Goal: Task Accomplishment & Management: Manage account settings

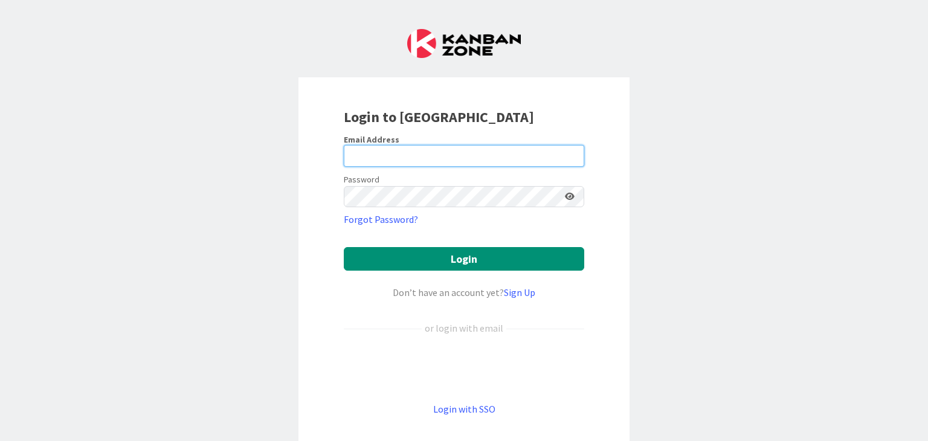
type input "[EMAIL_ADDRESS][DOMAIN_NAME]"
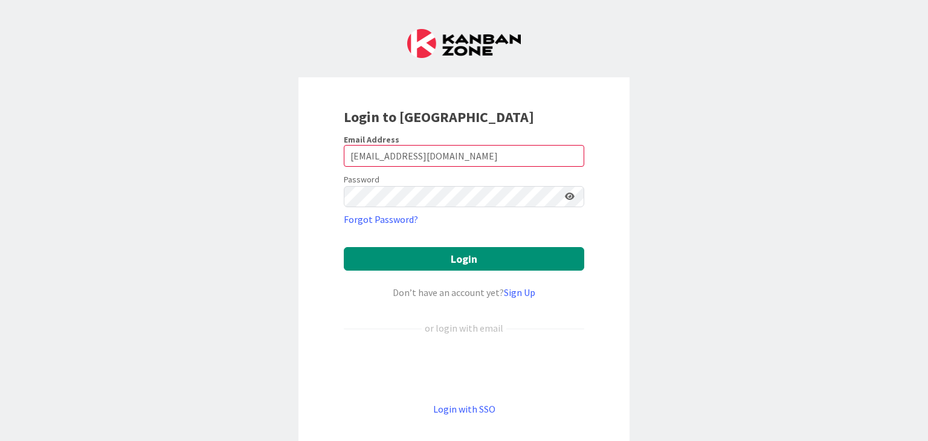
click at [566, 195] on icon at bounding box center [570, 196] width 10 height 8
click at [476, 249] on button "Login" at bounding box center [464, 259] width 241 height 24
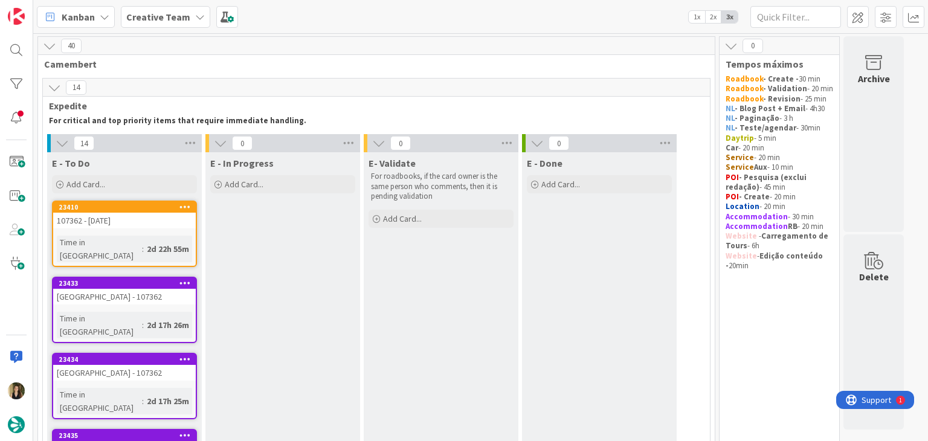
click at [143, 224] on div "107362 - [DATE]" at bounding box center [124, 221] width 143 height 16
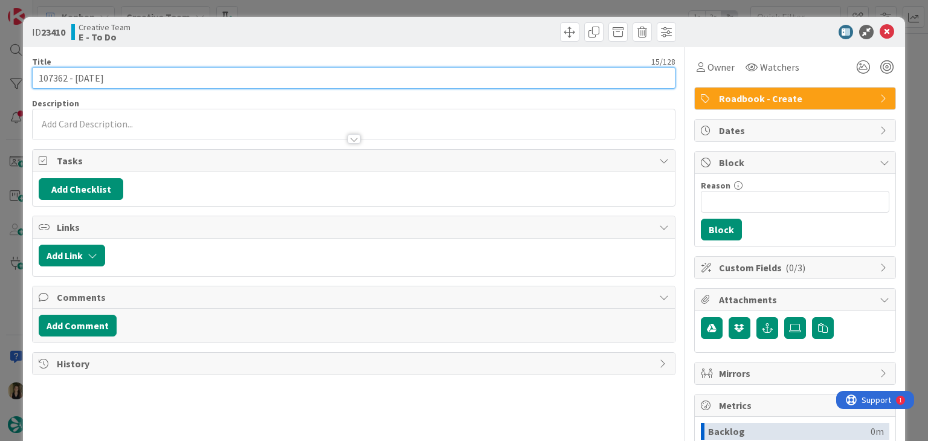
click at [51, 73] on input "107362 - [DATE]" at bounding box center [353, 78] width 643 height 22
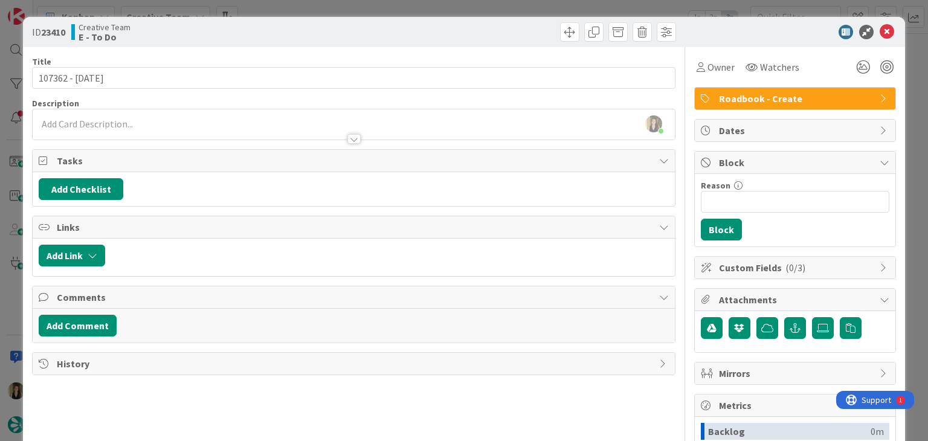
drag, startPoint x: 265, startPoint y: 22, endPoint x: 268, endPoint y: 8, distance: 14.2
click at [265, 21] on div "ID 23410 Creative Team E - To Do" at bounding box center [464, 32] width 882 height 30
click at [271, 5] on div "ID 23410 Creative Team E - To Do Title 15 / 128 107362 - 13 oct Description Sof…" at bounding box center [464, 220] width 928 height 441
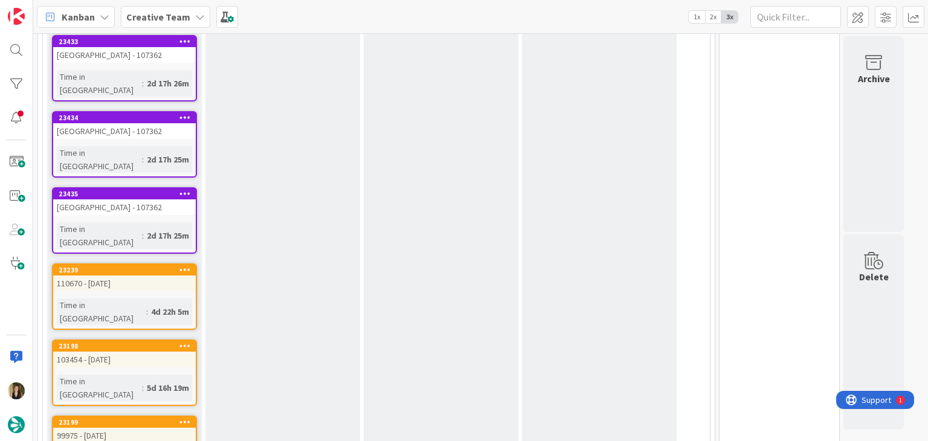
click at [157, 305] on div "4d 22h 5m" at bounding box center [170, 311] width 44 height 13
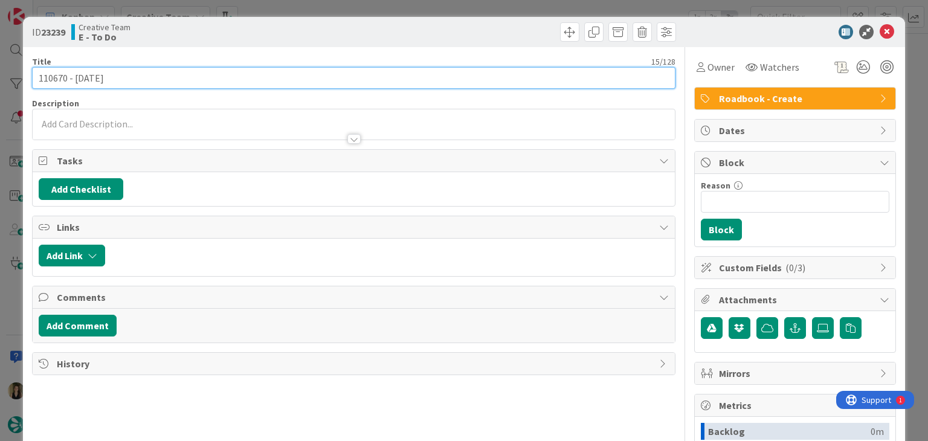
click at [51, 74] on input "110670 - [DATE]" at bounding box center [353, 78] width 643 height 22
click at [52, 74] on input "110670 - [DATE]" at bounding box center [353, 78] width 643 height 22
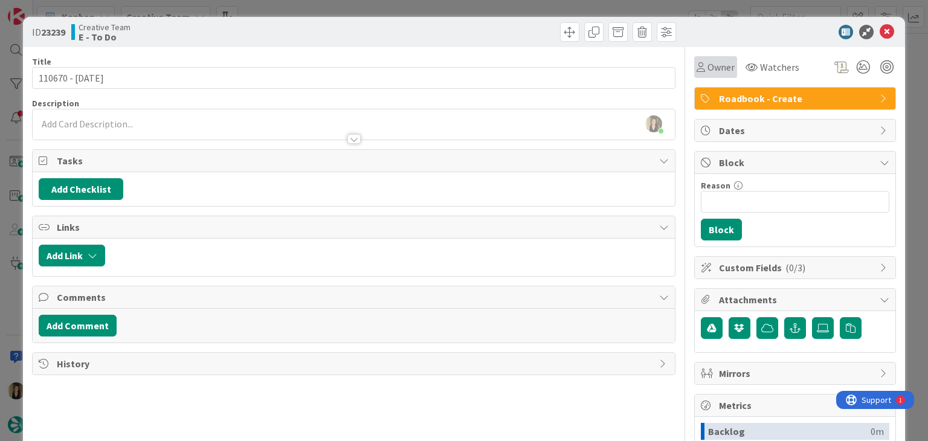
click at [722, 74] on span "Owner" at bounding box center [721, 67] width 27 height 15
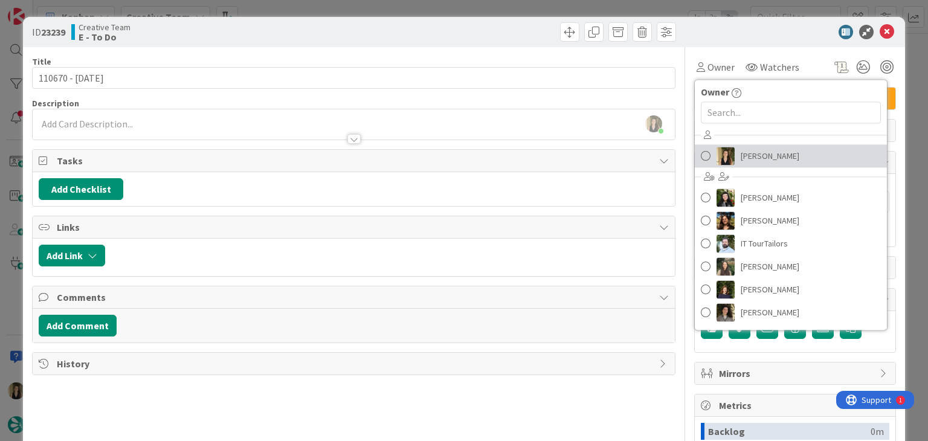
drag, startPoint x: 734, startPoint y: 156, endPoint x: 662, endPoint y: 129, distance: 76.3
click at [741, 156] on span "[PERSON_NAME]" at bounding box center [770, 156] width 59 height 18
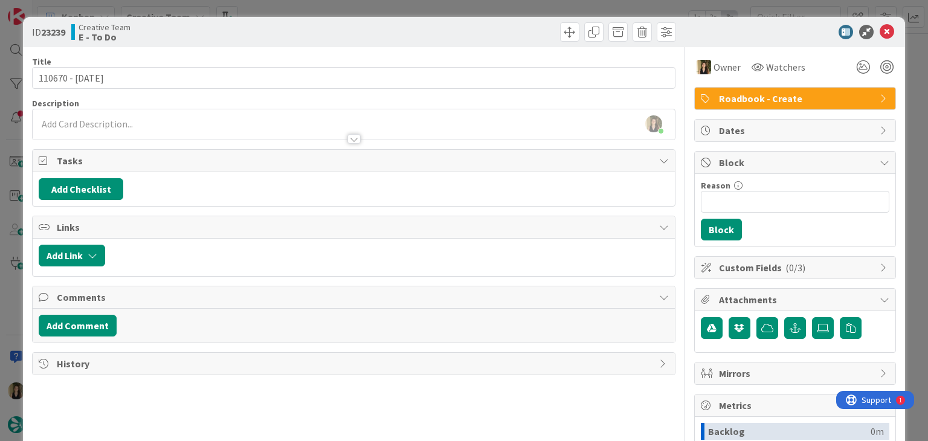
drag, startPoint x: 461, startPoint y: 24, endPoint x: 457, endPoint y: 5, distance: 18.6
click at [461, 22] on div at bounding box center [516, 31] width 319 height 19
click at [457, 2] on div "ID 23239 Creative Team E - To Do Title 15 / 128 110670 - 14 oct Description Sof…" at bounding box center [464, 220] width 928 height 441
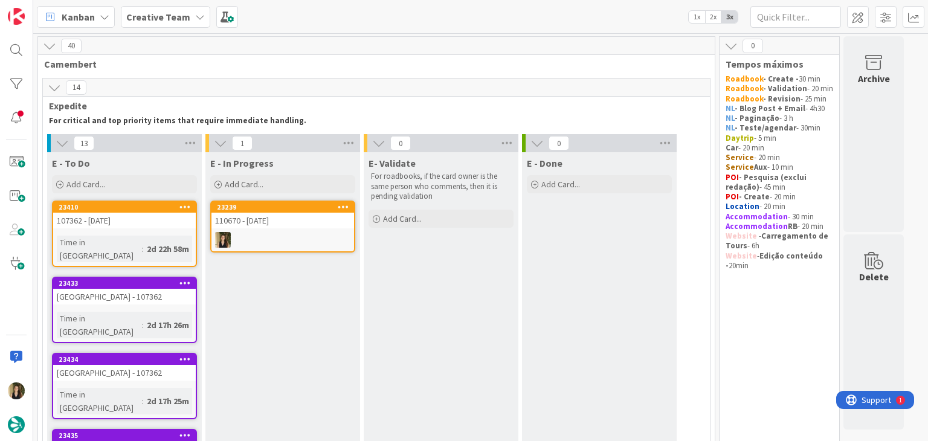
click at [270, 221] on div "110670 - [DATE]" at bounding box center [283, 221] width 143 height 16
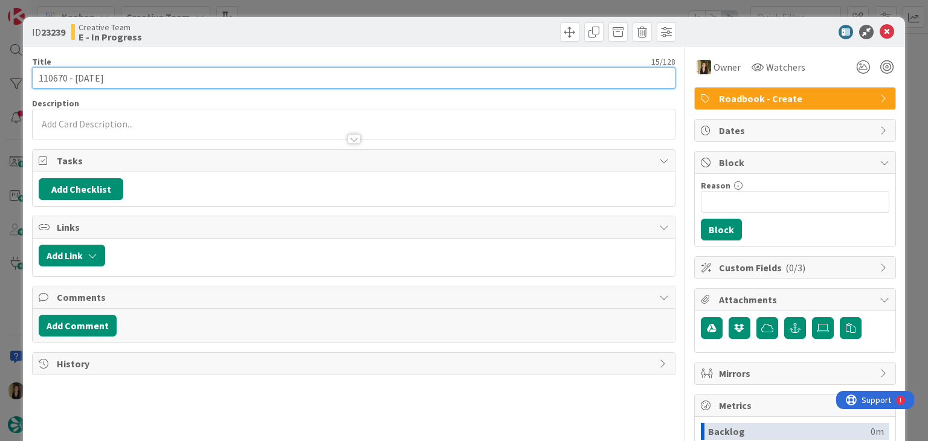
click at [51, 83] on input "110670 - [DATE]" at bounding box center [353, 78] width 643 height 22
click at [51, 82] on input "110670 - [DATE]" at bounding box center [353, 78] width 643 height 22
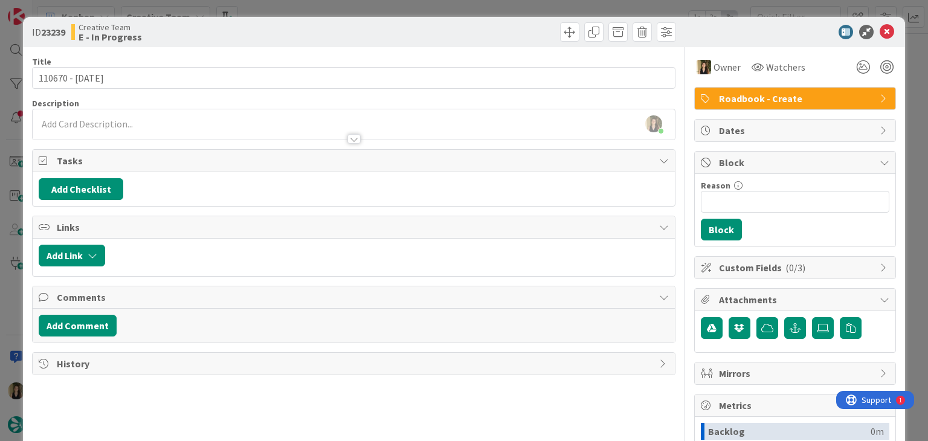
click at [198, 121] on div "Sofia Palma just joined" at bounding box center [354, 124] width 642 height 30
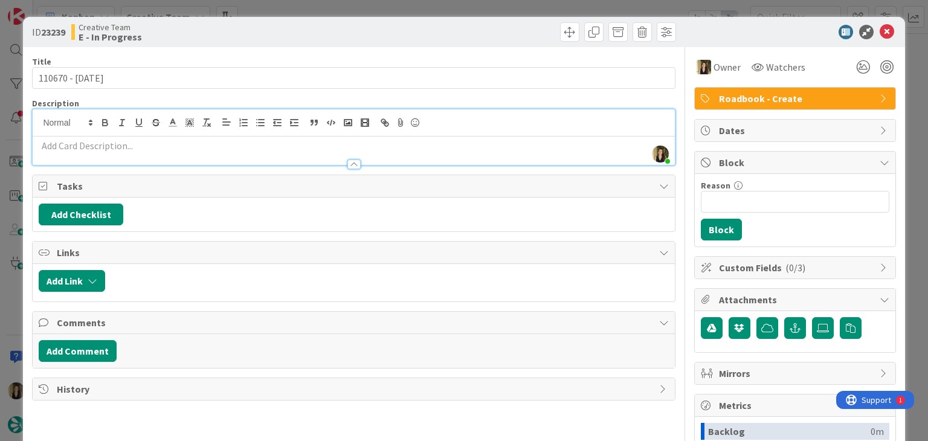
click at [199, 154] on div at bounding box center [354, 158] width 642 height 13
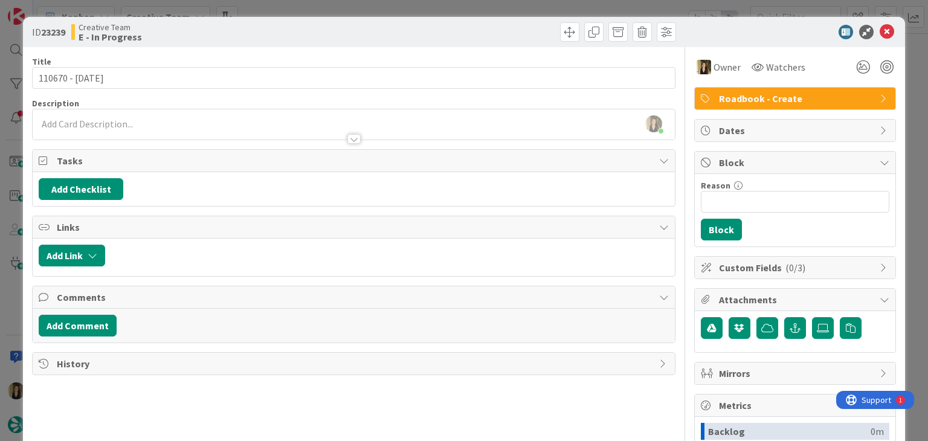
click at [203, 127] on div at bounding box center [354, 133] width 642 height 13
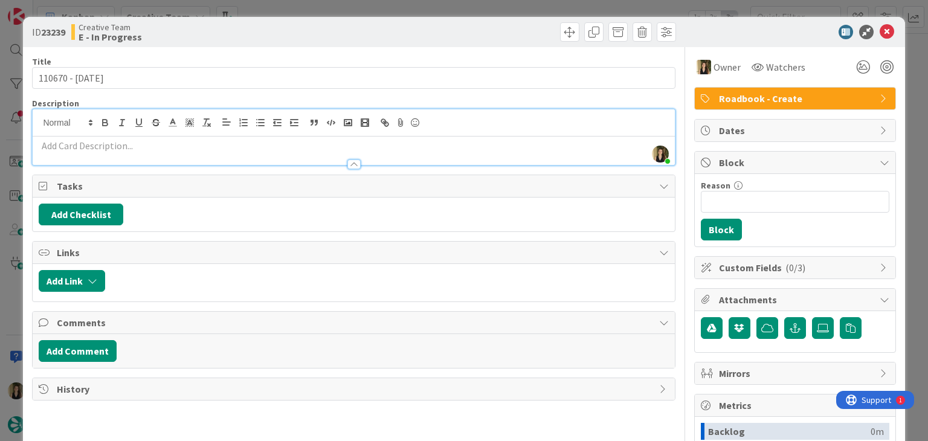
click at [198, 147] on p at bounding box center [354, 146] width 630 height 14
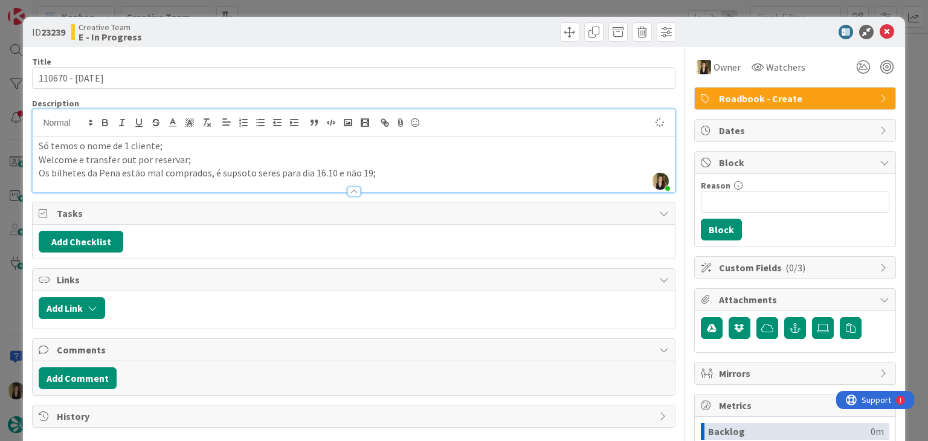
drag, startPoint x: 270, startPoint y: 168, endPoint x: 276, endPoint y: 163, distance: 7.7
click at [270, 168] on p "Os bilhetes da Pena estão mal comprados, é supsoto seres para dia 16.10 e não 1…" at bounding box center [354, 173] width 630 height 14
drag, startPoint x: 232, startPoint y: 165, endPoint x: 259, endPoint y: 155, distance: 28.9
click at [232, 165] on p "Welcome e transfer out por reservar;" at bounding box center [354, 160] width 630 height 14
click at [241, 170] on p "Os bilhetes da Pena estão mal comprados, é supsoto serem para dia 16.10 e não 1…" at bounding box center [354, 173] width 630 height 14
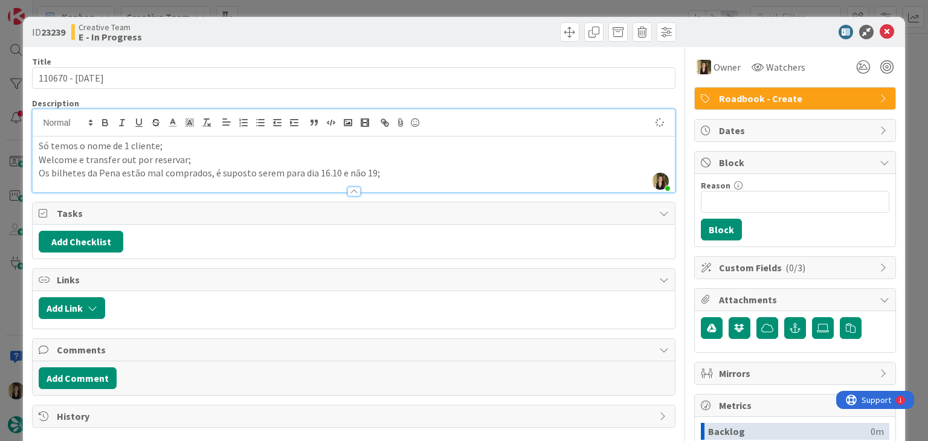
click at [413, 175] on p "Os bilhetes da Pena estão mal comprados, é suposto serem para dia 16.10 e não 1…" at bounding box center [354, 173] width 630 height 14
click at [293, 42] on div "ID 23239 Creative Team E - In Progress" at bounding box center [464, 32] width 882 height 30
click at [423, 177] on p "Os bilhetes da Pena estão mal comprados, é suposto serem para dia 16.10 e não 1…" at bounding box center [354, 173] width 630 height 14
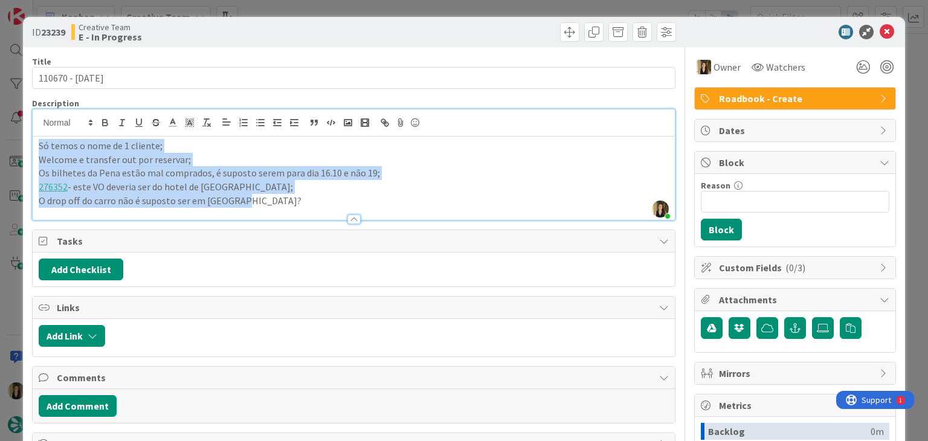
drag, startPoint x: 249, startPoint y: 201, endPoint x: 4, endPoint y: 141, distance: 252.0
click at [5, 143] on div "ID 23239 Creative Team E - In Progress Title 15 / 128 110670 - 14 oct Descripti…" at bounding box center [464, 220] width 928 height 441
copy div "Só temos o nome de 1 cliente; Welcome e transfer out por reservar; Os bilhetes …"
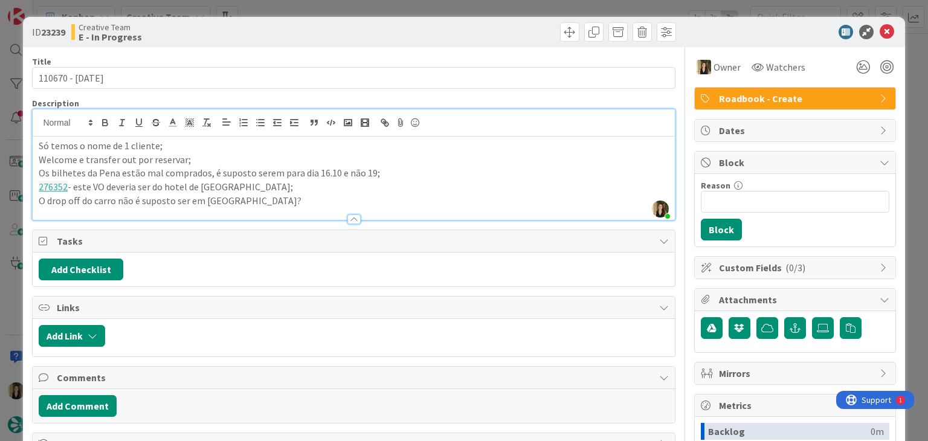
drag, startPoint x: 393, startPoint y: 29, endPoint x: 394, endPoint y: 19, distance: 9.7
click at [394, 29] on div at bounding box center [516, 31] width 319 height 19
click at [395, 12] on div "ID 23239 Creative Team E - In Progress Title 15 / 128 110670 - 14 oct Descripti…" at bounding box center [464, 220] width 928 height 441
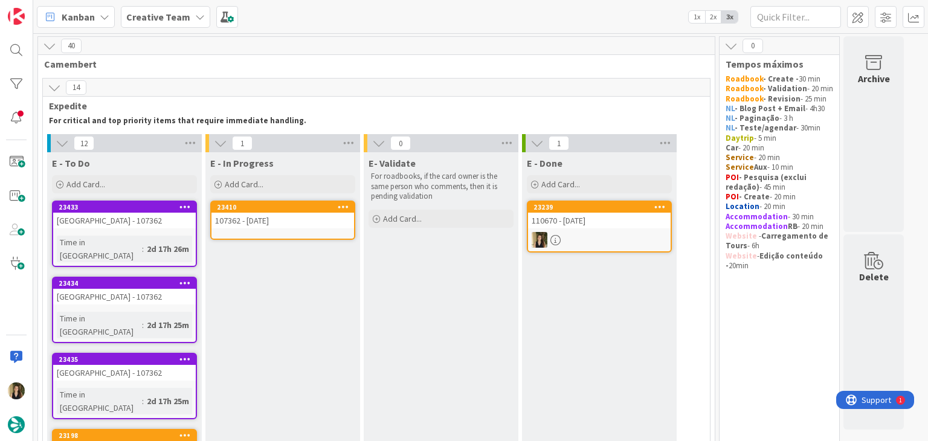
click at [311, 228] on link "23410 107362 - 13 oct" at bounding box center [282, 220] width 145 height 39
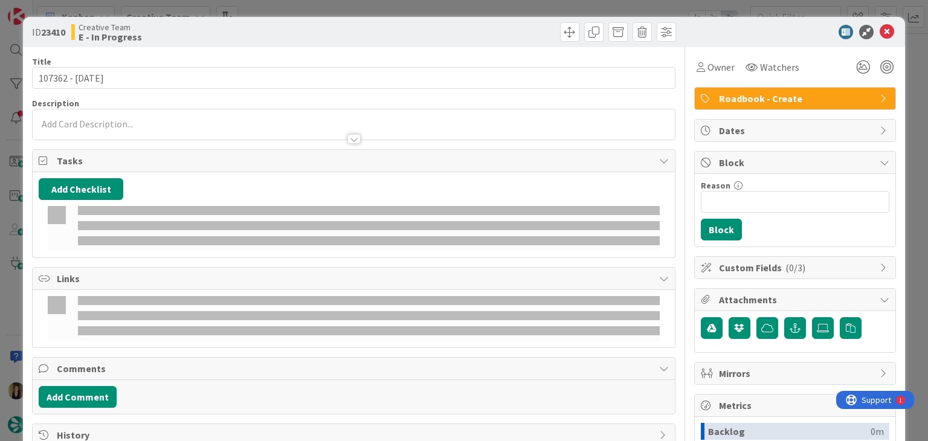
click at [711, 54] on div "Owner Watchers" at bounding box center [795, 62] width 202 height 31
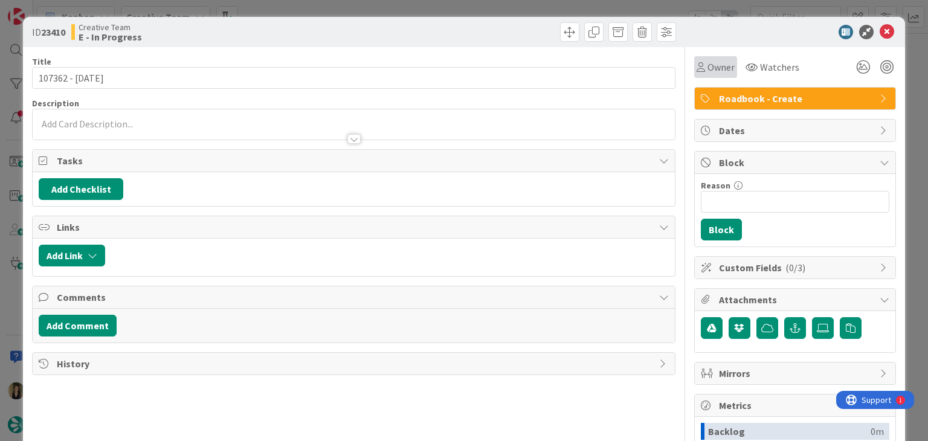
click at [713, 69] on span "Owner" at bounding box center [721, 67] width 27 height 15
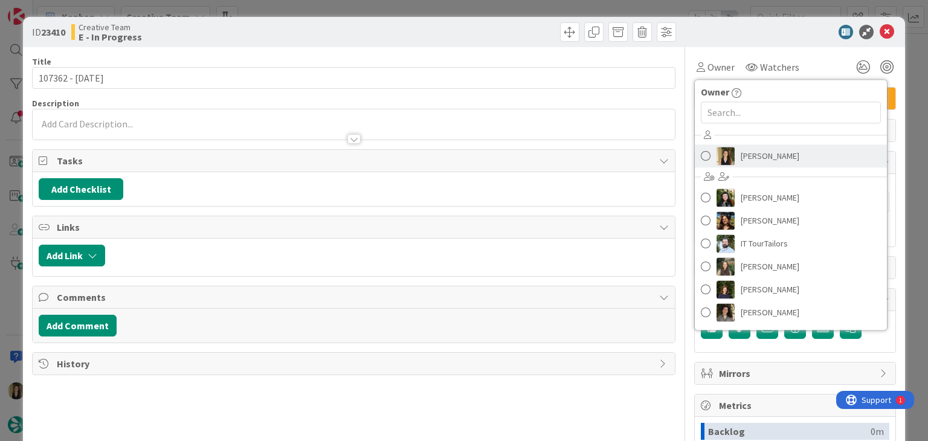
drag, startPoint x: 748, startPoint y: 143, endPoint x: 754, endPoint y: 153, distance: 11.9
click at [749, 145] on div "Sofia Palma Beatriz Cassona Diana Ramos IT TourTailors Inês Gonçalves Margarida…" at bounding box center [791, 225] width 192 height 199
click at [756, 153] on span "[PERSON_NAME]" at bounding box center [770, 156] width 59 height 18
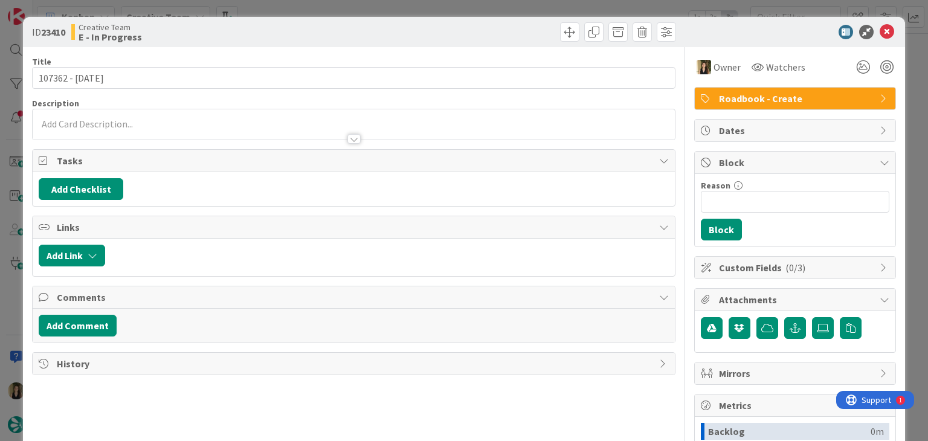
click at [336, 39] on div "Creative Team E - In Progress" at bounding box center [211, 31] width 280 height 19
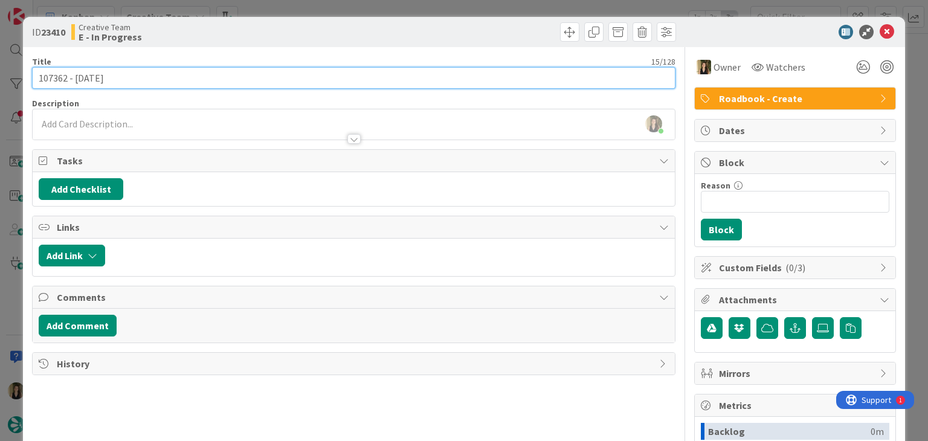
click at [57, 82] on input "107362 - [DATE]" at bounding box center [353, 78] width 643 height 22
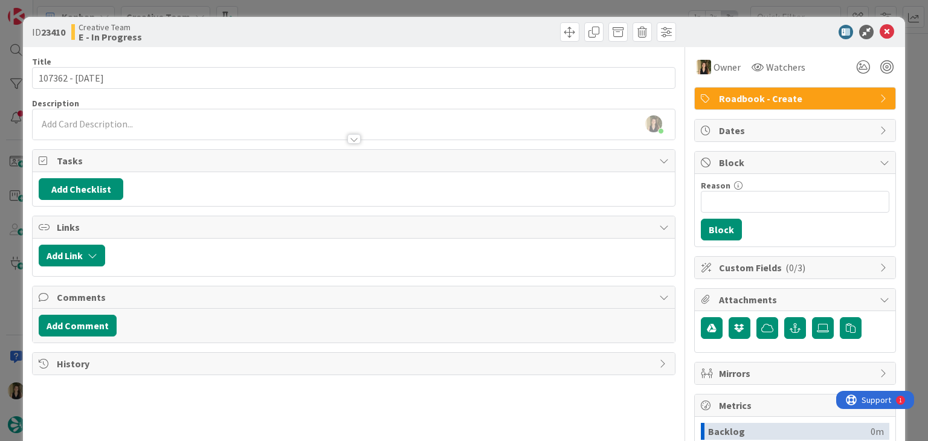
click at [387, 30] on div at bounding box center [516, 31] width 319 height 19
click at [386, 10] on div "ID 23410 Creative Team E - In Progress Title 15 / 128 107362 - 13 oct Descripti…" at bounding box center [464, 220] width 928 height 441
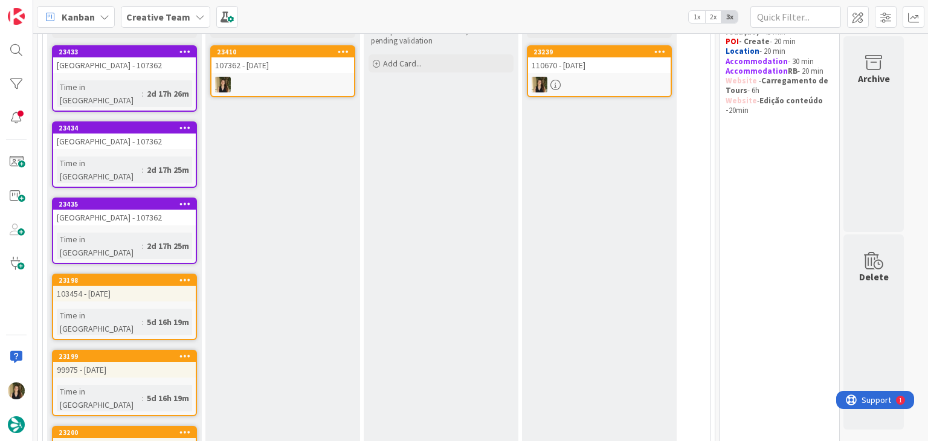
scroll to position [121, 0]
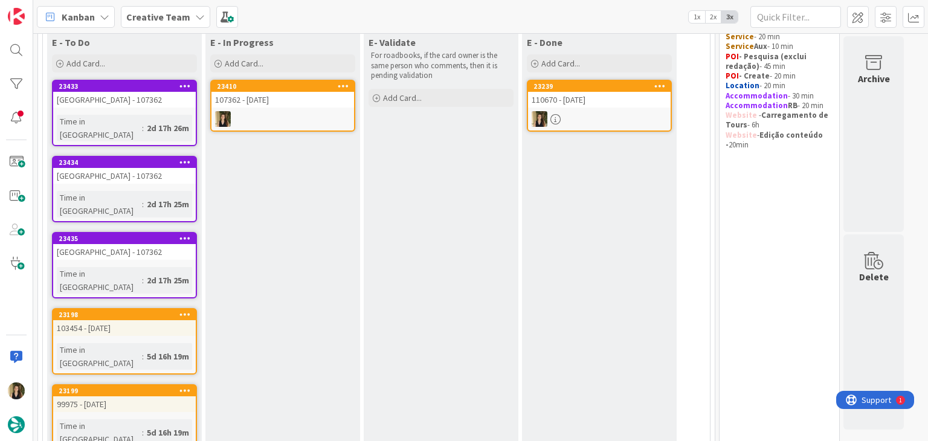
click at [268, 129] on link "23410 107362 - 13 oct" at bounding box center [282, 106] width 145 height 52
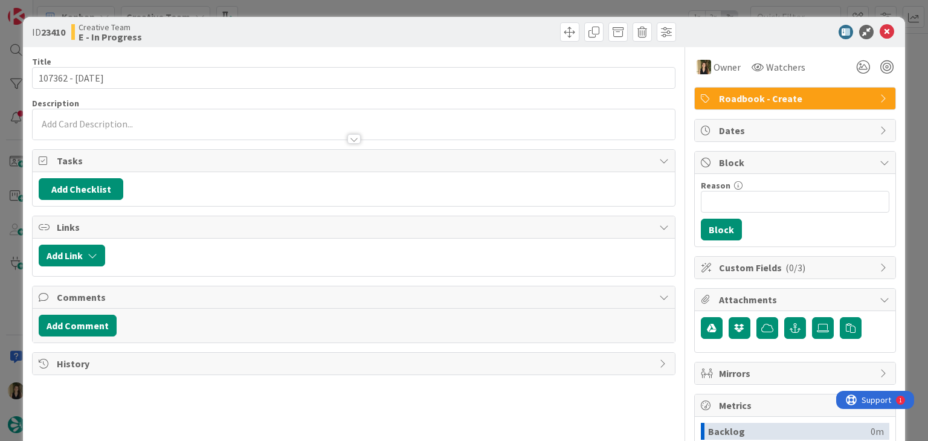
click at [190, 133] on div at bounding box center [354, 133] width 642 height 13
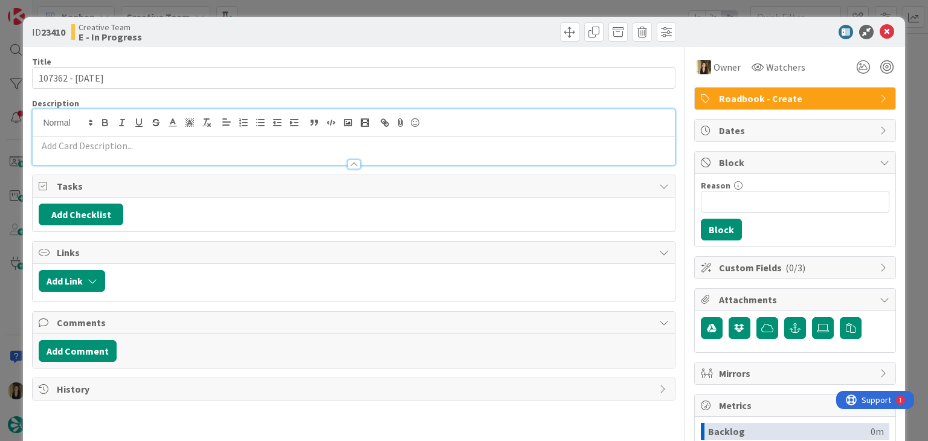
click at [190, 150] on p at bounding box center [354, 146] width 630 height 14
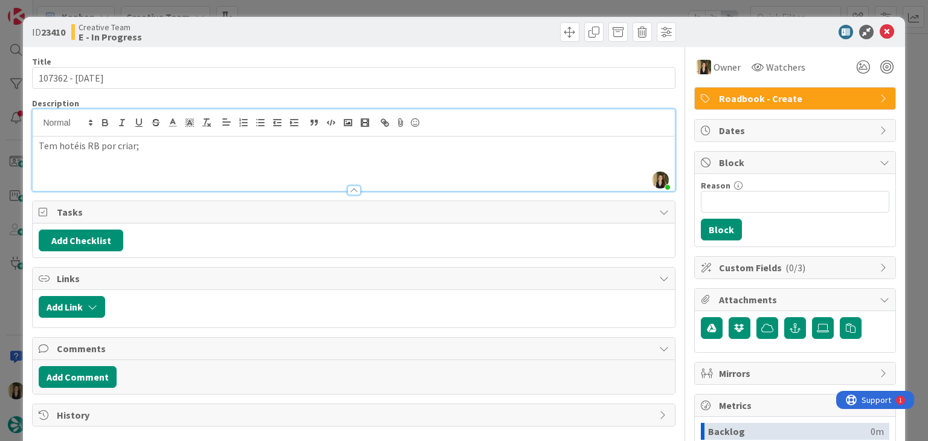
click at [351, 26] on div "ID 23410 Creative Team E - In Progress" at bounding box center [354, 31] width 644 height 19
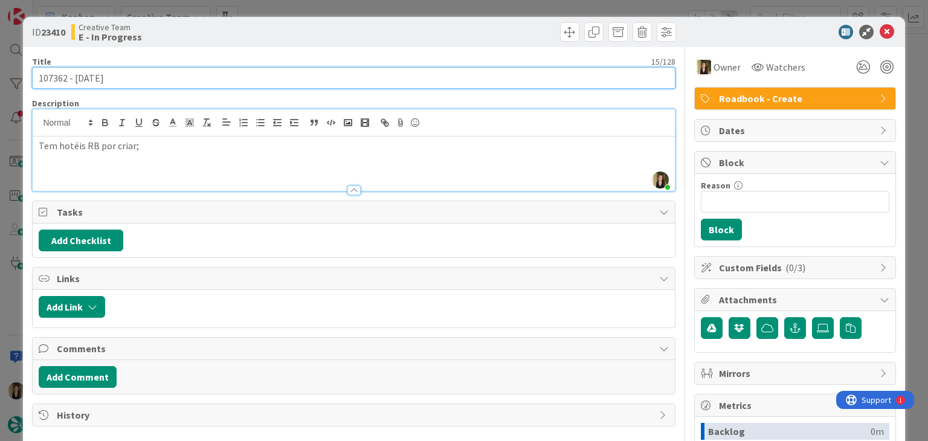
drag, startPoint x: 103, startPoint y: 77, endPoint x: 26, endPoint y: 77, distance: 77.4
click at [27, 77] on div "ID 23410 Creative Team E - In Progress Title 15 / 128 107362 - 13 oct Descripti…" at bounding box center [464, 324] width 882 height 615
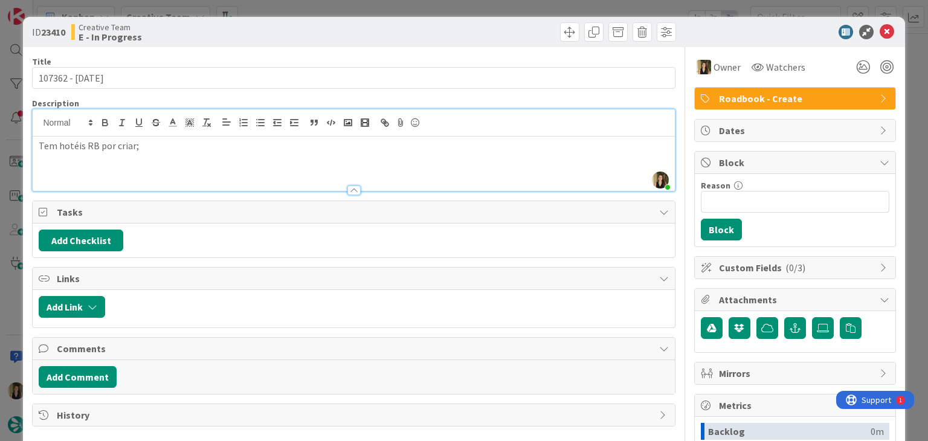
drag, startPoint x: 271, startPoint y: 45, endPoint x: 279, endPoint y: 8, distance: 38.4
click at [271, 42] on div "ID 23410 Creative Team E - In Progress" at bounding box center [464, 32] width 882 height 30
click at [280, 5] on div "ID 23410 Creative Team E - In Progress Title 15 / 128 107362 - 13 oct Descripti…" at bounding box center [464, 220] width 928 height 441
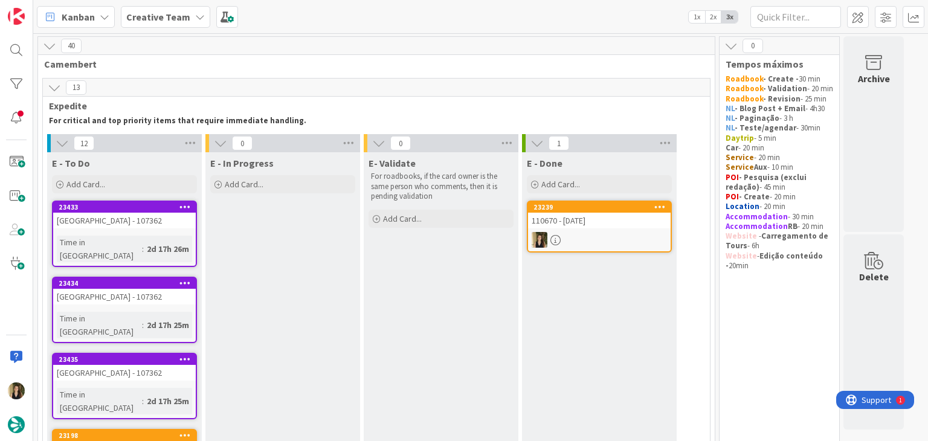
drag, startPoint x: 290, startPoint y: 189, endPoint x: 326, endPoint y: 172, distance: 39.8
click at [290, 188] on div "Add Card..." at bounding box center [282, 184] width 145 height 18
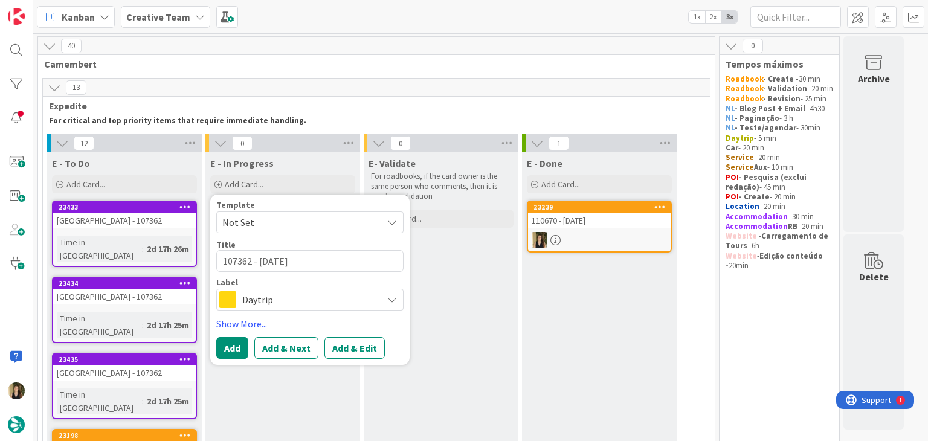
type textarea "x"
type textarea "107362 - [DATE]"
type textarea "x"
type textarea "107362 - 13 oct c"
type textarea "x"
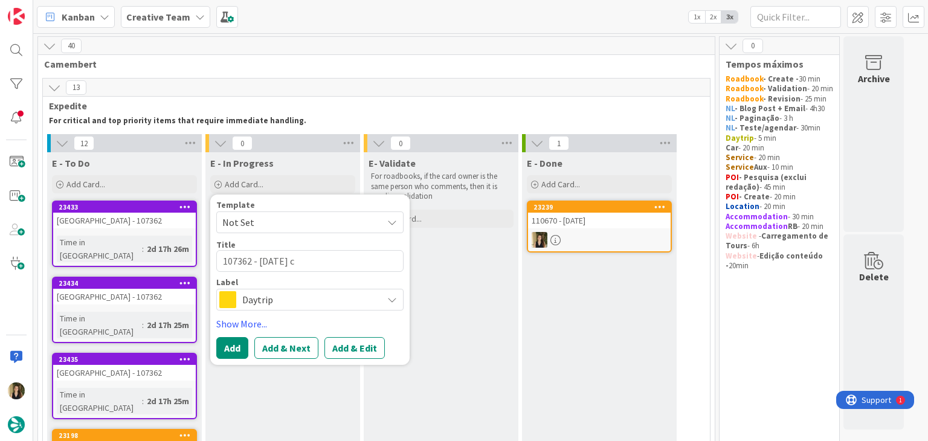
type textarea "107362 - 13 oct cr"
type textarea "x"
type textarea "107362 - 13 oct cri"
type textarea "x"
type textarea "107362 - 13 oct cria"
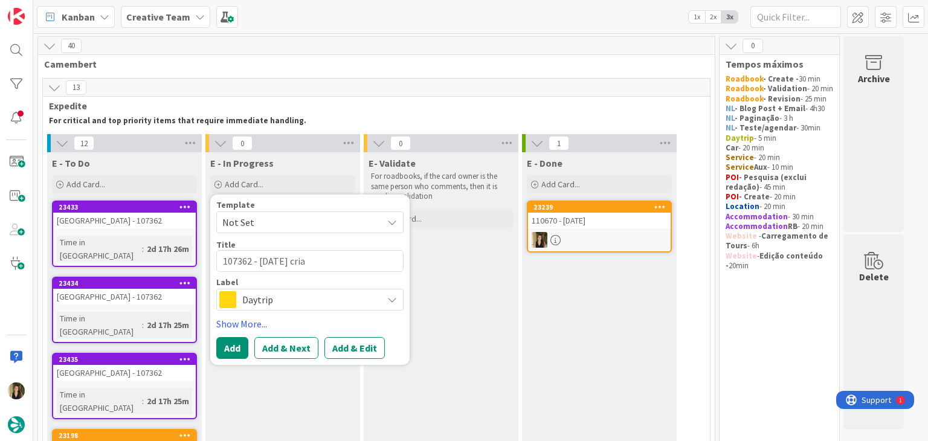
type textarea "x"
type textarea "107362 - 13 oct criar"
type textarea "x"
type textarea "107362 - 13 oct criar"
type textarea "x"
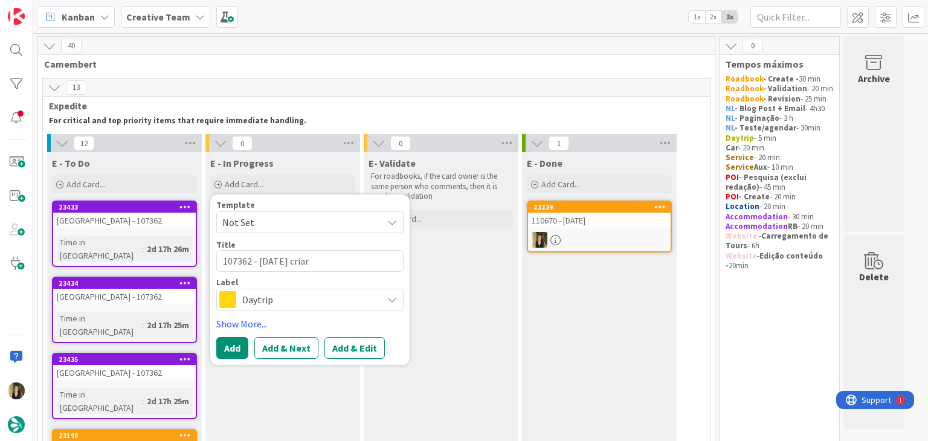
type textarea "107362 - 13 oct criar s"
type textarea "x"
type textarea "107362 - 13 oct criar su"
type textarea "x"
type textarea "107362 - 13 oct criar sup"
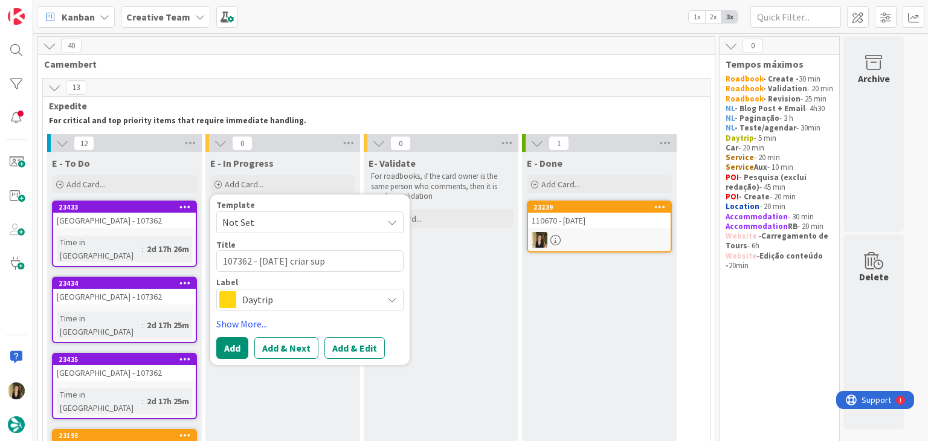
type textarea "x"
type textarea "107362 - 13 oct criar supp"
type textarea "x"
type textarea "107362 - 13 oct criar suppl"
type textarea "x"
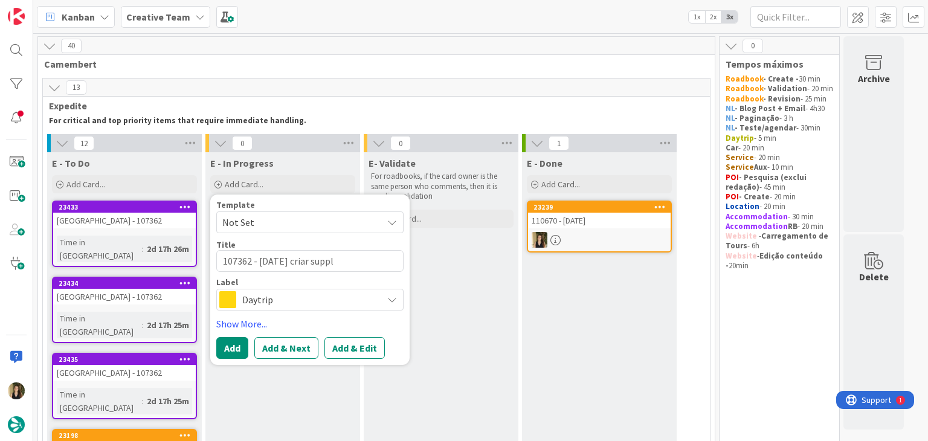
type textarea "107362 - 13 oct criar suppli"
type textarea "x"
type textarea "107362 - 13 oct criar supplie"
type textarea "x"
type textarea "107362 - 13 oct criar supplier"
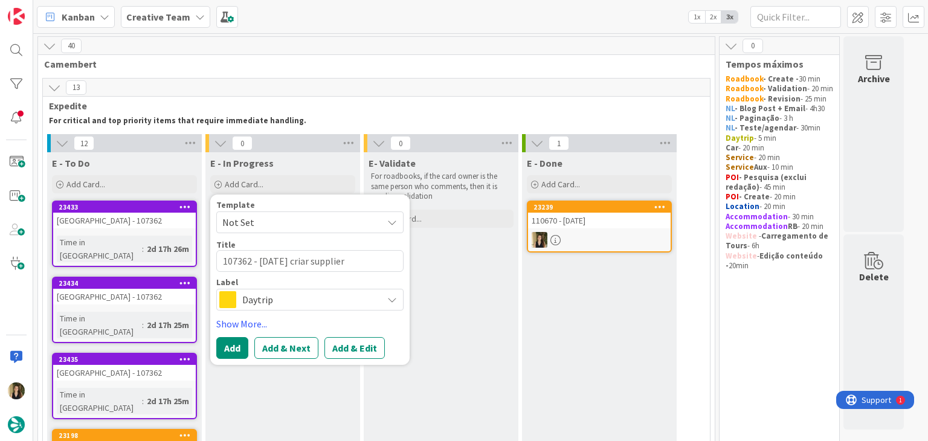
type textarea "x"
type textarea "107362 - 13 oct criar supplier"
type textarea "x"
type textarea "107362 - 13 oct criar supplier j"
type textarea "x"
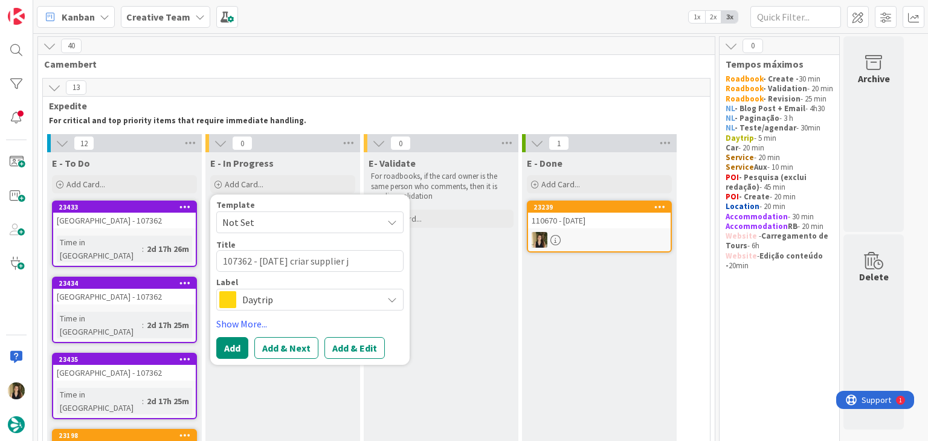
type textarea "107362 - 13 oct criar supplier ja"
type textarea "x"
type textarea "107362 - 13 oct criar supplier ja"
type textarea "x"
type textarea "107362 - 13 oct criar supplier ja c"
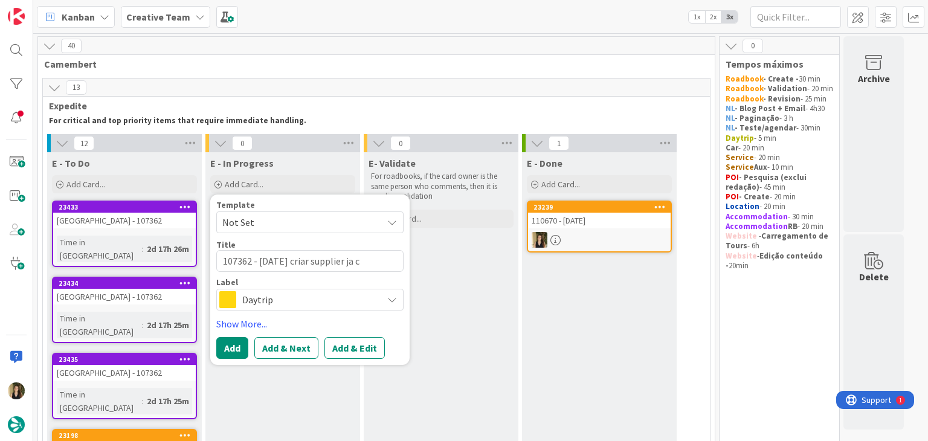
type textarea "x"
type textarea "107362 - 13 oct criar supplier ja co"
type textarea "x"
type textarea "107362 - 13 oct criar supplier ja com"
type textarea "x"
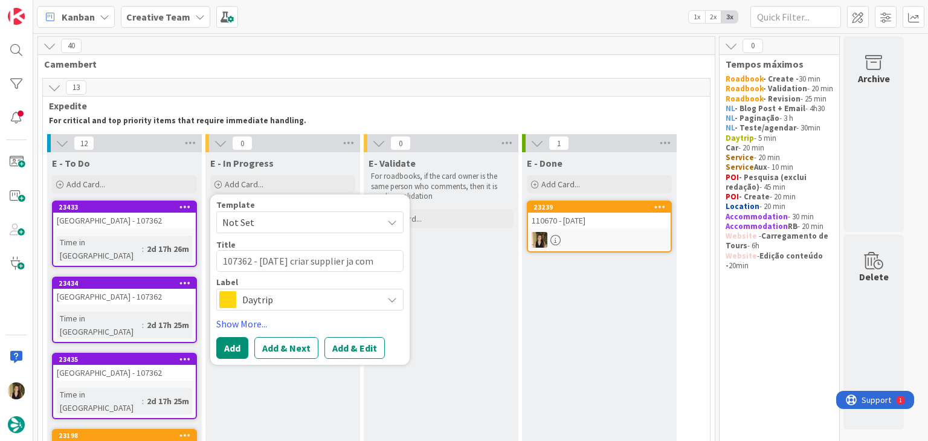
type textarea "107362 - 13 oct criar supplier ja com"
type textarea "x"
type textarea "107362 - 13 oct criar supplier ja com t"
type textarea "x"
type textarea "107362 - 13 oct criar supplier ja com te"
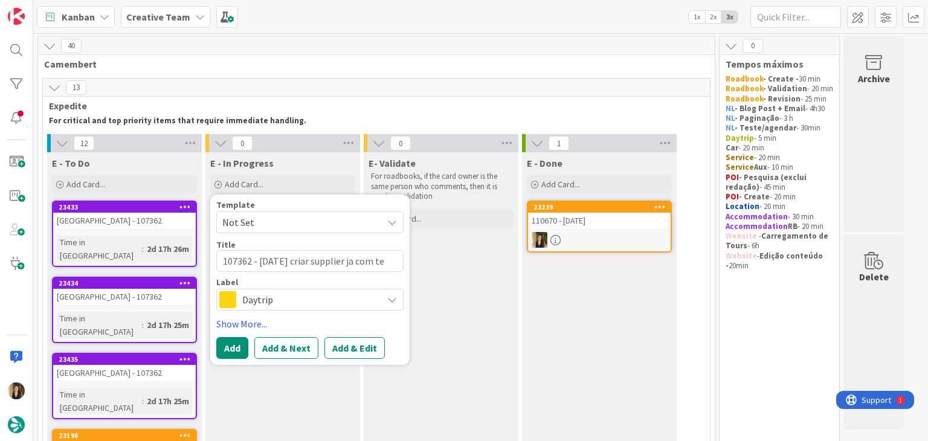
type textarea "x"
type textarea "107362 - 13 oct criar supplier ja com tem"
type textarea "x"
type textarea "107362 - 13 oct criar supplier ja com te"
type textarea "x"
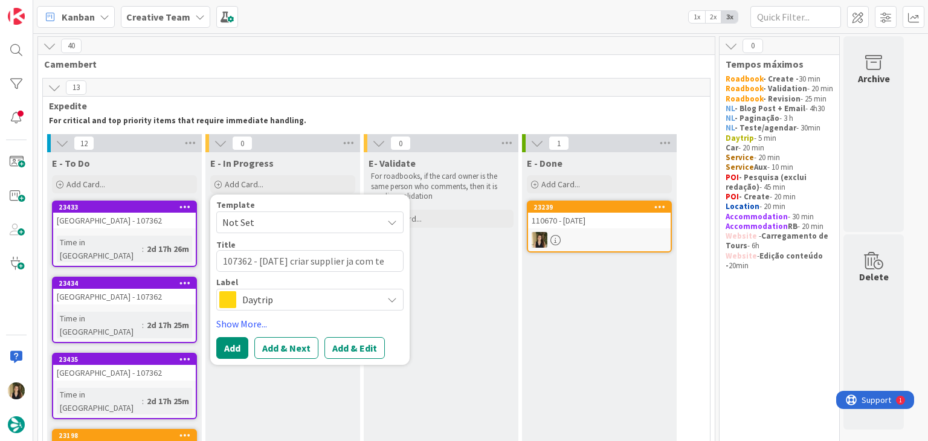
type textarea "107362 - 13 oct criar supplier ja com t"
type textarea "x"
type textarea "107362 - 13 oct criar supplier ja com"
type textarea "x"
type textarea "107362 - 13 oct criar supplier ja com T"
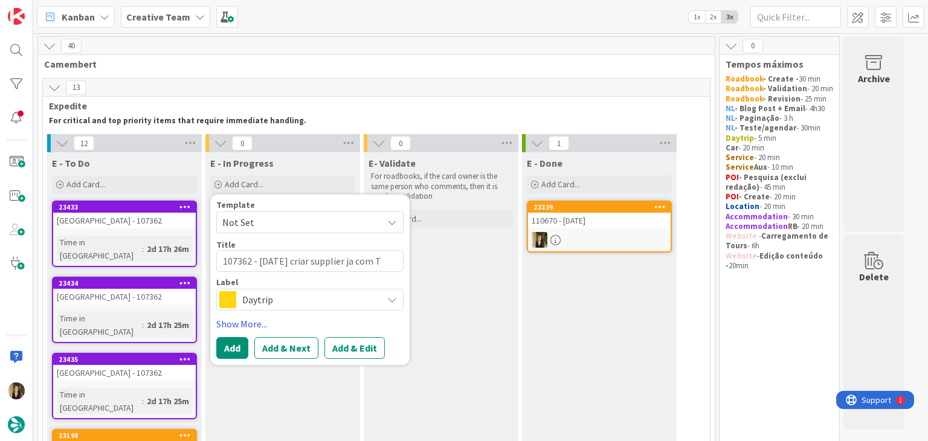
type textarea "x"
type textarea "107362 - 13 oct criar supplier ja com TE"
type textarea "x"
type textarea "107362 - 13 oct criar supplier ja com TER"
click at [292, 300] on span "Daytrip" at bounding box center [309, 299] width 134 height 17
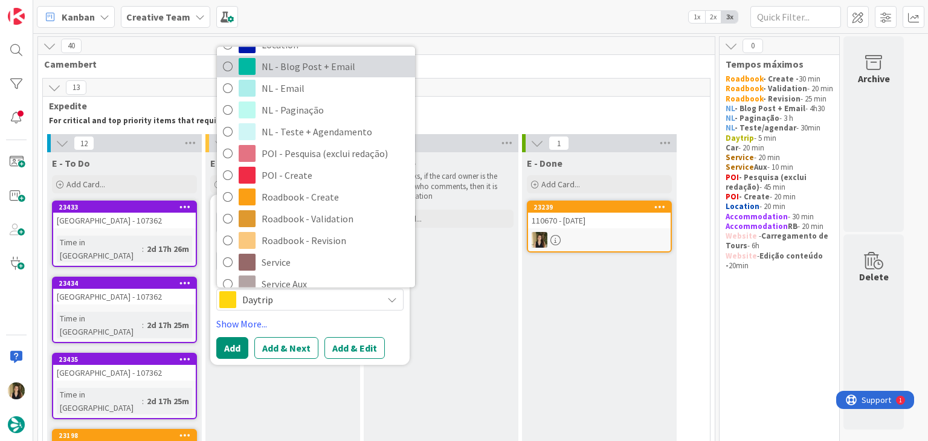
scroll to position [121, 0]
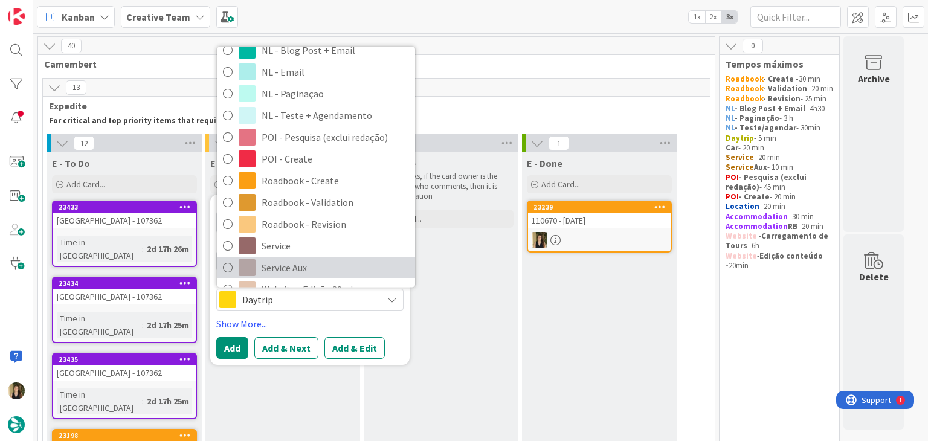
click at [305, 260] on span "Service Aux" at bounding box center [335, 268] width 147 height 18
type textarea "x"
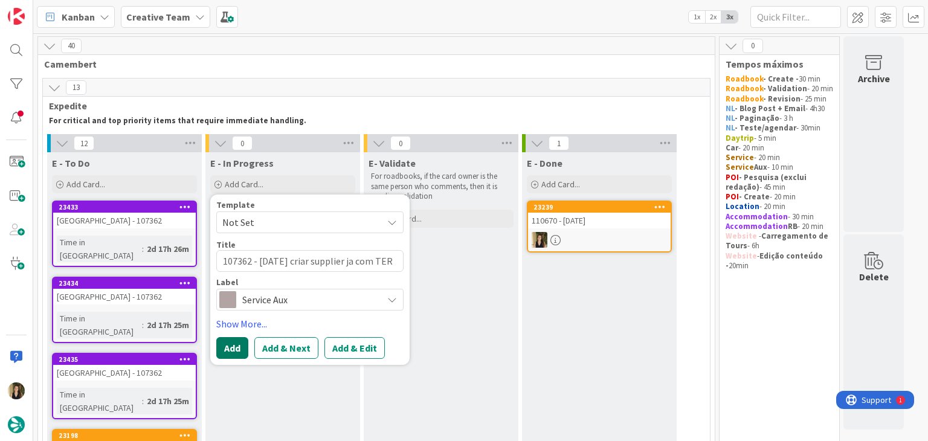
click at [221, 344] on button "Add" at bounding box center [232, 348] width 32 height 22
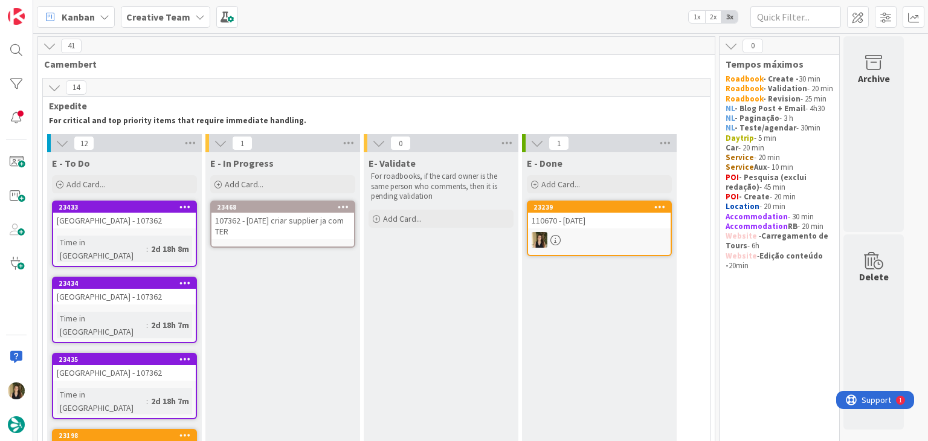
click at [282, 235] on div "107362 - 13 oct criar supplier ja com TER" at bounding box center [283, 226] width 143 height 27
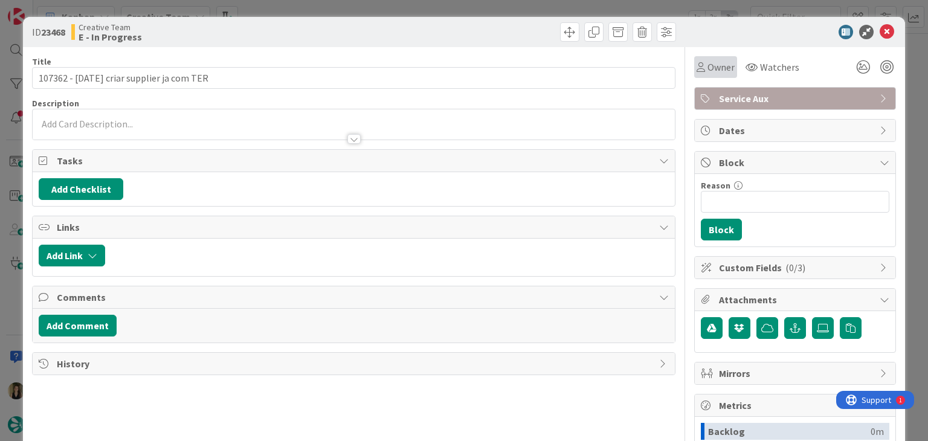
click at [714, 69] on span "Owner" at bounding box center [721, 67] width 27 height 15
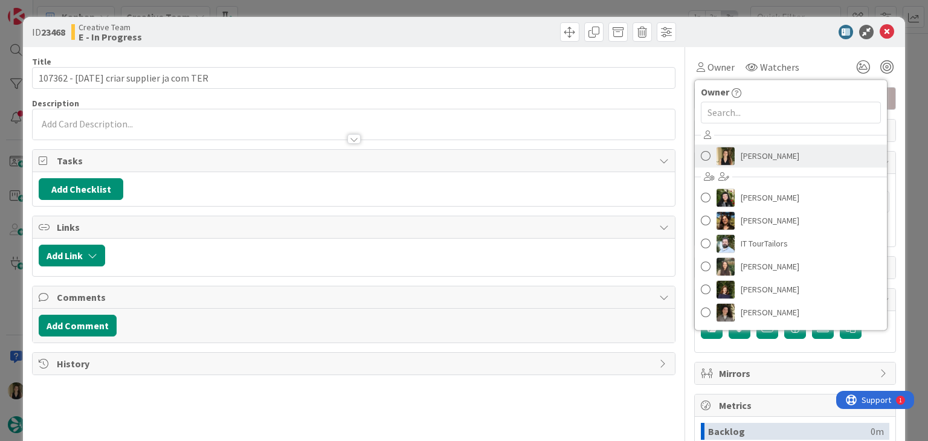
click at [741, 167] on div "Sofia Palma Beatriz Cassona Diana Ramos IT TourTailors Inês Gonçalves Margarida…" at bounding box center [791, 225] width 192 height 199
drag, startPoint x: 735, startPoint y: 160, endPoint x: 692, endPoint y: 155, distance: 43.2
click at [741, 159] on span "[PERSON_NAME]" at bounding box center [770, 156] width 59 height 18
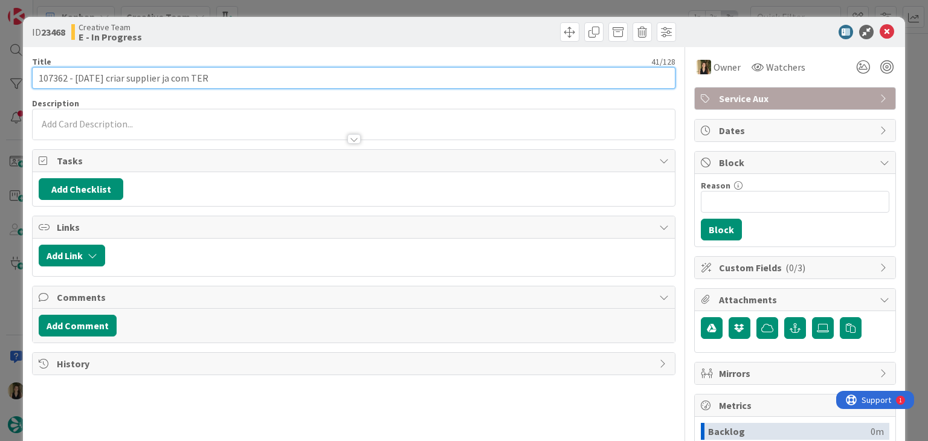
click at [153, 79] on input "107362 - 13 oct criar supplier ja com TER" at bounding box center [353, 78] width 643 height 22
type input "107362 - [DATE] criar suppliers ja com TER"
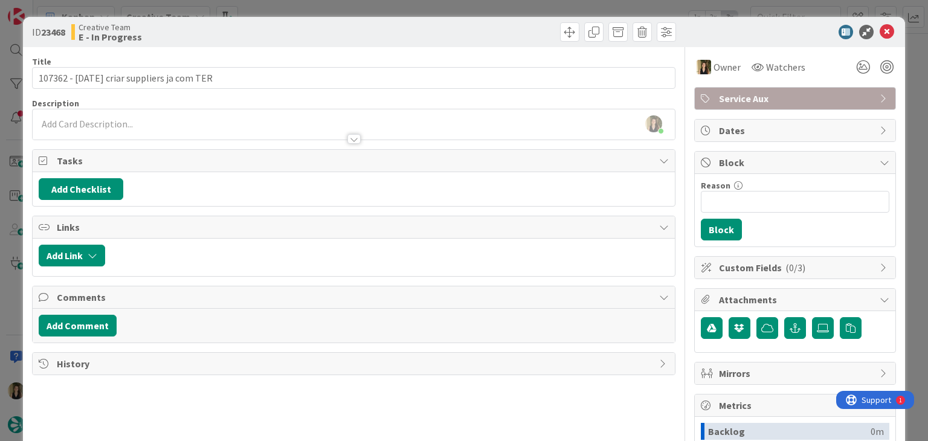
click at [150, 119] on div "Sofia Palma just joined" at bounding box center [354, 124] width 642 height 30
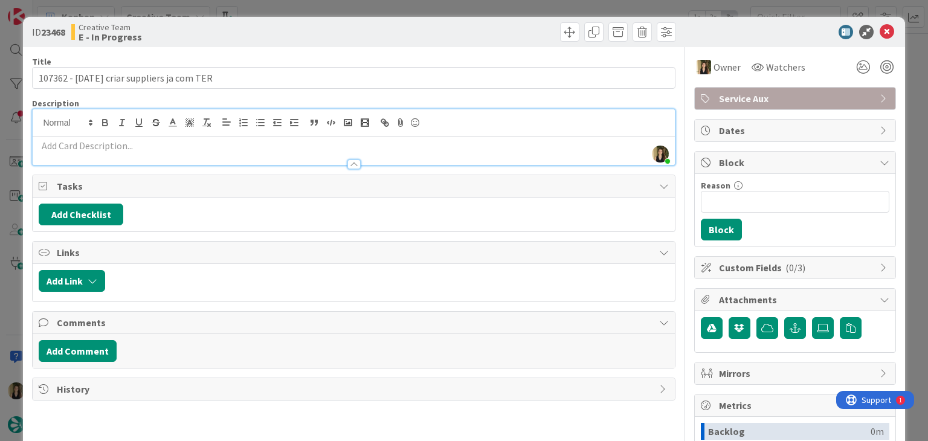
drag, startPoint x: 154, startPoint y: 158, endPoint x: 152, endPoint y: 150, distance: 7.4
click at [152, 158] on div at bounding box center [354, 158] width 642 height 13
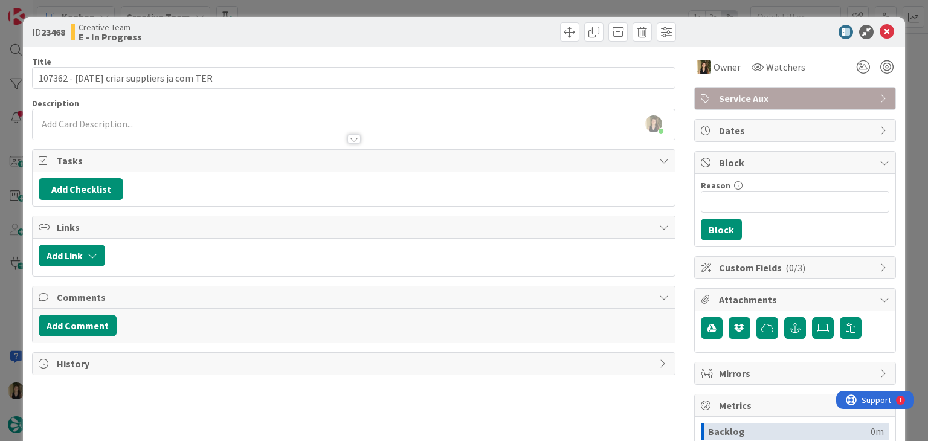
click at [155, 131] on div at bounding box center [354, 133] width 642 height 13
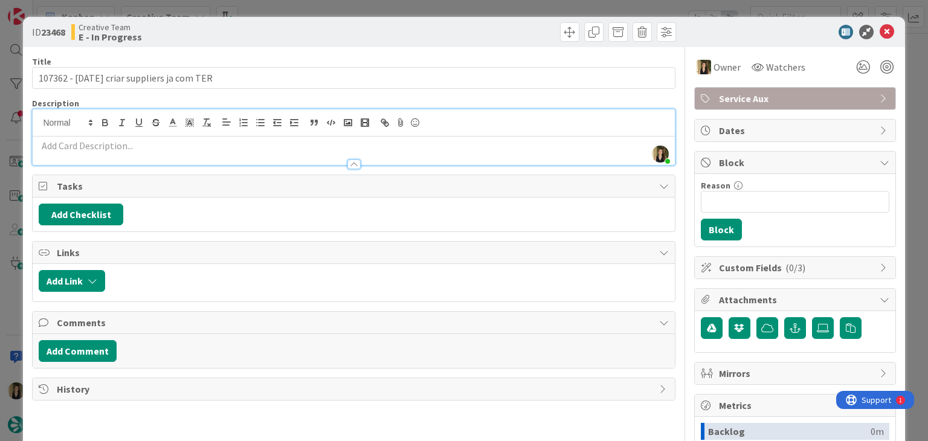
click at [149, 149] on p at bounding box center [354, 146] width 630 height 14
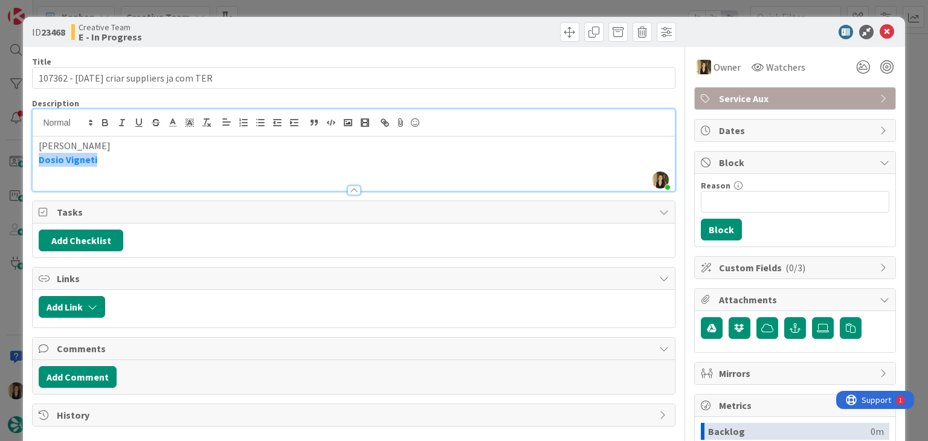
drag, startPoint x: 126, startPoint y: 165, endPoint x: 162, endPoint y: 133, distance: 47.9
click at [0, 160] on div "ID 23468 Creative Team E - In Progress Title 42 / 128 107362 - 13 oct criar sup…" at bounding box center [464, 220] width 928 height 441
click at [204, 124] on icon "button" at bounding box center [206, 122] width 11 height 11
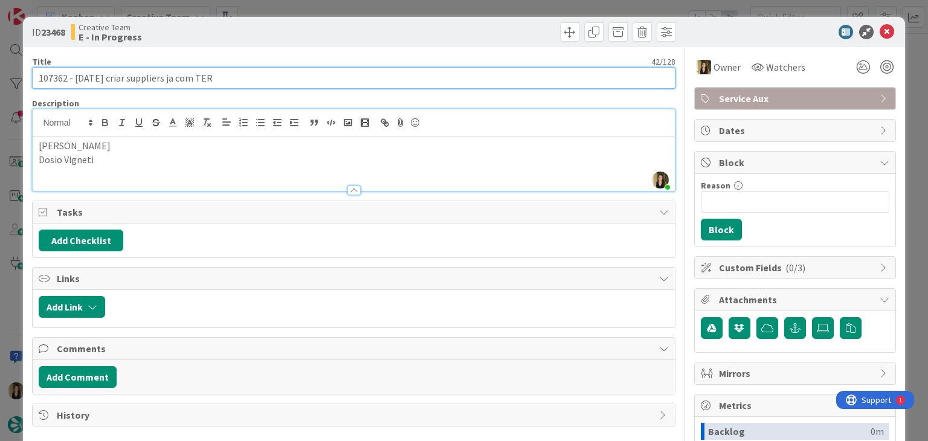
click at [299, 76] on input "107362 - [DATE] criar suppliers ja com TER" at bounding box center [353, 78] width 643 height 22
drag, startPoint x: 157, startPoint y: 77, endPoint x: 28, endPoint y: 76, distance: 128.7
click at [27, 77] on div "ID 23468 Creative Team E - In Progress Title 42 / 128 107362 - 13 oct criar sup…" at bounding box center [464, 324] width 882 height 615
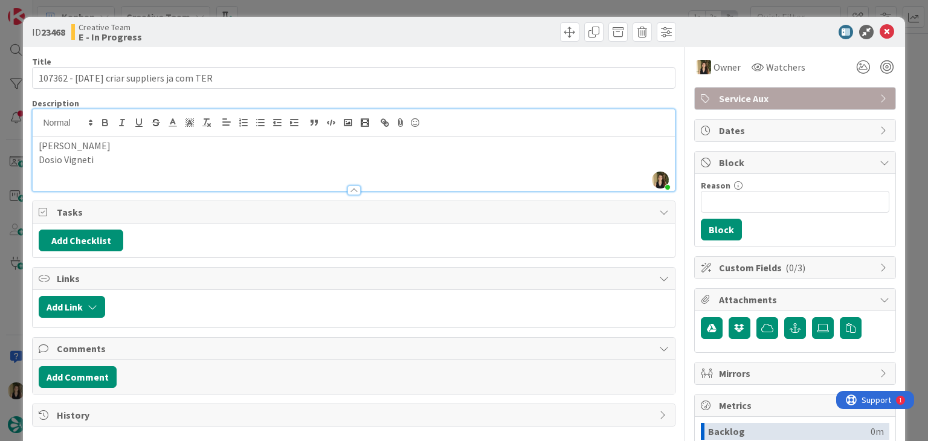
click at [296, 20] on div "ID 23468 Creative Team E - In Progress" at bounding box center [464, 32] width 882 height 30
click at [297, 10] on div "ID 23468 Creative Team E - In Progress Title 42 / 128 107362 - 13 oct criar sup…" at bounding box center [464, 220] width 928 height 441
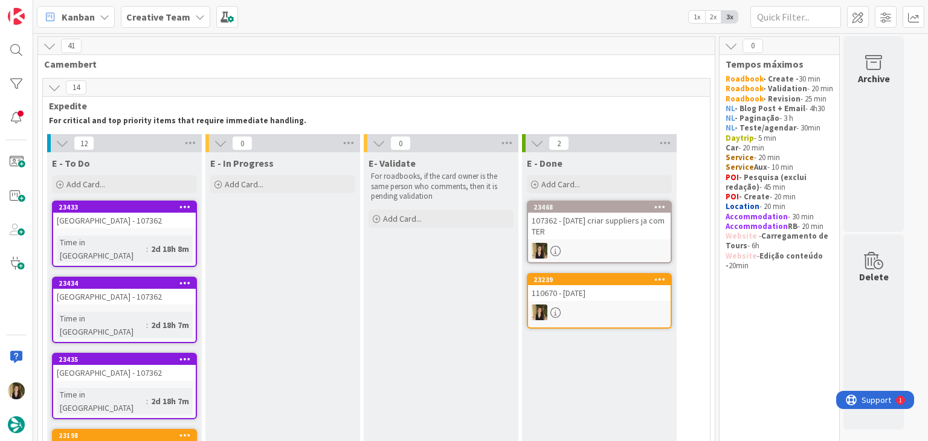
click at [314, 189] on div "Add Card..." at bounding box center [282, 184] width 145 height 18
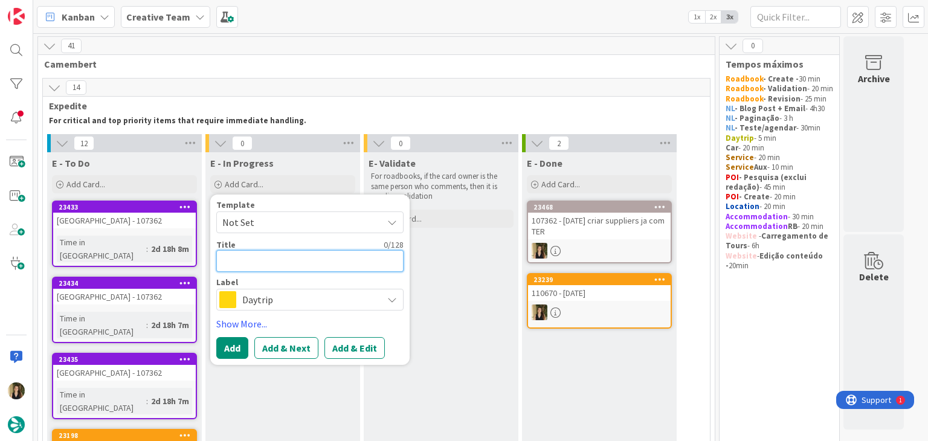
paste textarea "107362 - 13 oct criar suppliers"
type textarea "x"
type textarea "107362 - 13 oct criar suppliers"
click at [315, 262] on textarea "107362 - 13 oct criar suppliers" at bounding box center [309, 261] width 187 height 22
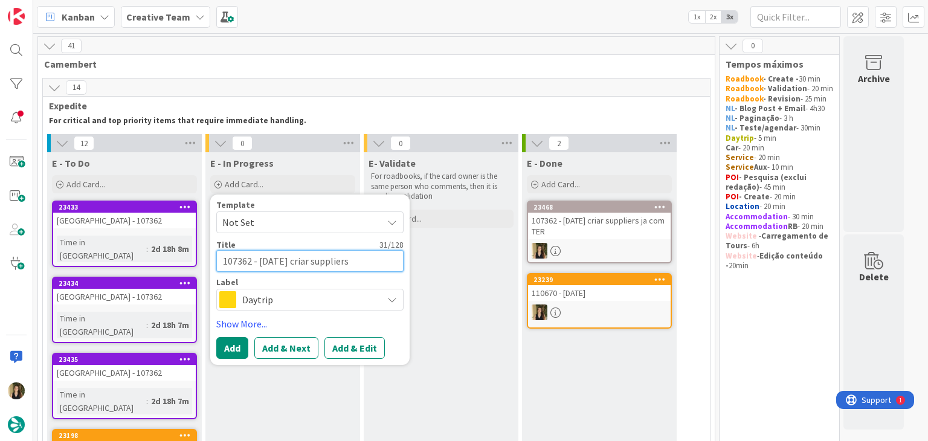
type textarea "x"
type textarea "107362 - 13 oct criar g"
type textarea "x"
type textarea "107362 - 13 oct criar gp"
type textarea "x"
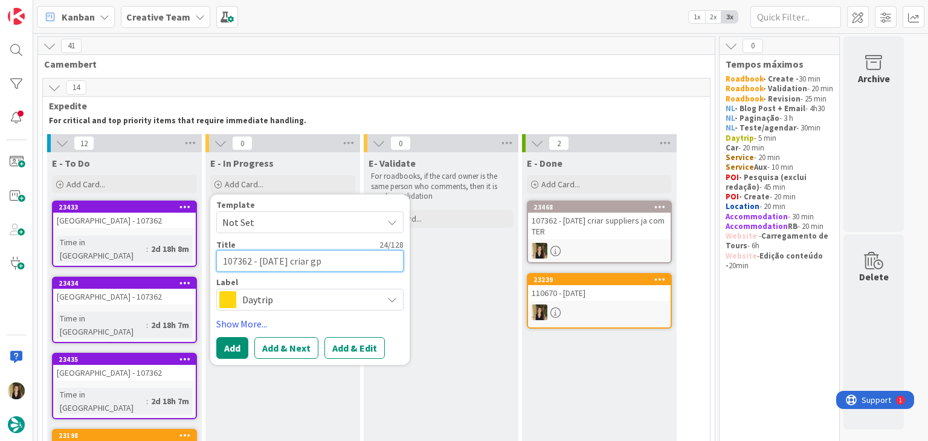
type textarea "107362 - 13 oct criar gps"
type textarea "x"
type textarea "107362 - 13 oct criar gps"
type textarea "x"
type textarea "107362 - 13 oct criar gps p"
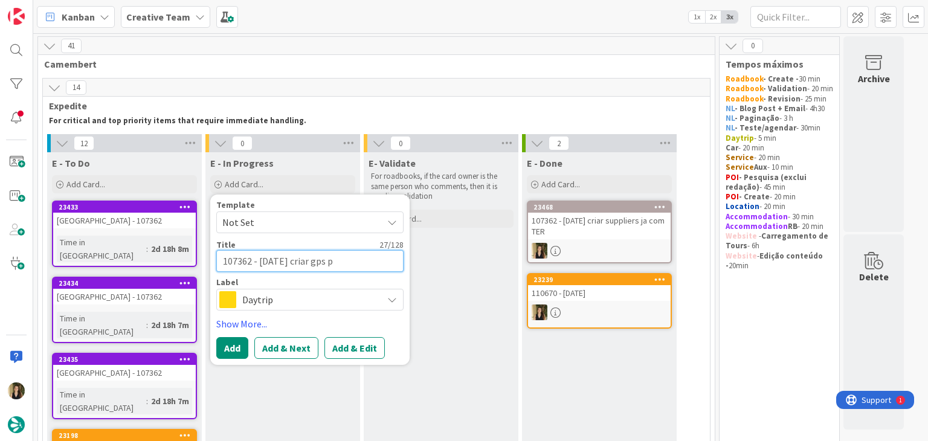
type textarea "x"
type textarea "107362 - 13 oct criar gps po"
type textarea "x"
type textarea "107362 - 13 oct criar gps poi"
type textarea "x"
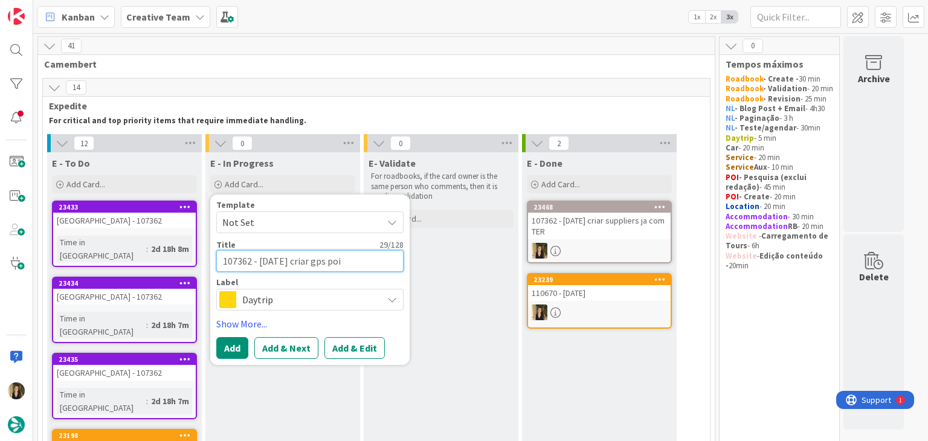
type textarea "107362 - 13 oct criar gps poin"
type textarea "x"
type textarea "107362 - 13 oct criar gps point"
type textarea "x"
type textarea "107362 - 13 oct criar gps points"
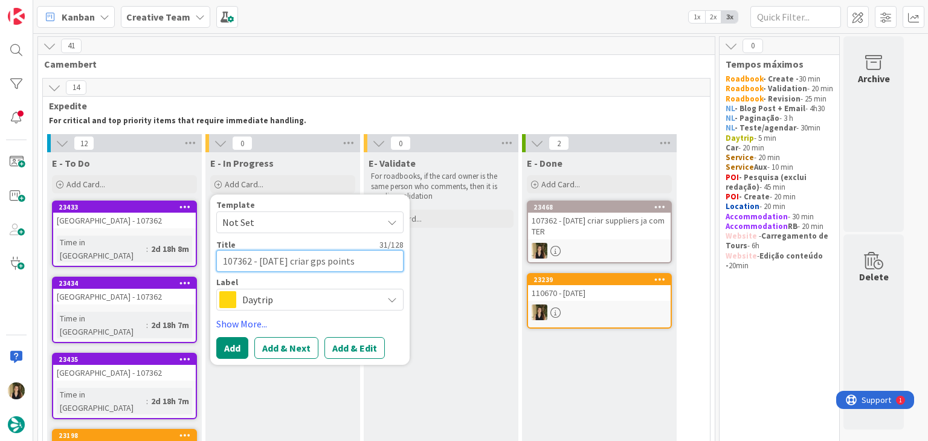
type textarea "x"
type textarea "107362 - 13 oct criar gps points"
type textarea "x"
type textarea "107362 - 13 oct criar gps points d"
type textarea "x"
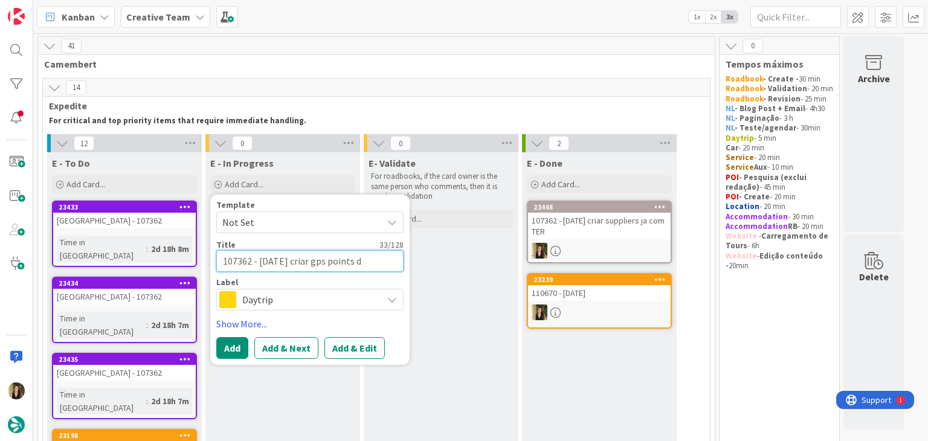
type textarea "107362 - 13 oct criar gps points do"
type textarea "x"
type textarea "107362 - 13 oct criar gps points dos"
type textarea "x"
type textarea "107362 - 13 oct criar gps points dos"
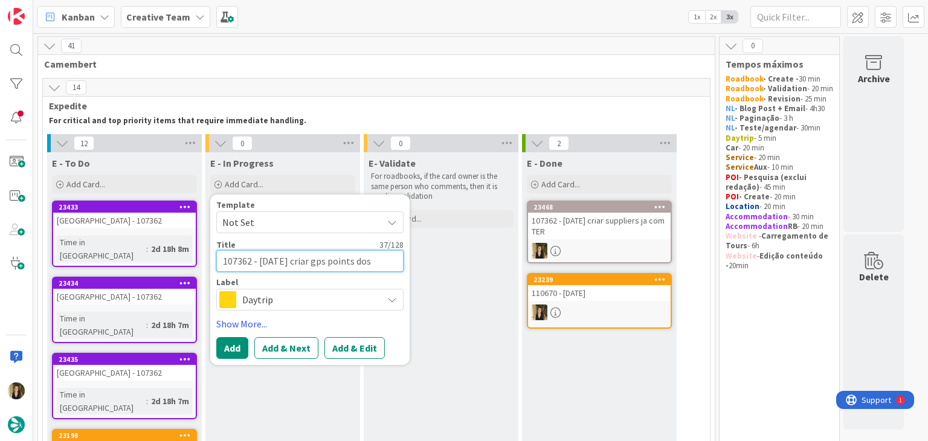
type textarea "x"
type textarea "107362 - 13 oct criar gps points dos s"
type textarea "x"
type textarea "107362 - 13 oct criar gps points dos su"
type textarea "x"
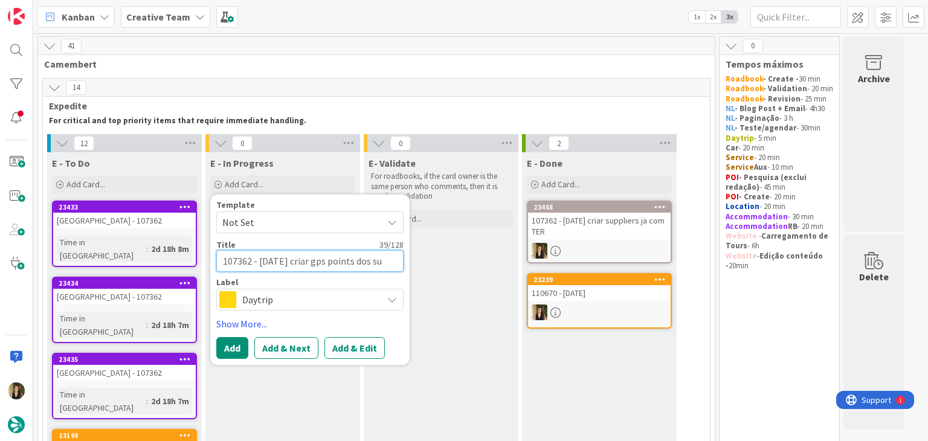
type textarea "107362 - 13 oct criar gps points dos sup"
type textarea "x"
type textarea "107362 - 13 oct criar gps points dos supp"
type textarea "x"
type textarea "107362 - 13 oct criar gps points dos suppl"
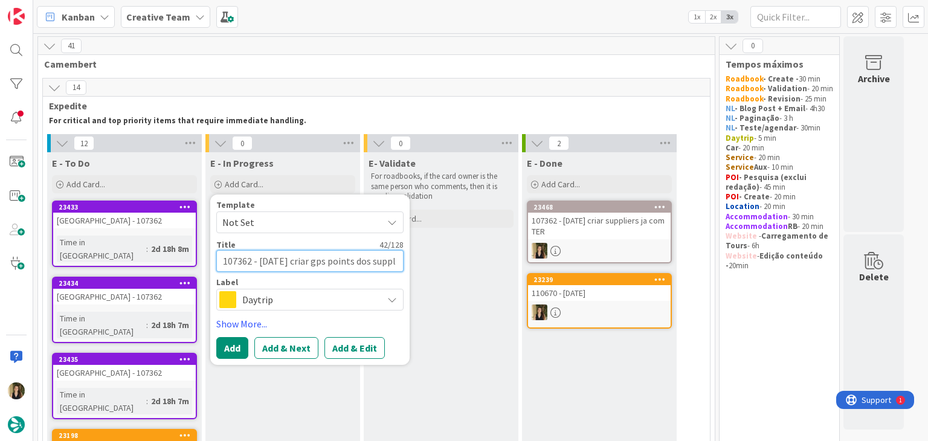
type textarea "x"
type textarea "107362 - 13 oct criar gps points dos supple"
type textarea "x"
type textarea "107362 - 13 oct criar gps points dos supplei"
type textarea "x"
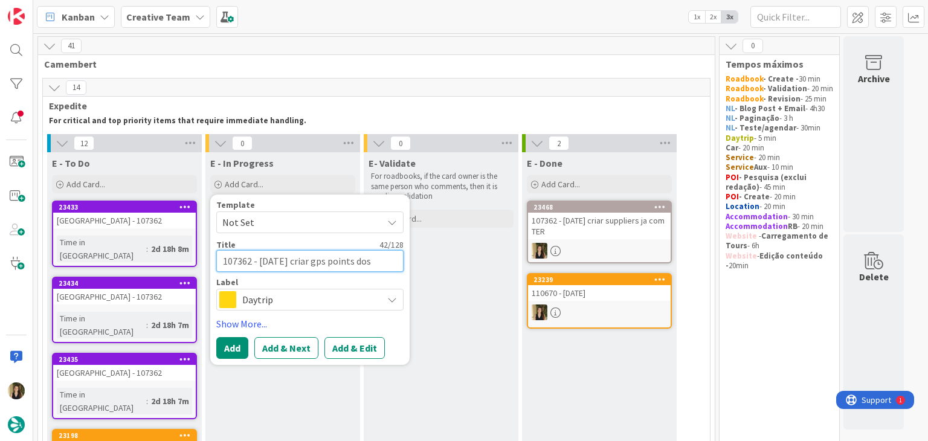
type textarea "107362 - 13 oct criar gps points dos suppleir"
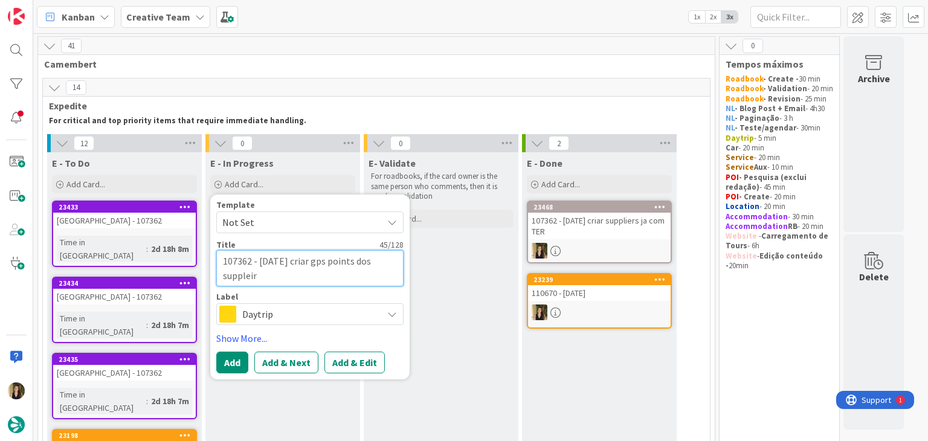
type textarea "x"
type textarea "107362 - 13 oct criar gps points dos suppleirs"
type textarea "x"
type textarea "107362 - 13 oct criar gps points dos suppleirs"
type textarea "x"
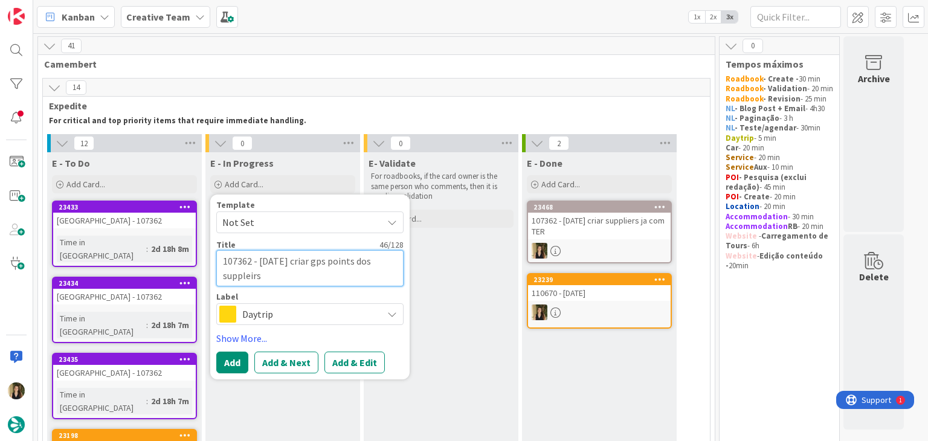
type textarea "107362 - 13 oct criar gps points dos suppleirs j"
type textarea "x"
type textarea "107362 - 13 oct criar gps points dos suppleirs ja"
type textarea "x"
type textarea "107362 - 13 oct criar gps points dos suppleirs ja"
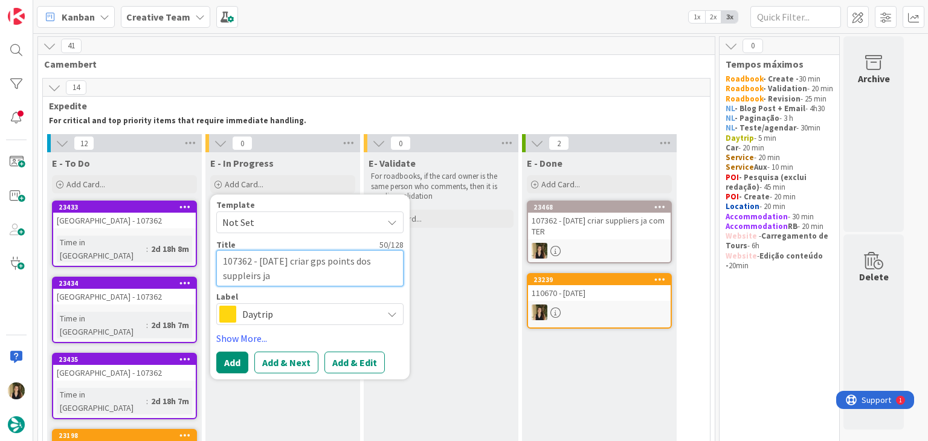
type textarea "x"
type textarea "107362 - 13 oct criar gps points dos suppleirs ja c"
type textarea "x"
type textarea "107362 - 13 oct criar gps points dos suppleirs ja cr"
type textarea "x"
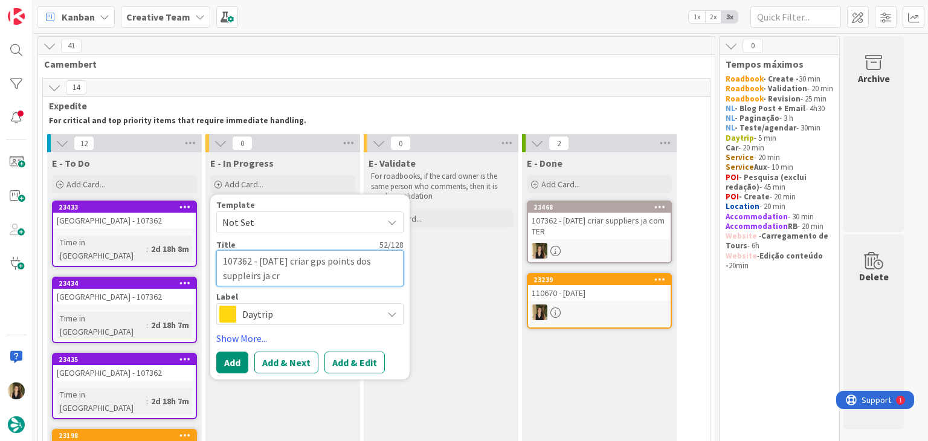
type textarea "107362 - 13 oct criar gps points dos suppleirs ja cri"
type textarea "x"
type textarea "107362 - 13 oct criar gps points dos suppleirs ja cria"
type textarea "x"
type textarea "107362 - 13 oct criar gps points dos suppleirs ja criad"
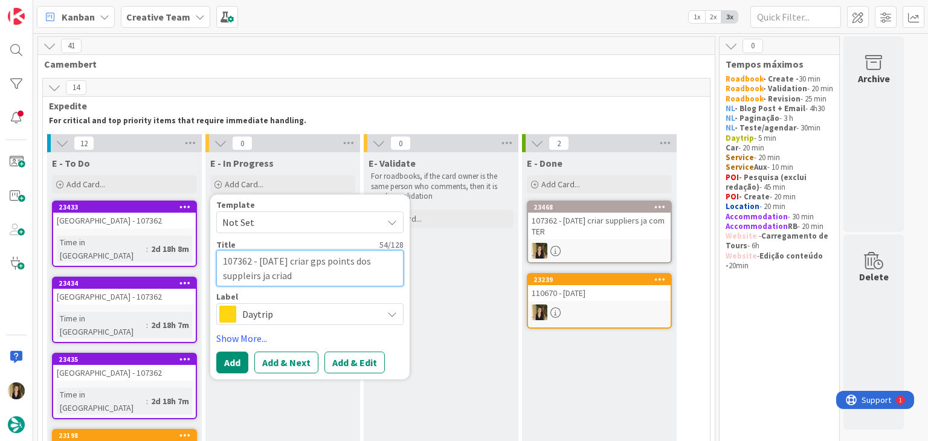
type textarea "x"
type textarea "107362 - 13 oct criar gps points dos suppleirs ja criado"
type textarea "x"
type textarea "107362 - 13 oct criar gps points dos suppleirs ja criados"
click at [320, 320] on span "Daytrip" at bounding box center [309, 314] width 134 height 17
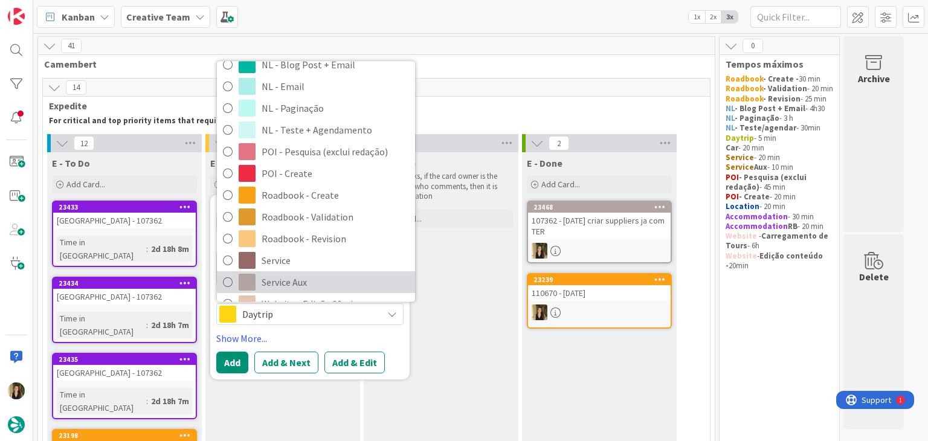
click at [320, 278] on span "Service Aux" at bounding box center [335, 282] width 147 height 18
type textarea "x"
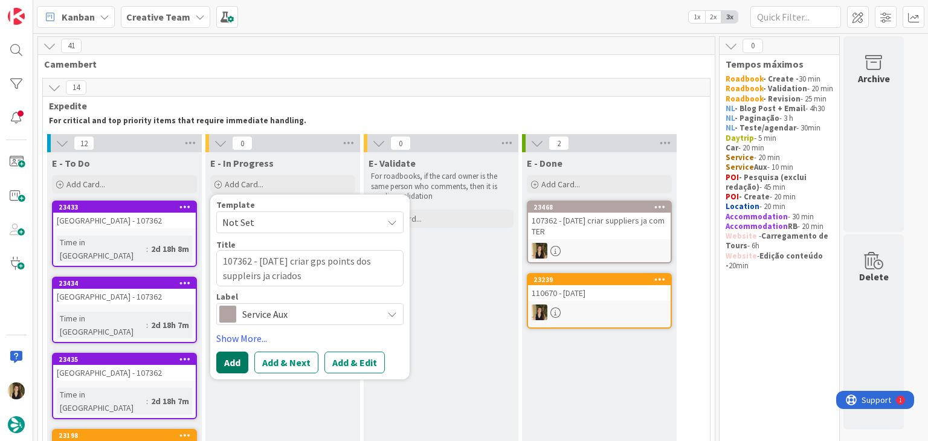
click at [238, 361] on button "Add" at bounding box center [232, 363] width 32 height 22
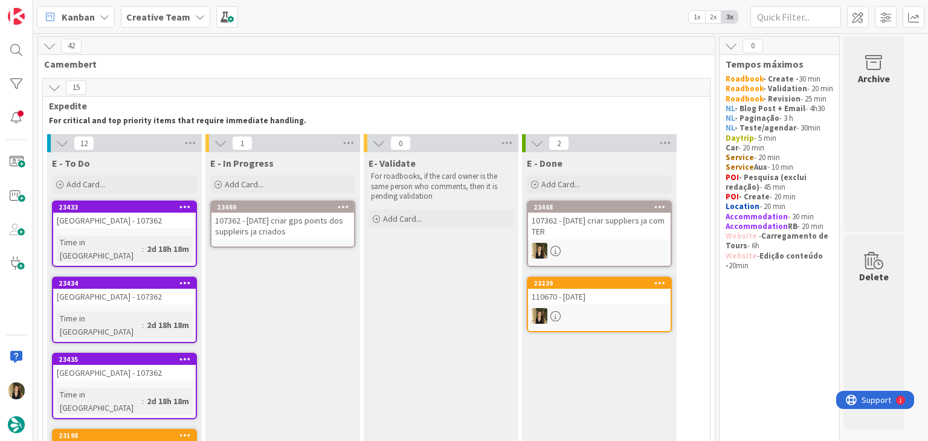
click at [344, 224] on div "107362 - 13 oct criar gps points dos suppleirs ja criados" at bounding box center [283, 226] width 143 height 27
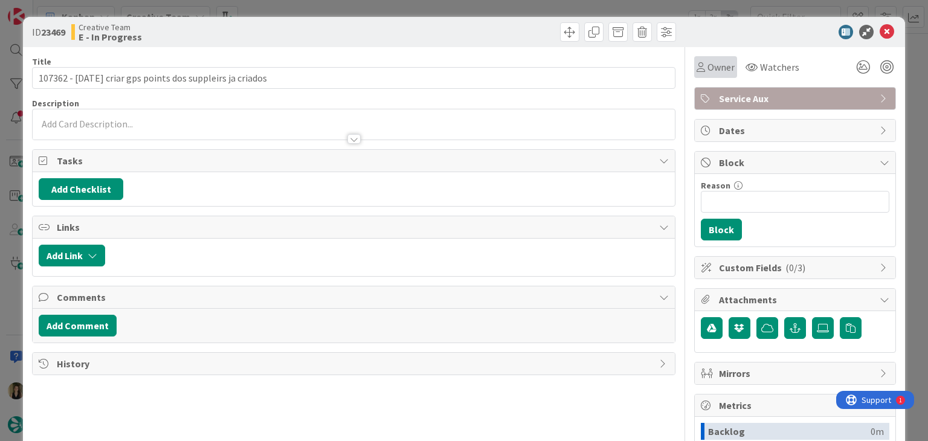
click at [725, 61] on div "Owner Watchers" at bounding box center [748, 67] width 109 height 22
click at [723, 61] on span "Owner" at bounding box center [721, 67] width 27 height 15
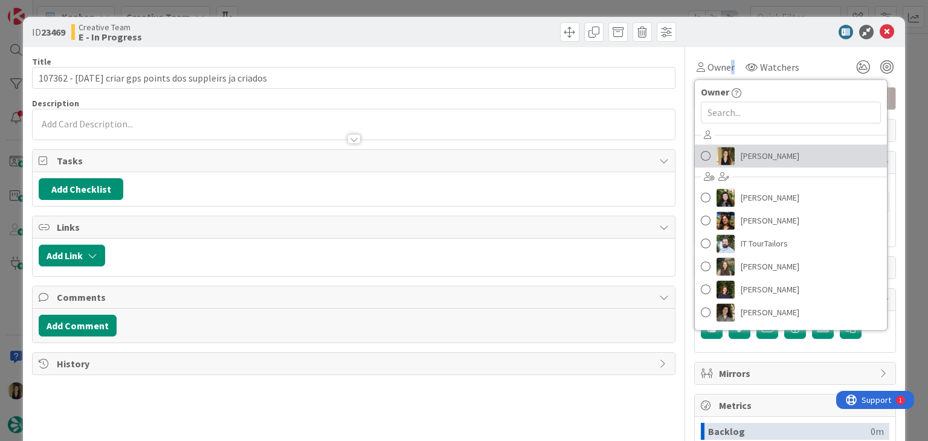
click at [754, 160] on span "[PERSON_NAME]" at bounding box center [770, 156] width 59 height 18
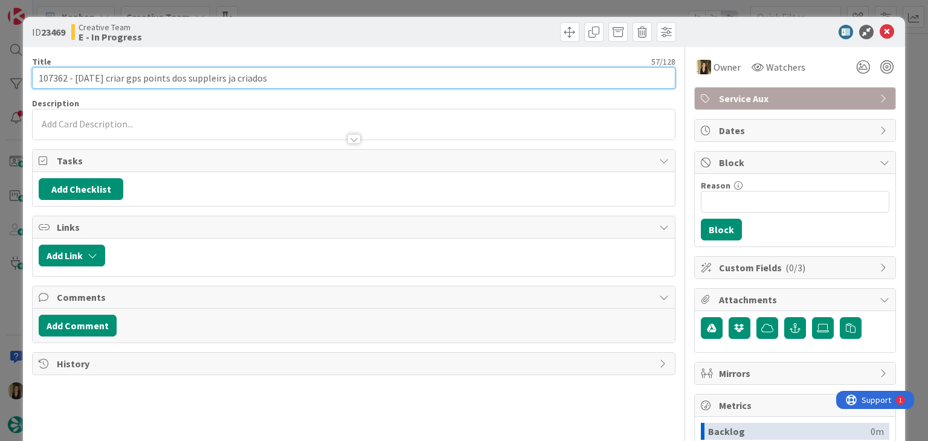
drag, startPoint x: 212, startPoint y: 77, endPoint x: 273, endPoint y: 61, distance: 62.4
click at [213, 77] on input "107362 - 13 oct criar gps points dos suppleirs ja criados" at bounding box center [353, 78] width 643 height 22
type input "107362 - [DATE] criar gps points dos suppliers ja criados"
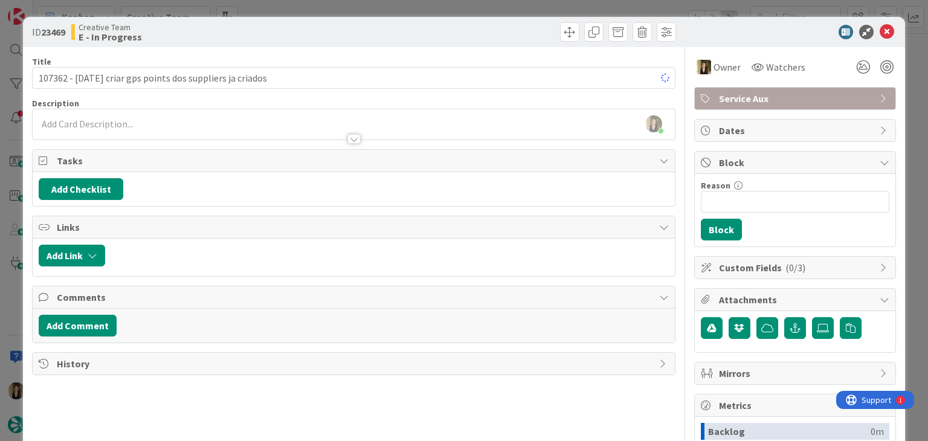
click at [290, 34] on div "Creative Team E - In Progress" at bounding box center [211, 31] width 280 height 19
click at [399, 27] on div at bounding box center [516, 31] width 319 height 19
click at [397, 12] on div "ID 23469 Creative Team E - In Progress Title 57 / 128 107362 - 13 oct criar gps…" at bounding box center [464, 220] width 928 height 441
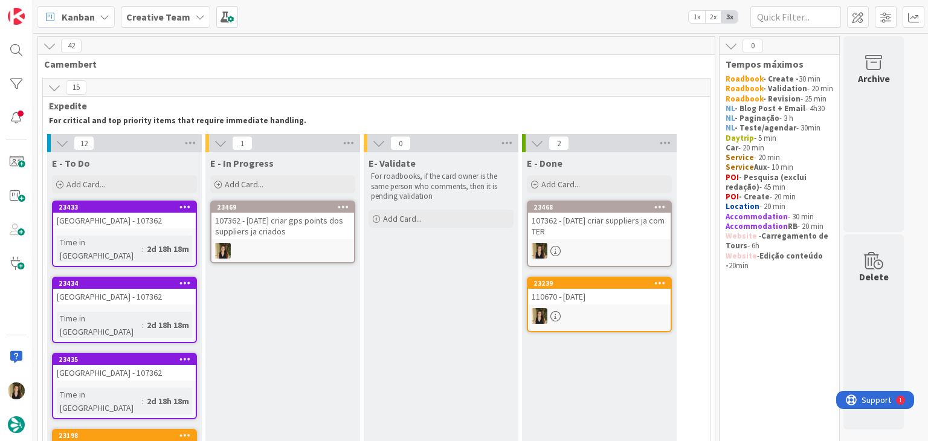
click at [316, 218] on div "107362 - [DATE] criar gps points dos suppliers ja criados" at bounding box center [283, 226] width 143 height 27
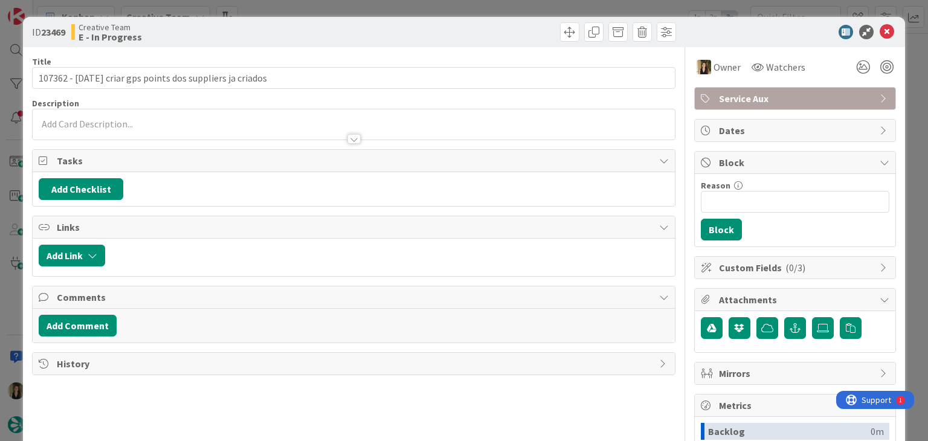
click at [483, 9] on div "ID 23469 Creative Team E - In Progress Title 57 / 128 107362 - 13 oct criar gps…" at bounding box center [464, 220] width 928 height 441
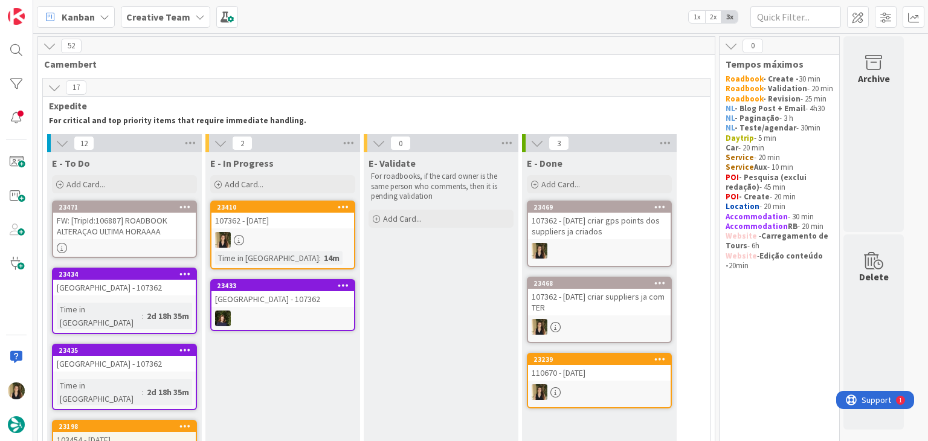
click at [323, 230] on link "23410 107362 - 13 oct Time in Column : 14m" at bounding box center [282, 235] width 145 height 69
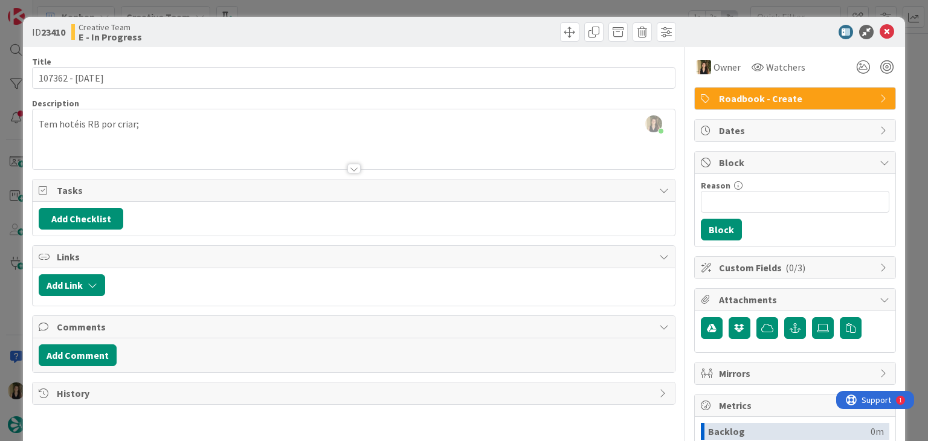
click at [343, 24] on div "Creative Team E - In Progress" at bounding box center [211, 31] width 280 height 19
click at [341, 10] on div "ID 23410 Creative Team E - In Progress Title 15 / 128 107362 - 13 oct Descripti…" at bounding box center [464, 220] width 928 height 441
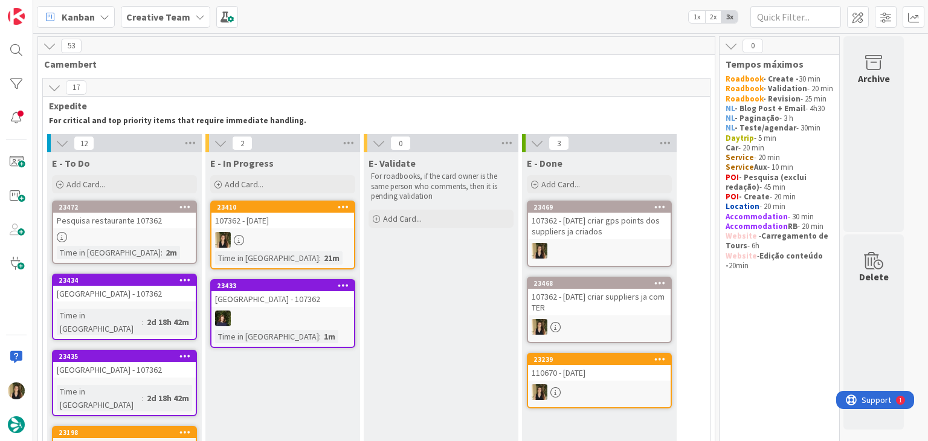
click at [286, 237] on div at bounding box center [283, 240] width 143 height 16
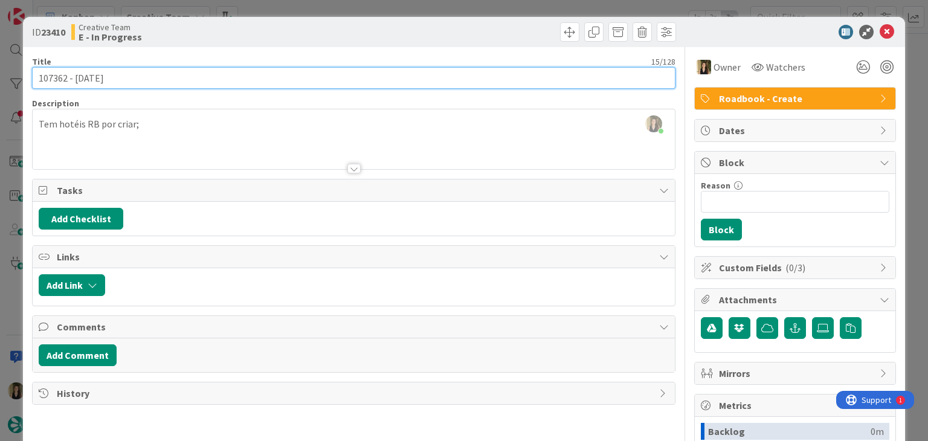
click at [56, 76] on input "107362 - [DATE]" at bounding box center [353, 78] width 643 height 22
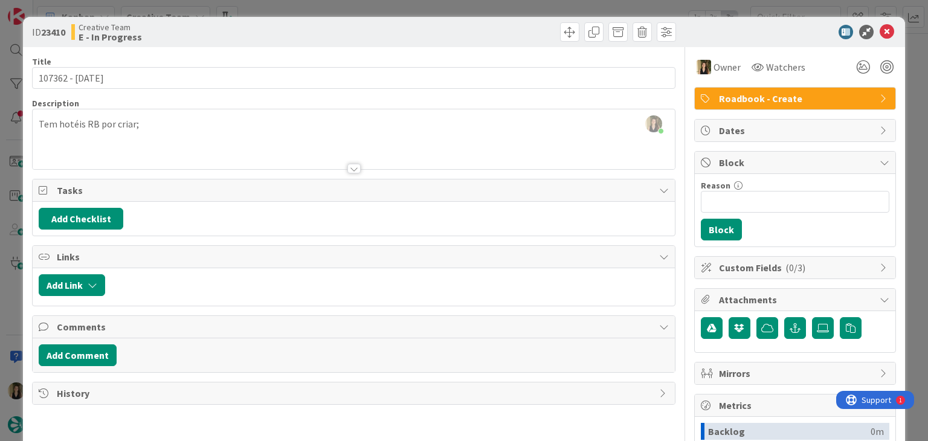
drag, startPoint x: 297, startPoint y: 36, endPoint x: 298, endPoint y: 8, distance: 27.2
click at [296, 31] on div "Creative Team E - In Progress" at bounding box center [211, 31] width 280 height 19
click at [299, 7] on div "ID 23410 Creative Team E - In Progress Title 15 / 128 107362 - 13 oct Descripti…" at bounding box center [464, 220] width 928 height 441
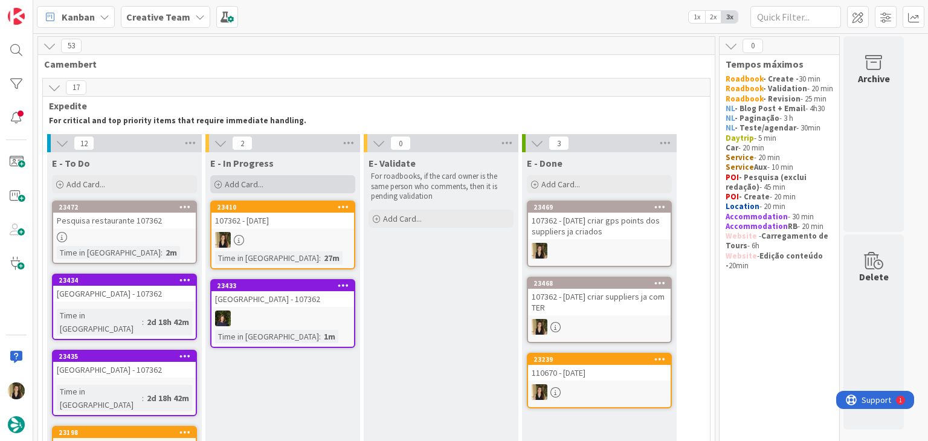
click at [286, 189] on div "Add Card..." at bounding box center [282, 184] width 145 height 18
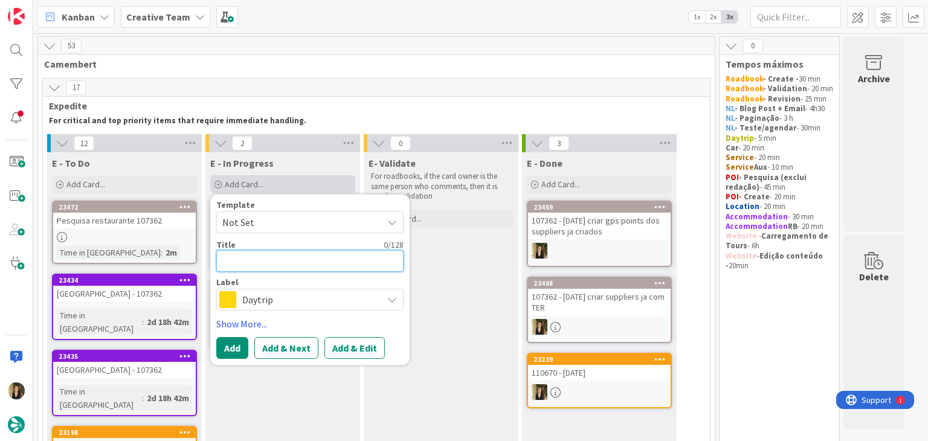
paste textarea "107362"
type textarea "x"
type textarea "107362"
type textarea "x"
type textarea "107362"
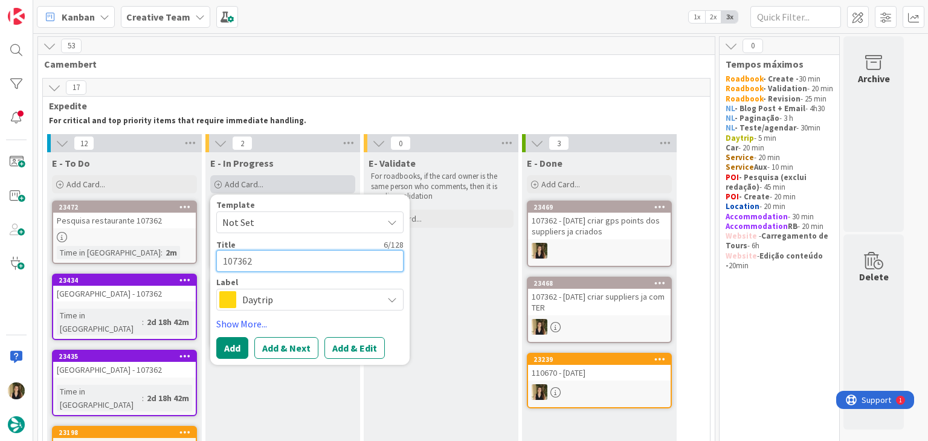
type textarea "x"
type textarea "107362 -"
type textarea "x"
type textarea "107362 -"
paste textarea "Genoa / Portofino / Santa Margherita Ligure / Genoa"
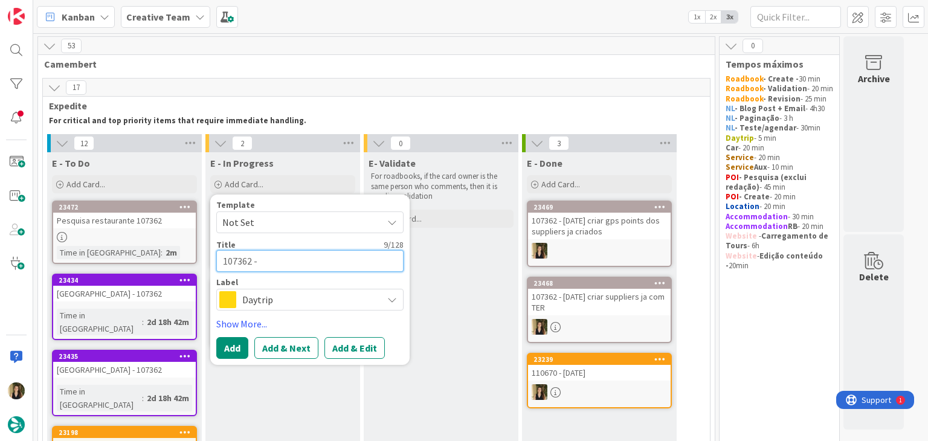
type textarea "x"
type textarea "107362 - Genoa / Portofino / Santa Margherita Ligure / Genoa"
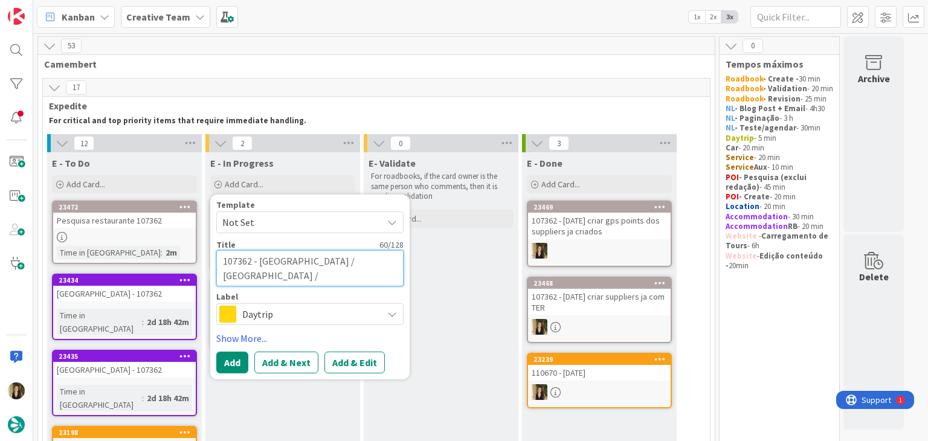
click at [309, 260] on textarea "107362 - Genoa / Portofino / Santa Margherita Ligure / Genoa" at bounding box center [309, 268] width 187 height 36
type textarea "x"
type textarea "107362 - Genoa / / Santa Margherita Ligure / Genoa"
type textarea "x"
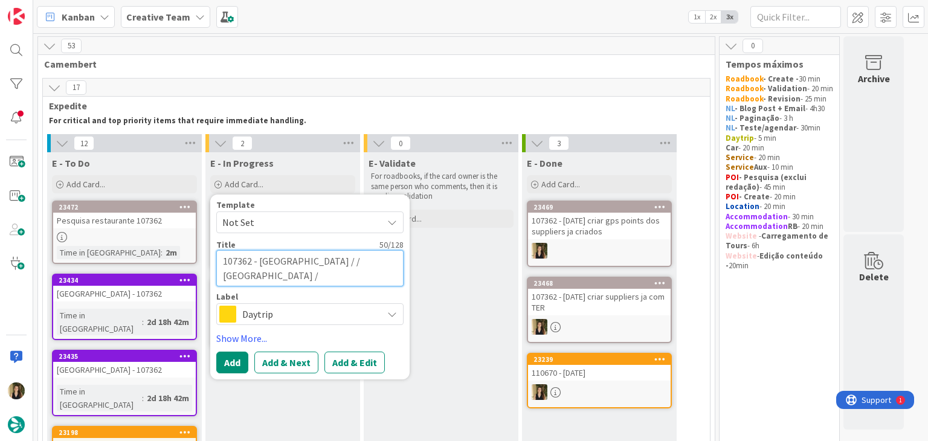
type textarea "107362 - Genoa // Santa Margherita Ligure / Genoa"
type textarea "x"
type textarea "107362 - Genoa / Santa Margherita Ligure / Genoa"
click at [396, 259] on textarea "107362 - Genoa / Santa Margherita Ligure / Genoa" at bounding box center [309, 268] width 187 height 36
paste textarea "Portofino"
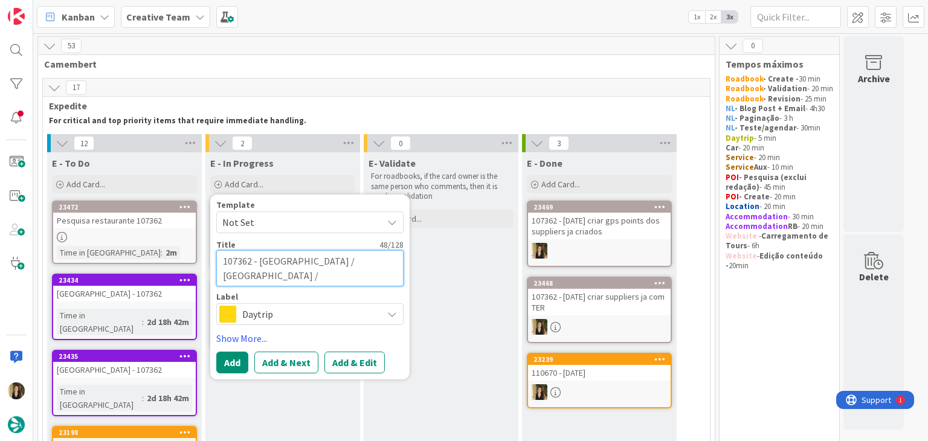
type textarea "x"
type textarea "107362 - Genoa / Santa Margherita Ligure / Portofino Genoa"
type textarea "x"
type textarea "107362 - Genoa / Santa Margherita Ligure / Portofino /Genoa"
type textarea "x"
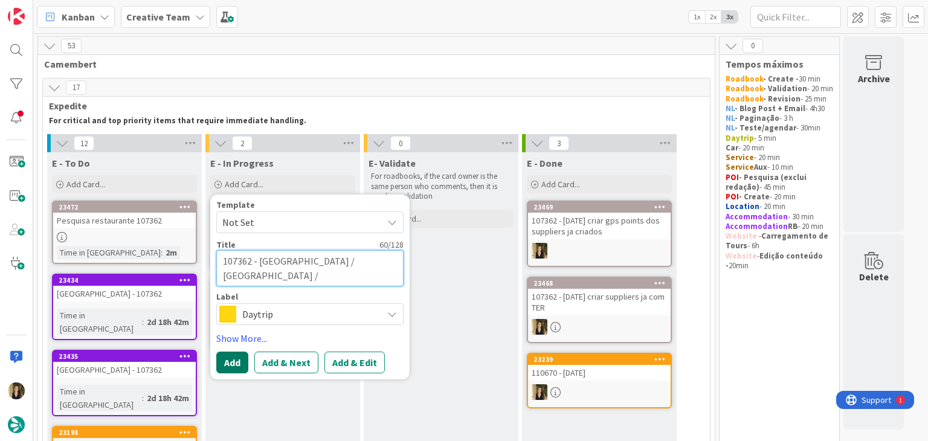
type textarea "107362 - [GEOGRAPHIC_DATA] / [GEOGRAPHIC_DATA] / [GEOGRAPHIC_DATA] / [GEOGRAPHI…"
click at [242, 354] on button "Add" at bounding box center [232, 363] width 32 height 22
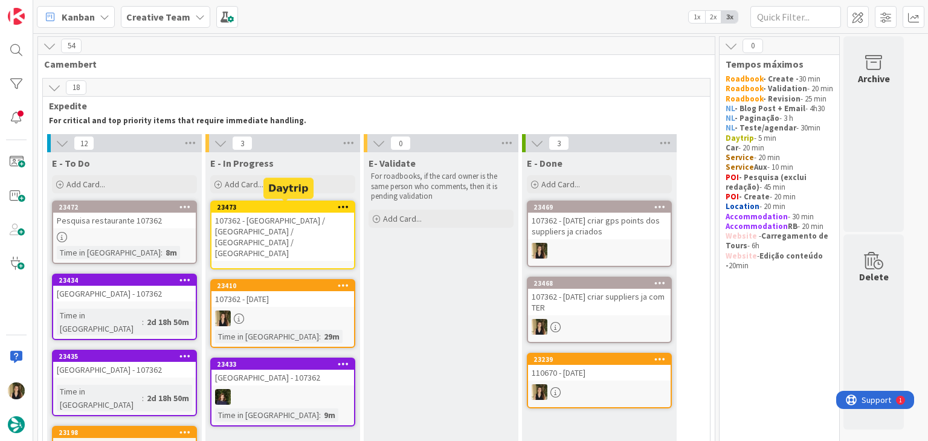
click at [297, 213] on div "107362 - [GEOGRAPHIC_DATA] / [GEOGRAPHIC_DATA] / [GEOGRAPHIC_DATA] / [GEOGRAPHI…" at bounding box center [283, 237] width 143 height 48
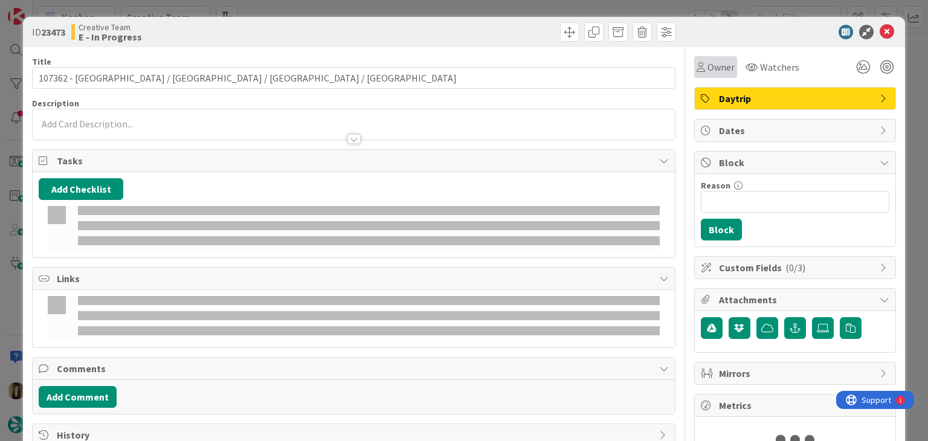
click at [708, 73] on span "Owner" at bounding box center [721, 67] width 27 height 15
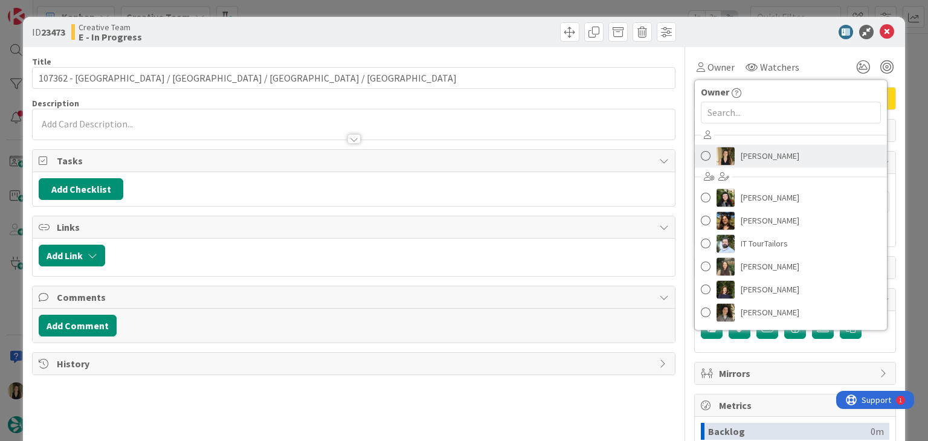
click at [762, 158] on span "[PERSON_NAME]" at bounding box center [770, 156] width 59 height 18
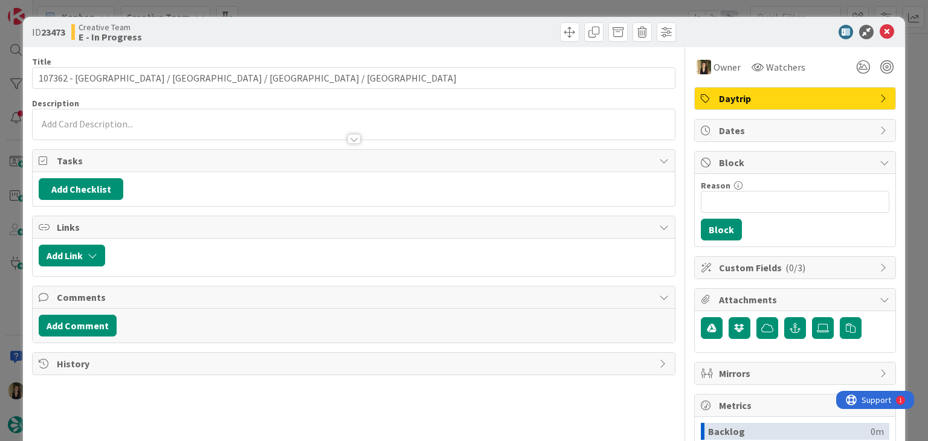
click at [512, 21] on div "ID 23473 Creative Team E - In Progress" at bounding box center [464, 32] width 882 height 30
drag, startPoint x: 511, startPoint y: 8, endPoint x: 368, endPoint y: 134, distance: 190.6
click at [511, 8] on div "ID 23473 Creative Team E - In Progress Title 60 / 128 107362 - Genoa / Santa Ma…" at bounding box center [464, 220] width 928 height 441
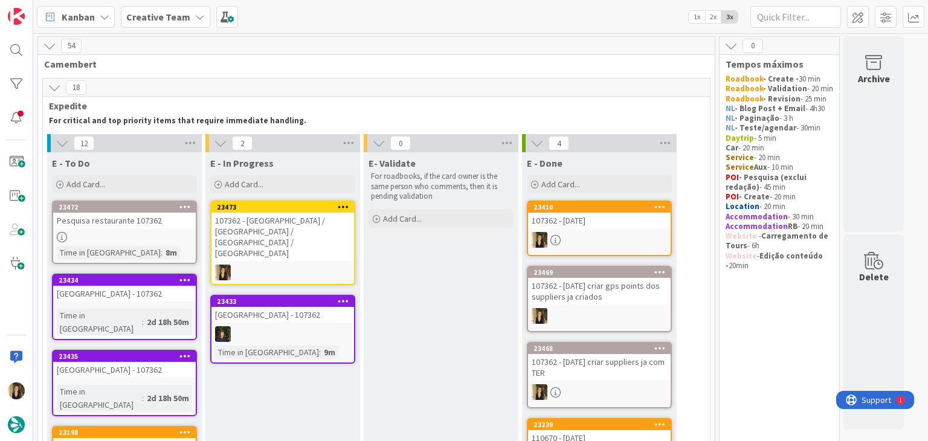
click at [312, 230] on div "107362 - [GEOGRAPHIC_DATA] / [GEOGRAPHIC_DATA] / [GEOGRAPHIC_DATA] / [GEOGRAPHI…" at bounding box center [283, 237] width 143 height 48
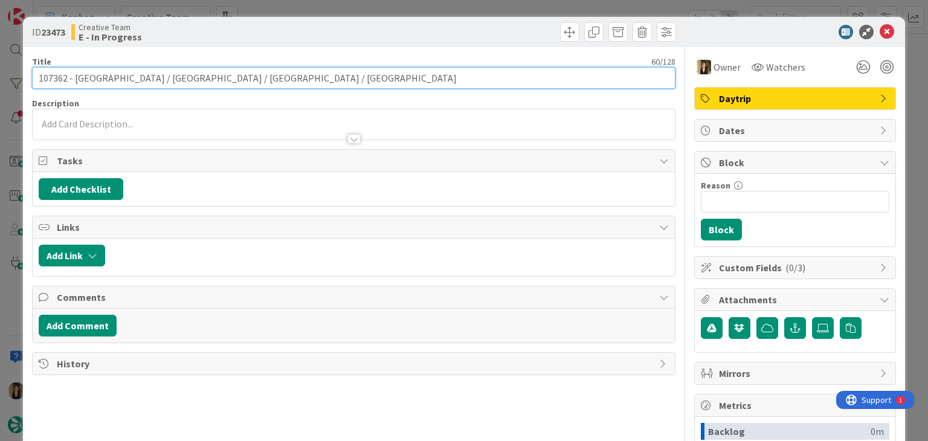
drag, startPoint x: 220, startPoint y: 76, endPoint x: 73, endPoint y: 76, distance: 146.9
click at [74, 76] on input "107362 - [GEOGRAPHIC_DATA] / [GEOGRAPHIC_DATA] / [GEOGRAPHIC_DATA] / [GEOGRAPHI…" at bounding box center [353, 78] width 643 height 22
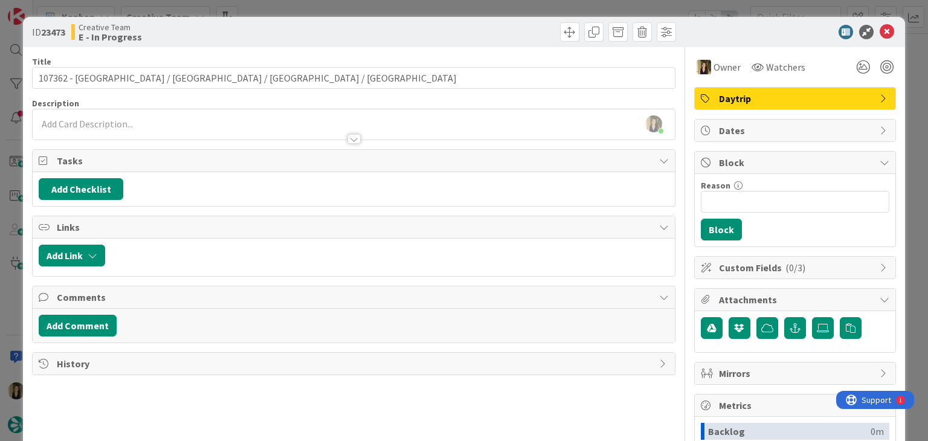
click at [286, 36] on div "Creative Team E - In Progress" at bounding box center [211, 31] width 280 height 19
click at [309, 1] on div "ID 23473 Creative Team E - In Progress Title 60 / 128 107362 - Genoa / Santa Ma…" at bounding box center [464, 220] width 928 height 441
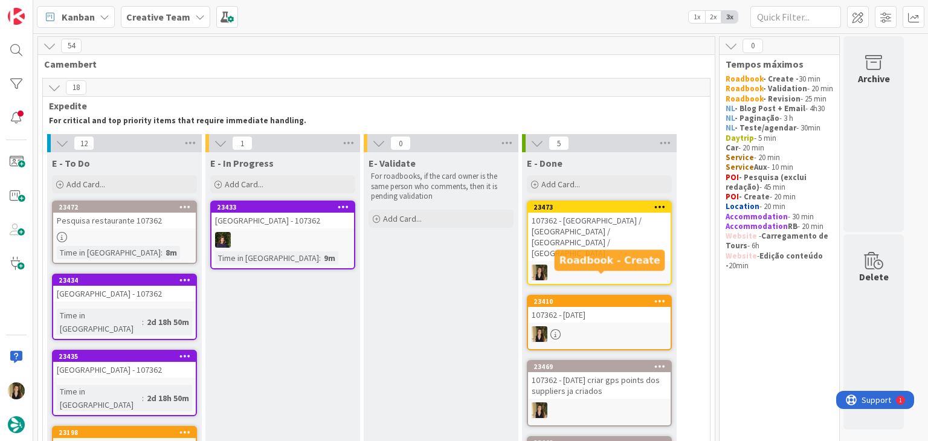
click at [596, 297] on div "23410" at bounding box center [602, 301] width 137 height 8
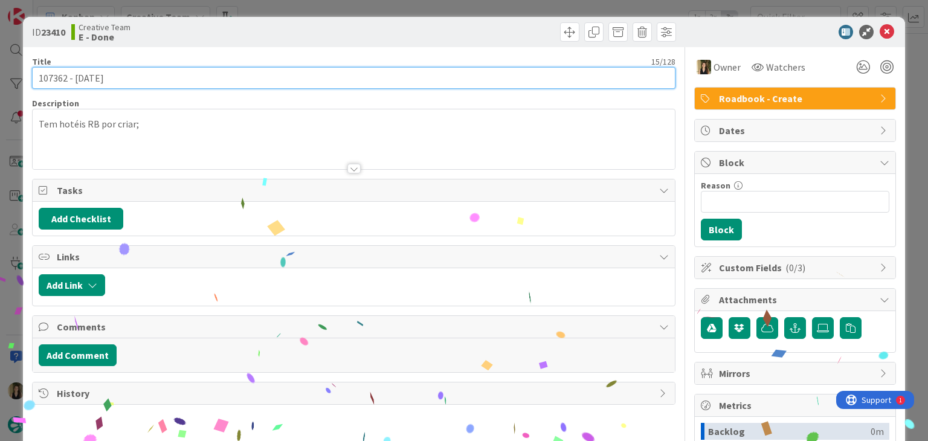
drag, startPoint x: 139, startPoint y: 77, endPoint x: 30, endPoint y: 76, distance: 109.4
click at [30, 76] on div "ID 23410 Creative Team E - Done Title 15 / 128 107362 - 13 oct Description Tem …" at bounding box center [464, 324] width 882 height 615
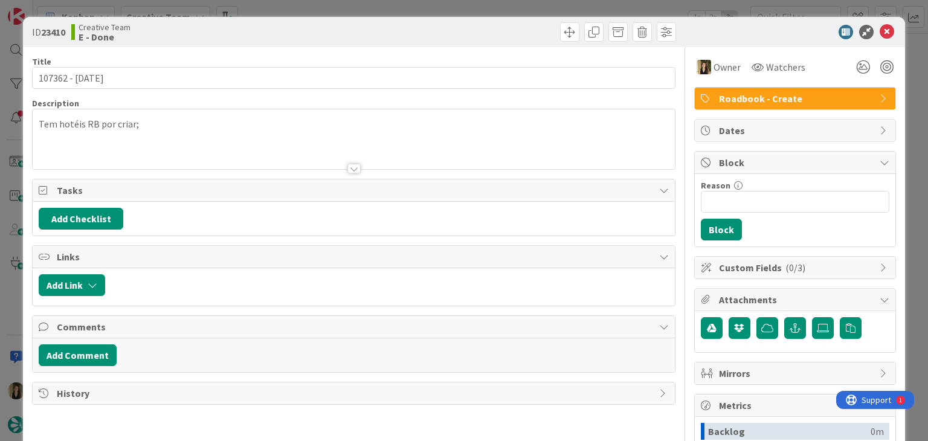
click at [317, 18] on div "ID 23410 Creative Team E - Done" at bounding box center [464, 32] width 882 height 30
click at [321, 5] on div "ID 23410 Creative Team E - Done Title 15 / 128 107362 - 13 oct Description Tem …" at bounding box center [464, 220] width 928 height 441
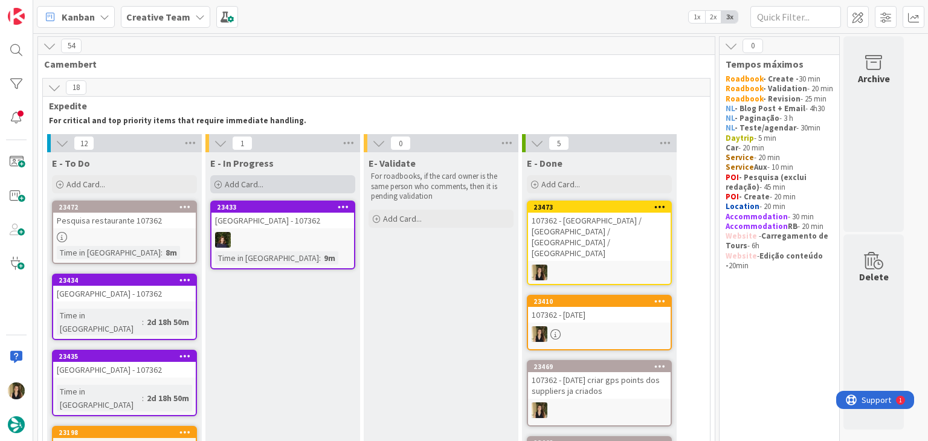
click at [307, 185] on div "Add Card..." at bounding box center [282, 184] width 145 height 18
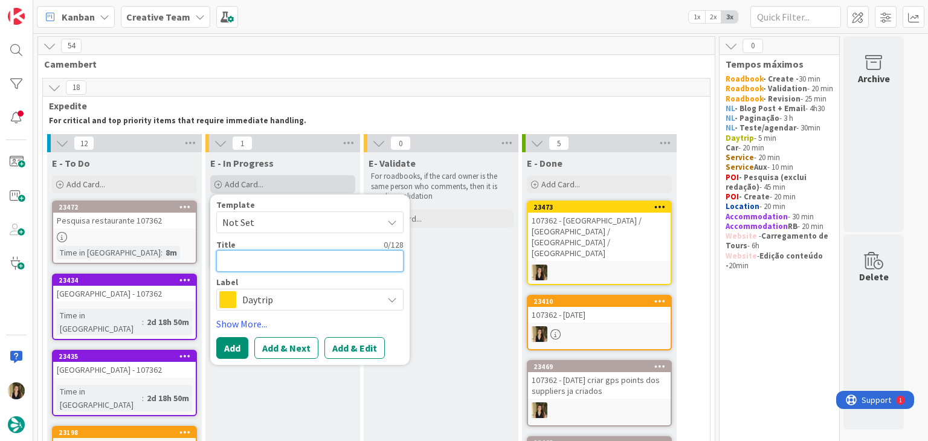
paste textarea "107362 - [DATE]"
type textarea "x"
type textarea "107362 - [DATE]"
type textarea "x"
type textarea "107362 - [DATE]"
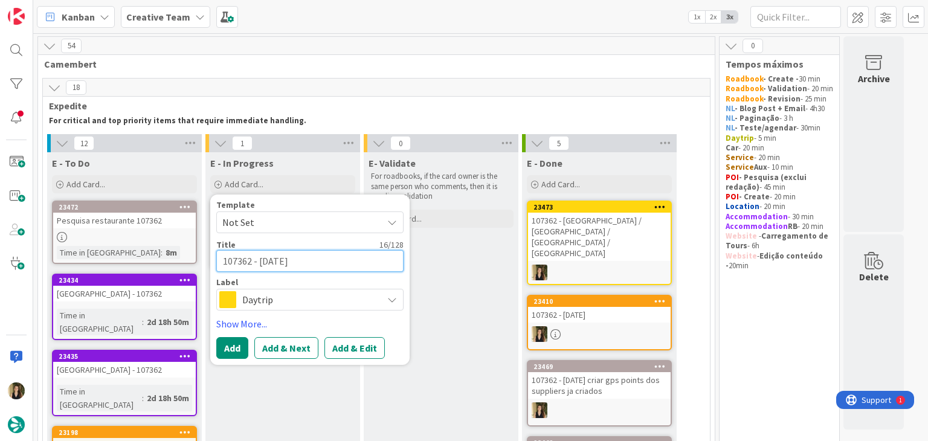
type textarea "x"
type textarea "107362 - 13 oct c"
type textarea "x"
type textarea "107362 - 13 oct co"
type textarea "x"
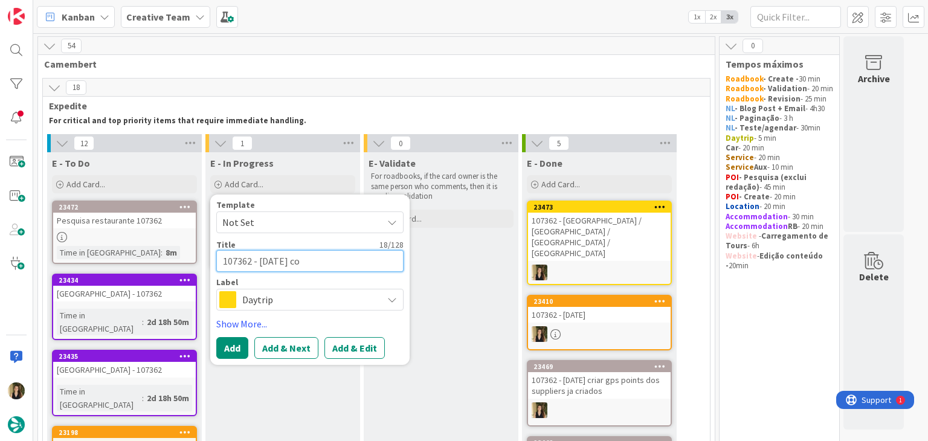
type textarea "107362 - 13 oct con"
type textarea "x"
type textarea "107362 - 13 oct cont"
type textarea "x"
type textarea "107362 - 13 oct conti"
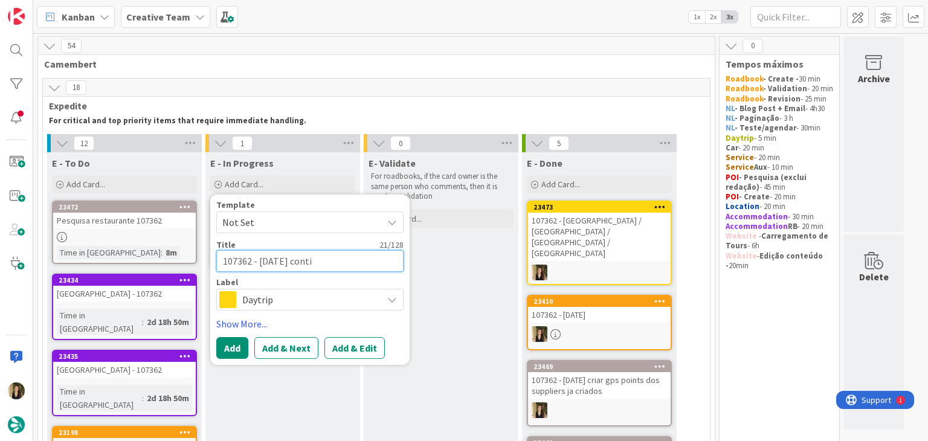
type textarea "x"
type textarea "107362 - 13 oct contin"
type textarea "x"
type textarea "107362 - 13 oct continu"
type textarea "x"
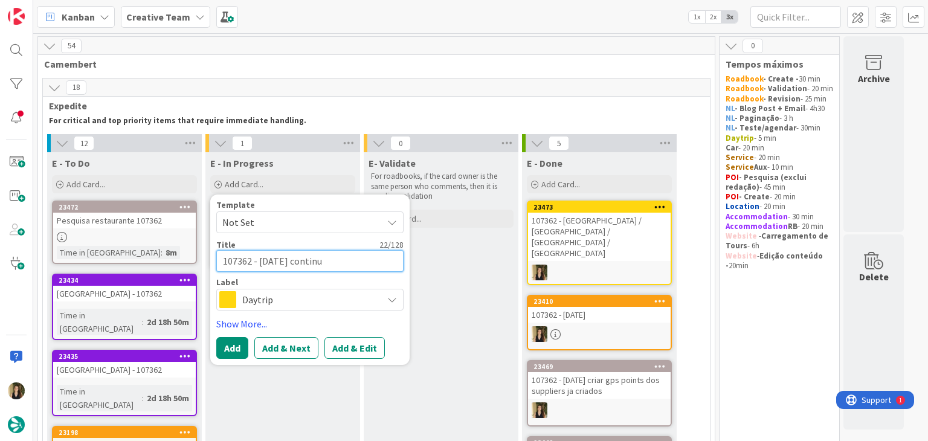
type textarea "107362 - 13 oct continua"
type textarea "x"
type textarea "107362 - 13 oct continuaç"
type textarea "x"
type textarea "107362 - 13 oct continuaçã"
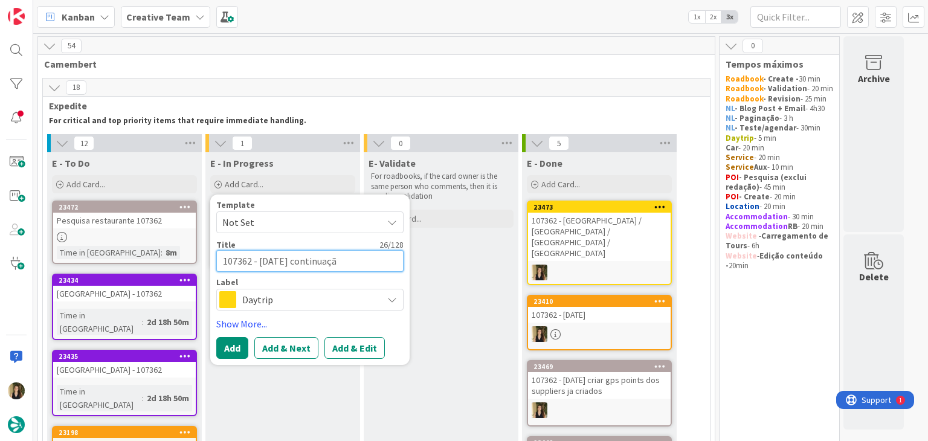
type textarea "x"
type textarea "107362 - [DATE] continuação"
click at [318, 281] on div "Label" at bounding box center [309, 282] width 187 height 8
click at [323, 300] on span "Daytrip" at bounding box center [309, 299] width 134 height 17
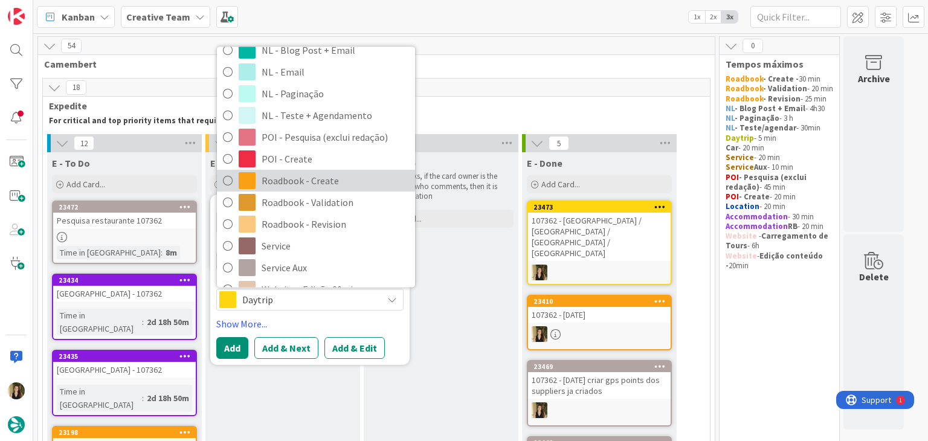
click at [319, 185] on span "Roadbook - Create" at bounding box center [335, 181] width 147 height 18
type textarea "x"
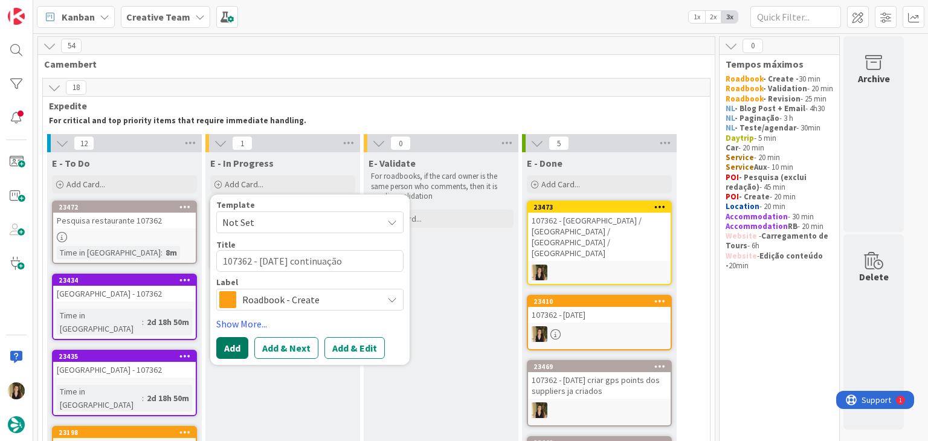
drag, startPoint x: 243, startPoint y: 346, endPoint x: 279, endPoint y: 325, distance: 41.5
click at [242, 346] on button "Add" at bounding box center [232, 348] width 32 height 22
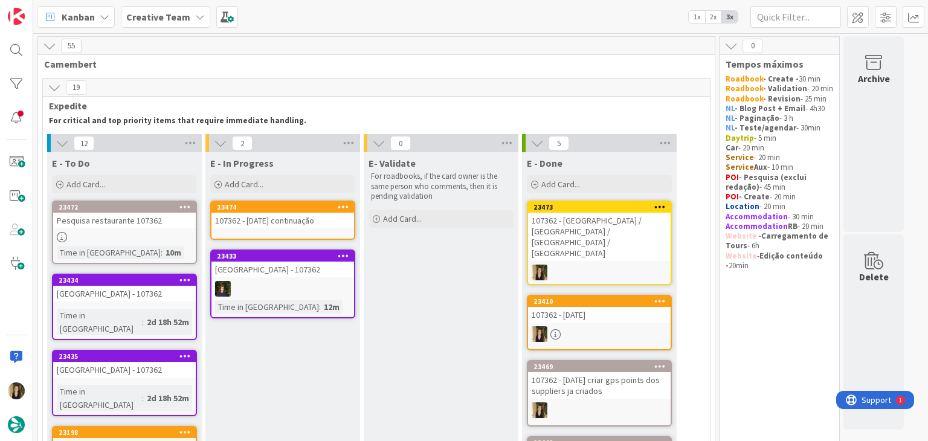
click at [277, 229] on link "23474 107362 - 13 oct continuação" at bounding box center [282, 220] width 145 height 39
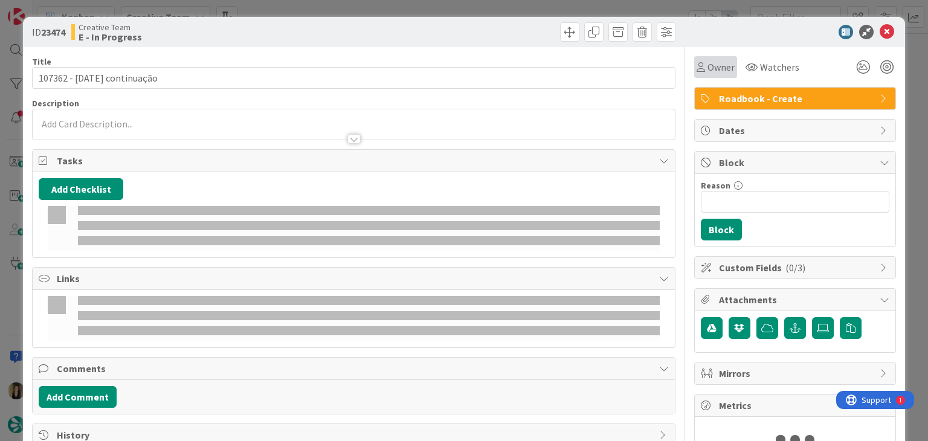
click at [713, 71] on span "Owner" at bounding box center [721, 67] width 27 height 15
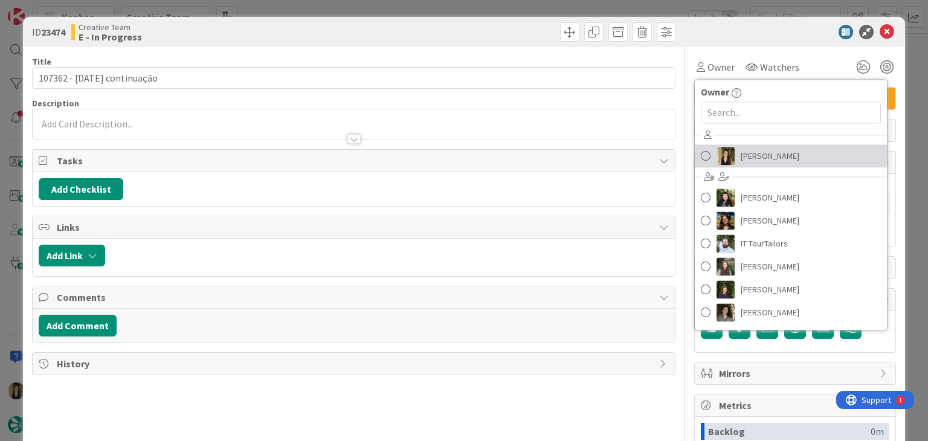
click at [749, 150] on span "[PERSON_NAME]" at bounding box center [770, 156] width 59 height 18
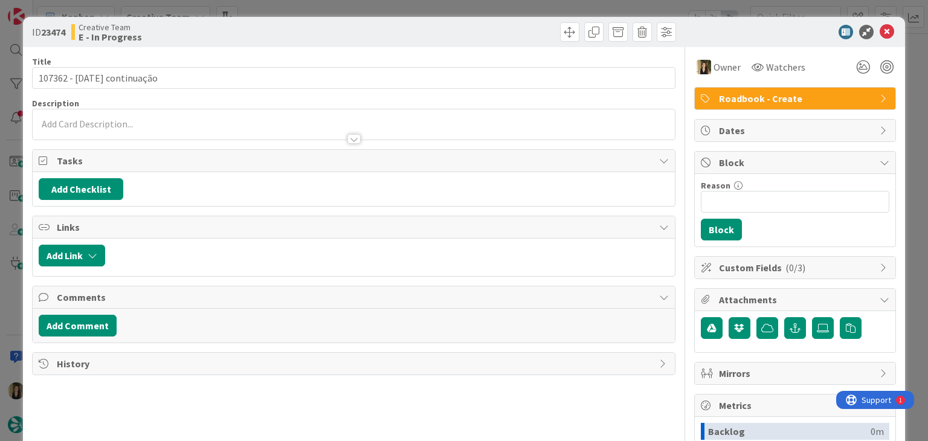
click at [481, 25] on div at bounding box center [516, 31] width 319 height 19
click at [481, 13] on div "ID 23474 Creative Team E - In Progress Title 27 / 128 107362 - 13 oct continuaç…" at bounding box center [464, 220] width 928 height 441
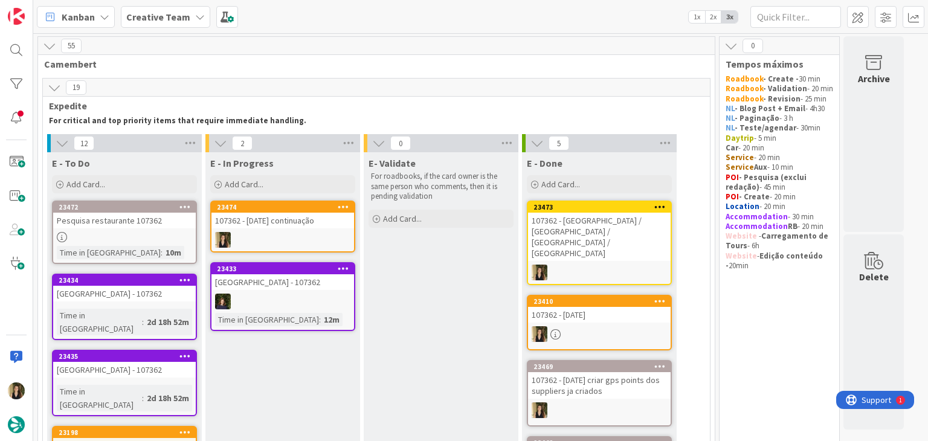
click at [607, 307] on div "107362 - [DATE]" at bounding box center [599, 315] width 143 height 16
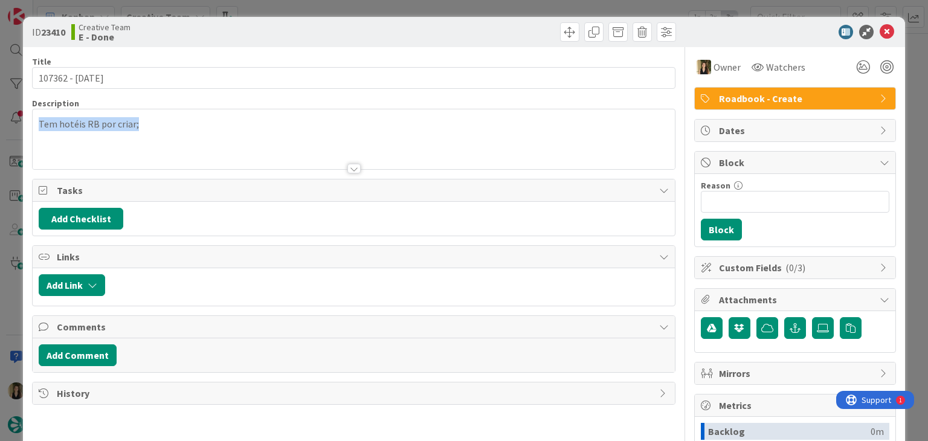
drag, startPoint x: 164, startPoint y: 128, endPoint x: 30, endPoint y: 125, distance: 134.2
click at [30, 125] on div "ID 23410 Creative Team E - Done Title 15 / 128 107362 - 13 oct Description Tem …" at bounding box center [464, 324] width 882 height 615
copy p "Tem hotéis RB por criar;"
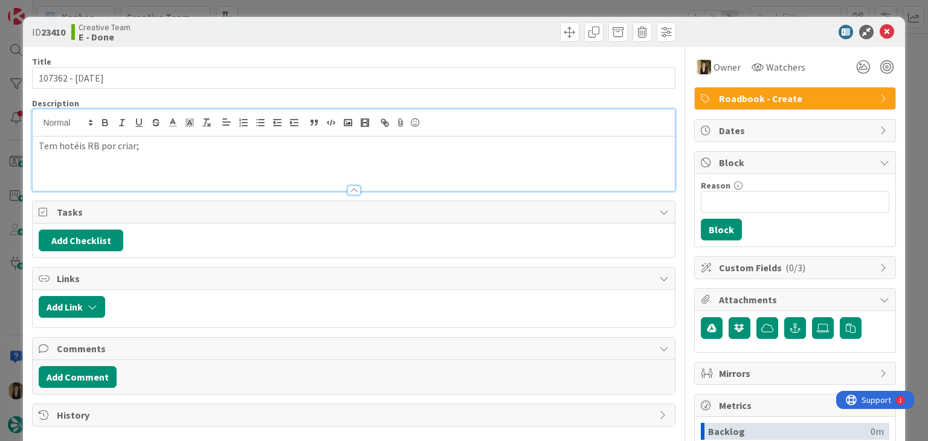
click at [340, 21] on div "ID 23410 Creative Team E - Done" at bounding box center [464, 32] width 882 height 30
click at [340, 9] on div "ID 23410 Creative Team E - Done Title 15 / 128 107362 - 13 oct Description Tem …" at bounding box center [464, 220] width 928 height 441
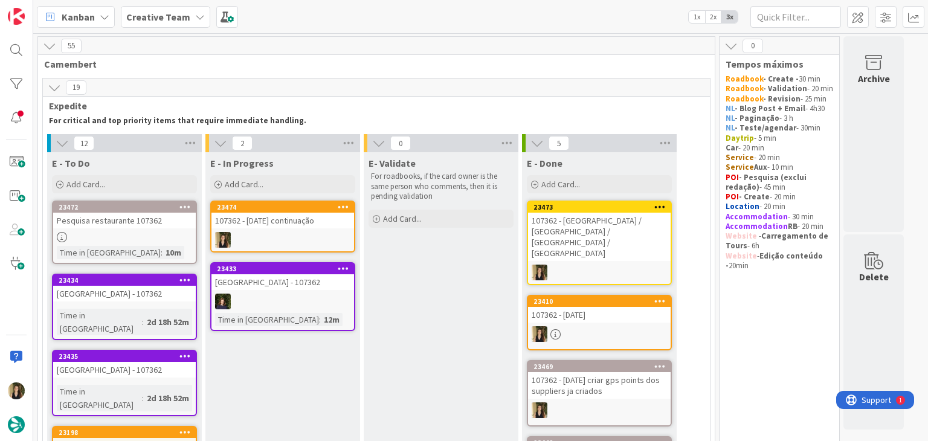
click at [299, 245] on div at bounding box center [283, 240] width 143 height 16
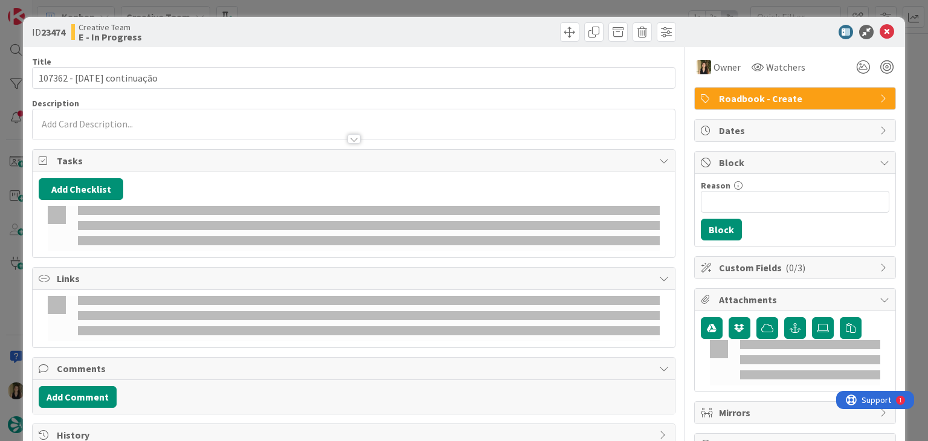
click at [144, 127] on div at bounding box center [354, 133] width 642 height 13
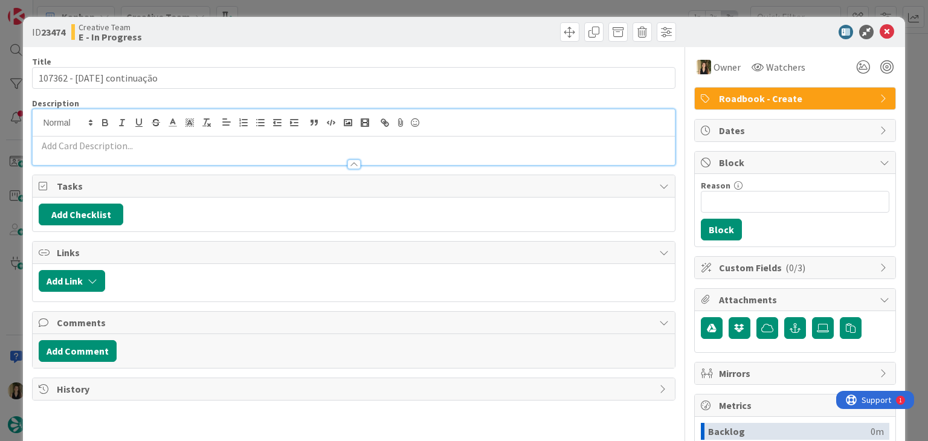
click at [147, 143] on p at bounding box center [354, 146] width 630 height 14
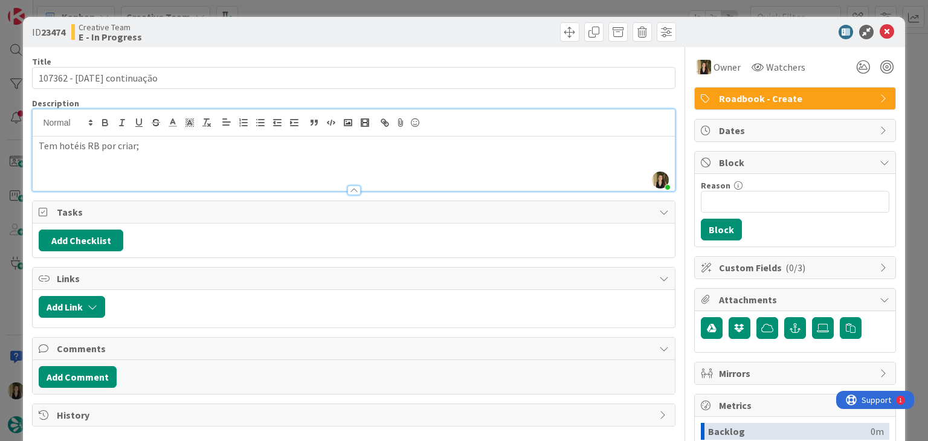
paste div
drag, startPoint x: 176, startPoint y: 160, endPoint x: 236, endPoint y: 126, distance: 68.2
click at [179, 158] on p "272190 - o Pick up to driver é sem+re ás 10AM?" at bounding box center [354, 160] width 630 height 14
drag, startPoint x: 192, startPoint y: 162, endPoint x: 248, endPoint y: 123, distance: 68.2
click at [192, 160] on p "272190 - o Pick up to driver é sempre ás 10AM?" at bounding box center [354, 160] width 630 height 14
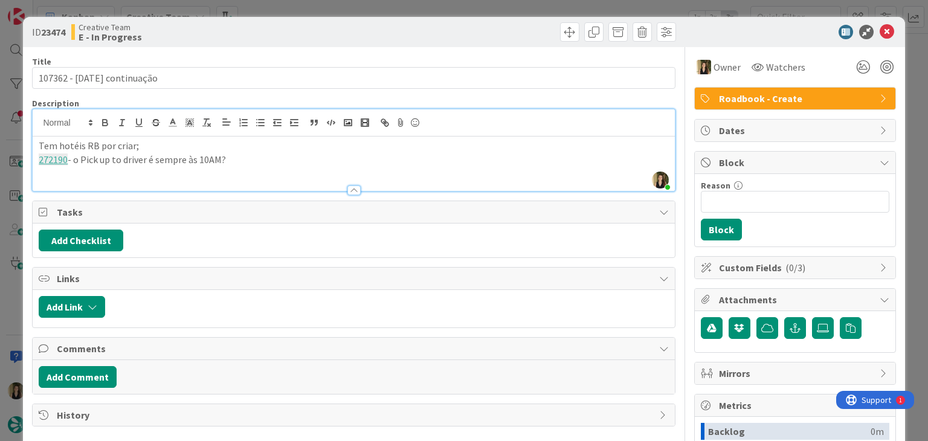
drag, startPoint x: 118, startPoint y: 157, endPoint x: 211, endPoint y: 121, distance: 99.4
click at [117, 156] on p "272190 - o Pick up to driver é sempre às 10AM?" at bounding box center [354, 160] width 630 height 14
click at [303, 32] on div "Creative Team E - In Progress" at bounding box center [211, 31] width 280 height 19
drag, startPoint x: 300, startPoint y: 33, endPoint x: 306, endPoint y: 8, distance: 25.5
click at [301, 32] on div "Creative Team E - In Progress" at bounding box center [211, 31] width 280 height 19
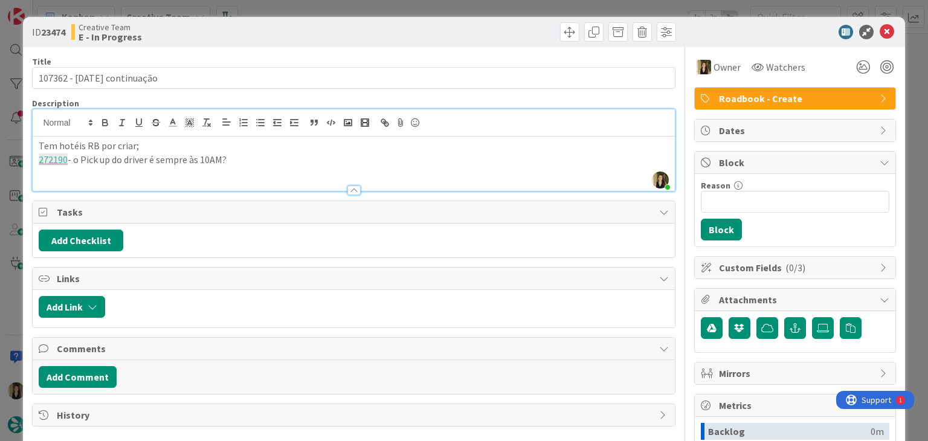
click at [306, 5] on div "ID 23474 Creative Team E - In Progress Title 27 / 128 107362 - 13 oct continuaç…" at bounding box center [464, 220] width 928 height 441
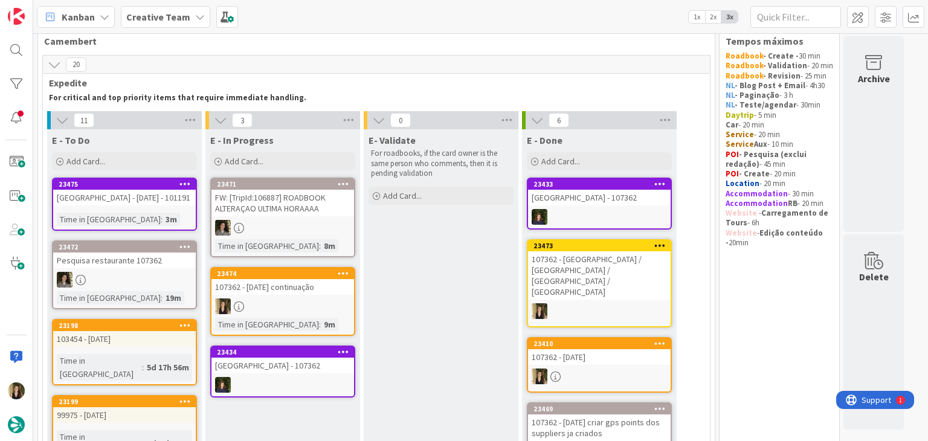
scroll to position [121, 0]
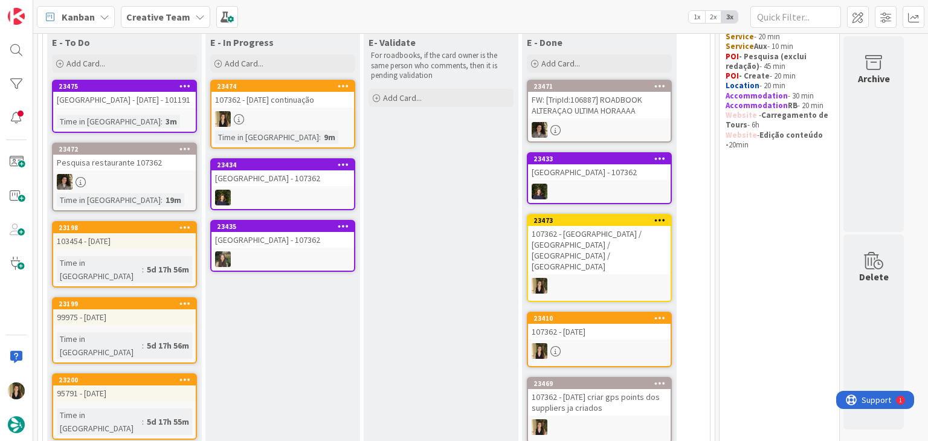
click at [332, 129] on link "23474 107362 - 13 oct continuação Time in Column : 9m" at bounding box center [282, 114] width 145 height 69
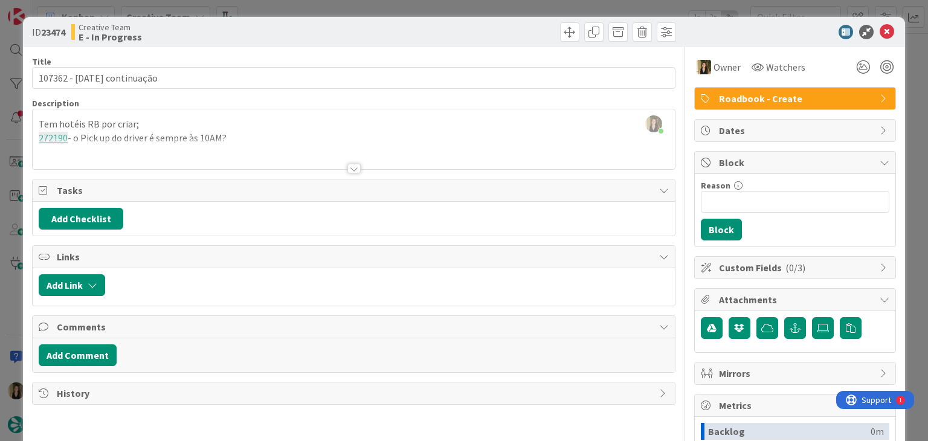
drag, startPoint x: 471, startPoint y: 45, endPoint x: 473, endPoint y: 25, distance: 20.0
click at [471, 44] on div "ID 23474 Creative Team E - In Progress" at bounding box center [464, 32] width 882 height 30
click at [475, 10] on div "ID 23474 Creative Team E - In Progress Title 27 / 128 107362 - 13 oct continuaç…" at bounding box center [464, 220] width 928 height 441
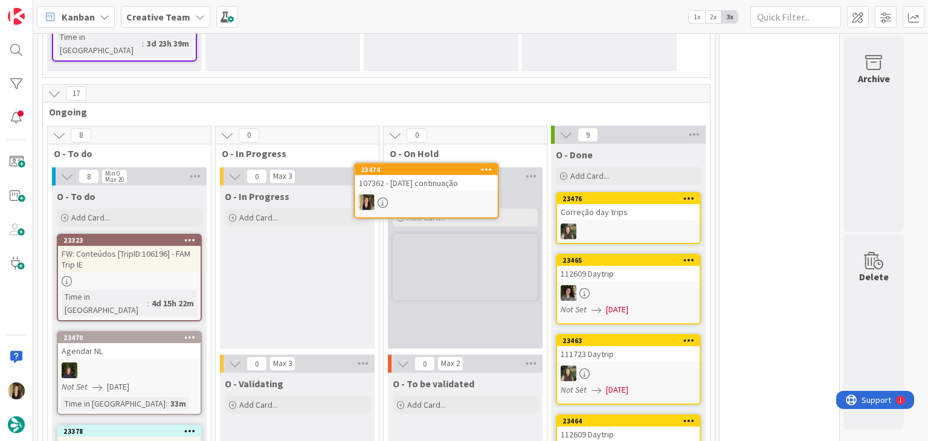
scroll to position [940, 0]
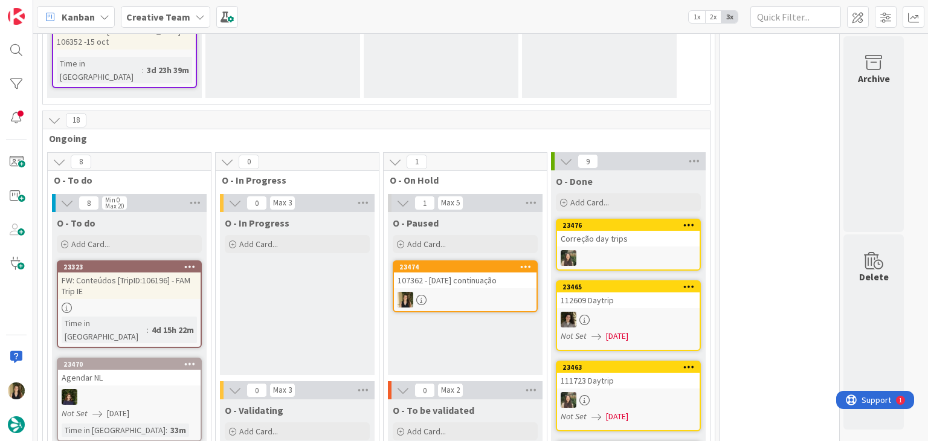
click at [482, 260] on link "23474 107362 - 13 oct continuação" at bounding box center [465, 286] width 145 height 52
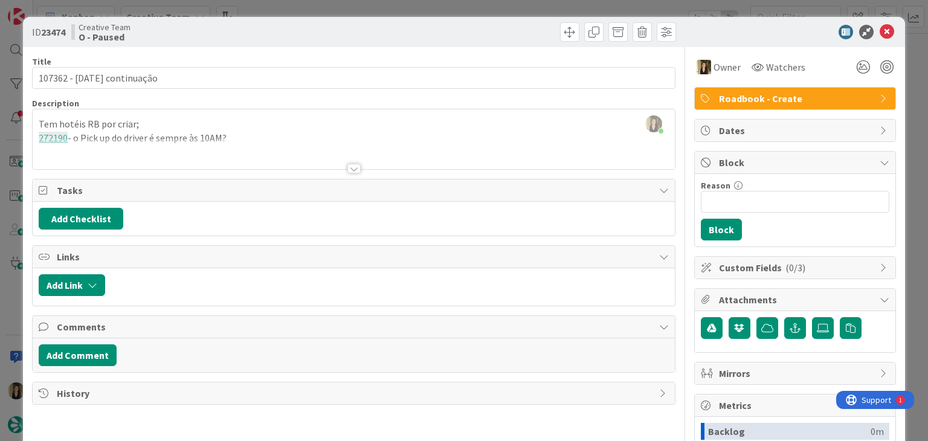
click at [276, 136] on div "Tem hotéis RB por criar; 272190 - o Pick up do driver é sempre às 10AM?" at bounding box center [354, 142] width 642 height 54
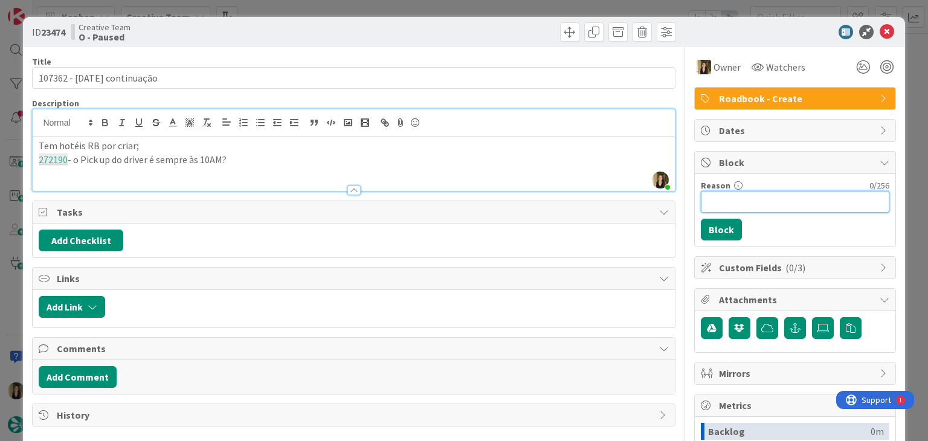
click at [778, 204] on input "Reason" at bounding box center [795, 202] width 189 height 22
type input "faltam hoteis rb e poi E"
click at [711, 234] on button "Block" at bounding box center [721, 230] width 41 height 22
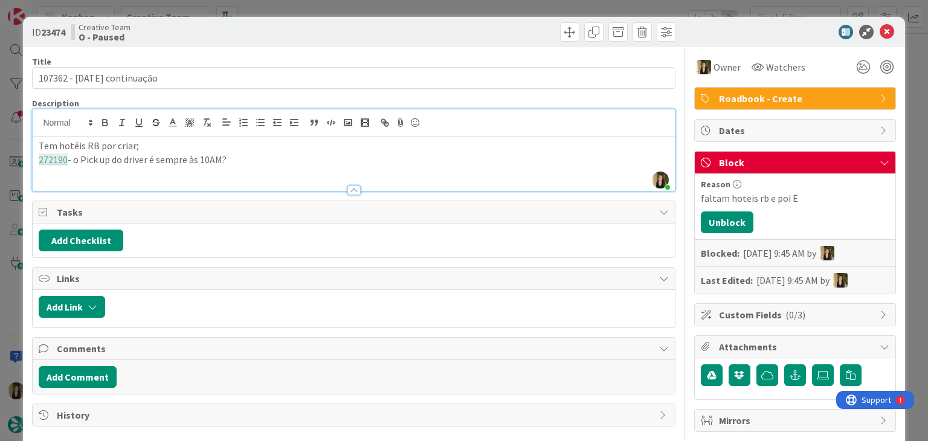
click at [496, 32] on div at bounding box center [516, 31] width 319 height 19
click at [493, 10] on div "ID 23474 Creative Team O - Paused Title 27 / 128 107362 - 13 oct continuação De…" at bounding box center [464, 220] width 928 height 441
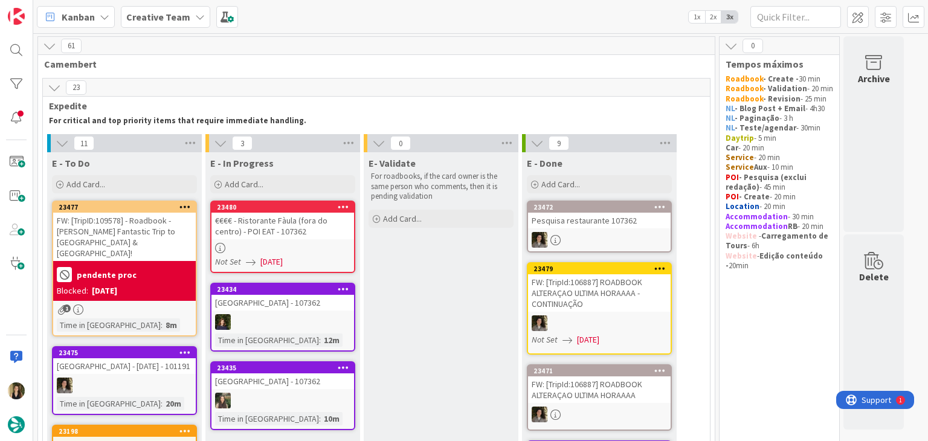
click at [324, 242] on link "23480 €€€€ - Ristorante Fàula (fora do centro) - POI EAT - 107362 Not Set 22/09…" at bounding box center [282, 237] width 145 height 73
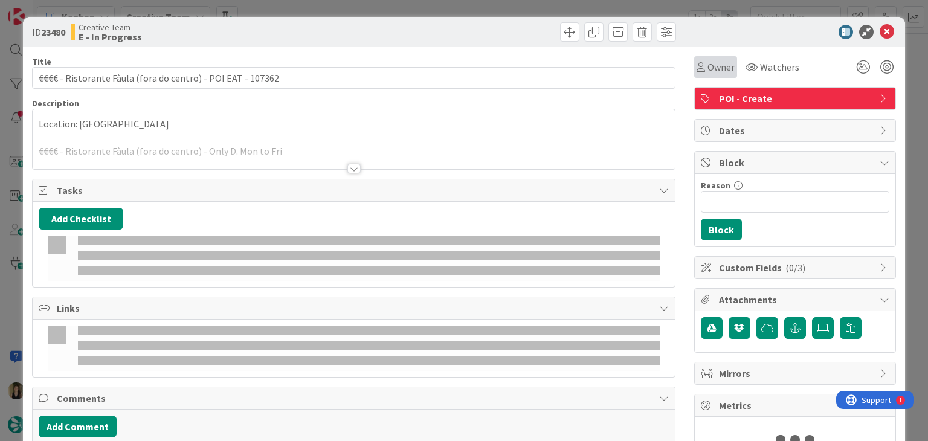
click at [717, 62] on span "Owner" at bounding box center [721, 67] width 27 height 15
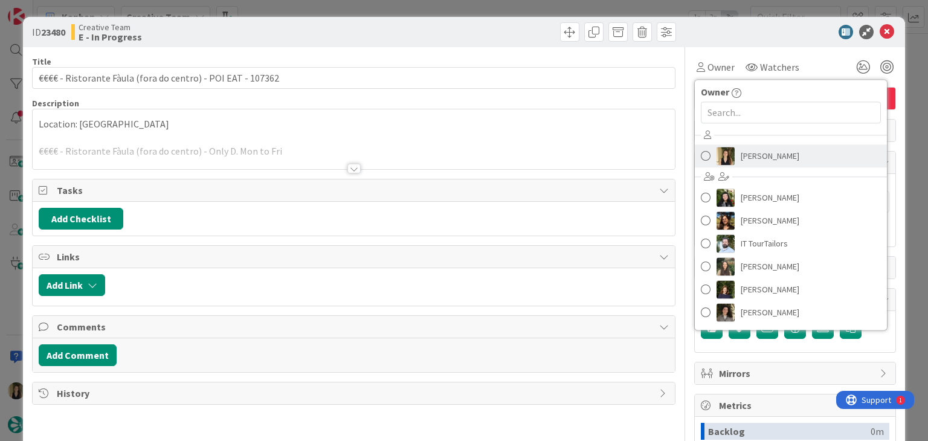
click at [745, 148] on span "[PERSON_NAME]" at bounding box center [770, 156] width 59 height 18
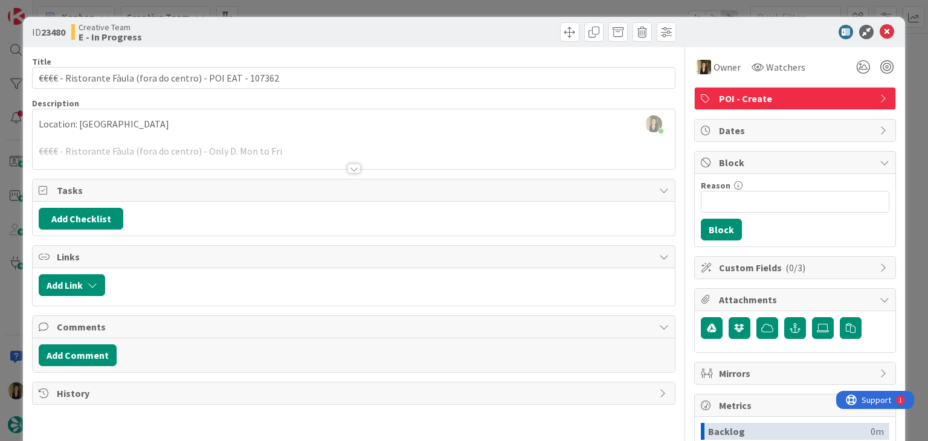
click at [349, 167] on div at bounding box center [353, 169] width 13 height 10
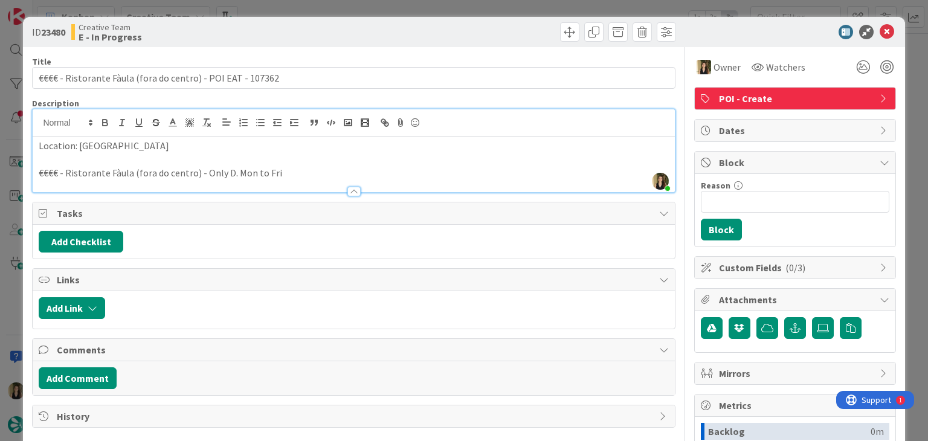
click at [300, 171] on p "€€€€ - Ristorante Fàula (fora do centro) - Only D. Mon to Fri" at bounding box center [354, 173] width 630 height 14
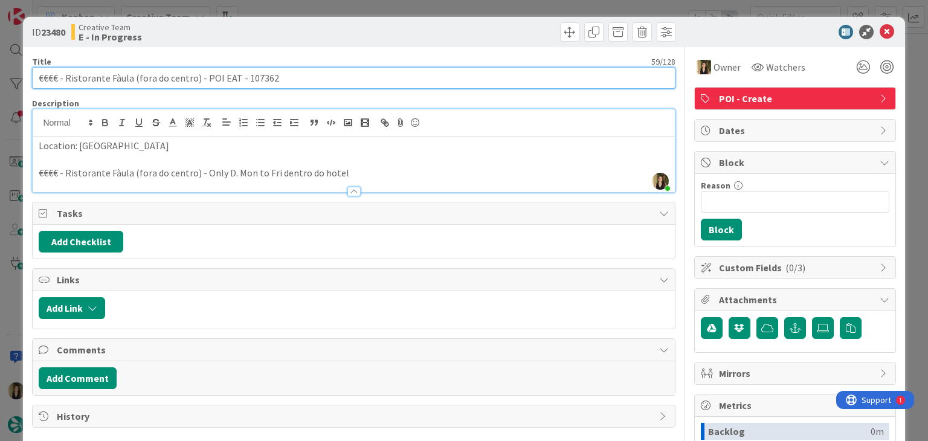
drag, startPoint x: 193, startPoint y: 75, endPoint x: 15, endPoint y: 80, distance: 178.4
click at [12, 80] on div "ID 23480 Creative Team E - In Progress Title 59 / 128 €€€€ - Ristorante Fàula (…" at bounding box center [464, 220] width 928 height 441
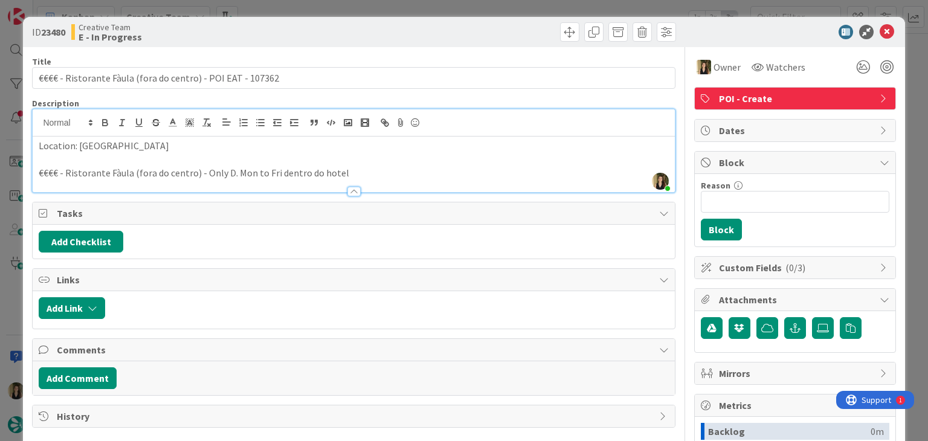
click at [300, 22] on div "Creative Team E - In Progress" at bounding box center [211, 31] width 280 height 19
click at [299, 11] on div "ID 23480 Creative Team E - In Progress Title 59 / 128 €€€€ - Ristorante Fàula (…" at bounding box center [464, 220] width 928 height 441
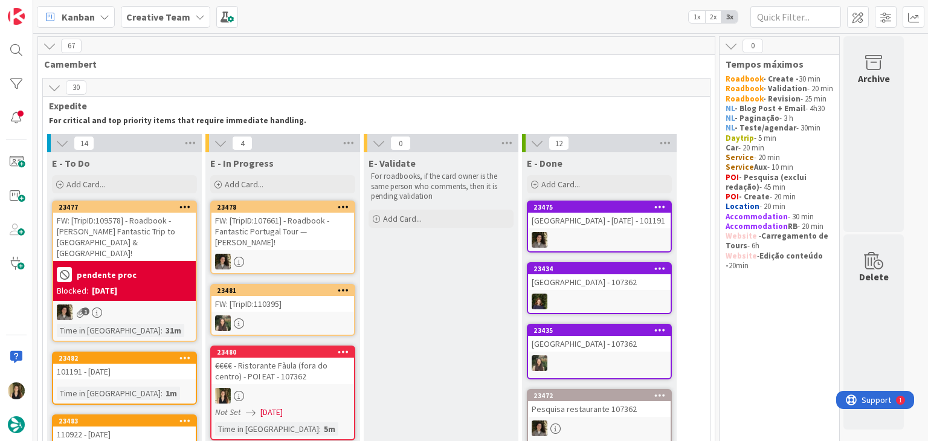
click at [300, 376] on div "€€€€ - Ristorante Fàula (fora do centro) - POI EAT - 107362" at bounding box center [283, 371] width 143 height 27
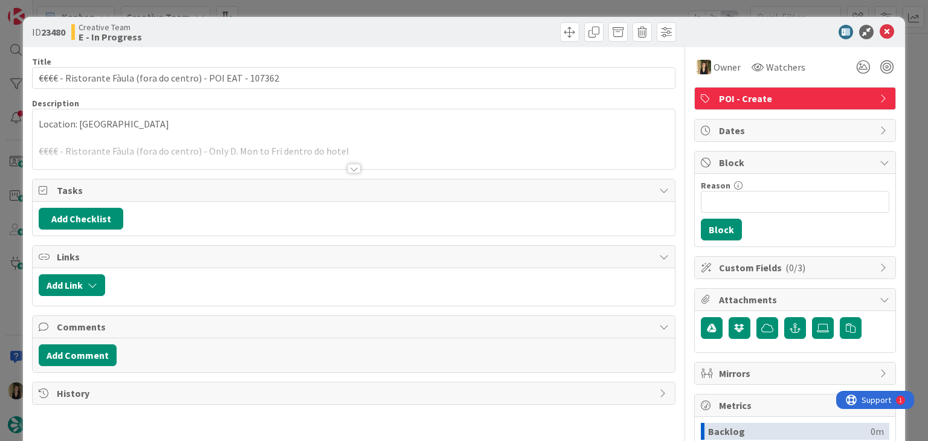
click at [438, 5] on div "ID 23480 Creative Team E - In Progress Title 59 / 128 €€€€ - Ristorante Fàula (…" at bounding box center [464, 220] width 928 height 441
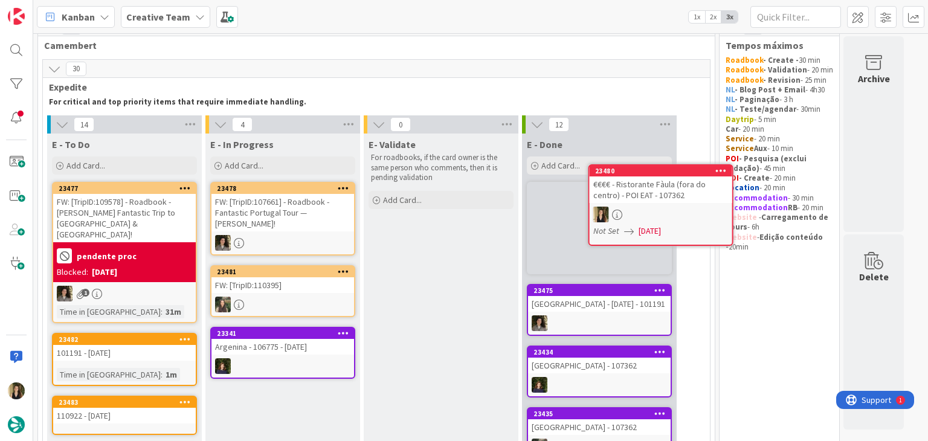
scroll to position [13, 0]
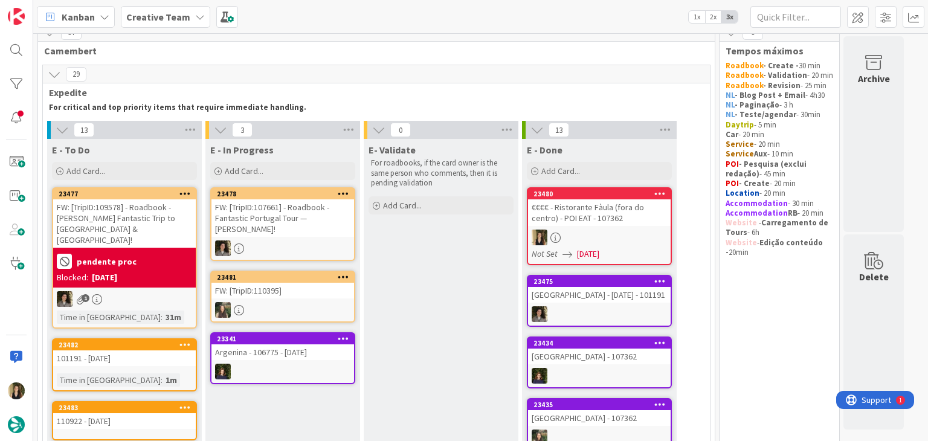
drag, startPoint x: 458, startPoint y: 281, endPoint x: 448, endPoint y: 282, distance: 10.3
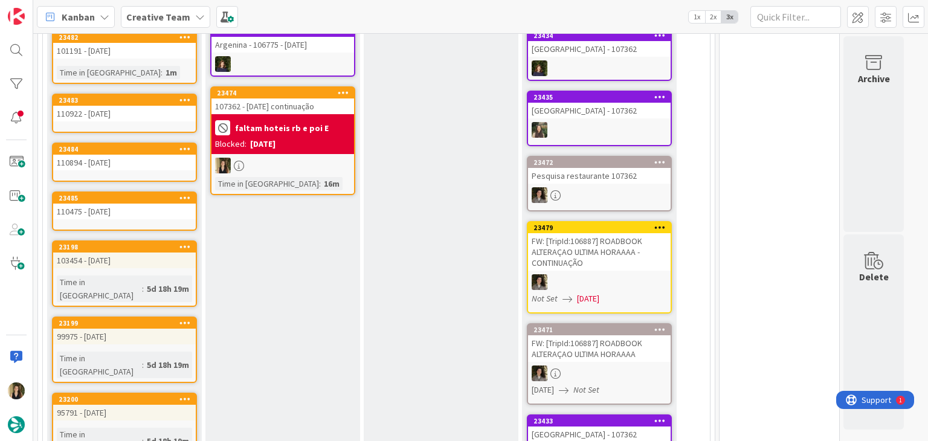
scroll to position [79, 0]
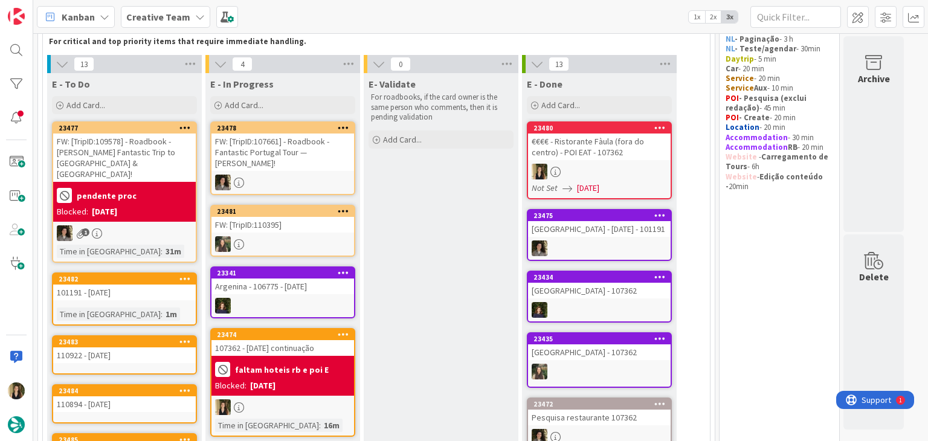
click at [302, 341] on div "107362 - [DATE] continuação" at bounding box center [283, 348] width 143 height 16
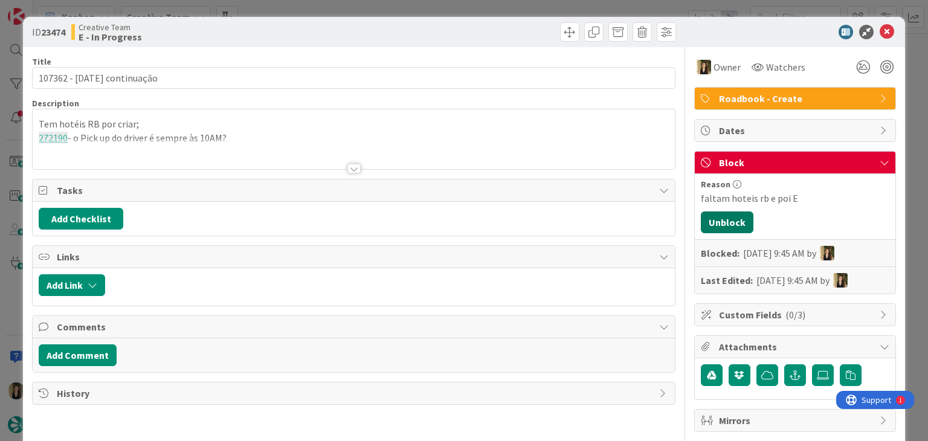
drag, startPoint x: 712, startPoint y: 222, endPoint x: 706, endPoint y: 221, distance: 6.3
click at [713, 222] on button "Unblock" at bounding box center [727, 223] width 53 height 22
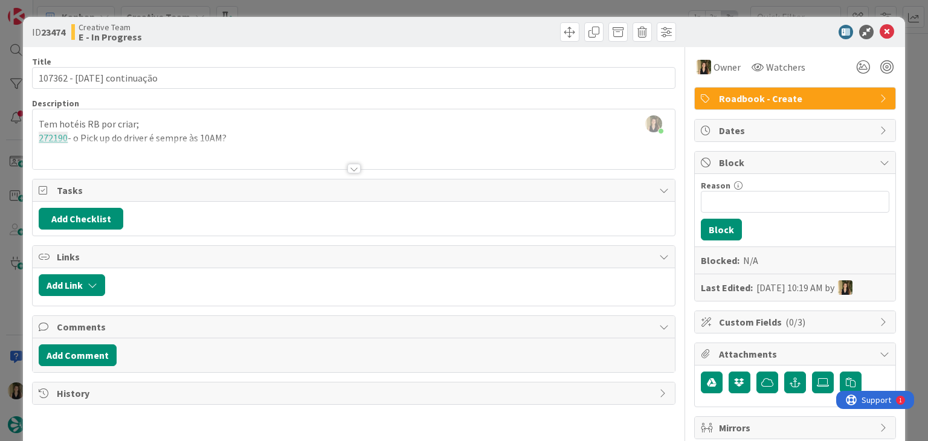
drag, startPoint x: 358, startPoint y: 167, endPoint x: 266, endPoint y: 163, distance: 92.0
click at [355, 167] on div at bounding box center [353, 163] width 643 height 13
click at [353, 172] on div at bounding box center [353, 169] width 13 height 10
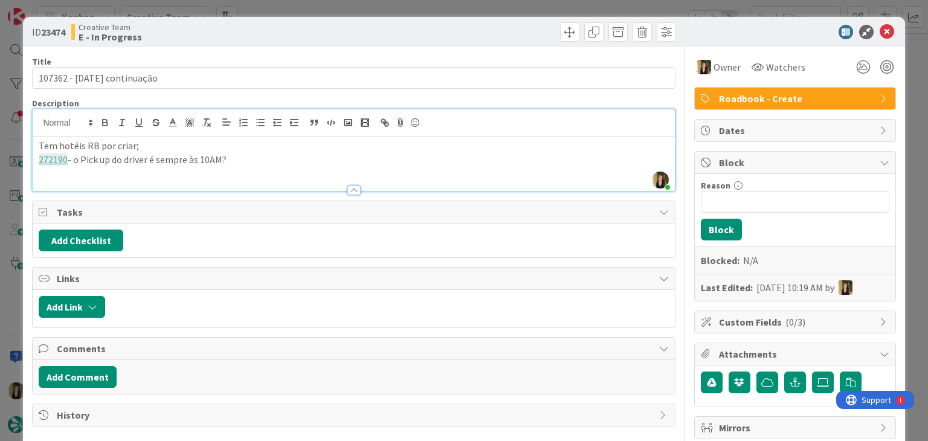
drag, startPoint x: 262, startPoint y: 157, endPoint x: 12, endPoint y: 159, distance: 250.2
click at [12, 159] on div "ID 23474 Creative Team E - In Progress Title 27 / 128 107362 - 13 oct continuaç…" at bounding box center [464, 220] width 928 height 441
copy p "272190 - o Pick up do driver é sempre às 10AM?"
drag, startPoint x: 259, startPoint y: 28, endPoint x: 268, endPoint y: 16, distance: 15.0
click at [259, 27] on div "Creative Team E - In Progress" at bounding box center [211, 31] width 280 height 19
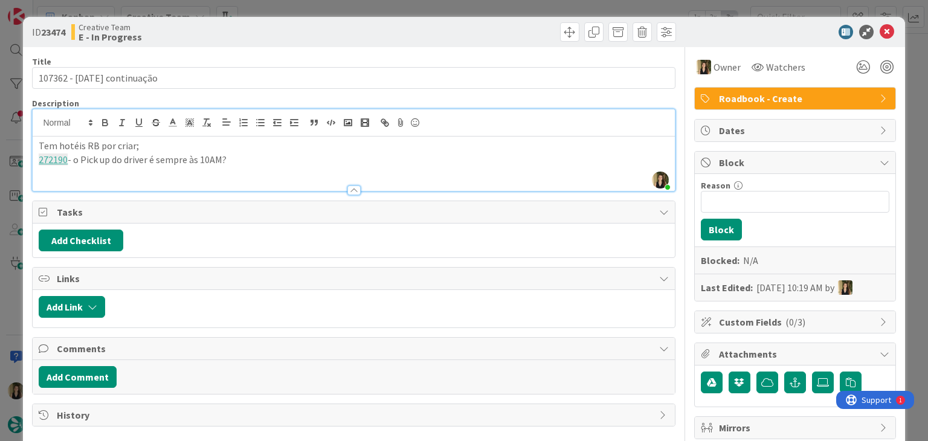
click at [282, 7] on div "ID 23474 Creative Team E - In Progress Title 27 / 128 107362 - 13 oct continuaç…" at bounding box center [464, 220] width 928 height 441
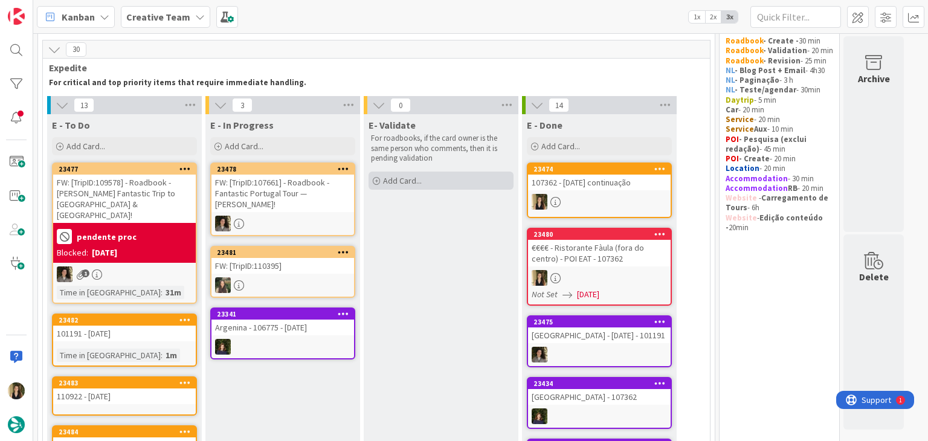
click at [424, 181] on div "Add Card..." at bounding box center [441, 181] width 145 height 18
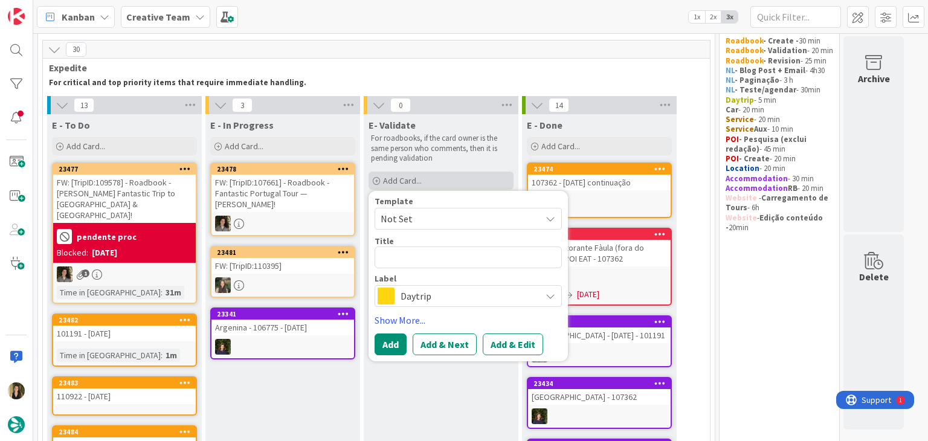
type textarea "x"
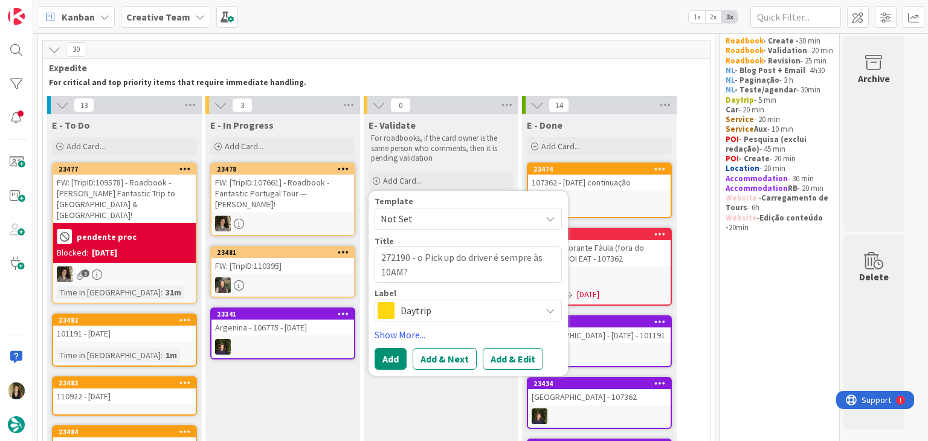
type textarea "272190 - o Pick up do driver é sempre às 10AM?"
click at [473, 314] on span "Daytrip" at bounding box center [468, 310] width 134 height 17
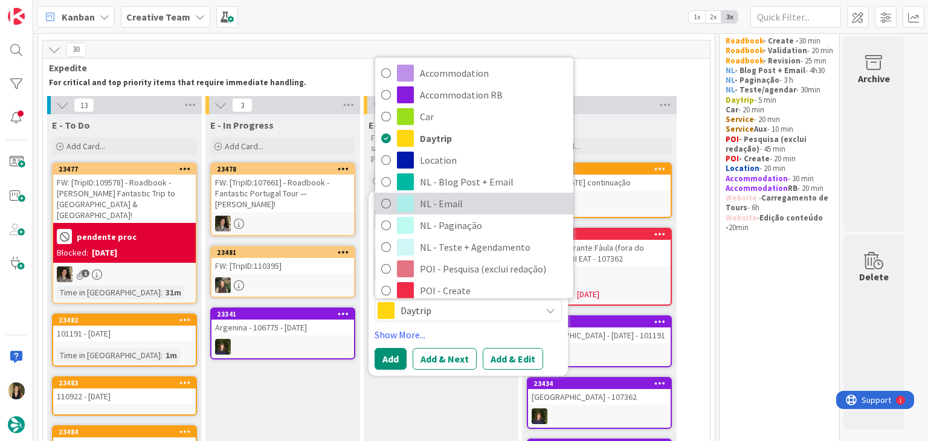
scroll to position [181, 0]
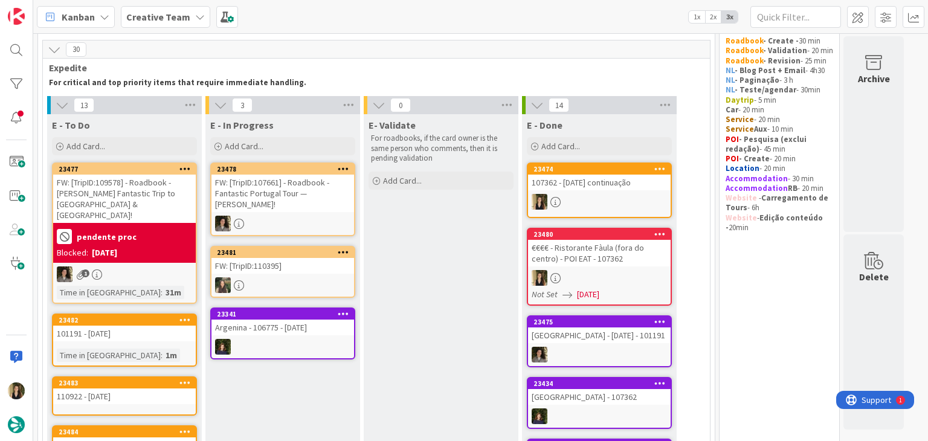
click at [606, 191] on link "23474 107362 - 13 oct continuação" at bounding box center [599, 191] width 145 height 56
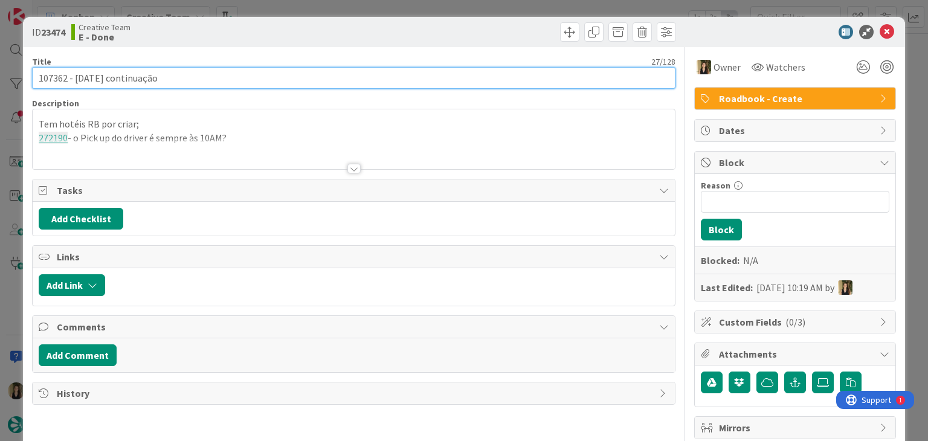
drag, startPoint x: 99, startPoint y: 74, endPoint x: 29, endPoint y: 76, distance: 69.5
click at [30, 76] on div "ID 23474 Creative Team E - Done Title 27 / 128 107362 - 13 oct continuação Desc…" at bounding box center [464, 352] width 882 height 670
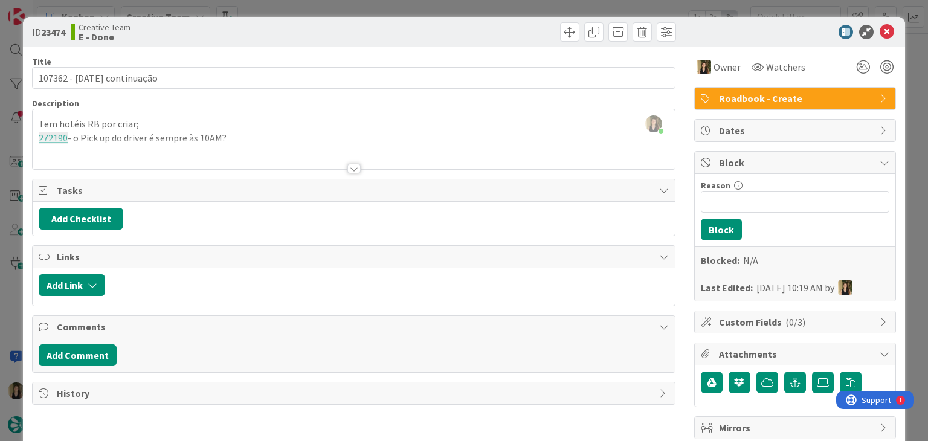
click at [346, 32] on div "Creative Team E - Done" at bounding box center [211, 31] width 280 height 19
click at [346, 15] on div "ID 23474 Creative Team E - Done Title 27 / 128 107362 - 13 oct continuação Desc…" at bounding box center [464, 220] width 928 height 441
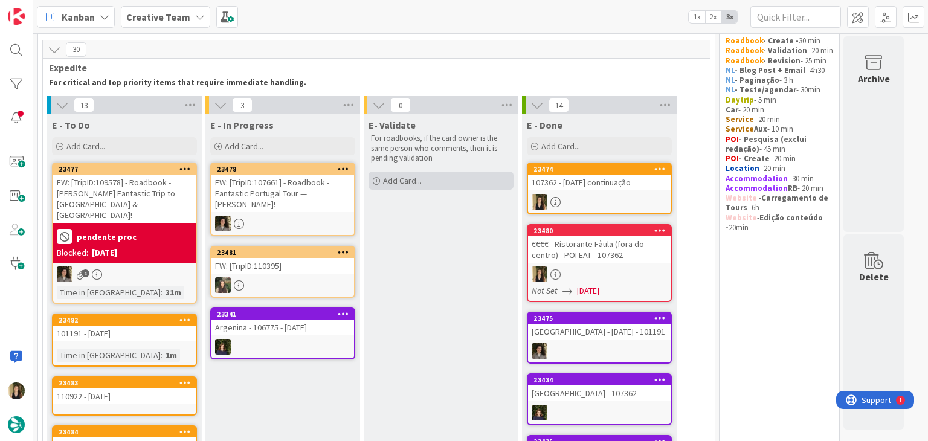
click at [418, 170] on div "E- Validate For roadbooks, if the card owner is the same person who comments, t…" at bounding box center [441, 153] width 155 height 78
click at [430, 177] on div "Add Card..." at bounding box center [441, 181] width 145 height 18
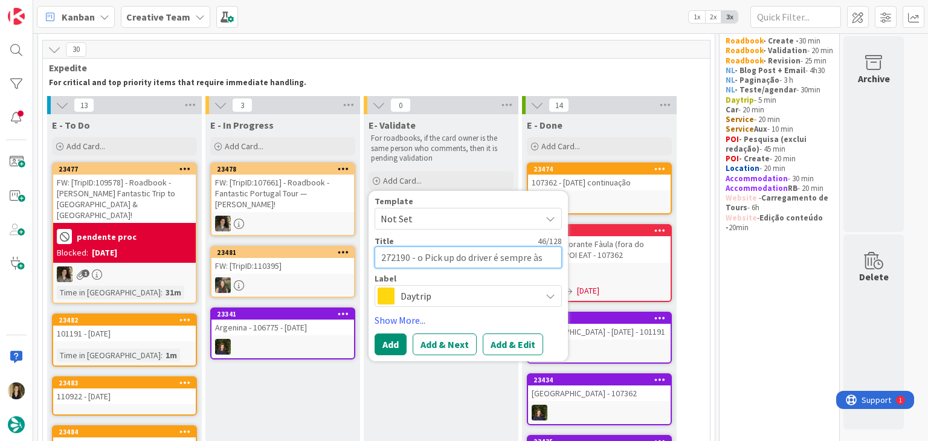
paste textarea "107362 - [DATE]"
type textarea "x"
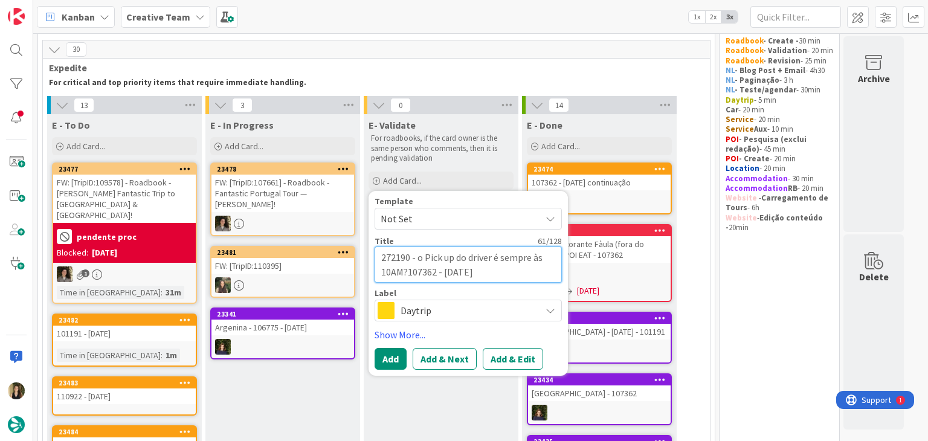
type textarea "272190 - o Pick up do driver é sempre às 10AM?107362 - 13 oct"
click at [438, 309] on span "Daytrip" at bounding box center [468, 310] width 134 height 17
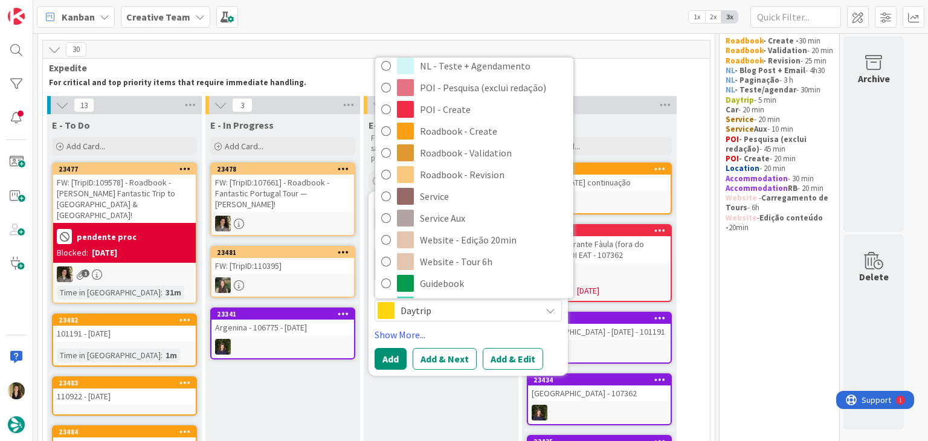
drag, startPoint x: 478, startPoint y: 392, endPoint x: 470, endPoint y: 365, distance: 28.5
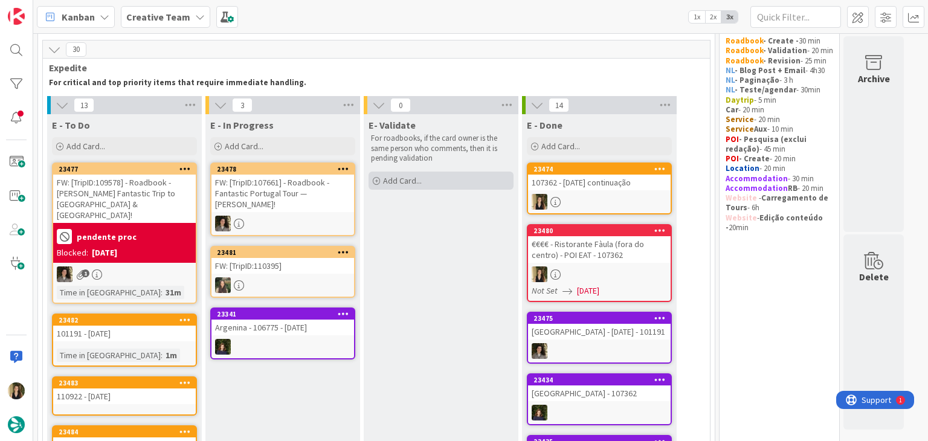
click at [447, 181] on div "Add Card..." at bounding box center [441, 181] width 145 height 18
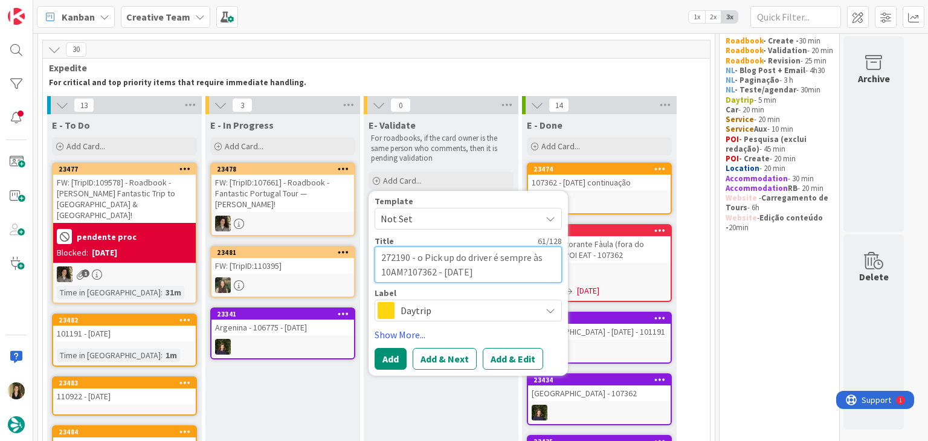
drag, startPoint x: 488, startPoint y: 273, endPoint x: 337, endPoint y: 247, distance: 153.4
click at [430, 269] on textarea "272190 - o Pick up do driver é sempre às 10AM?107362 - 13 oct" at bounding box center [468, 265] width 187 height 36
drag, startPoint x: 435, startPoint y: 273, endPoint x: 339, endPoint y: 247, distance: 99.5
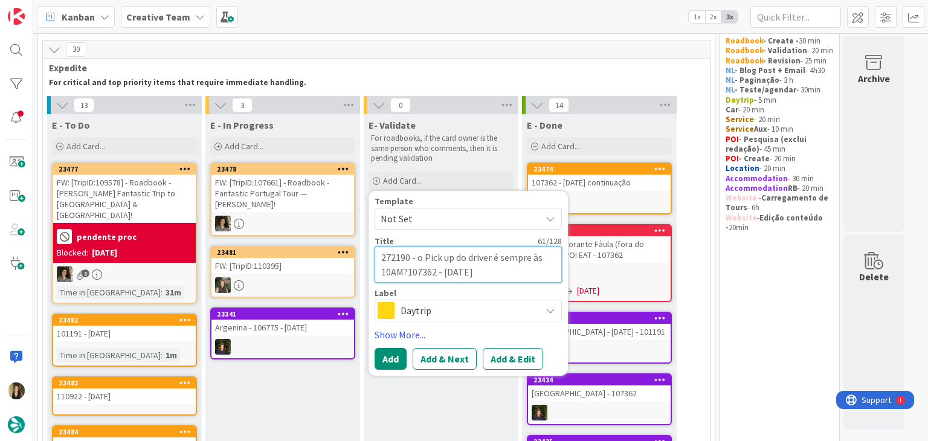
drag, startPoint x: 464, startPoint y: 270, endPoint x: 466, endPoint y: 262, distance: 8.1
click at [465, 269] on textarea "272190 - o Pick up do driver é sempre às 10AM?107362 - 13 oct" at bounding box center [468, 265] width 187 height 36
click at [473, 251] on textarea "272190 - o Pick up do driver é sempre às 10AM?107362 - 13 oct" at bounding box center [468, 265] width 187 height 36
drag, startPoint x: 475, startPoint y: 270, endPoint x: 365, endPoint y: 247, distance: 112.2
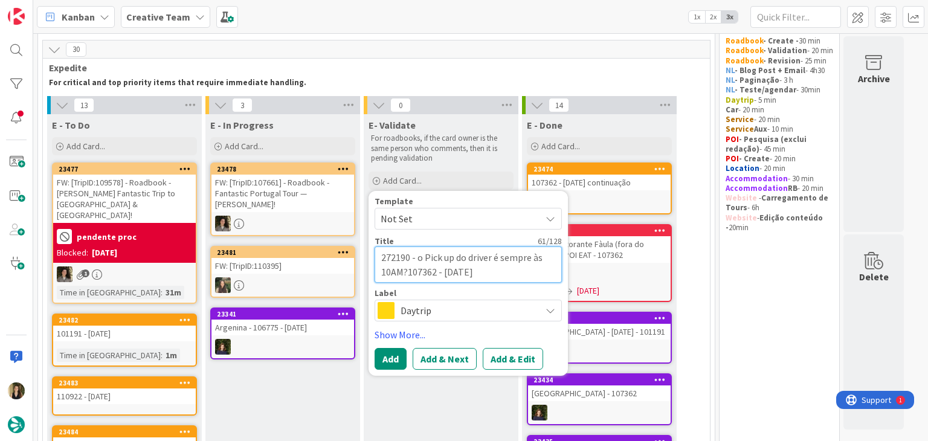
paste textarea
type textarea "x"
type textarea "272190 - o Pick up do driver é sempre às 107362 - 13 oct"
drag, startPoint x: 430, startPoint y: 269, endPoint x: 375, endPoint y: 250, distance: 58.9
click at [378, 253] on textarea "272190 - o Pick up do driver é sempre às 107362 - 13 oct" at bounding box center [468, 265] width 187 height 36
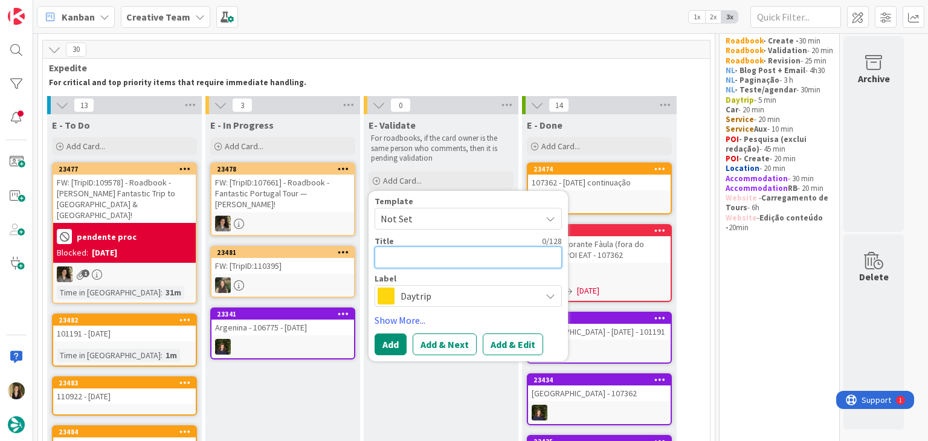
paste textarea "107362 - [DATE]"
type textarea "x"
type textarea "107362 - [DATE]"
type textarea "x"
type textarea "107362 - [DATE]"
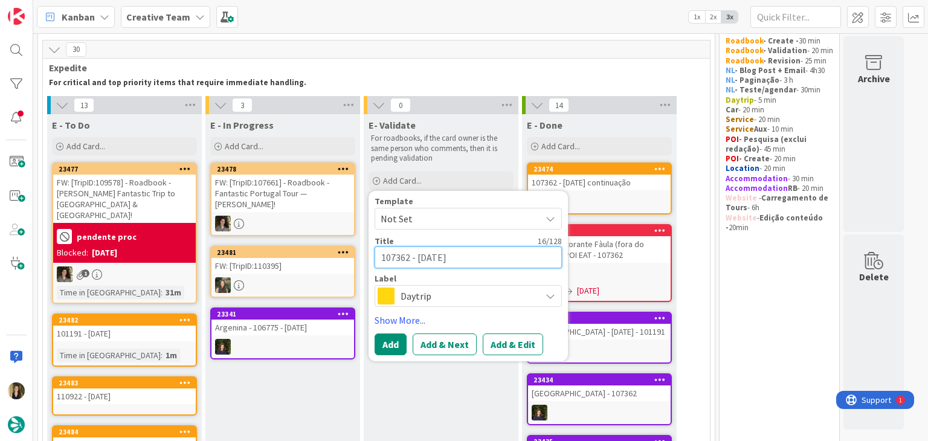
type textarea "x"
type textarea "107362 - 13 oct V"
type textarea "x"
type textarea "107362 - 13 oct Va"
type textarea "x"
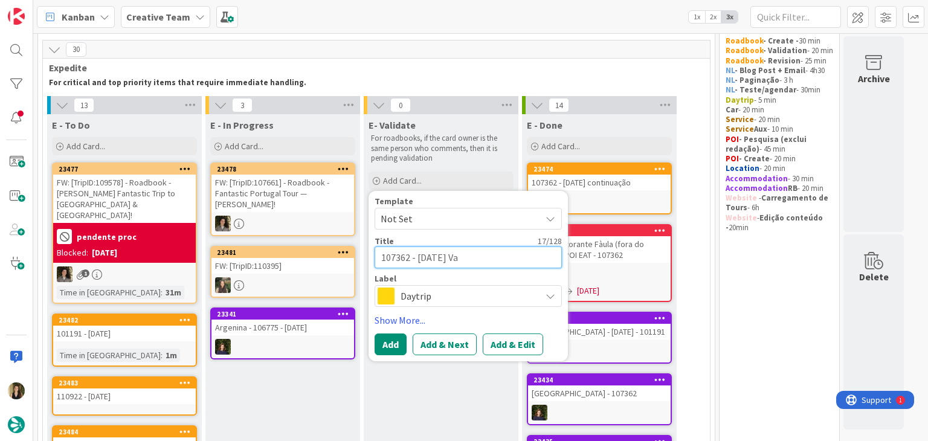
type textarea "107362 - 13 oct Val"
type textarea "x"
type textarea "107362 - 13 oct Vali"
type textarea "x"
type textarea "107362 - 13 oct Valid"
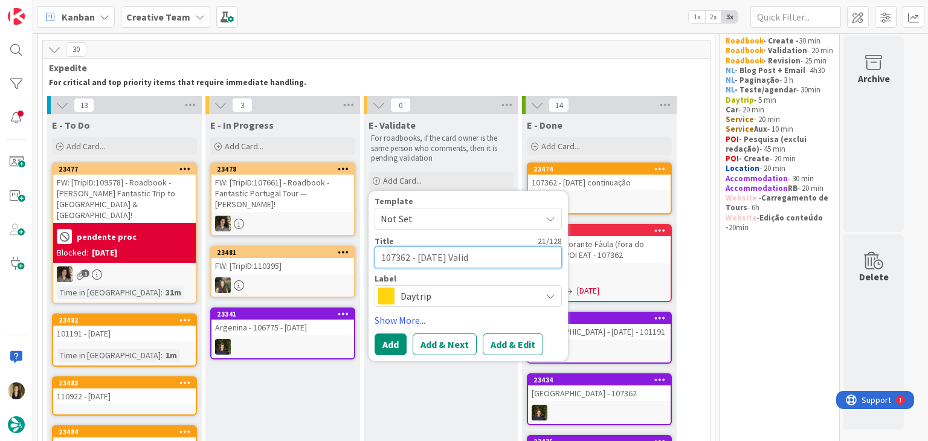
type textarea "x"
type textarea "107362 - 13 oct Valida"
type textarea "x"
type textarea "107362 - 13 oct Validat"
type textarea "x"
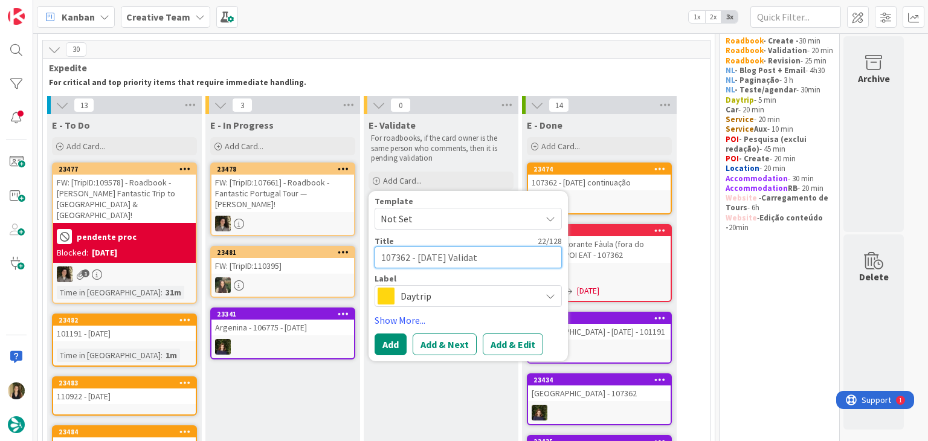
type textarea "107362 - 13 oct Validati"
type textarea "x"
type textarea "107362 - 13 oct Validatio"
type textarea "x"
type textarea "107362 - [DATE] Validation"
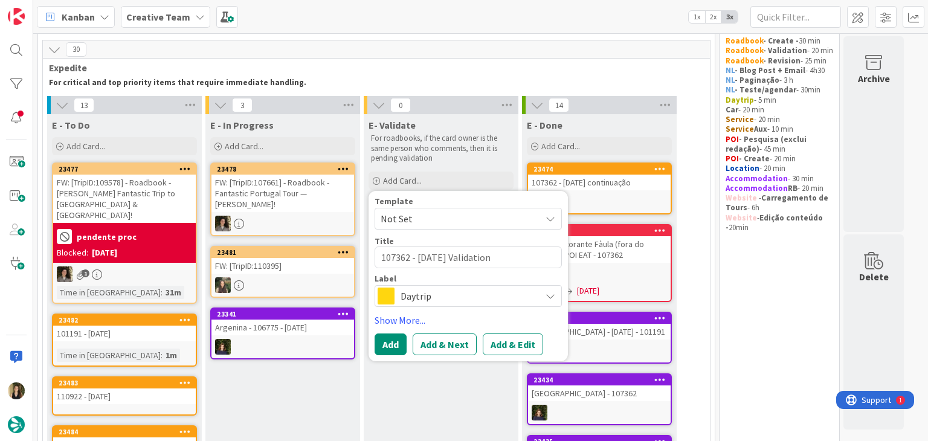
click at [481, 308] on div "Template Not Set Title 26 / 128 107362 - 13 oct Validation Label Daytrip Accomm…" at bounding box center [468, 276] width 187 height 158
click at [479, 305] on div "Daytrip" at bounding box center [468, 296] width 187 height 22
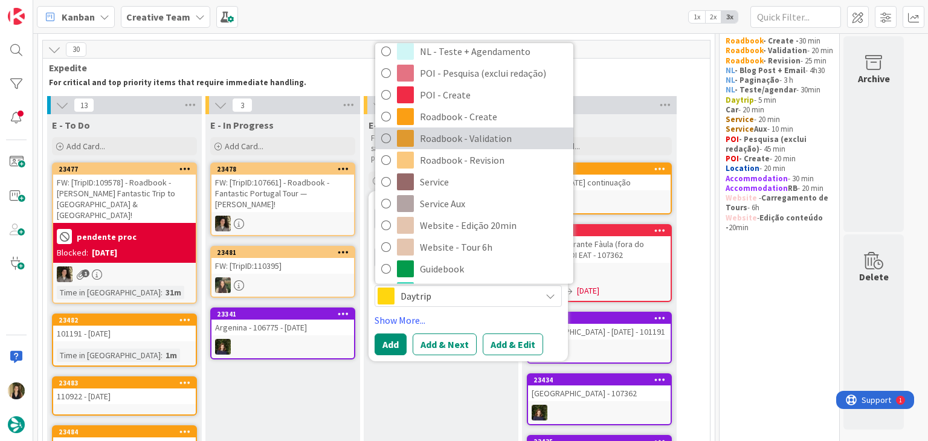
drag, startPoint x: 485, startPoint y: 142, endPoint x: 473, endPoint y: 169, distance: 29.0
click at [484, 141] on span "Roadbook - Validation" at bounding box center [493, 138] width 147 height 18
type textarea "x"
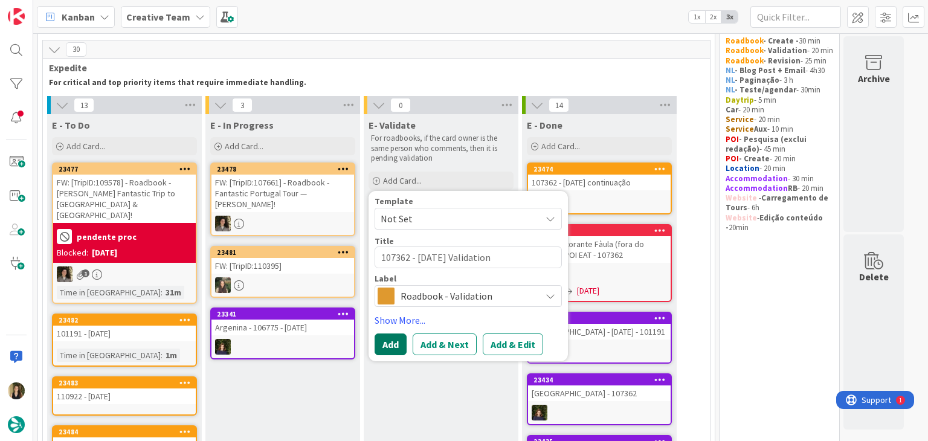
click at [389, 346] on button "Add" at bounding box center [391, 345] width 32 height 22
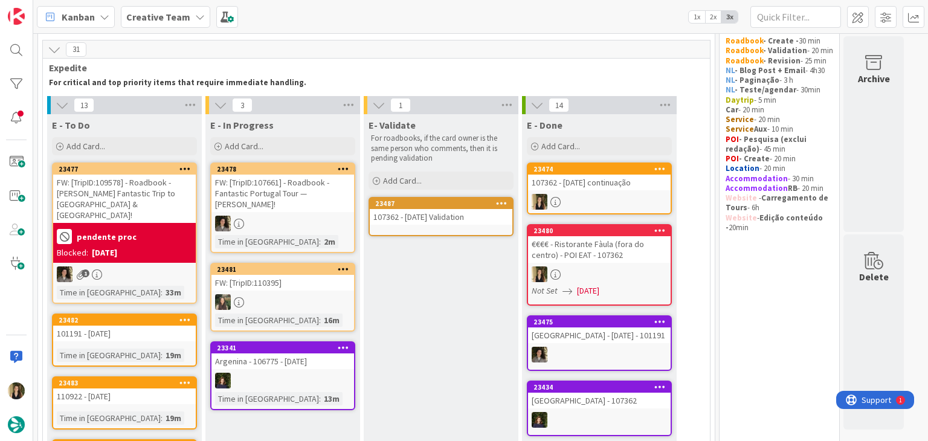
click at [636, 190] on link "23474 107362 - 13 oct continuação" at bounding box center [599, 189] width 145 height 52
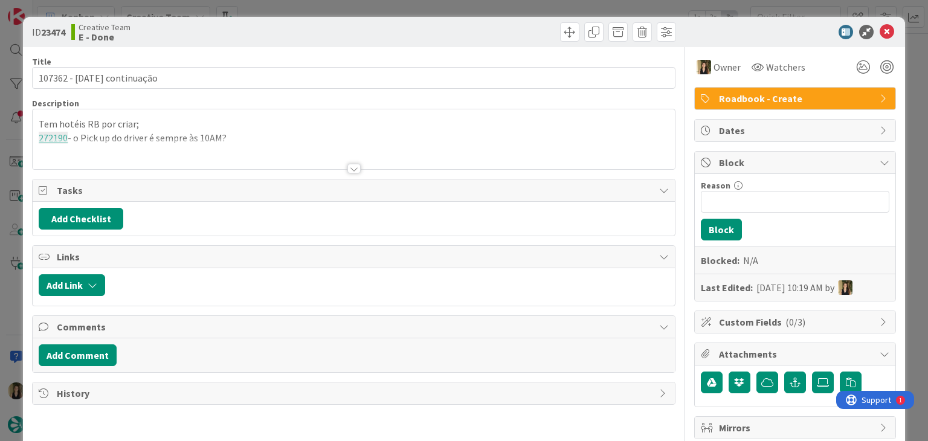
click at [220, 135] on p "272190 - o Pick up do driver é sempre às 10AM?" at bounding box center [354, 138] width 630 height 14
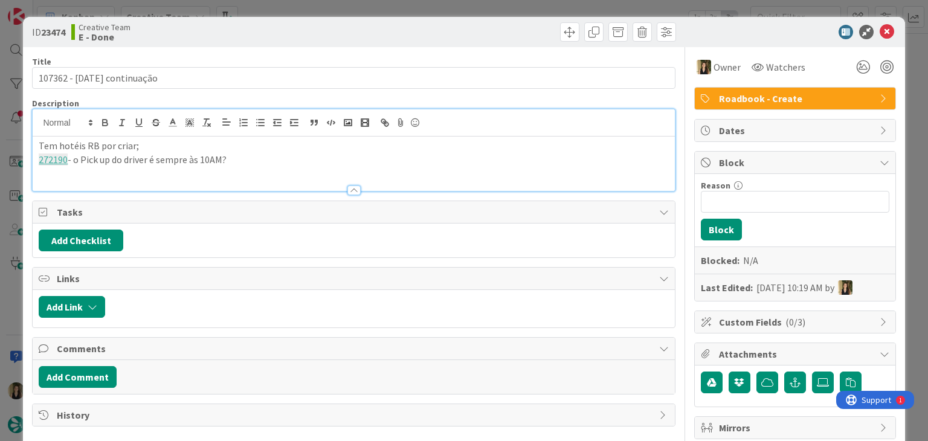
drag, startPoint x: 186, startPoint y: 165, endPoint x: 19, endPoint y: 165, distance: 167.4
click at [19, 165] on div "ID 23474 Creative Team E - Done Title 27 / 128 107362 - 13 oct continuação Desc…" at bounding box center [464, 220] width 928 height 441
copy p "272190 - o Pick up do driver é sempre às 10AM?"
drag, startPoint x: 384, startPoint y: 28, endPoint x: 386, endPoint y: 8, distance: 20.6
click at [384, 27] on div at bounding box center [516, 31] width 319 height 19
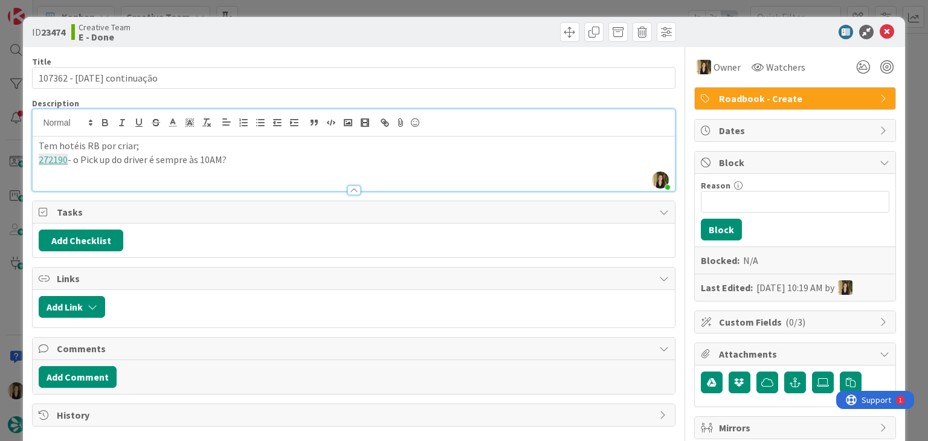
click at [386, 7] on div "ID 23474 Creative Team E - Done Title 27 / 128 107362 - 13 oct continuação Desc…" at bounding box center [464, 220] width 928 height 441
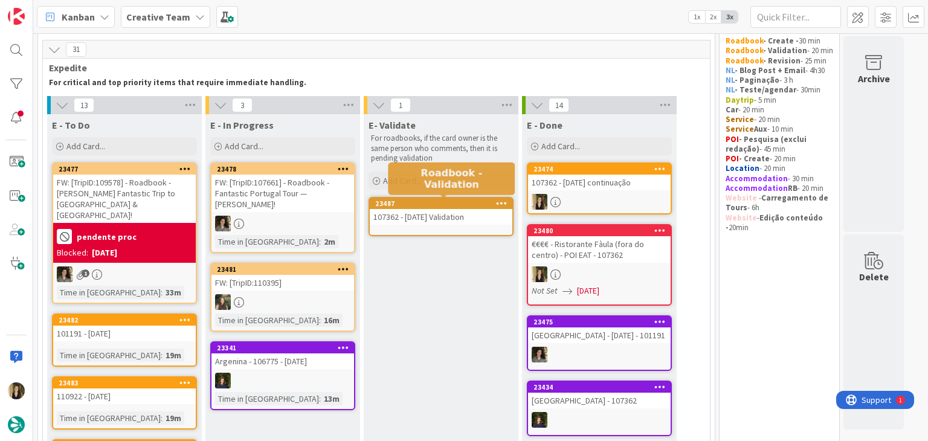
click at [440, 228] on link "23487 107362 - 13 oct Validation" at bounding box center [441, 216] width 145 height 39
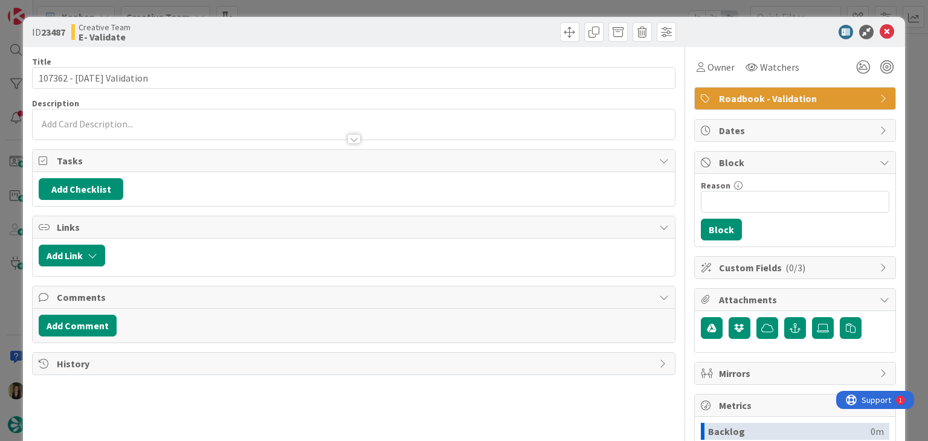
drag, startPoint x: 207, startPoint y: 131, endPoint x: 198, endPoint y: 135, distance: 9.2
click at [207, 131] on div at bounding box center [354, 133] width 642 height 13
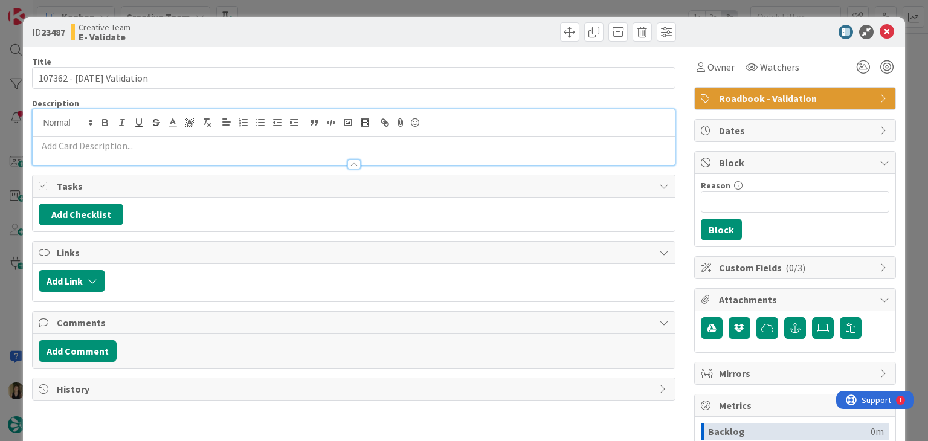
drag, startPoint x: 193, startPoint y: 144, endPoint x: 171, endPoint y: 147, distance: 22.1
click at [184, 148] on p at bounding box center [354, 146] width 630 height 14
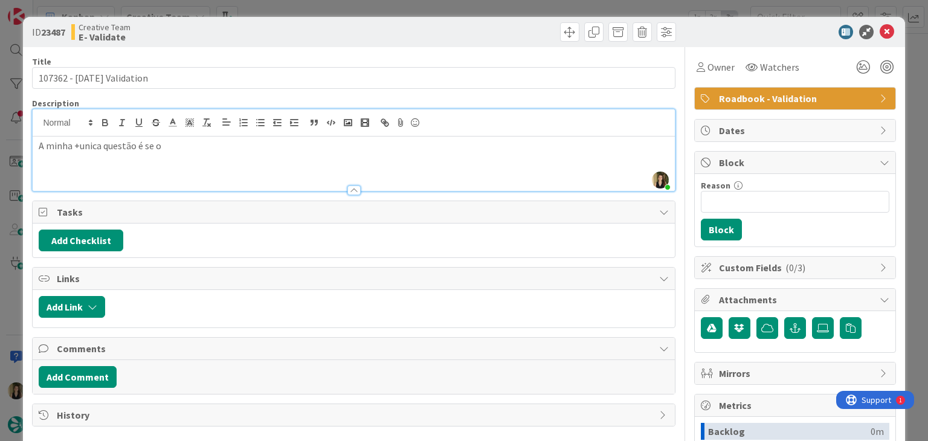
click at [174, 150] on p "A minha +unica questão é se o" at bounding box center [354, 146] width 630 height 14
click at [80, 139] on p "A minha +unica questão é se o driver é sempre às 10AM, para colocar nas daynote…" at bounding box center [354, 146] width 630 height 14
drag, startPoint x: 157, startPoint y: 144, endPoint x: 172, endPoint y: 138, distance: 15.7
click at [160, 144] on p "A minha única questão é se o driver é sempre às 10AM, para colocar nas daynotes." at bounding box center [354, 146] width 630 height 14
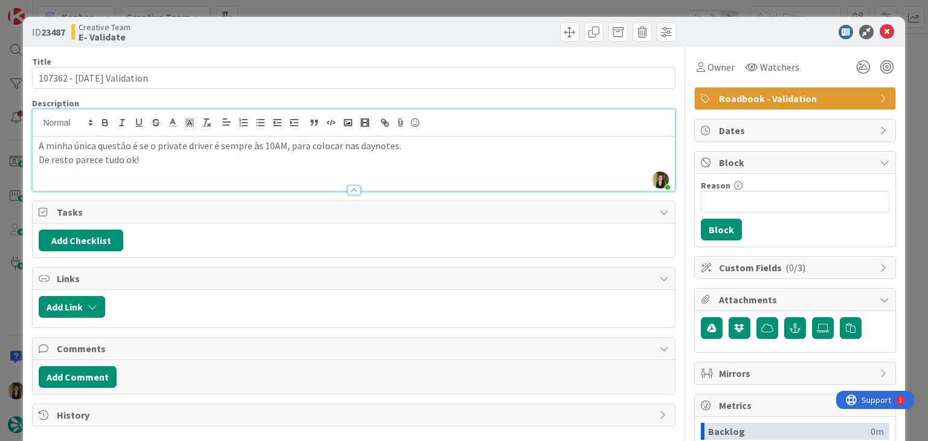
drag, startPoint x: 230, startPoint y: 38, endPoint x: 273, endPoint y: 18, distance: 48.1
click at [232, 37] on div "Creative Team E- Validate" at bounding box center [211, 31] width 280 height 19
click at [292, 8] on div "ID 23487 Creative Team E- Validate Title 26 / 128 107362 - 13 oct Validation De…" at bounding box center [464, 220] width 928 height 441
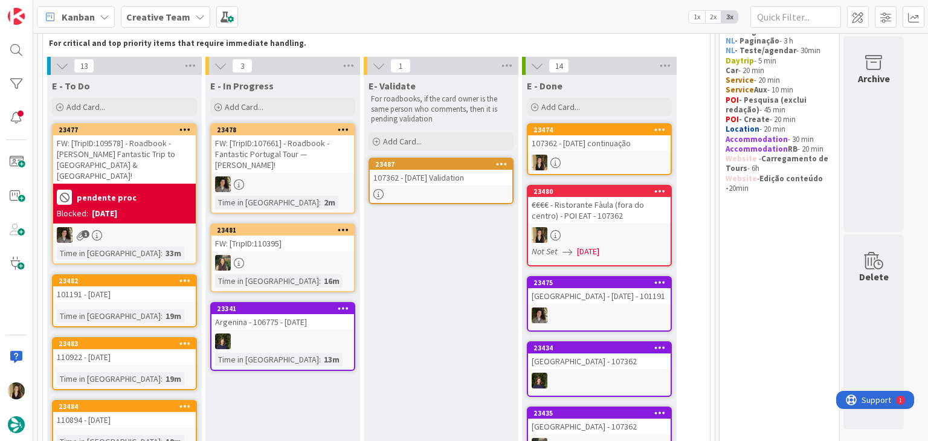
scroll to position [99, 0]
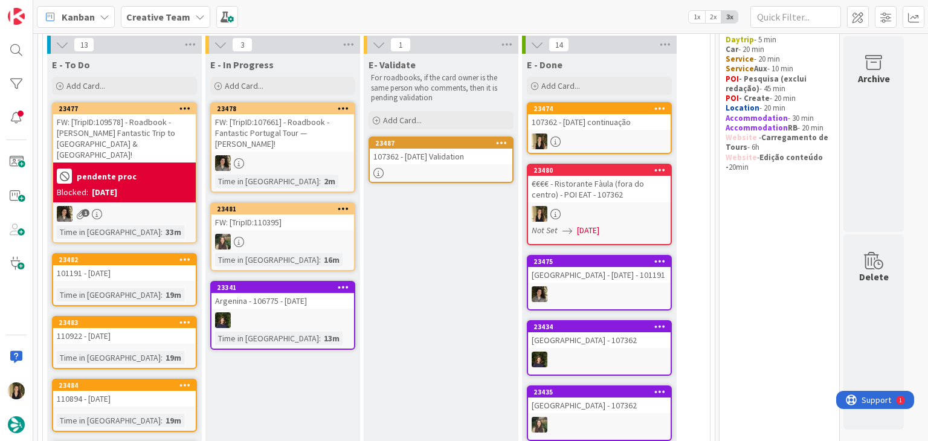
click at [160, 265] on div "101191 - [DATE]" at bounding box center [124, 273] width 143 height 16
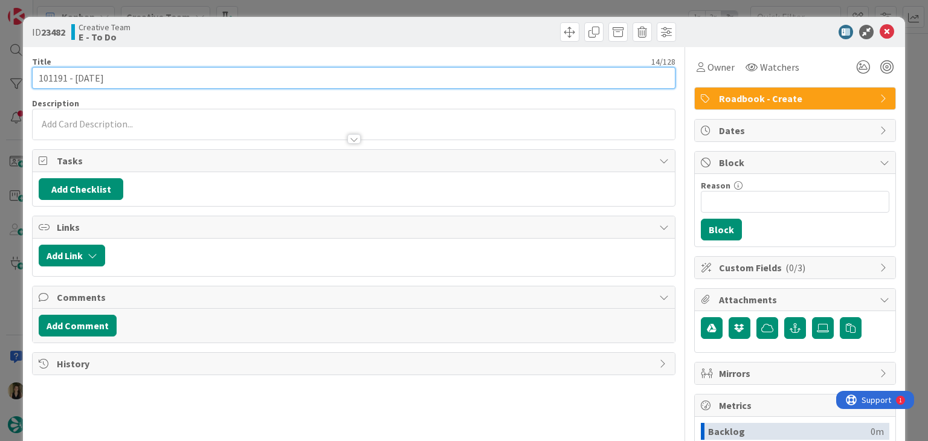
click at [50, 75] on input "101191 - [DATE]" at bounding box center [353, 78] width 643 height 22
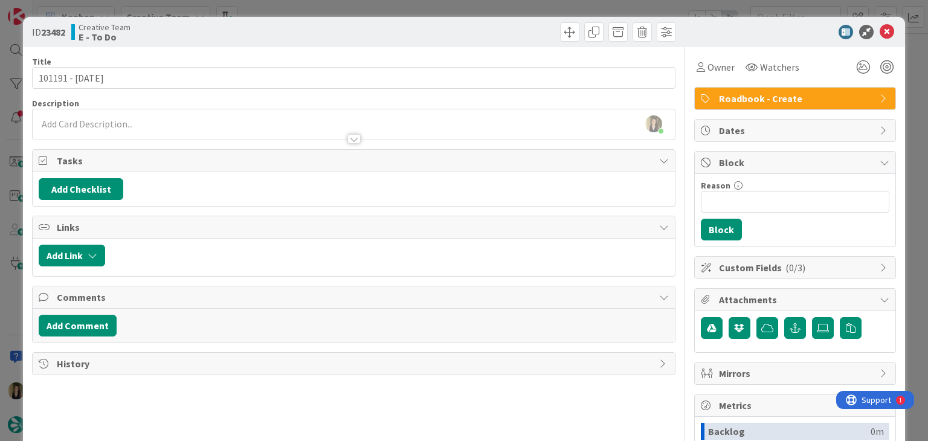
drag, startPoint x: 718, startPoint y: 85, endPoint x: 713, endPoint y: 79, distance: 8.2
click at [718, 85] on div "Owner Watchers Roadbook - Create Dates Block Reason 0 / 256 Block Custom Fields…" at bounding box center [795, 335] width 202 height 576
click at [713, 79] on div "Owner Watchers Roadbook - Create Dates Block Reason 0 / 256 Block Custom Fields…" at bounding box center [795, 335] width 202 height 576
click at [711, 75] on div "Owner" at bounding box center [715, 67] width 43 height 22
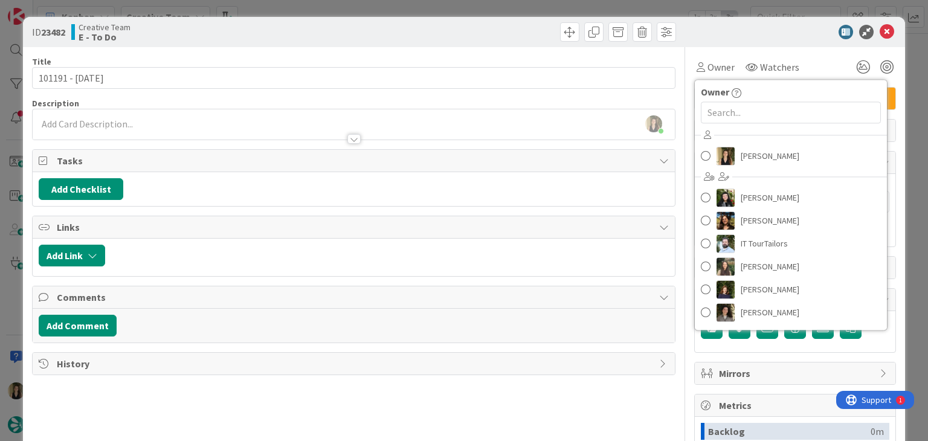
click at [747, 167] on div "Sofia Palma Beatriz Cassona Diana Ramos IT TourTailors Inês Gonçalves Margarida…" at bounding box center [791, 225] width 192 height 199
drag, startPoint x: 737, startPoint y: 158, endPoint x: 694, endPoint y: 134, distance: 49.8
click at [741, 157] on span "[PERSON_NAME]" at bounding box center [770, 156] width 59 height 18
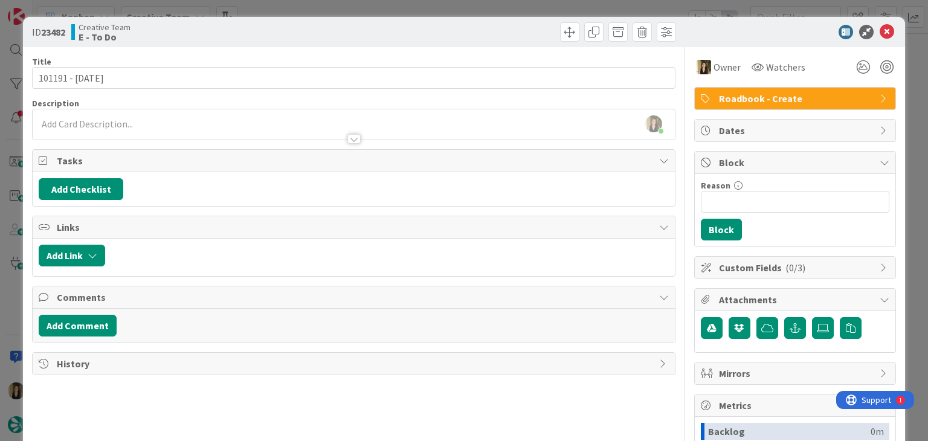
drag, startPoint x: 522, startPoint y: 34, endPoint x: 515, endPoint y: 13, distance: 22.9
click at [520, 31] on div at bounding box center [516, 31] width 319 height 19
drag, startPoint x: 515, startPoint y: 5, endPoint x: 442, endPoint y: 53, distance: 87.7
click at [515, 5] on div "ID 23482 Creative Team E - To Do Title 14 / 128 101191 - 1 oct Description Sofi…" at bounding box center [464, 220] width 928 height 441
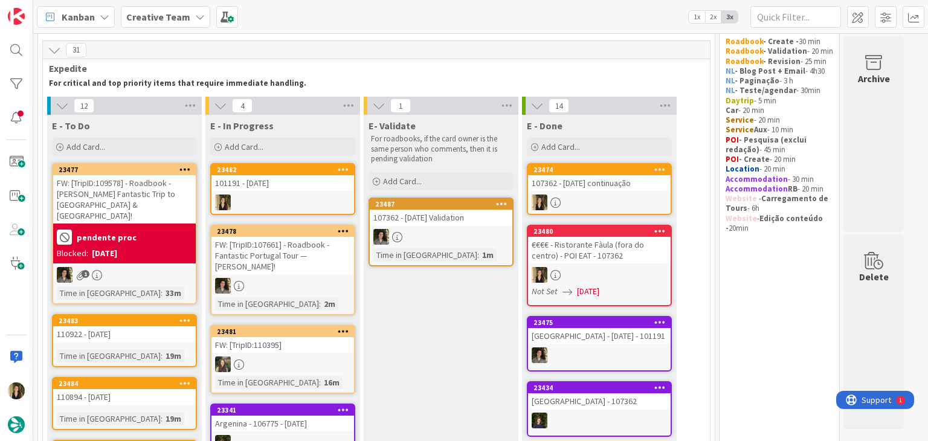
click at [309, 195] on div at bounding box center [283, 203] width 143 height 16
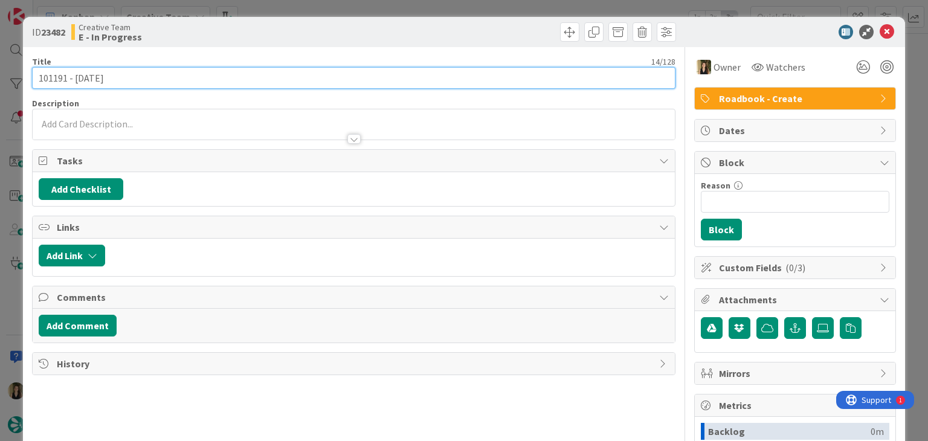
click at [57, 80] on input "101191 - [DATE]" at bounding box center [353, 78] width 643 height 22
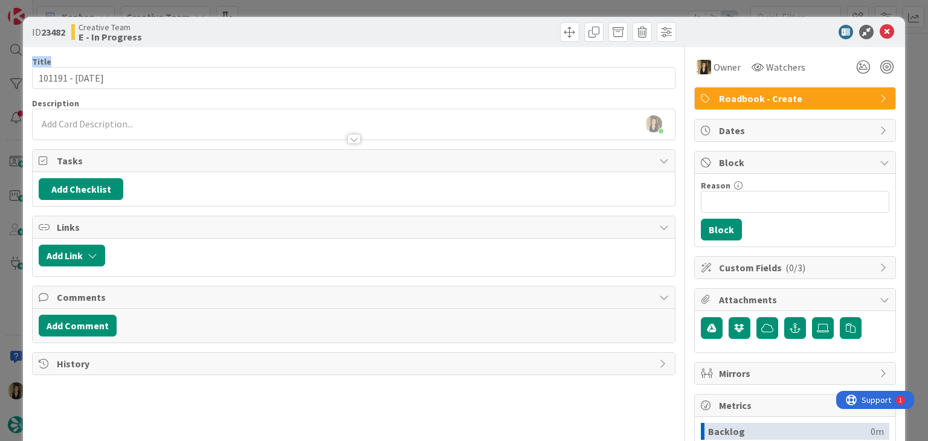
drag, startPoint x: 333, startPoint y: 48, endPoint x: 329, endPoint y: 16, distance: 32.8
click at [331, 40] on div "ID 23482 Creative Team E - In Progress Title 14 / 128 101191 - 1 oct Descriptio…" at bounding box center [464, 324] width 882 height 615
click at [329, 12] on div "ID 23482 Creative Team E - In Progress Title 14 / 128 101191 - 1 oct Descriptio…" at bounding box center [464, 220] width 928 height 441
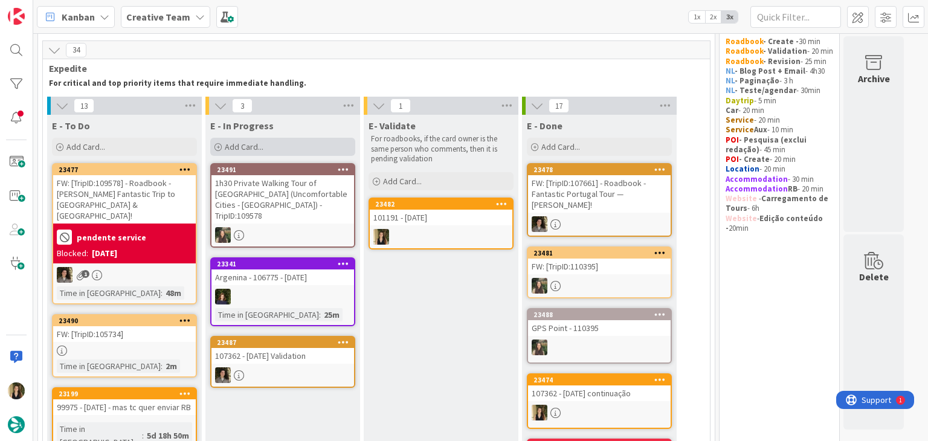
click at [279, 147] on div "Add Card..." at bounding box center [282, 147] width 145 height 18
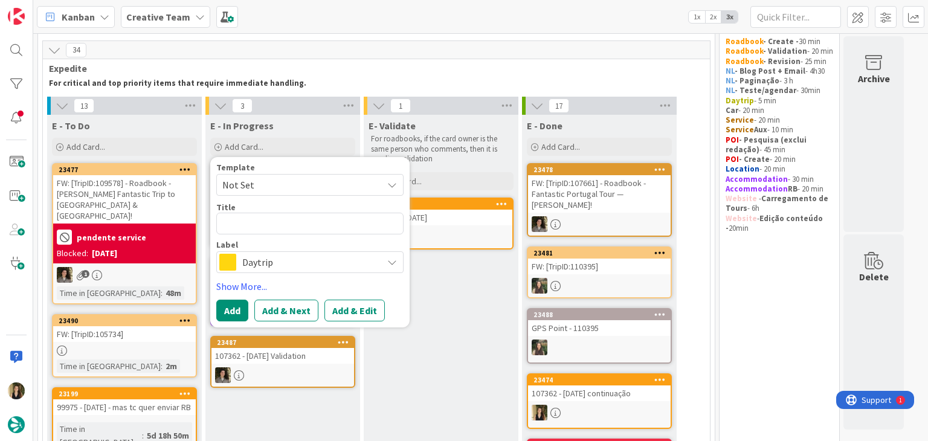
type textarea "x"
type textarea "Ragusa / Taormina"
click at [238, 310] on button "Add" at bounding box center [232, 311] width 32 height 22
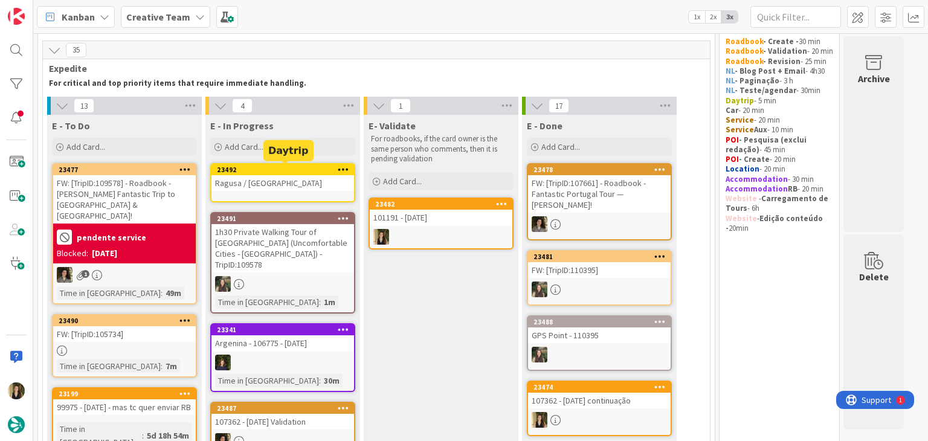
click at [300, 175] on div "Ragusa / Taormina" at bounding box center [283, 183] width 143 height 16
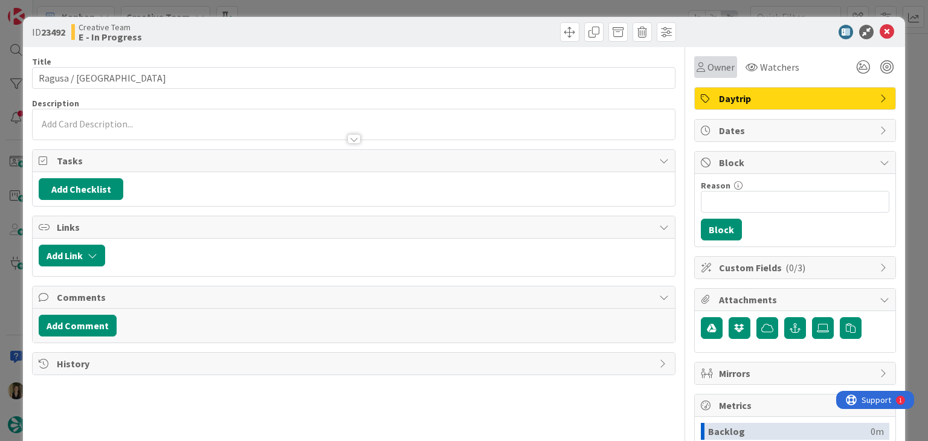
click at [708, 73] on span "Owner" at bounding box center [721, 67] width 27 height 15
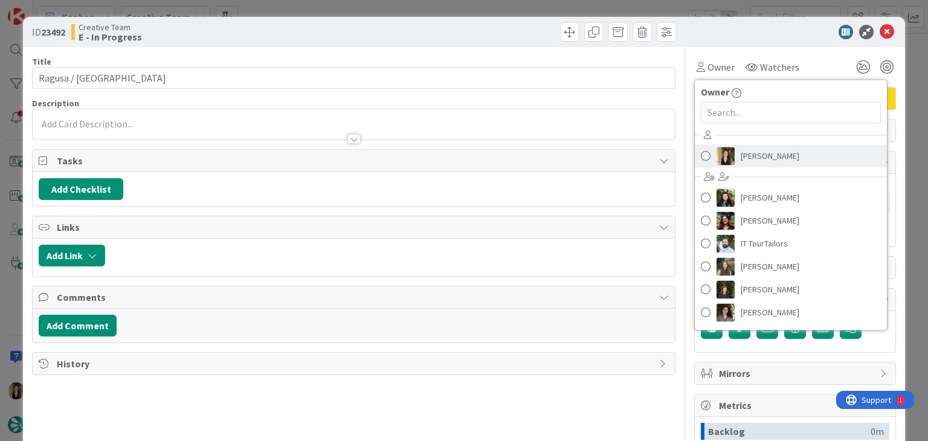
drag, startPoint x: 730, startPoint y: 157, endPoint x: 703, endPoint y: 140, distance: 31.5
click at [730, 157] on link "[PERSON_NAME]" at bounding box center [791, 155] width 192 height 23
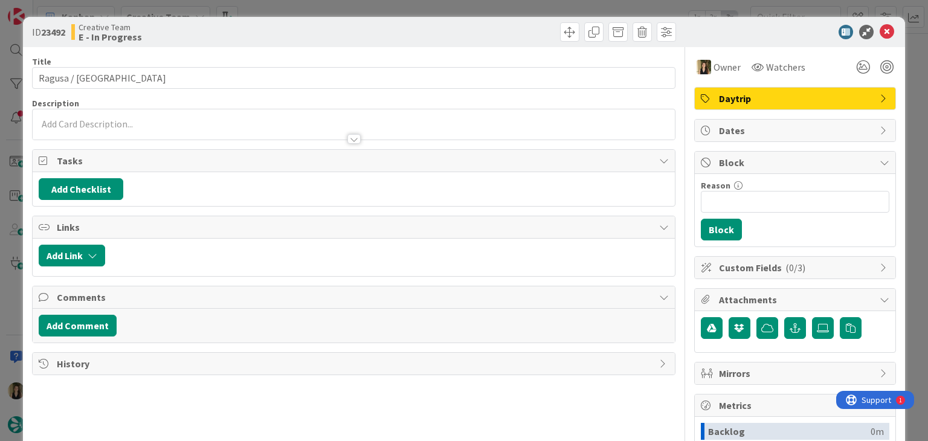
drag, startPoint x: 492, startPoint y: 33, endPoint x: 490, endPoint y: 16, distance: 17.6
click at [491, 31] on div at bounding box center [516, 31] width 319 height 19
drag, startPoint x: 490, startPoint y: 11, endPoint x: 482, endPoint y: 17, distance: 10.1
click at [489, 11] on div "ID 23492 Creative Team E - In Progress Title 17 / 128 Ragusa / Taormina Descrip…" at bounding box center [464, 220] width 928 height 441
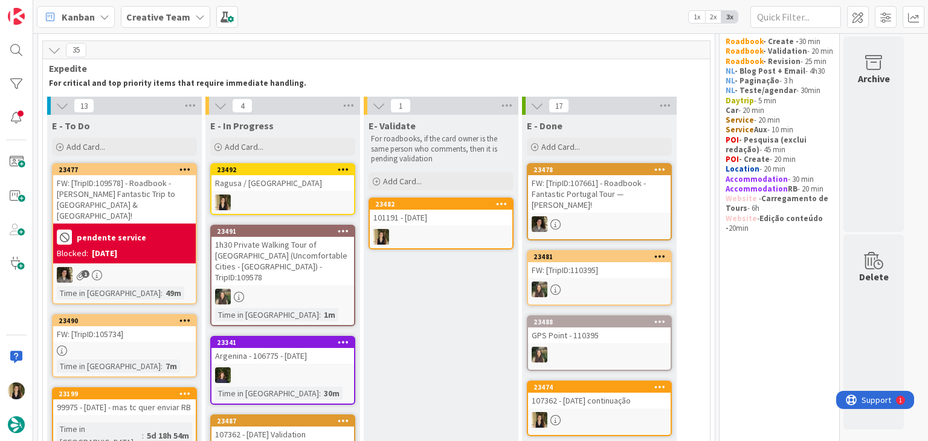
click at [288, 189] on div "Ragusa / Taormina" at bounding box center [283, 183] width 143 height 16
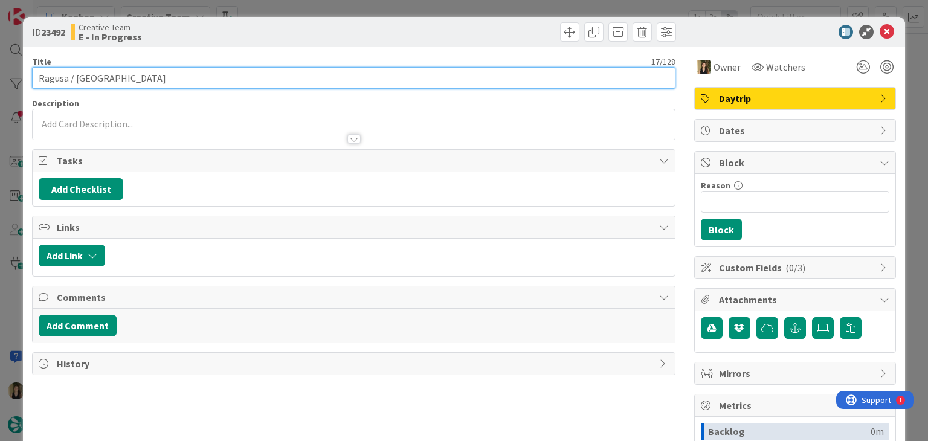
click at [285, 78] on input "Ragusa / Taormina" at bounding box center [353, 78] width 643 height 22
type input "[PERSON_NAME] / [GEOGRAPHIC_DATA] - 101191"
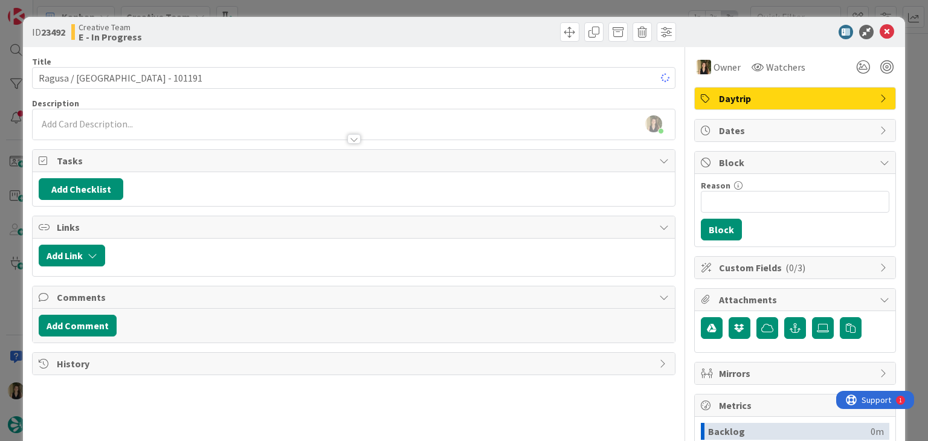
click at [292, 29] on div "Creative Team E - In Progress" at bounding box center [211, 31] width 280 height 19
click at [296, 4] on div "ID 23492 Creative Team E - In Progress Title 26 / 128 Ragusa / Taormina - 10119…" at bounding box center [464, 220] width 928 height 441
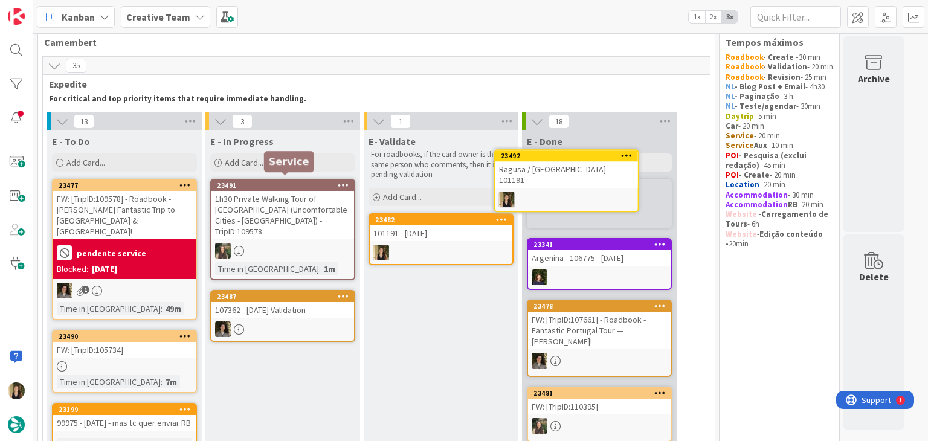
scroll to position [17, 0]
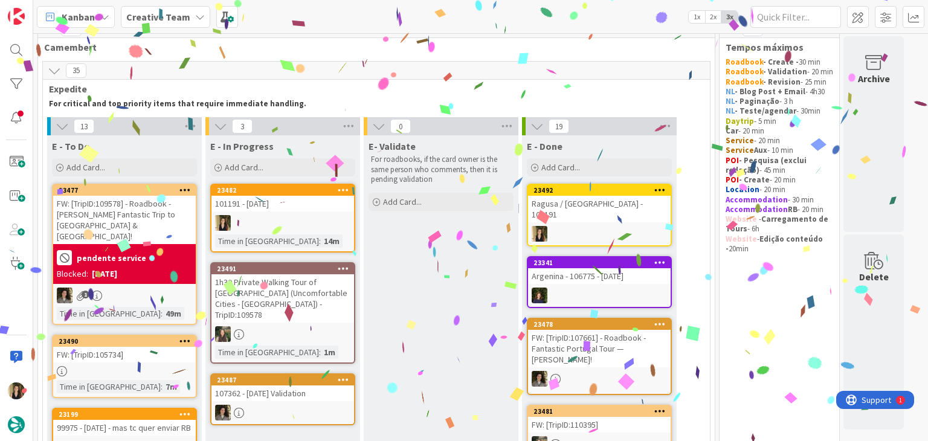
click at [317, 225] on div at bounding box center [283, 223] width 143 height 16
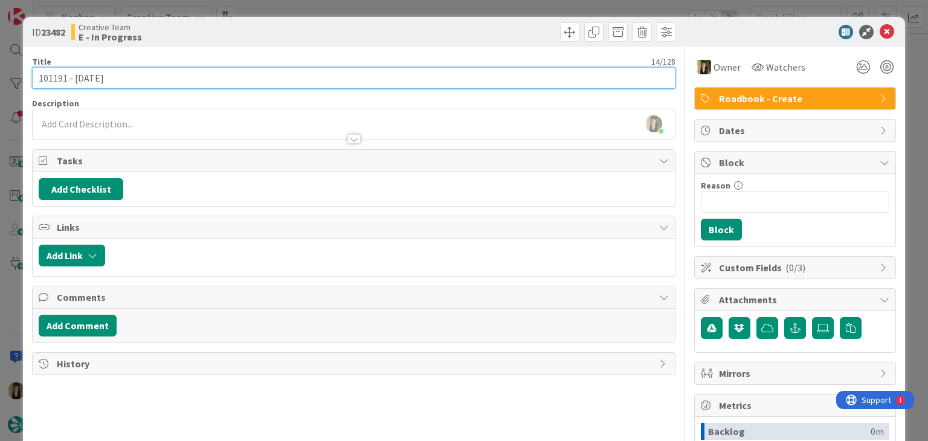
drag, startPoint x: 130, startPoint y: 78, endPoint x: 40, endPoint y: 77, distance: 90.1
click at [39, 77] on input "101191 - [DATE]" at bounding box center [353, 78] width 643 height 22
click at [45, 77] on input "101191 - [DATE]" at bounding box center [353, 78] width 643 height 22
drag, startPoint x: 125, startPoint y: 78, endPoint x: 30, endPoint y: 76, distance: 94.9
click at [30, 76] on div "ID 23482 Creative Team E - In Progress Title 14 / 128 101191 - 1 oct Descriptio…" at bounding box center [464, 324] width 882 height 615
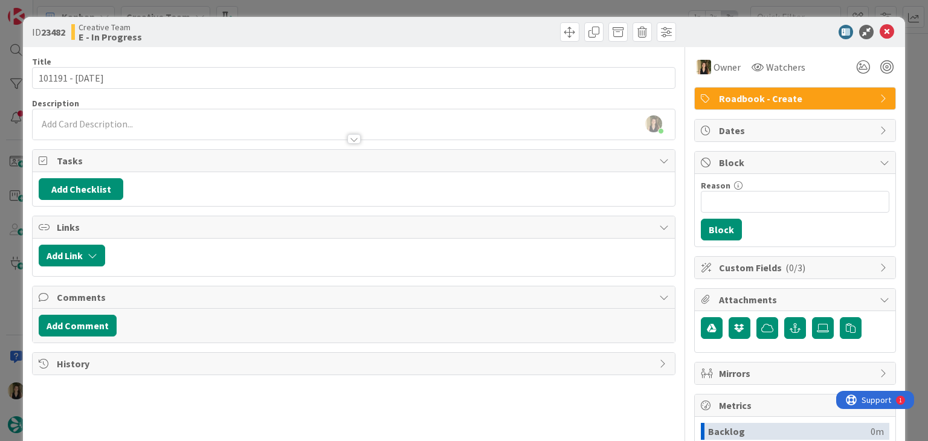
click at [277, 22] on div "Creative Team E - In Progress" at bounding box center [211, 31] width 280 height 19
click at [292, 3] on div "ID 23482 Creative Team E - In Progress Title 14 / 128 101191 - 1 oct Descriptio…" at bounding box center [464, 220] width 928 height 441
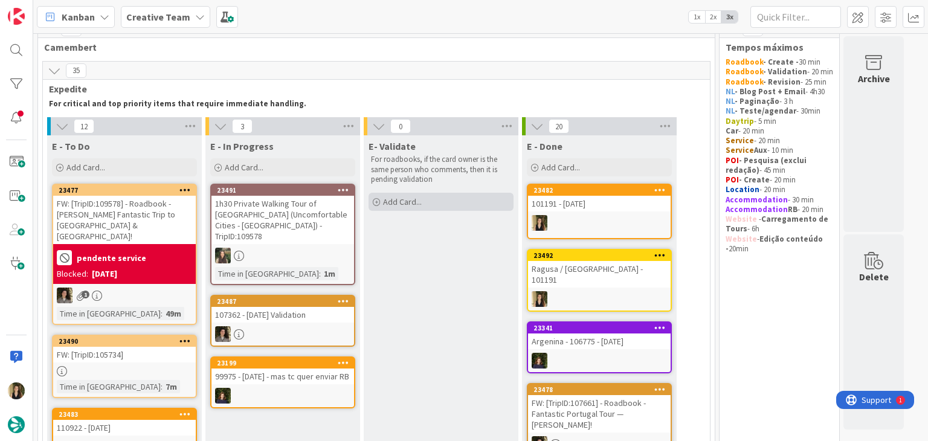
click at [434, 199] on div "Add Card..." at bounding box center [441, 202] width 145 height 18
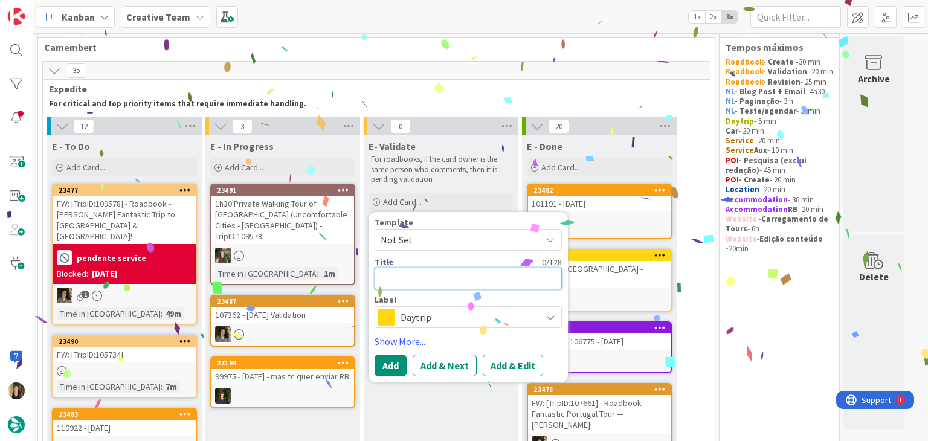
paste textarea "101191 - [DATE]"
type textarea "101191 - [DATE]"
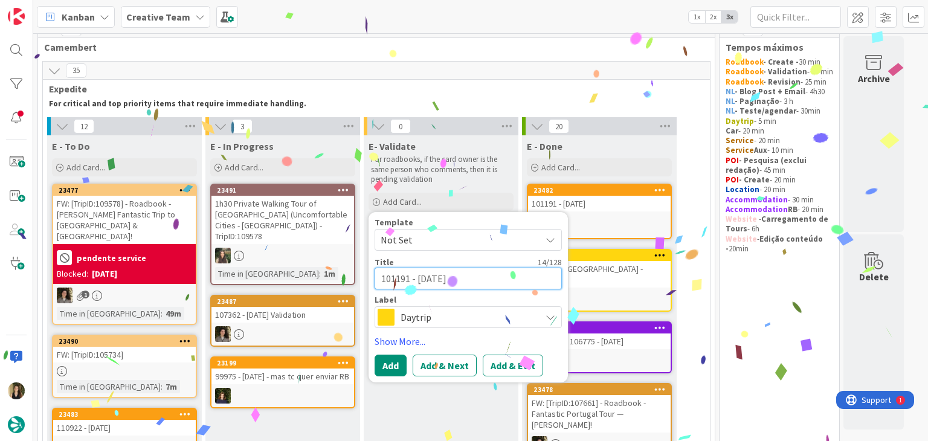
type textarea "x"
type textarea "101191 - [DATE]"
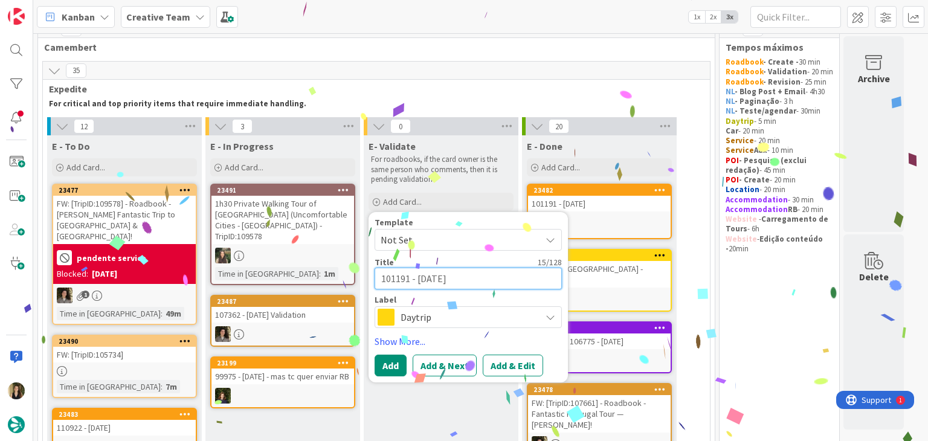
type textarea "x"
type textarea "101191 - 1 oct V"
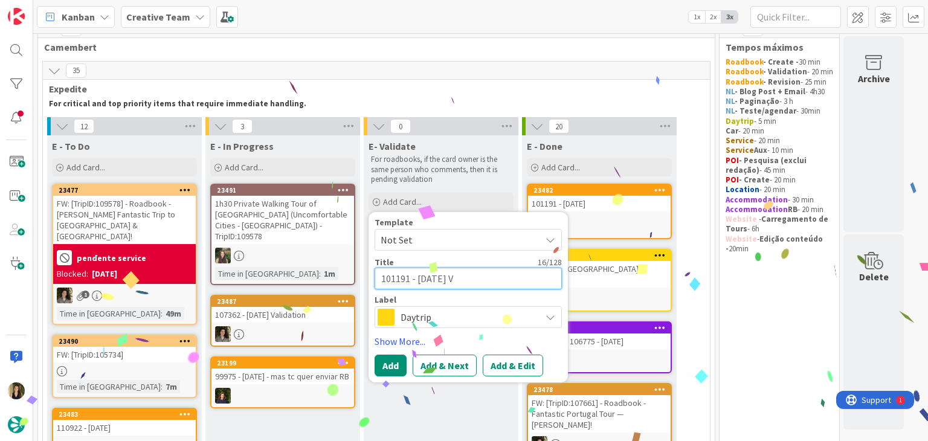
type textarea "x"
type textarea "101191 - 1 oct Va"
type textarea "x"
type textarea "101191 - 1 oct Val"
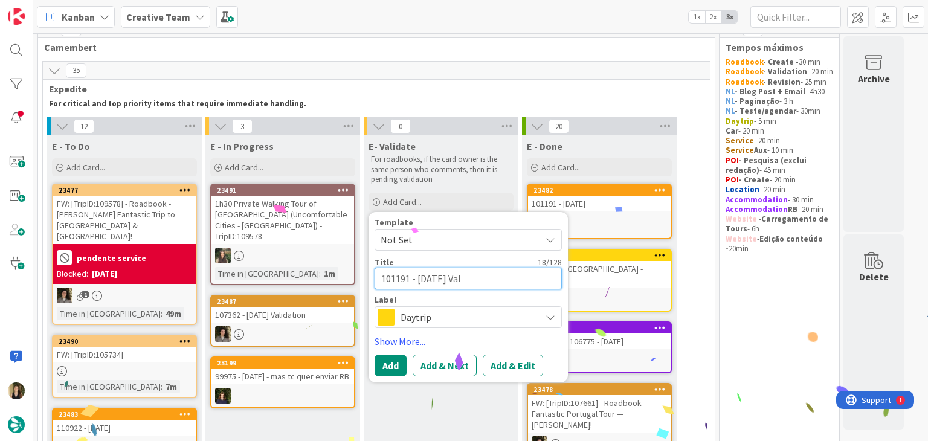
type textarea "x"
type textarea "101191 - 1 oct Vali"
type textarea "x"
type textarea "101191 - 1 oct Valid"
type textarea "x"
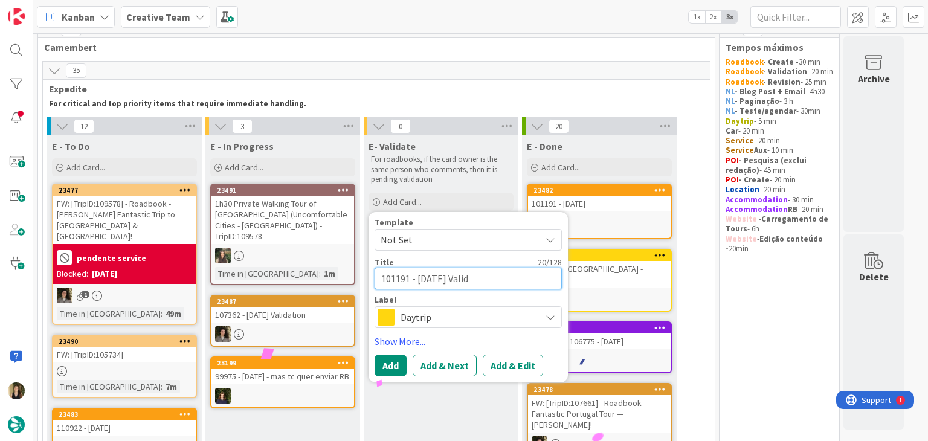
type textarea "101191 - 1 oct Valida"
type textarea "x"
type textarea "101191 - 1 oct Validati"
type textarea "x"
type textarea "101191 - 1 oct Validatio"
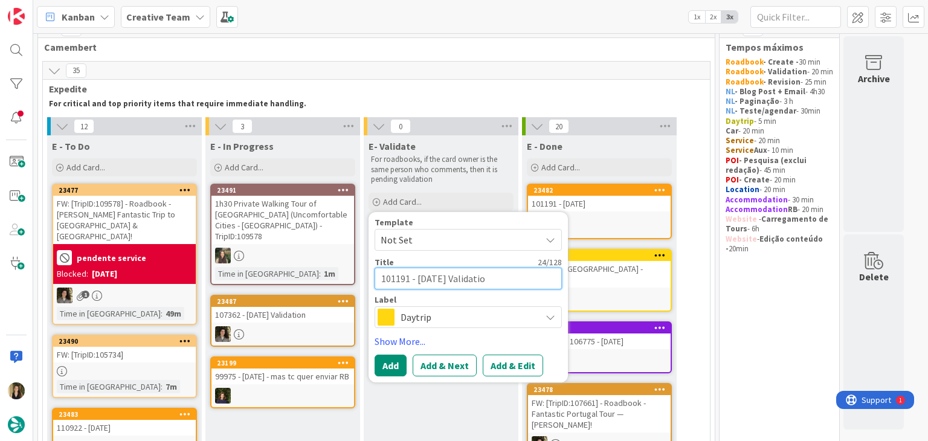
type textarea "x"
type textarea "101191 - [DATE] Validation"
click at [500, 318] on span "Daytrip" at bounding box center [468, 317] width 134 height 17
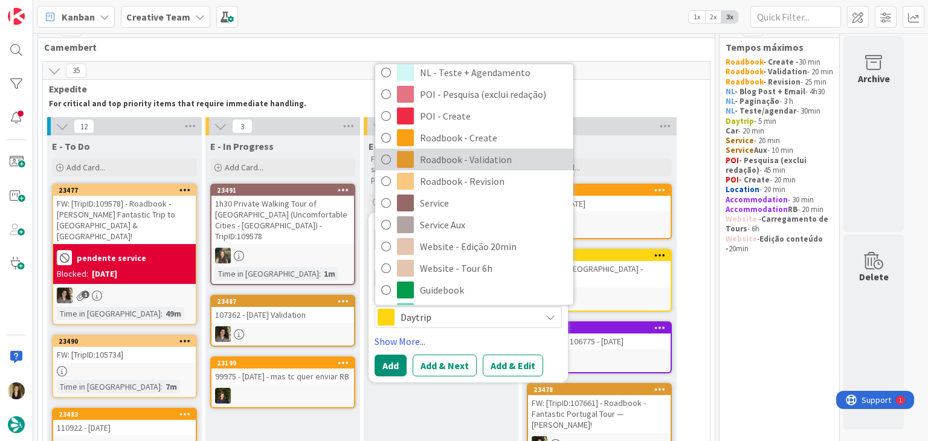
click at [450, 160] on span "Roadbook - Validation" at bounding box center [493, 159] width 147 height 18
type textarea "x"
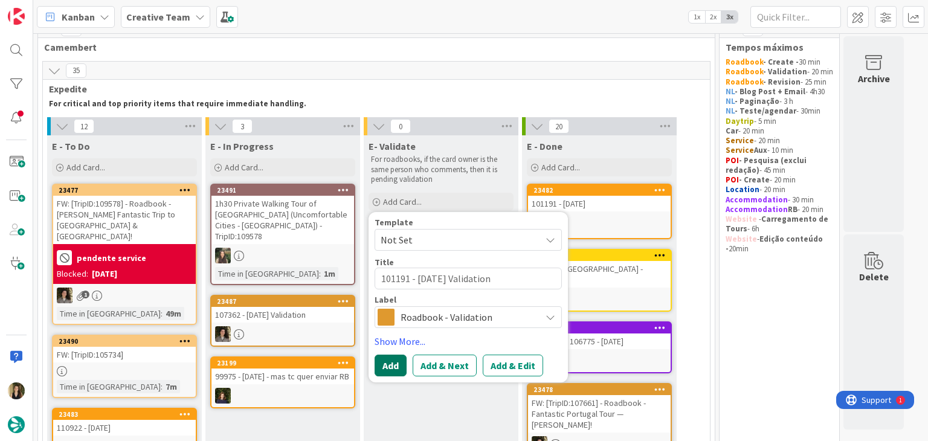
click at [392, 358] on button "Add" at bounding box center [391, 366] width 32 height 22
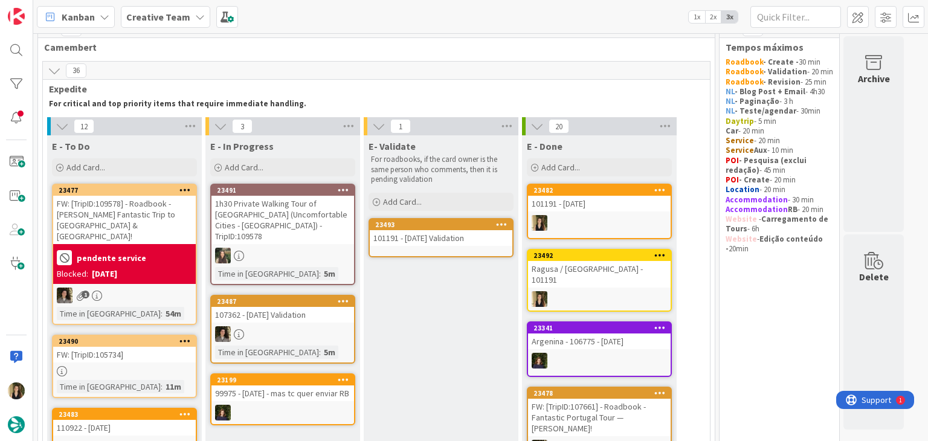
click at [430, 241] on div "101191 - [DATE] Validation" at bounding box center [441, 238] width 143 height 16
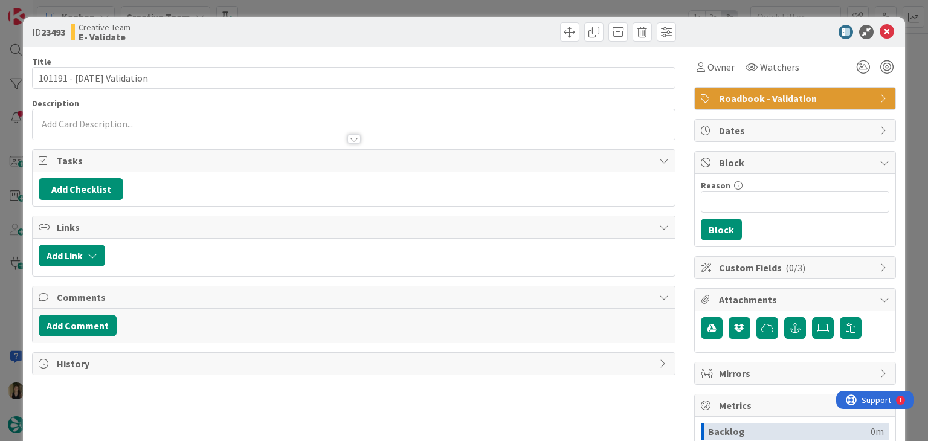
click at [218, 129] on div at bounding box center [354, 133] width 642 height 13
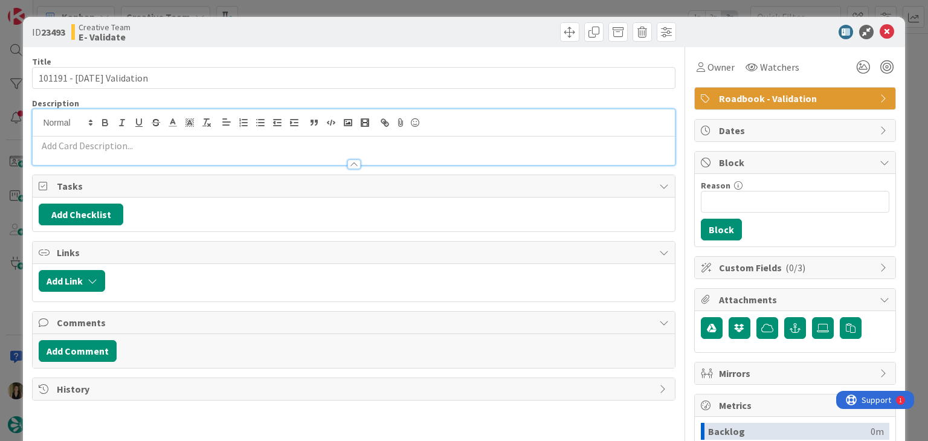
click at [226, 152] on div at bounding box center [354, 158] width 642 height 13
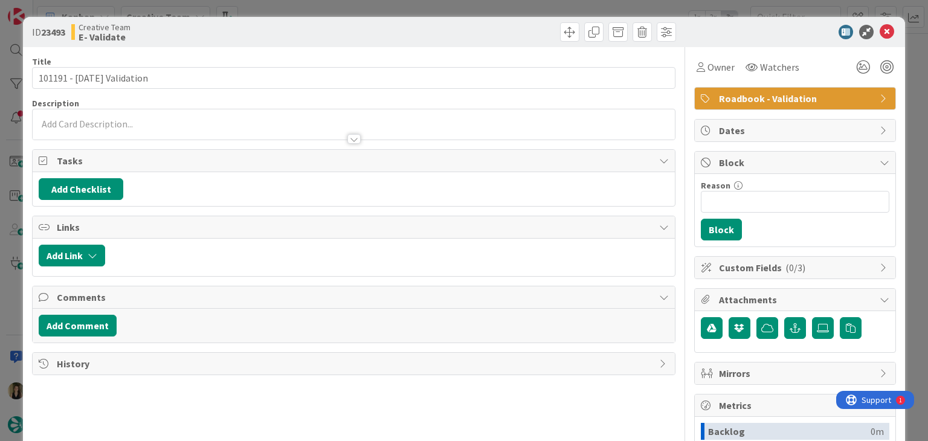
click at [227, 128] on div at bounding box center [354, 133] width 642 height 13
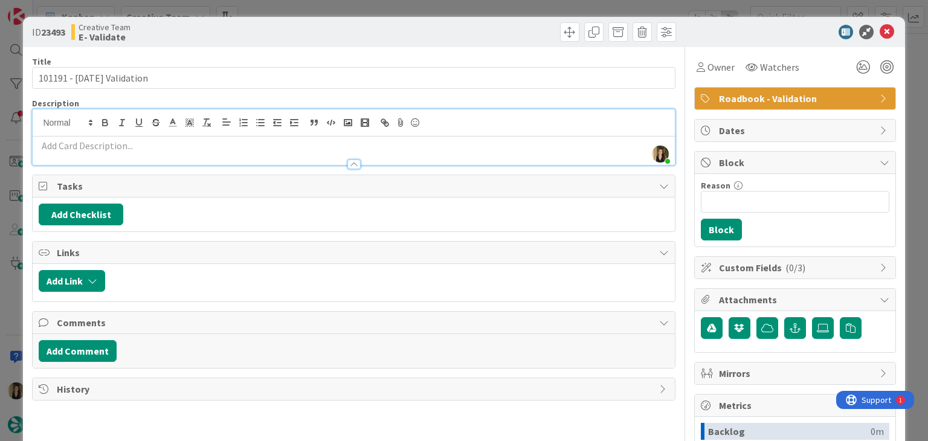
click at [224, 142] on p at bounding box center [354, 146] width 630 height 14
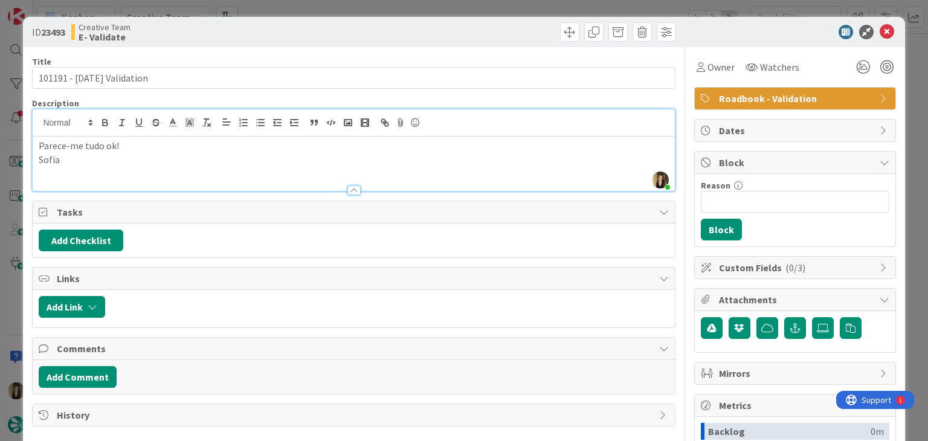
drag, startPoint x: 307, startPoint y: 19, endPoint x: 314, endPoint y: 15, distance: 8.4
click at [308, 20] on div "ID 23493 Creative Team E- Validate" at bounding box center [464, 32] width 882 height 30
click at [316, 12] on div "ID 23493 Creative Team E- Validate Title 25 / 128 101191 - 1 oct Validation Des…" at bounding box center [464, 220] width 928 height 441
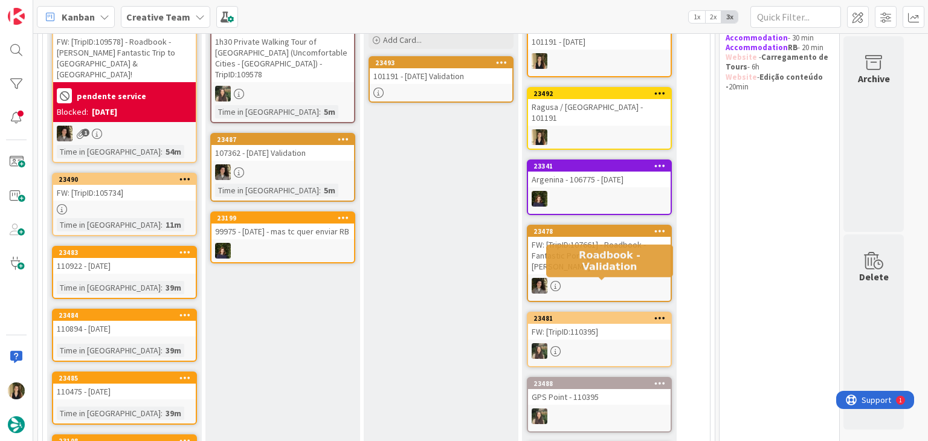
scroll to position [181, 0]
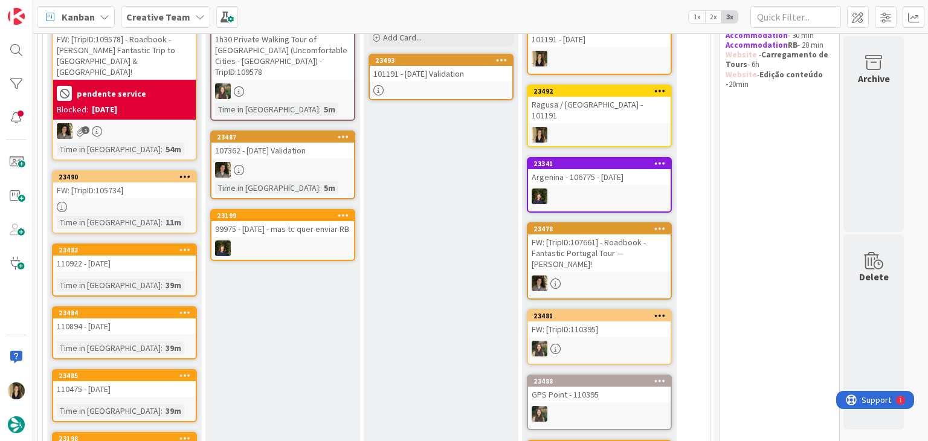
click at [179, 202] on div at bounding box center [124, 207] width 143 height 10
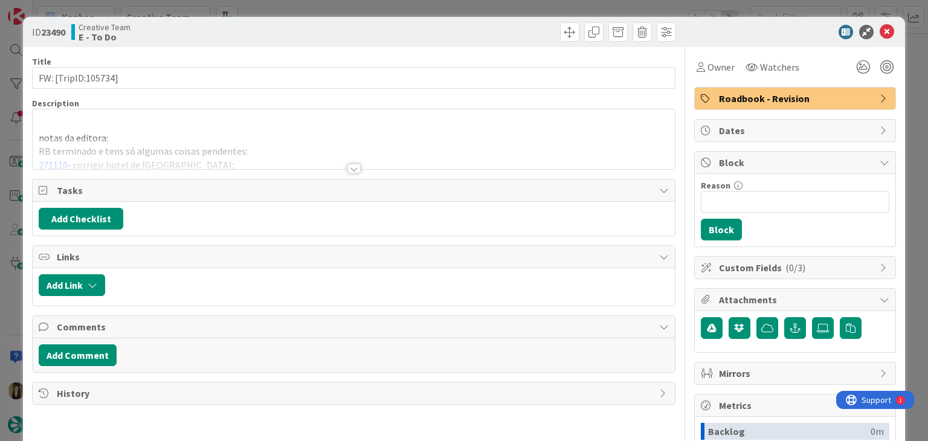
click at [348, 164] on div at bounding box center [353, 163] width 643 height 13
click at [347, 167] on div at bounding box center [353, 169] width 13 height 10
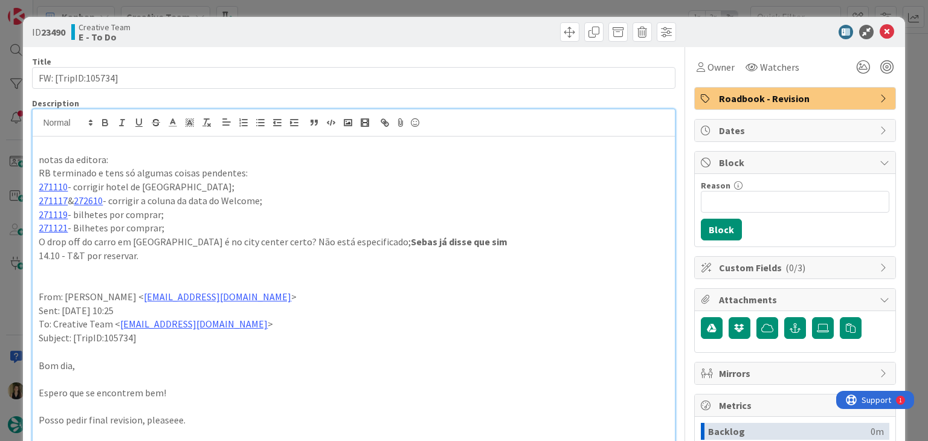
click at [364, 8] on div "ID 23490 Creative Team E - To Do Title 19 / 128 FW: [TripID:105734] Description…" at bounding box center [464, 220] width 928 height 441
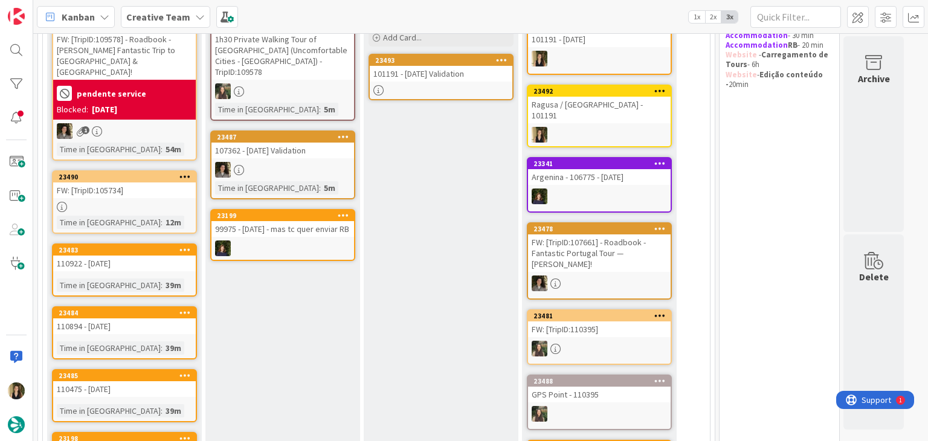
click at [160, 256] on div "110922 - [DATE]" at bounding box center [124, 264] width 143 height 16
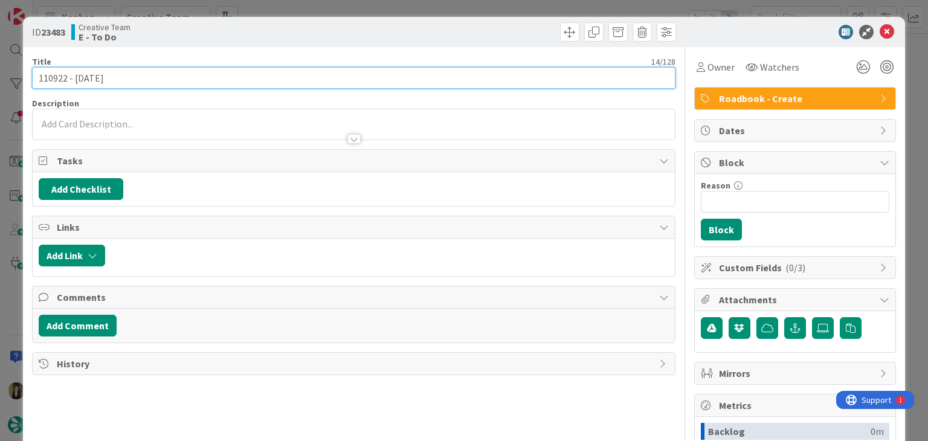
click at [48, 70] on input "110922 - [DATE]" at bounding box center [353, 78] width 643 height 22
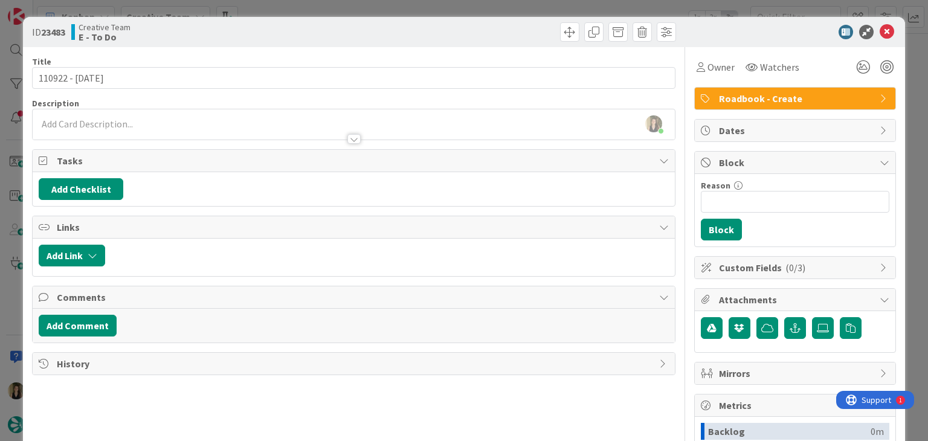
click at [277, 34] on div "Creative Team E - To Do" at bounding box center [211, 31] width 280 height 19
click at [285, 10] on div "ID 23483 Creative Team E - To Do Title 14 / 128 110922 - 8 oct Description Sofi…" at bounding box center [464, 220] width 928 height 441
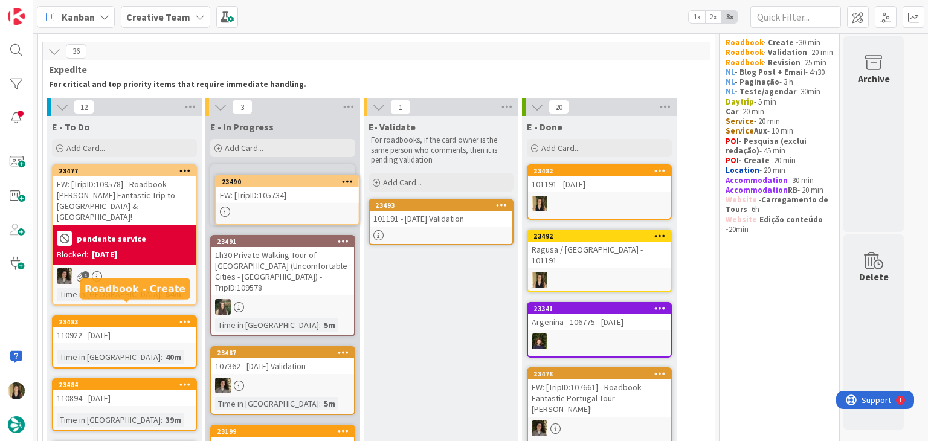
scroll to position [34, 0]
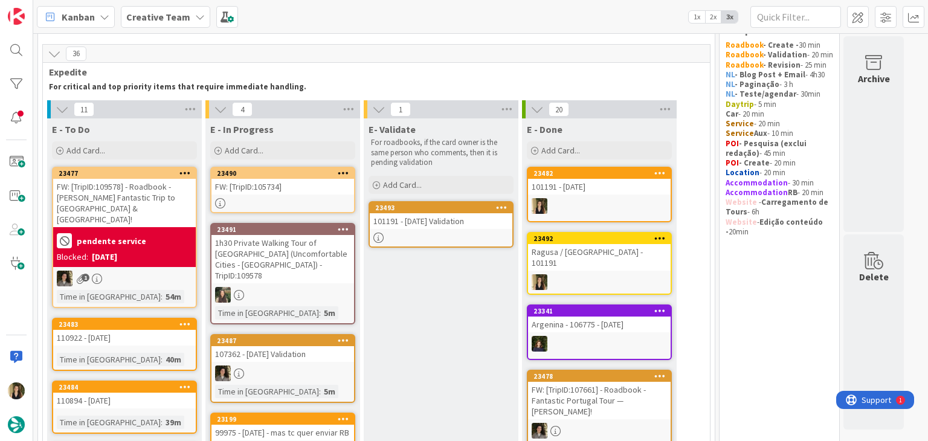
click at [319, 192] on div "FW: [TripID:105734]" at bounding box center [283, 187] width 143 height 16
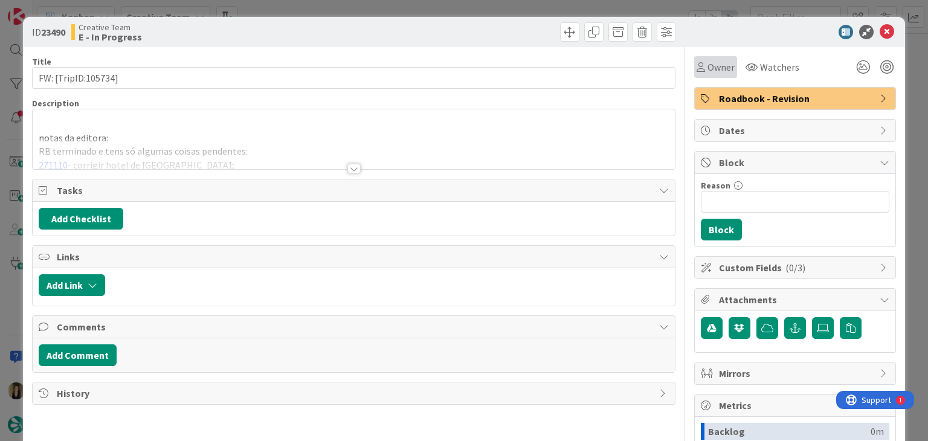
click at [694, 77] on div "Owner" at bounding box center [715, 67] width 43 height 22
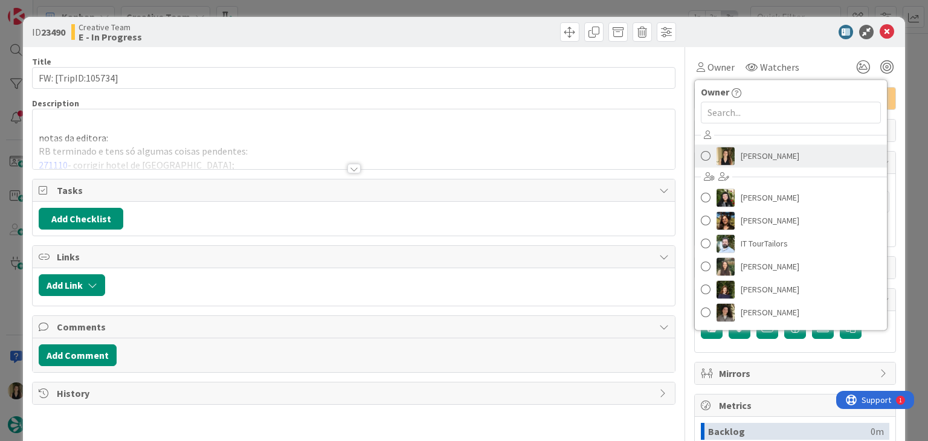
click at [763, 146] on link "[PERSON_NAME]" at bounding box center [791, 155] width 192 height 23
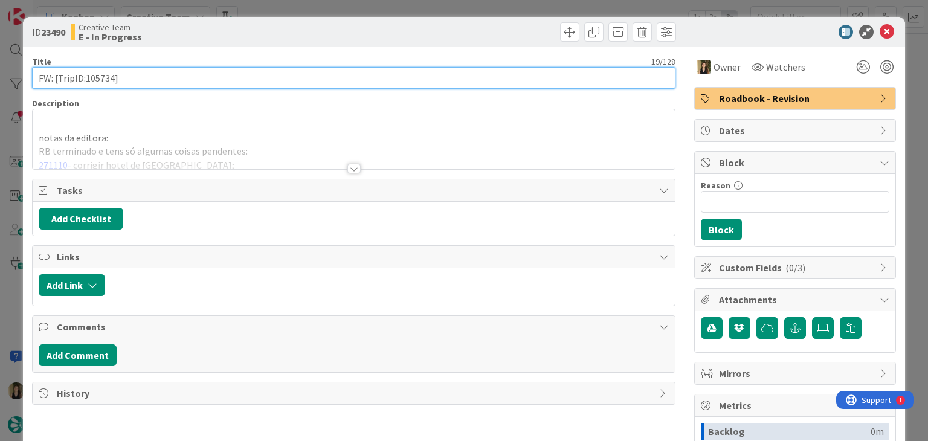
click at [102, 80] on input "FW: [TripID:105734]" at bounding box center [353, 78] width 643 height 22
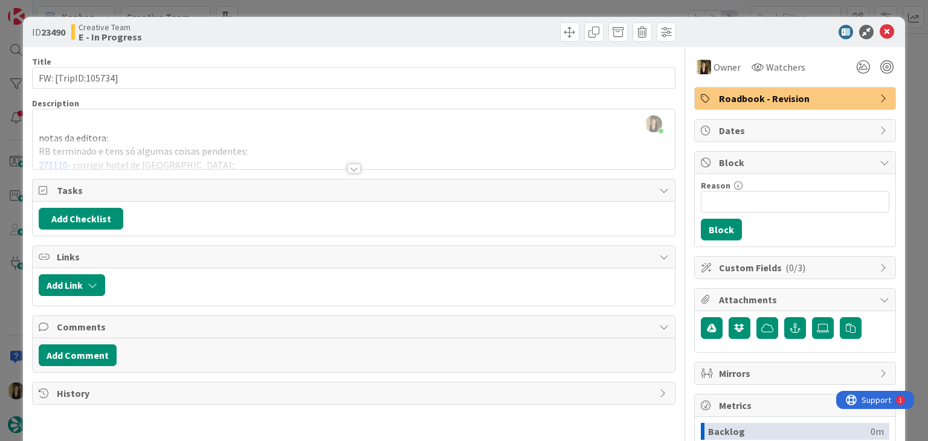
drag, startPoint x: 464, startPoint y: 34, endPoint x: 453, endPoint y: 1, distance: 35.0
click at [463, 33] on div at bounding box center [516, 31] width 319 height 19
click at [454, 5] on div "ID 23490 Creative Team E - In Progress Title 19 / 128 FW: [TripID:105734] Descr…" at bounding box center [464, 220] width 928 height 441
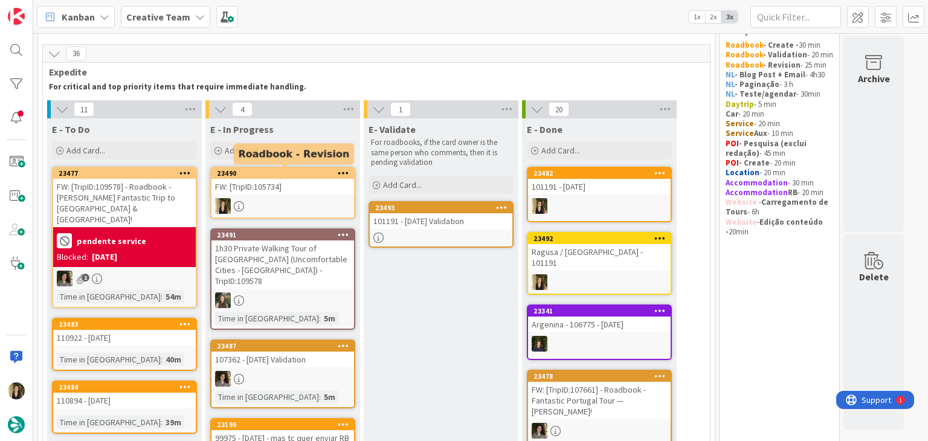
click at [286, 202] on div at bounding box center [283, 206] width 143 height 16
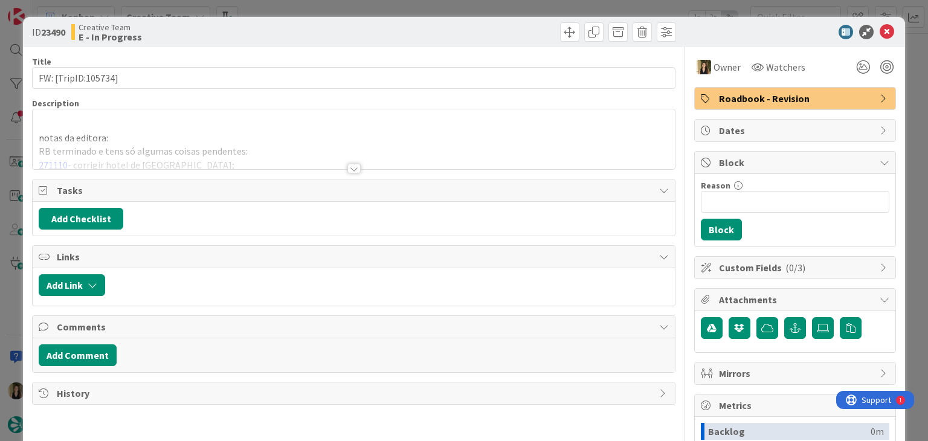
click at [348, 161] on div at bounding box center [354, 153] width 642 height 31
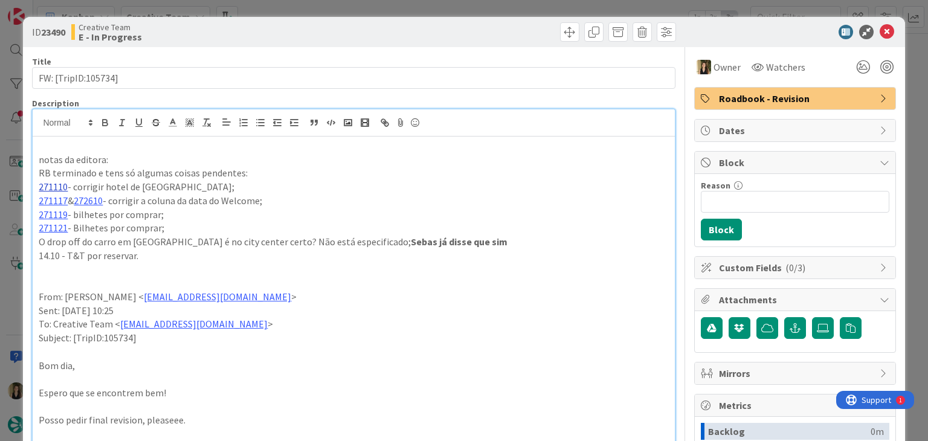
click at [45, 183] on link "271110" at bounding box center [53, 187] width 29 height 12
click at [111, 205] on link "https://appweb.tourtailors.com/sigav/#Voucher/view/278892" at bounding box center [89, 210] width 83 height 16
click at [308, 169] on p "RB terminado e tens só algumas coisas pendentes:" at bounding box center [354, 173] width 630 height 14
click at [55, 213] on link "271119" at bounding box center [53, 214] width 29 height 12
click at [92, 235] on link "https://appweb.tourtailors.com/sigav/#Voucher/view/278901" at bounding box center [89, 238] width 83 height 16
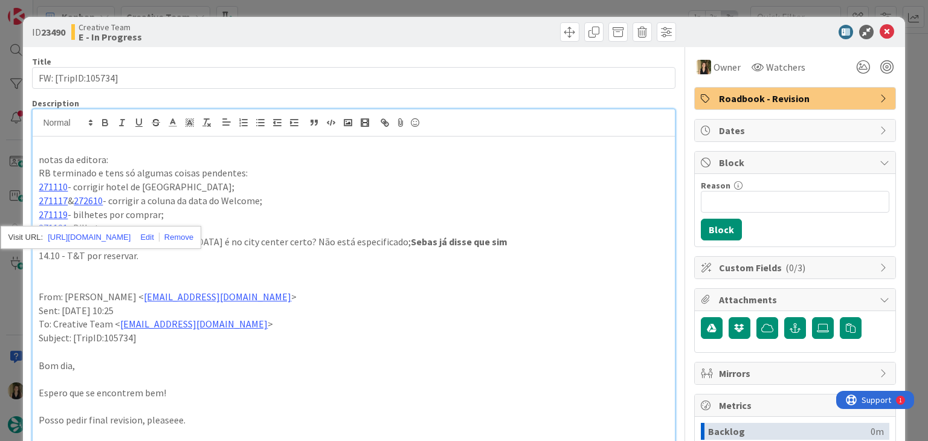
click at [249, 208] on p "271119 - bilhetes por comprar;" at bounding box center [354, 215] width 630 height 14
click at [51, 223] on link "271121" at bounding box center [53, 228] width 29 height 12
click at [111, 257] on link "https://appweb.tourtailors.com/sigav/#Voucher/view/278903" at bounding box center [89, 252] width 83 height 16
click at [346, 238] on p "O drop off do carro em Granada é no city center certo? Não está especificado; S…" at bounding box center [354, 242] width 630 height 14
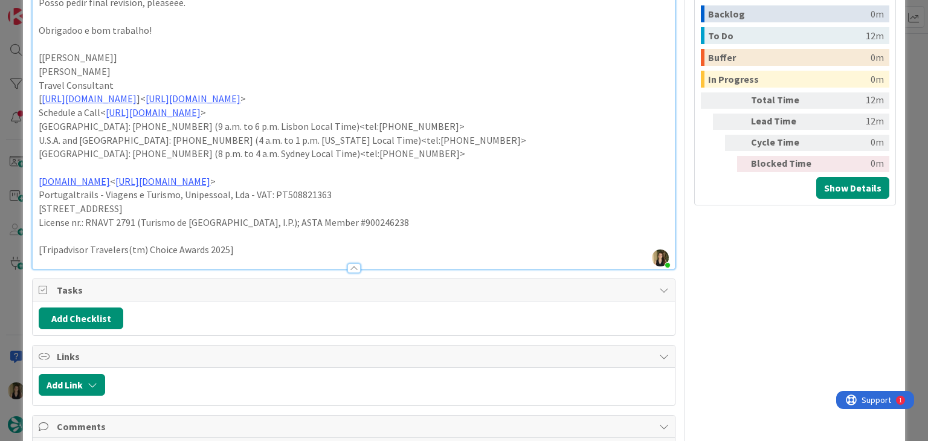
scroll to position [504, 0]
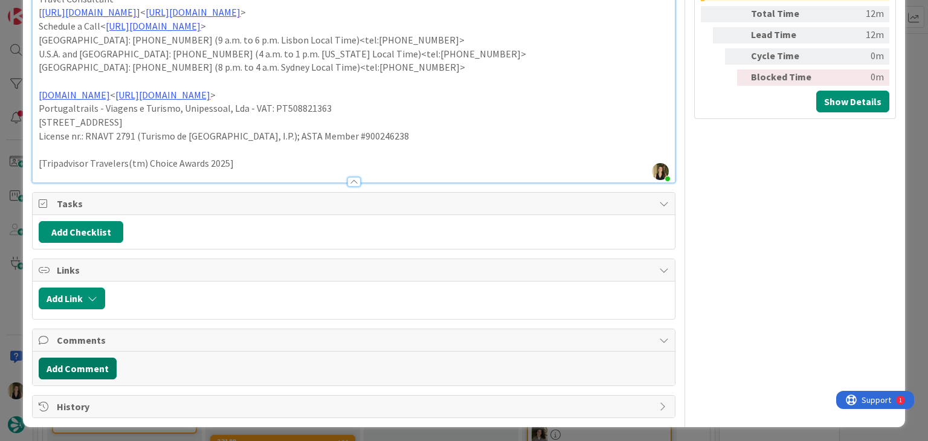
click at [101, 375] on button "Add Comment" at bounding box center [78, 369] width 78 height 22
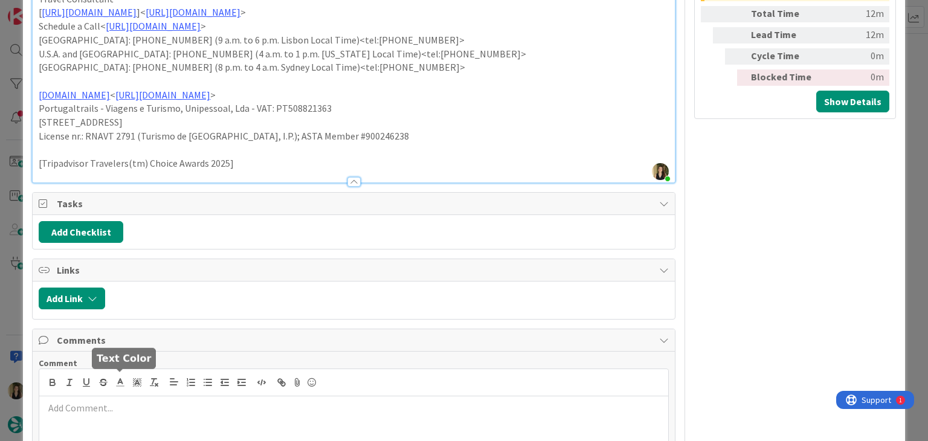
click at [134, 401] on p at bounding box center [353, 408] width 619 height 14
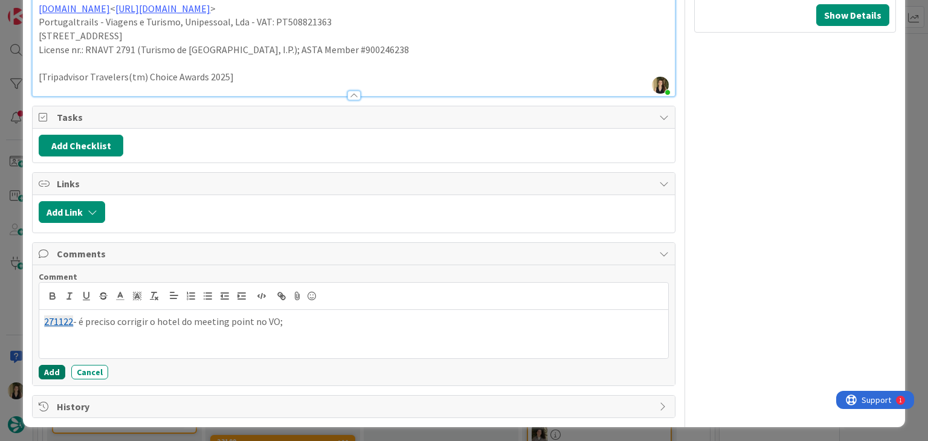
click at [61, 370] on button "Add" at bounding box center [52, 372] width 27 height 15
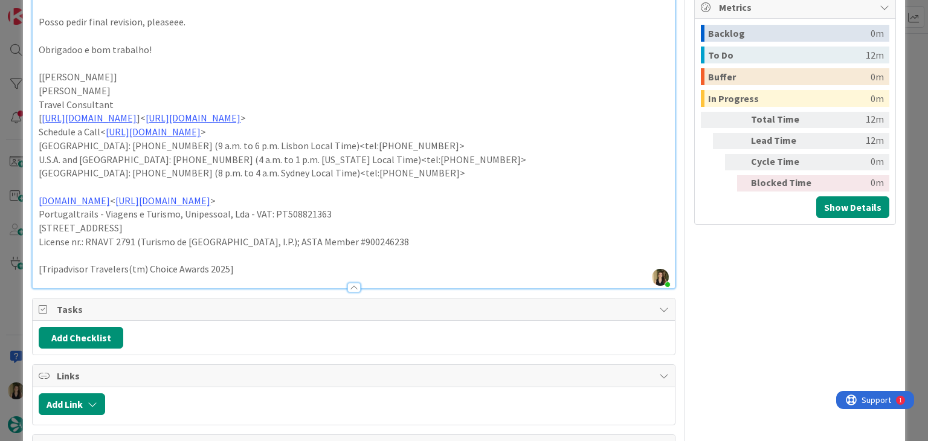
scroll to position [580, 0]
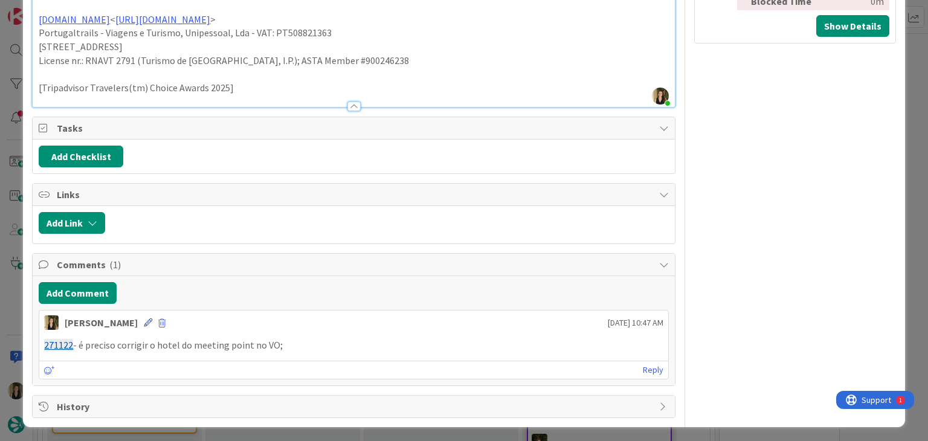
click at [144, 318] on icon at bounding box center [148, 322] width 8 height 8
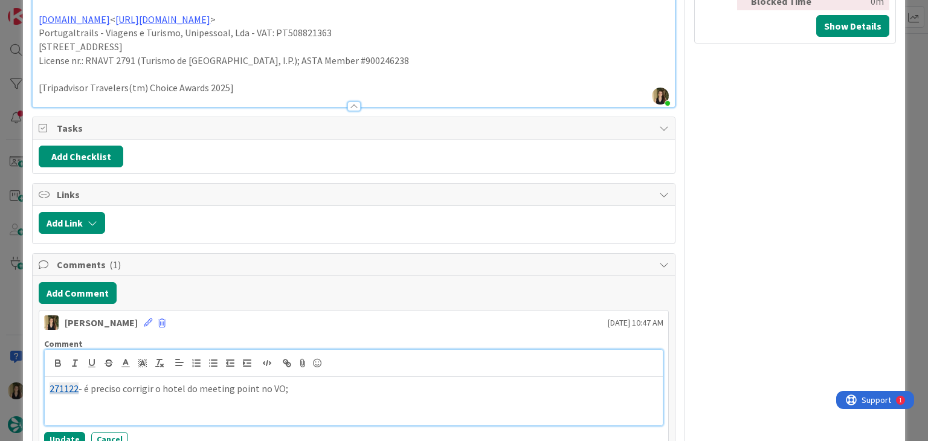
drag, startPoint x: 329, startPoint y: 384, endPoint x: 318, endPoint y: 377, distance: 12.6
click at [329, 384] on p "271122 - é preciso corrigir o hotel do meeting point no VO;" at bounding box center [354, 389] width 608 height 14
paste div
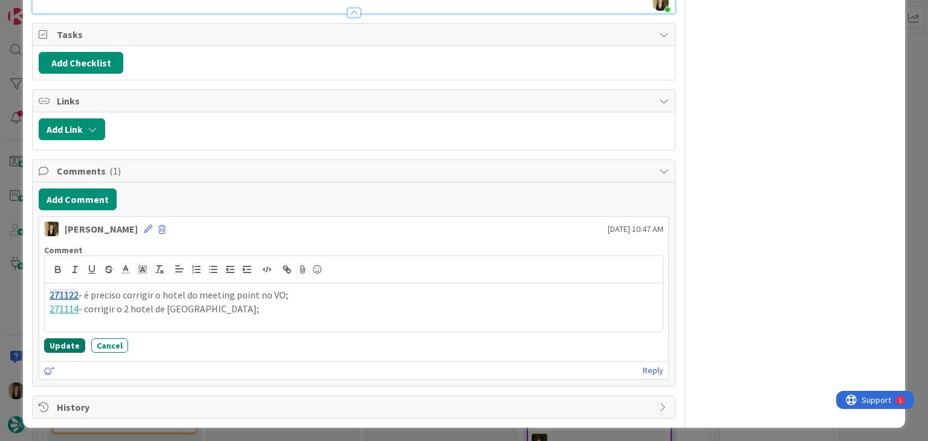
click at [68, 339] on button "Update" at bounding box center [64, 345] width 41 height 15
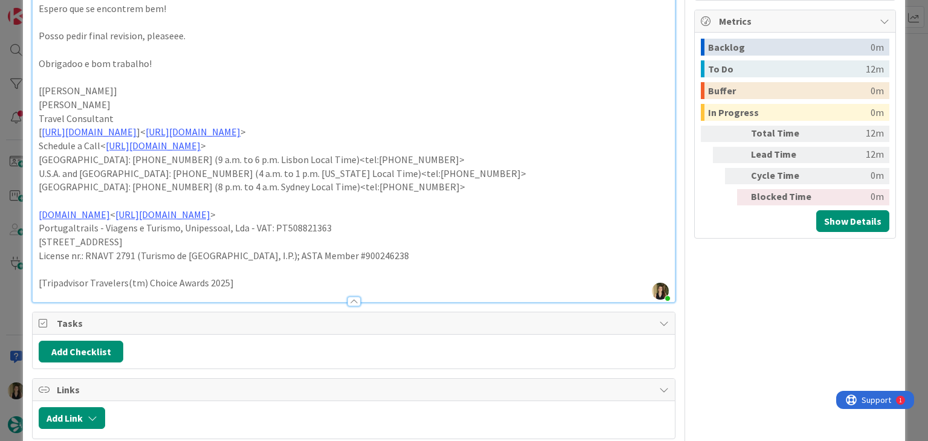
scroll to position [593, 0]
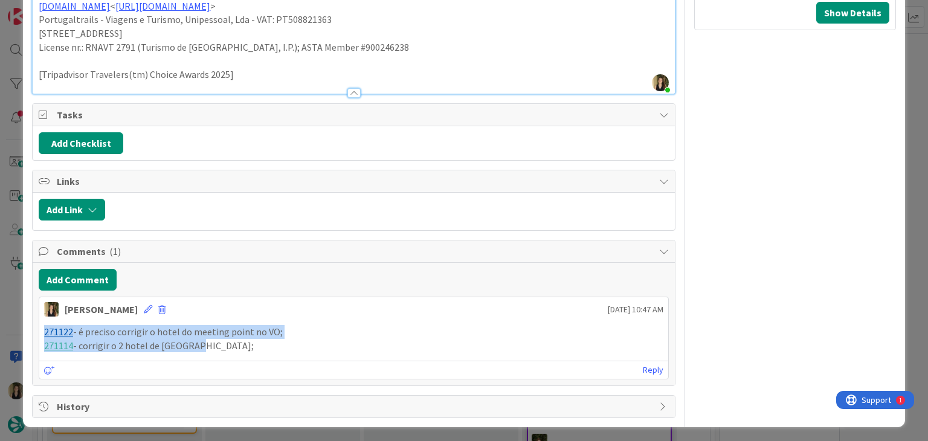
drag, startPoint x: 201, startPoint y: 346, endPoint x: 39, endPoint y: 332, distance: 162.0
click at [39, 332] on div "271122 - é preciso corrigir o hotel do meeting point no VO; 271114 - corrigir o…" at bounding box center [353, 338] width 629 height 37
copy div "271122 - é preciso corrigir o hotel do meeting point no VO; 271114 - corrigir o…"
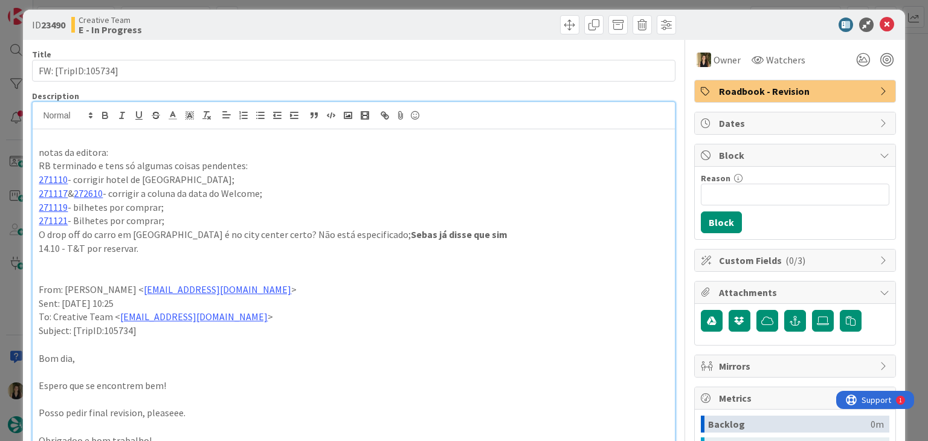
scroll to position [0, 0]
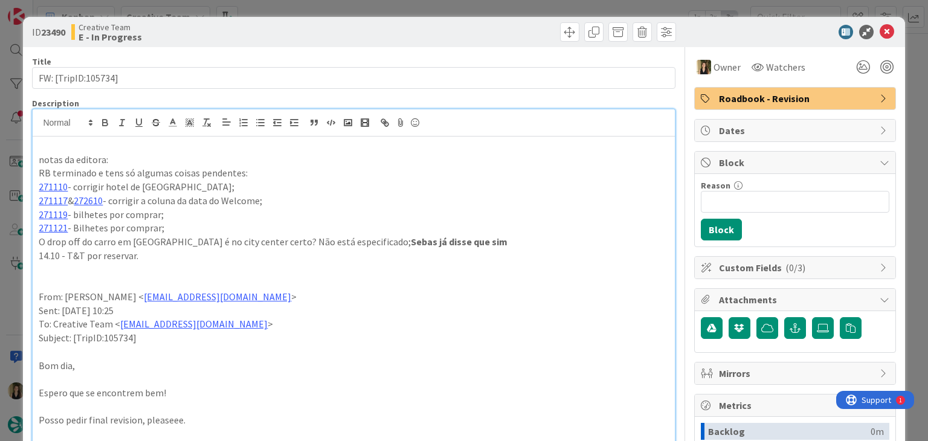
drag, startPoint x: 422, startPoint y: 23, endPoint x: 424, endPoint y: 8, distance: 15.2
click at [422, 22] on div "ID 23490 Creative Team E - In Progress" at bounding box center [464, 32] width 882 height 30
click at [425, 7] on div "ID 23490 Creative Team E - In Progress Title 19 / 128 FW: [TripID:105734] Descr…" at bounding box center [464, 220] width 928 height 441
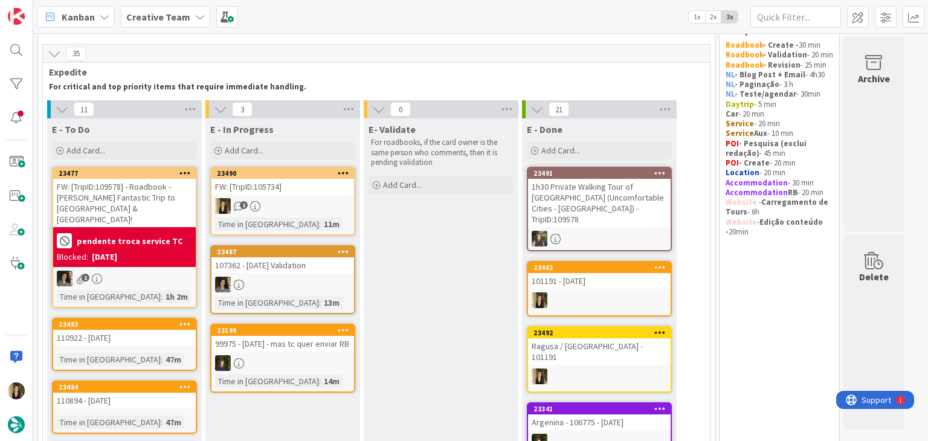
click at [322, 201] on div "1" at bounding box center [283, 206] width 143 height 16
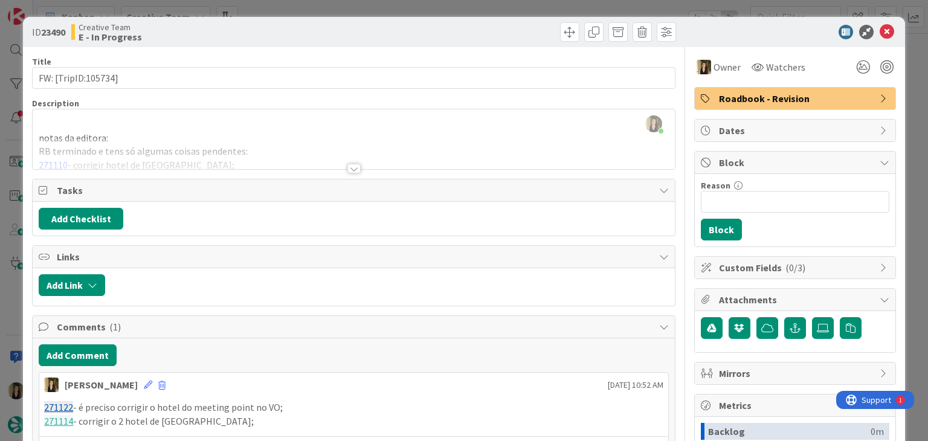
click at [755, 91] on span "Roadbook - Revision" at bounding box center [796, 98] width 155 height 15
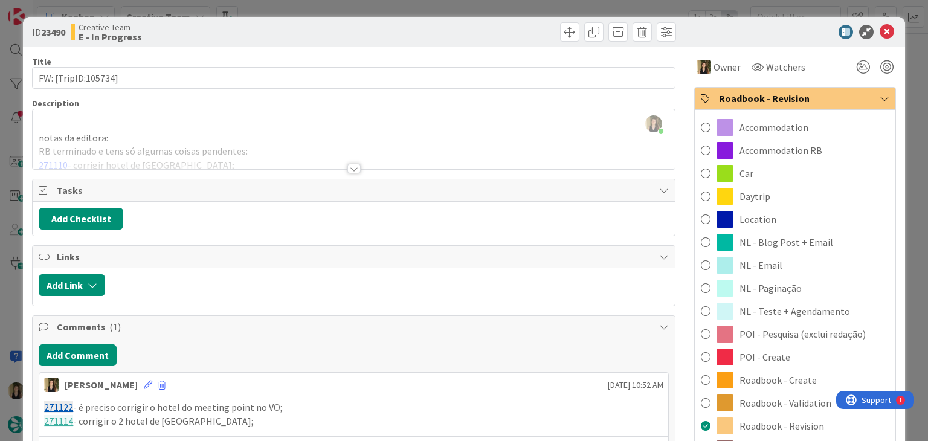
drag, startPoint x: 787, startPoint y: 404, endPoint x: 764, endPoint y: 384, distance: 31.3
click at [784, 401] on span "Roadbook - Validation" at bounding box center [786, 403] width 92 height 15
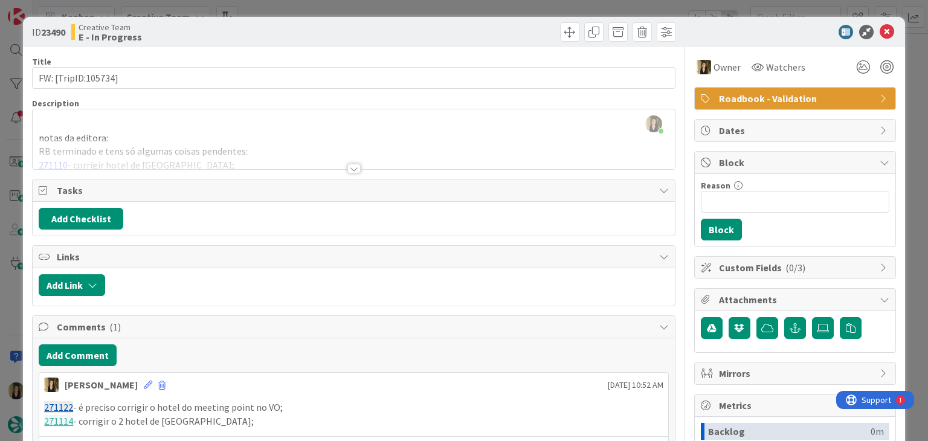
drag, startPoint x: 508, startPoint y: 32, endPoint x: 503, endPoint y: 9, distance: 23.4
click at [506, 29] on div at bounding box center [516, 31] width 319 height 19
click at [503, 7] on div "ID 23490 Creative Team E - In Progress Title 19 / 128 FW: [TripID:105734] Descr…" at bounding box center [464, 220] width 928 height 441
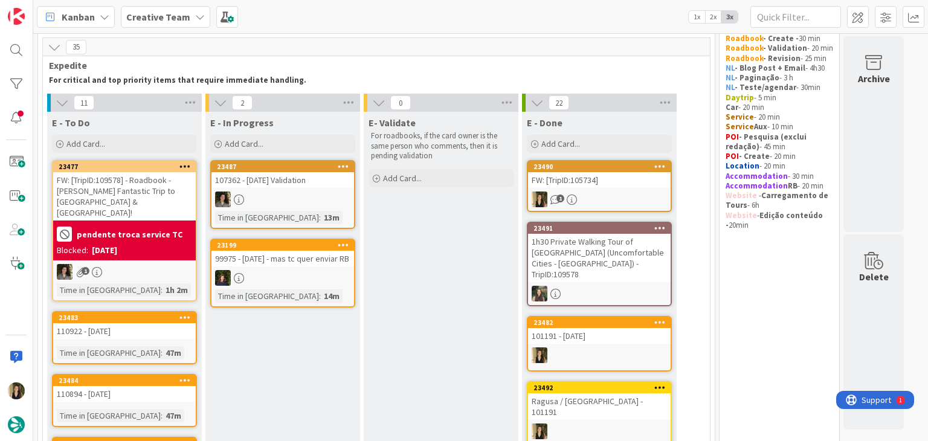
scroll to position [135, 0]
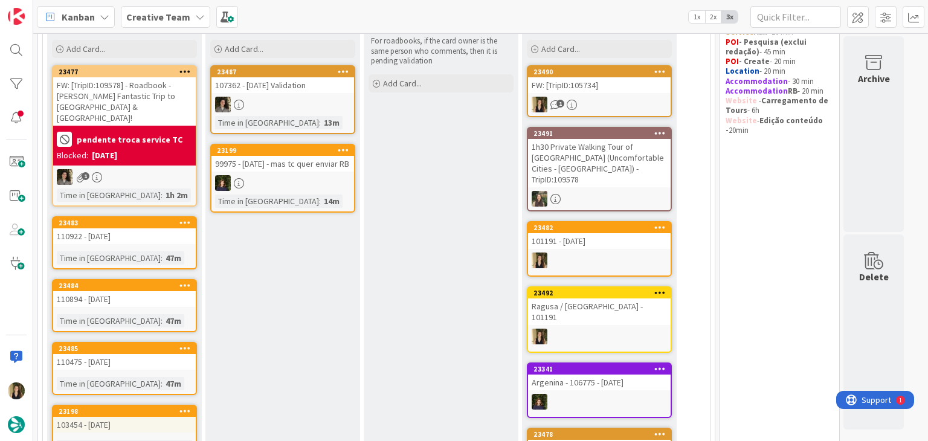
click at [166, 291] on div "110894 - [DATE]" at bounding box center [124, 299] width 143 height 16
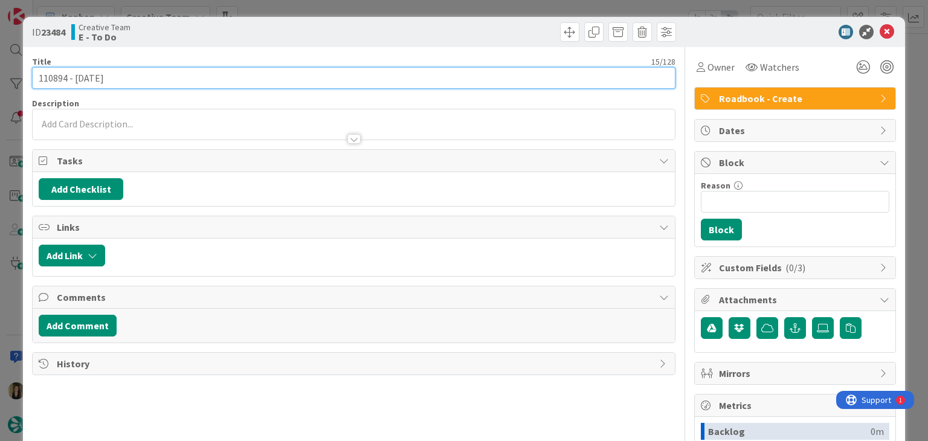
click at [53, 79] on input "110894 - [DATE]" at bounding box center [353, 78] width 643 height 22
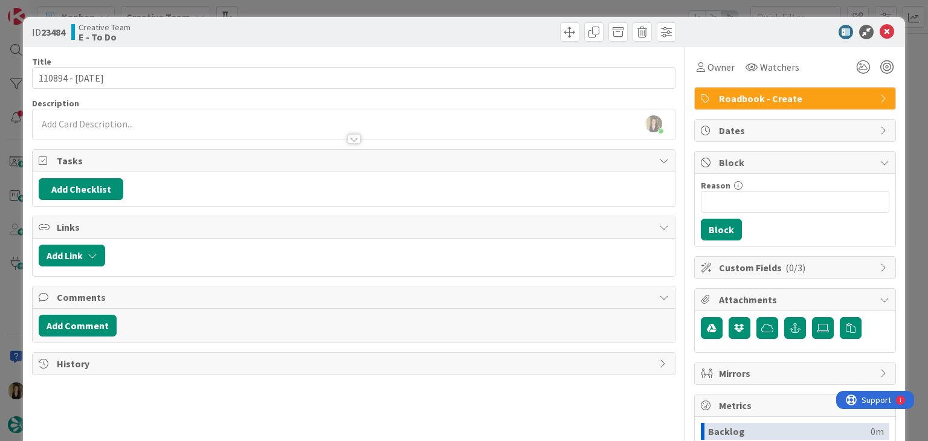
drag, startPoint x: 317, startPoint y: 21, endPoint x: 318, endPoint y: 1, distance: 20.0
click at [317, 19] on div "ID 23484 Creative Team E - To Do" at bounding box center [464, 32] width 882 height 30
click at [308, 10] on div "ID 23484 Creative Team E - To Do Title 15 / 128 110894 - 11 oct Description Sof…" at bounding box center [464, 220] width 928 height 441
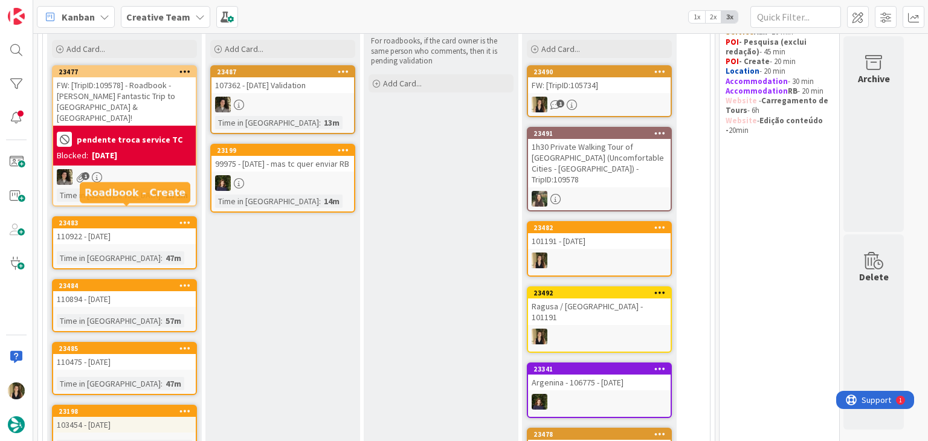
click at [161, 228] on div "110922 - [DATE]" at bounding box center [124, 236] width 143 height 16
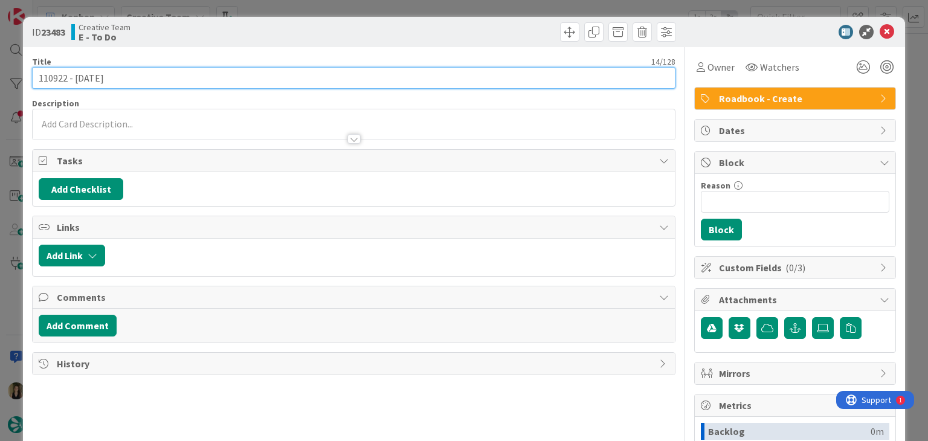
click at [50, 70] on input "110922 - [DATE]" at bounding box center [353, 78] width 643 height 22
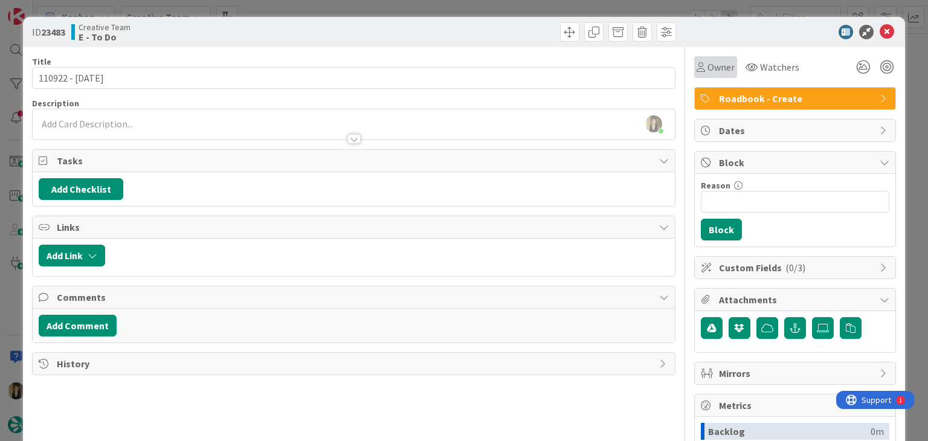
drag, startPoint x: 714, startPoint y: 66, endPoint x: 720, endPoint y: 77, distance: 12.2
click at [714, 67] on span "Owner" at bounding box center [721, 67] width 27 height 15
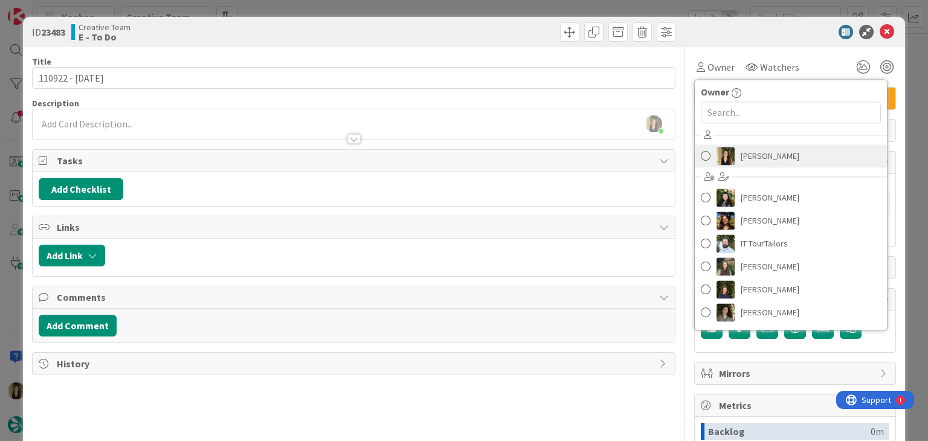
drag, startPoint x: 763, startPoint y: 150, endPoint x: 529, endPoint y: 78, distance: 245.4
click at [763, 150] on span "[PERSON_NAME]" at bounding box center [770, 156] width 59 height 18
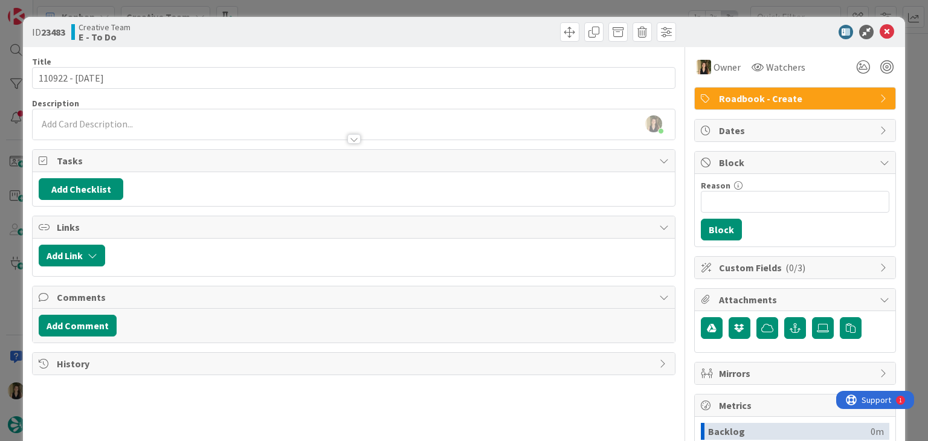
drag, startPoint x: 444, startPoint y: 36, endPoint x: 439, endPoint y: 7, distance: 29.5
click at [442, 32] on div at bounding box center [516, 31] width 319 height 19
click at [439, 5] on div "ID 23483 Creative Team E - To Do Title 14 / 128 110922 - 8 oct Description Sofi…" at bounding box center [464, 220] width 928 height 441
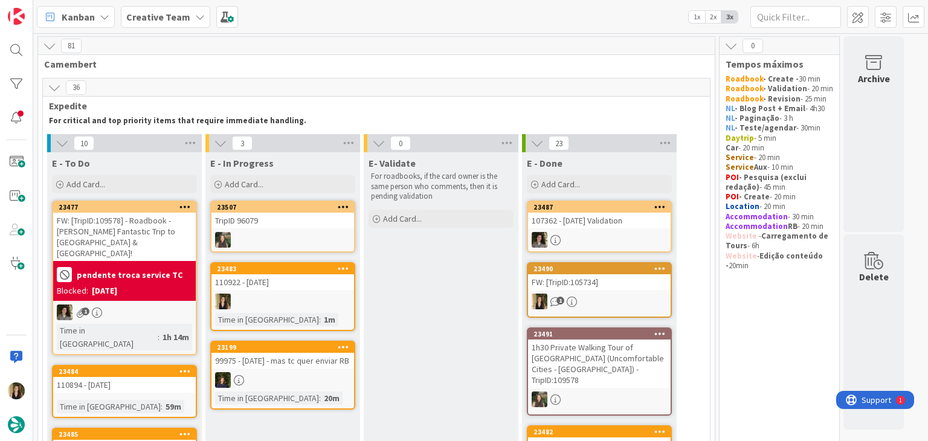
click at [302, 291] on link "23483 110922 - 8 oct Time in Column : 1m" at bounding box center [282, 296] width 145 height 69
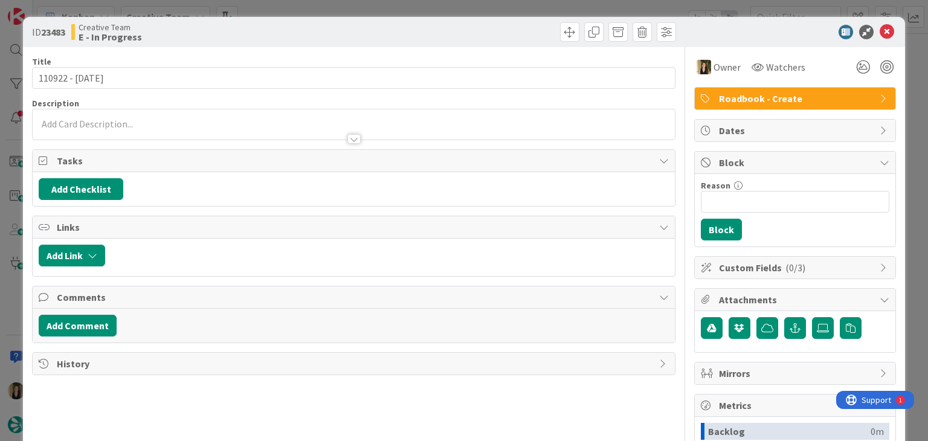
click at [109, 127] on div at bounding box center [354, 133] width 642 height 13
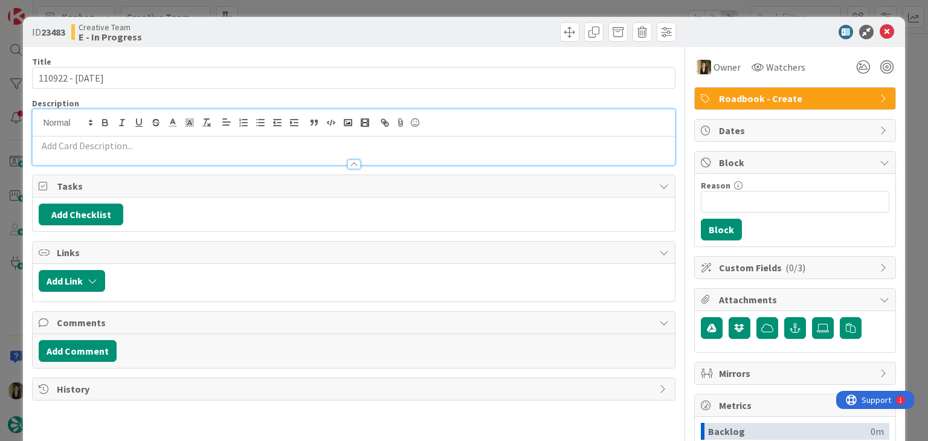
click at [114, 144] on p at bounding box center [354, 146] width 630 height 14
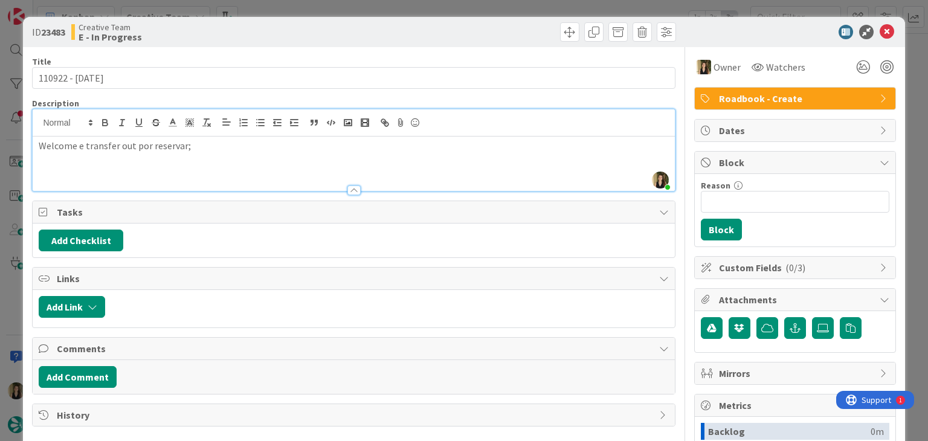
click at [237, 42] on div "ID 23483 Creative Team E - In Progress" at bounding box center [464, 32] width 882 height 30
click at [205, 150] on p "Welcome e transfer out por reservar;" at bounding box center [354, 146] width 630 height 14
drag, startPoint x: 57, startPoint y: 158, endPoint x: 112, endPoint y: 137, distance: 58.1
click at [58, 158] on p "sabwes o hotel em Almagro? para colocarmos como POI custom;" at bounding box center [354, 160] width 630 height 14
click at [236, 139] on p "Welcome e transfer out por reservar;" at bounding box center [354, 146] width 630 height 14
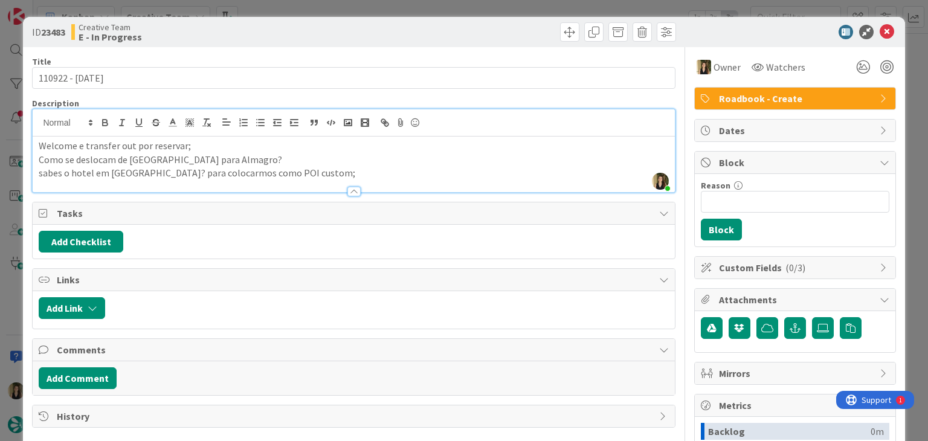
drag, startPoint x: 272, startPoint y: 39, endPoint x: 250, endPoint y: 5, distance: 40.6
click at [273, 39] on div "Creative Team E - In Progress" at bounding box center [211, 31] width 280 height 19
click at [231, 158] on p "Como se deslocam de Ciudad Real para Almagro?" at bounding box center [354, 160] width 630 height 14
click at [249, 153] on p "Como se deslocam de Ciudad Real para Almagro e d eregresso?" at bounding box center [354, 160] width 630 height 14
click at [312, 172] on p "sabes o hotel em Almagro? para colocarmos como POI custom;" at bounding box center [354, 173] width 630 height 14
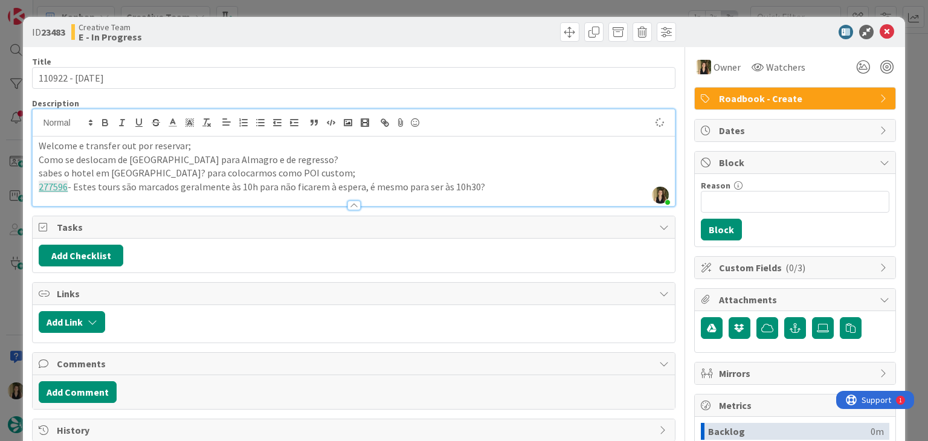
click at [331, 34] on div "Creative Team E - In Progress" at bounding box center [211, 31] width 280 height 19
click at [404, 6] on div "ID 23483 Creative Team E - In Progress Title 14 / 128 110922 - 8 oct Descriptio…" at bounding box center [464, 220] width 928 height 441
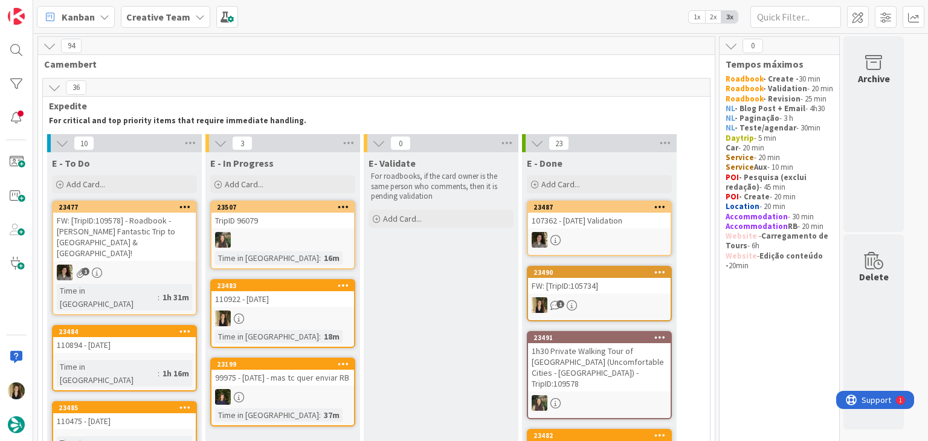
click at [304, 328] on link "23483 110922 - 8 oct Time in Column : 18m" at bounding box center [282, 313] width 145 height 69
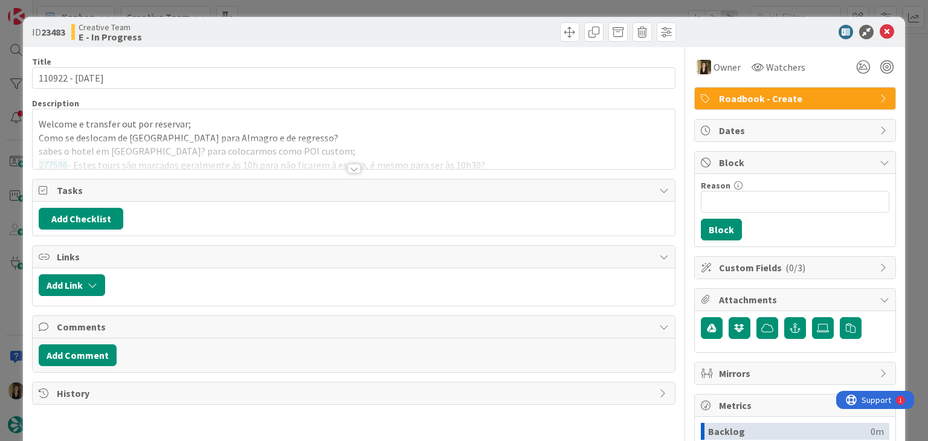
click at [421, 10] on div "ID 23483 Creative Team E - In Progress Title 14 / 128 110922 - 8 oct Descriptio…" at bounding box center [464, 220] width 928 height 441
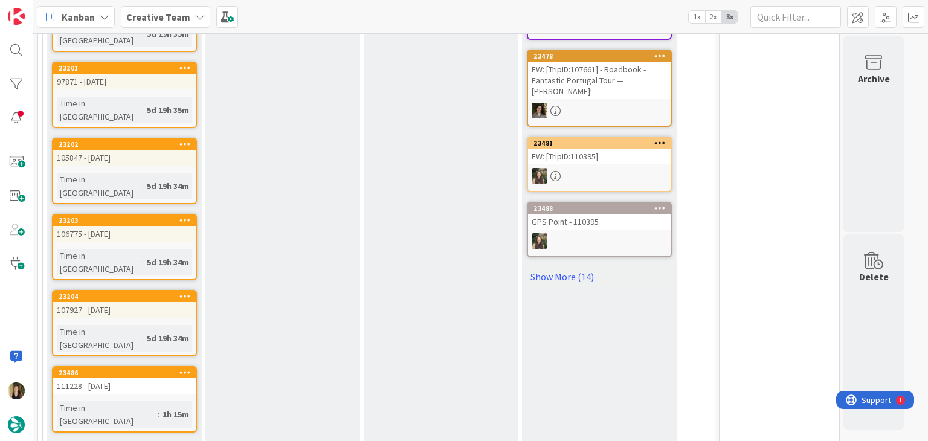
scroll to position [665, 0]
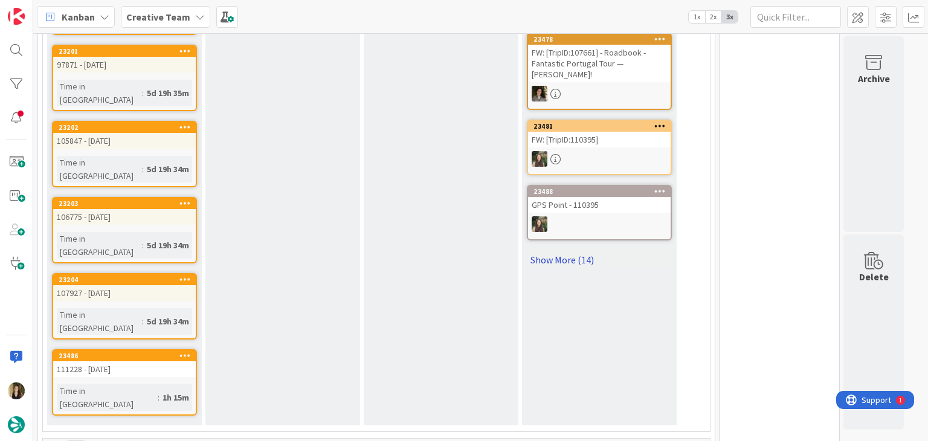
click at [600, 250] on link "Show More (14)" at bounding box center [599, 259] width 145 height 19
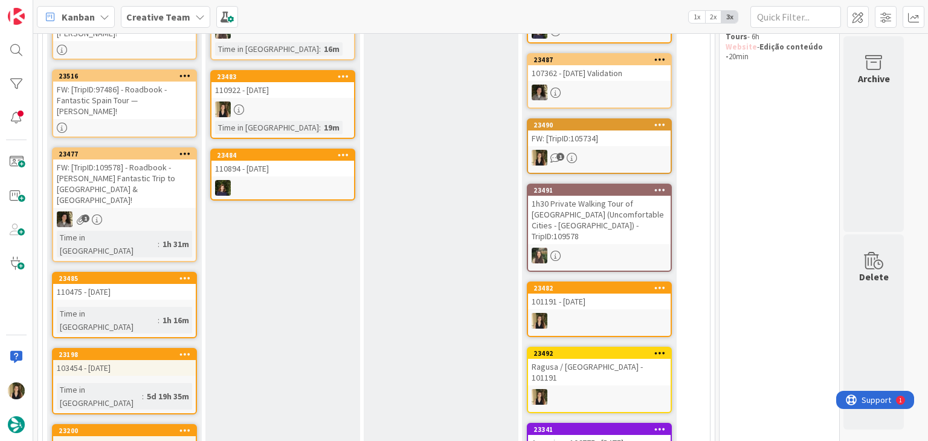
scroll to position [0, 0]
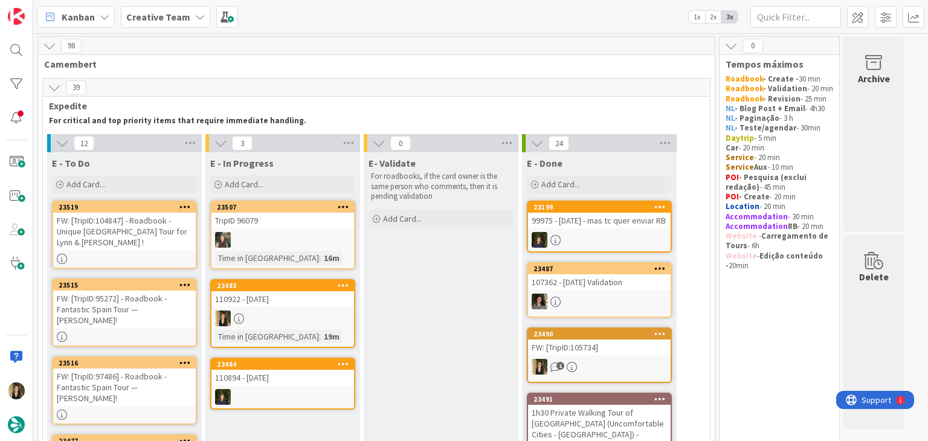
click at [316, 314] on div at bounding box center [283, 319] width 143 height 16
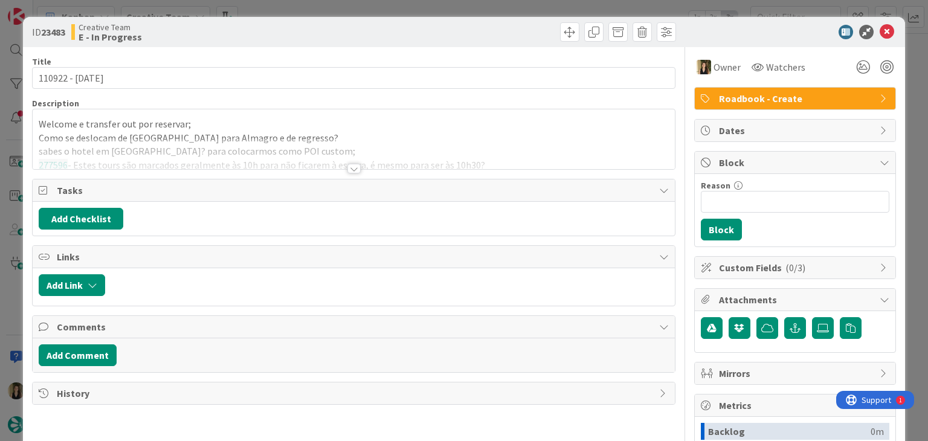
click at [414, 157] on div at bounding box center [354, 153] width 642 height 31
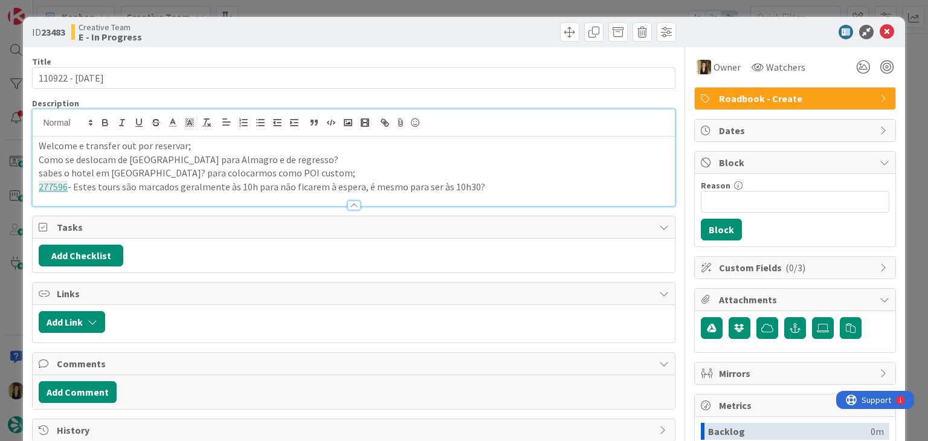
click at [505, 188] on p "277596 - Estes tours são marcados geralmente às 10h para não ficarem à espera, …" at bounding box center [354, 187] width 630 height 14
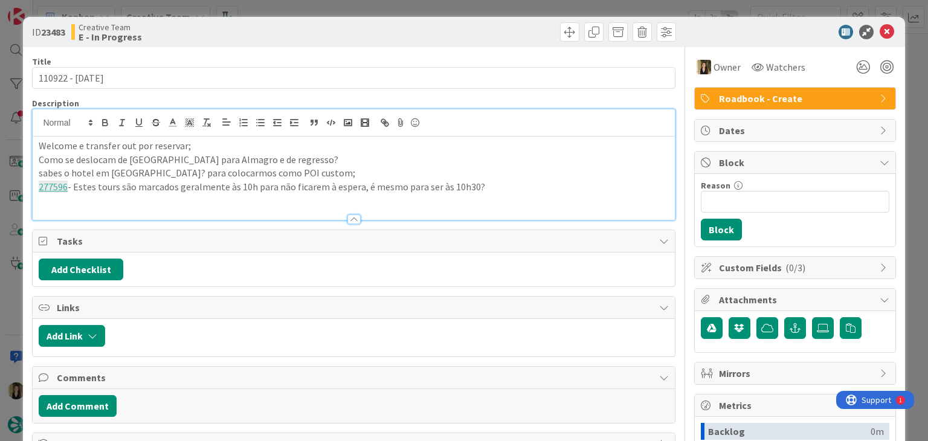
paste div
click at [275, 29] on div "Creative Team E - In Progress" at bounding box center [211, 31] width 280 height 19
drag, startPoint x: 357, startPoint y: 25, endPoint x: 359, endPoint y: 0, distance: 24.8
click at [357, 25] on div at bounding box center [516, 31] width 319 height 19
click at [360, 0] on div "ID 23483 Creative Team E - In Progress Title 14 / 128 110922 - 8 oct Descriptio…" at bounding box center [464, 220] width 928 height 441
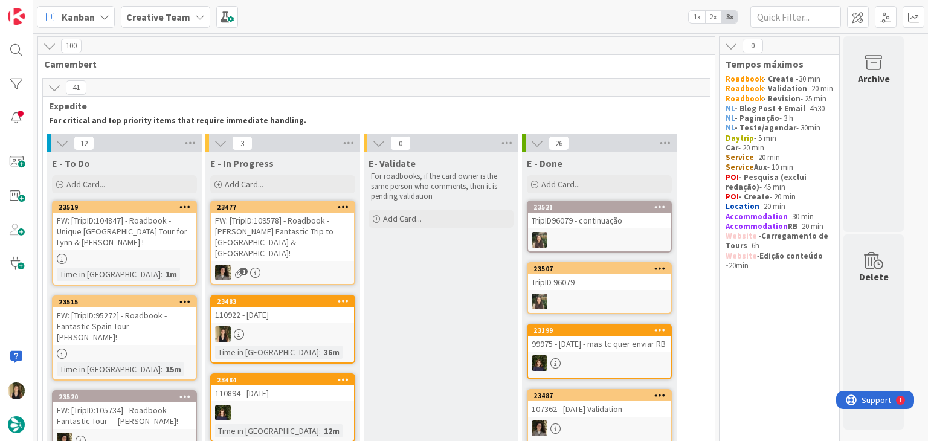
click at [324, 311] on link "23483 110922 - 8 oct Time in Column : 36m" at bounding box center [282, 329] width 145 height 69
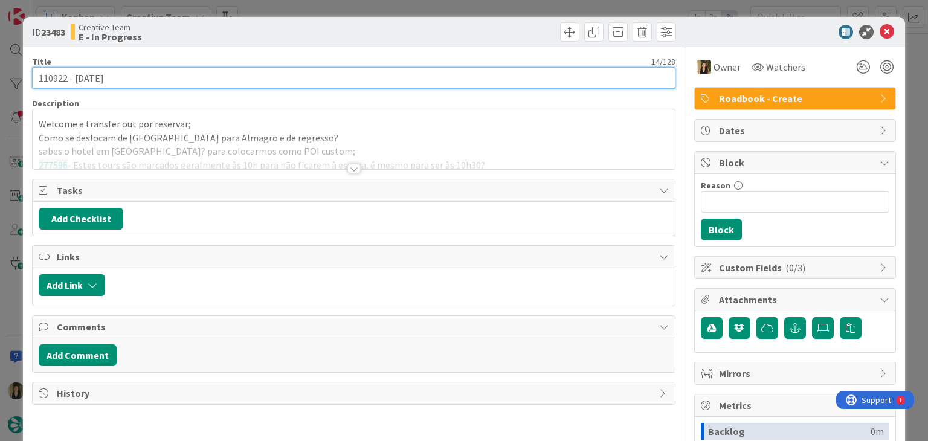
drag, startPoint x: 116, startPoint y: 80, endPoint x: 23, endPoint y: 76, distance: 93.2
click at [24, 76] on div "ID 23483 Creative Team E - In Progress Title 14 / 128 110922 - 8 oct Descriptio…" at bounding box center [464, 324] width 882 height 615
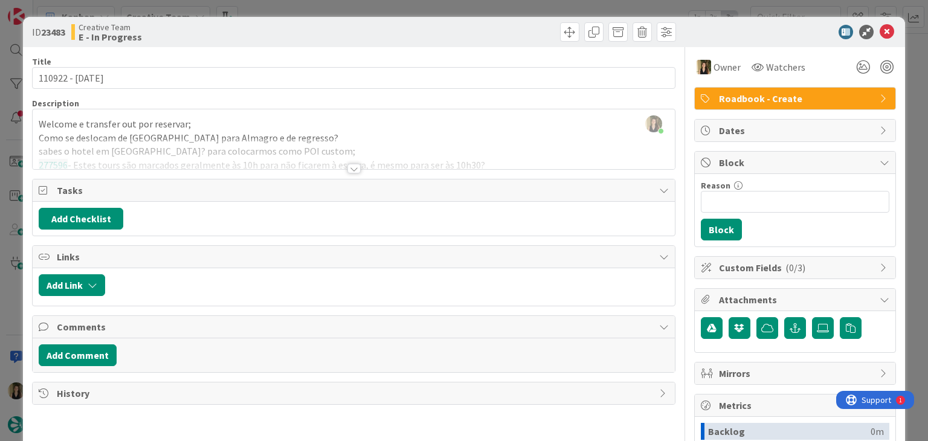
click at [347, 167] on div at bounding box center [353, 169] width 13 height 10
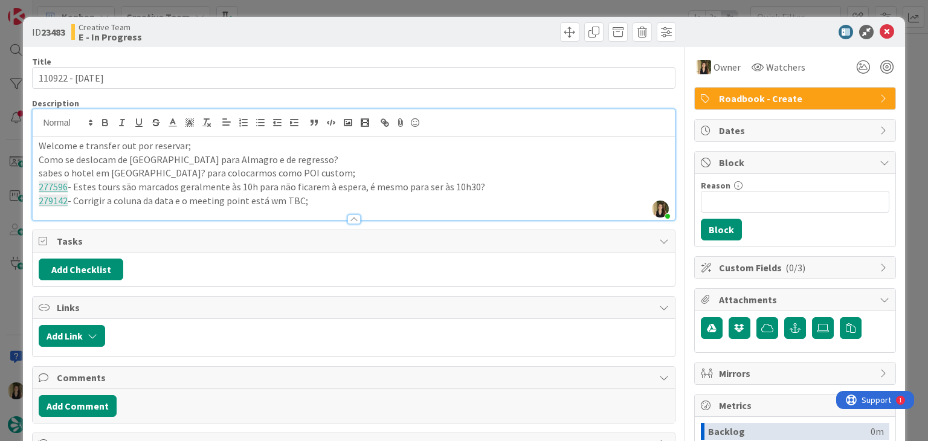
drag, startPoint x: 272, startPoint y: 198, endPoint x: 285, endPoint y: 187, distance: 16.8
click at [272, 196] on p "279142 - Corrigir a coluna da data e o meeting point está wm TBC;" at bounding box center [354, 201] width 630 height 14
click at [386, 29] on div at bounding box center [516, 31] width 319 height 19
click at [389, 8] on div "ID 23483 Creative Team E - In Progress Title 14 / 128 110922 - 8 oct Descriptio…" at bounding box center [464, 220] width 928 height 441
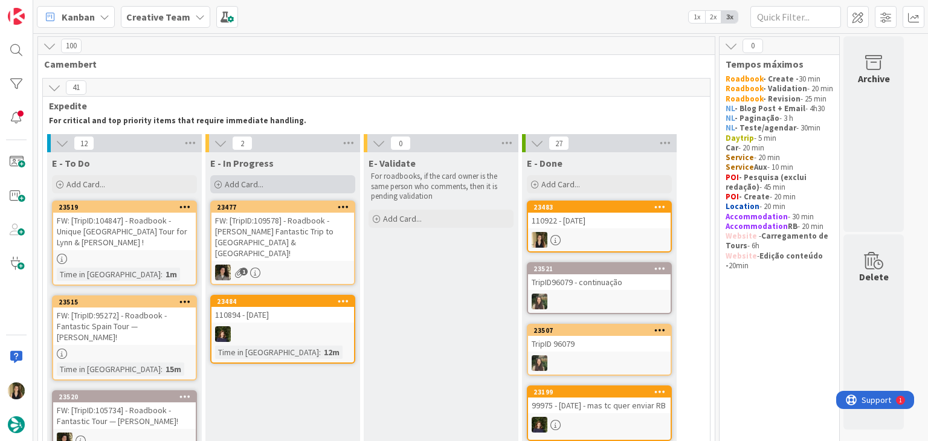
click at [282, 187] on div "Add Card..." at bounding box center [282, 184] width 145 height 18
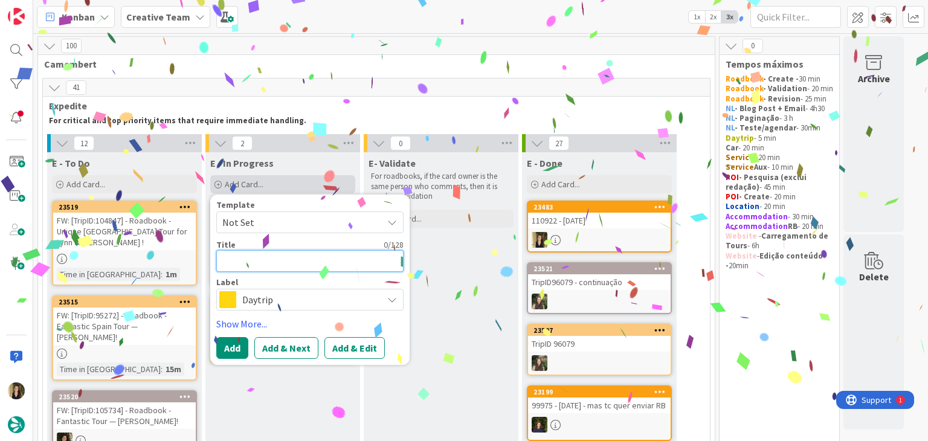
paste textarea "110922 - [DATE]"
type textarea "x"
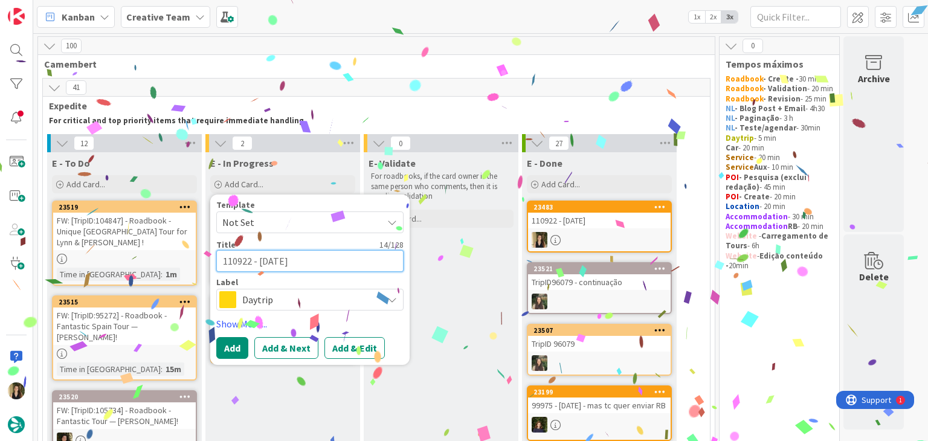
type textarea "110922 - [DATE]"
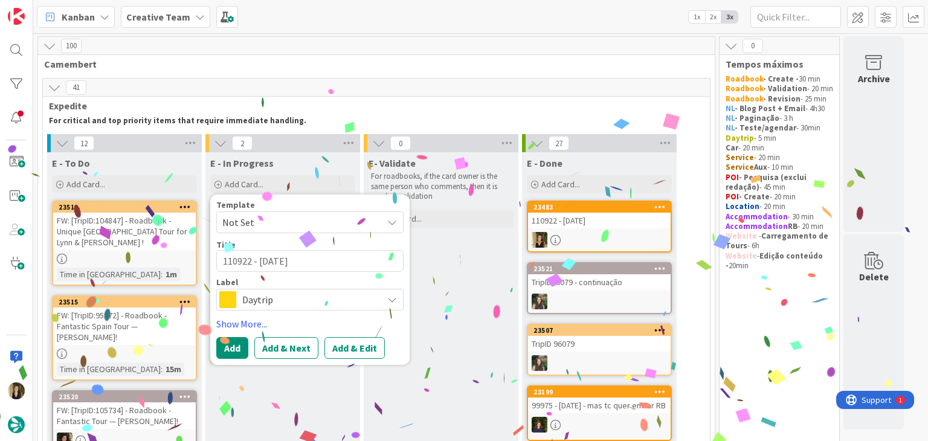
click at [306, 300] on span "Daytrip" at bounding box center [309, 299] width 134 height 17
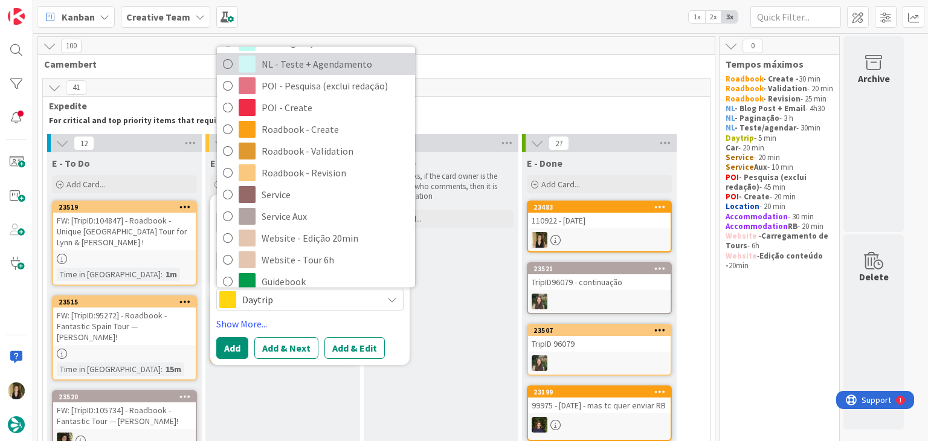
scroll to position [181, 0]
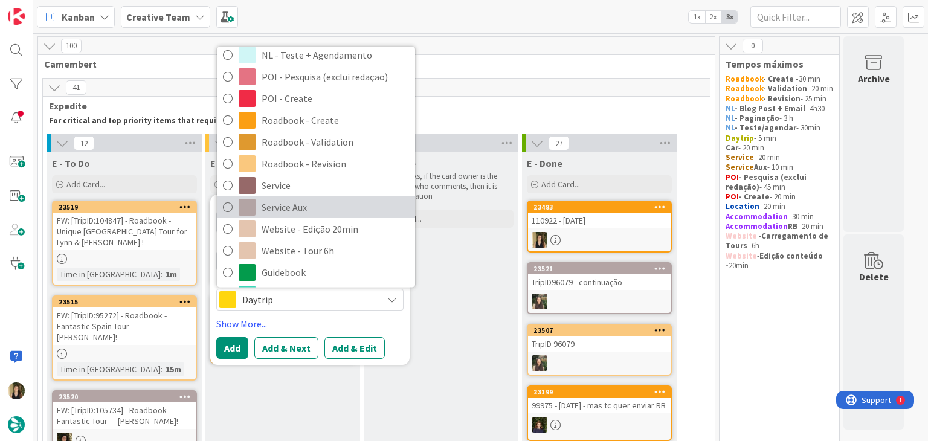
click at [317, 213] on span "Service Aux" at bounding box center [335, 208] width 147 height 18
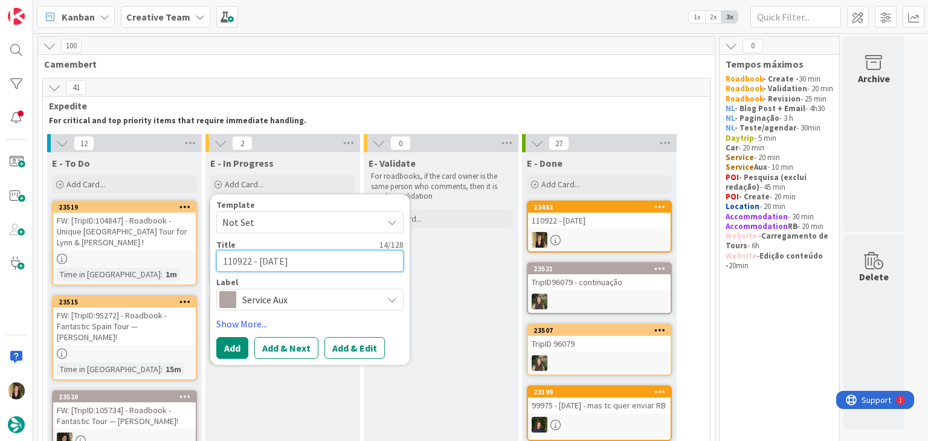
drag, startPoint x: 329, startPoint y: 254, endPoint x: 307, endPoint y: 242, distance: 24.9
click at [329, 254] on textarea "110922 - [DATE]" at bounding box center [309, 261] width 187 height 22
type textarea "x"
type textarea "110922 - [DATE]"
type textarea "x"
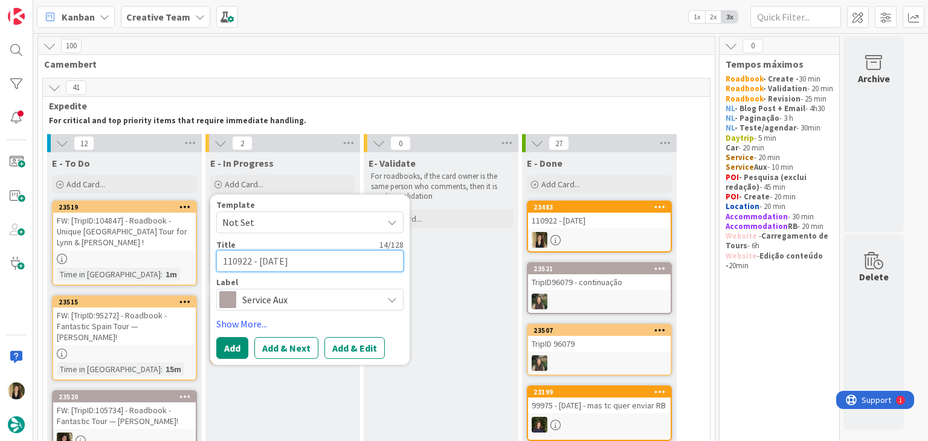
type textarea "110922 - 8 oct c"
type textarea "x"
type textarea "110922 - 8 oct co"
type textarea "x"
type textarea "110922 - 8 oct con"
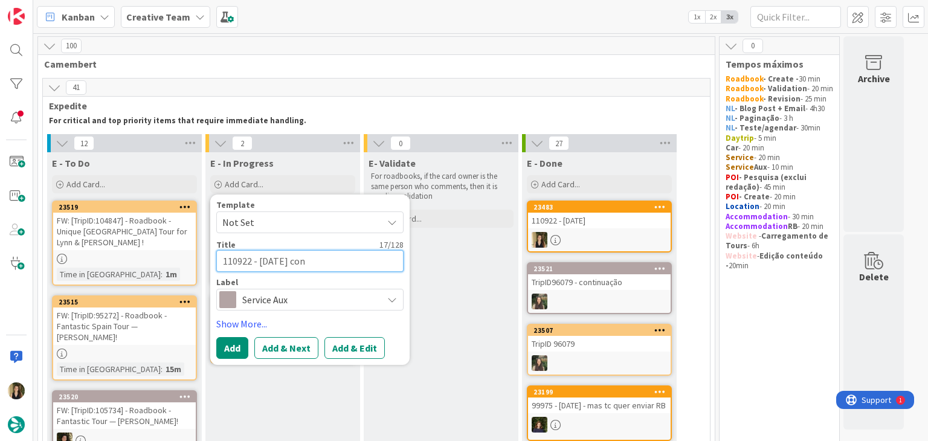
type textarea "x"
type textarea "110922 - 8 oct cont"
type textarea "x"
type textarea "110922 - 8 oct conti"
type textarea "x"
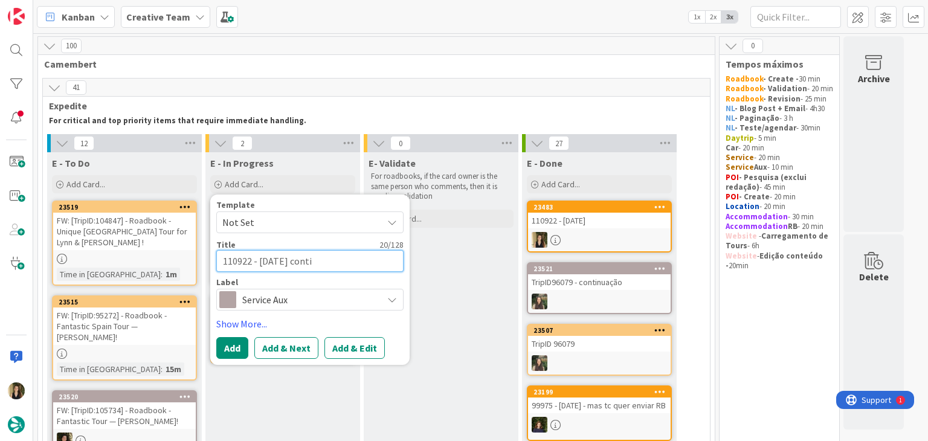
type textarea "110922 - 8 oct contin"
type textarea "x"
type textarea "110922 - 8 oct continu"
type textarea "x"
type textarea "110922 - 8 oct continua"
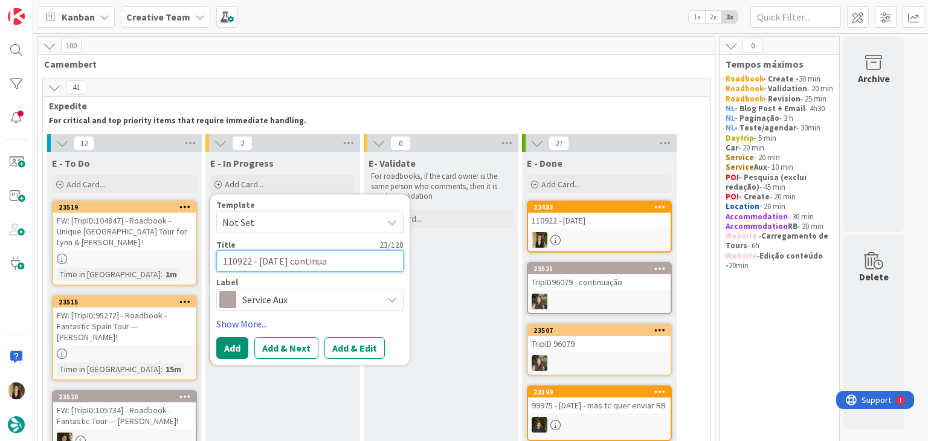
type textarea "x"
type textarea "110922 - 8 oct continuaç"
type textarea "x"
type textarea "110922 - 8 oct continuaçã"
type textarea "x"
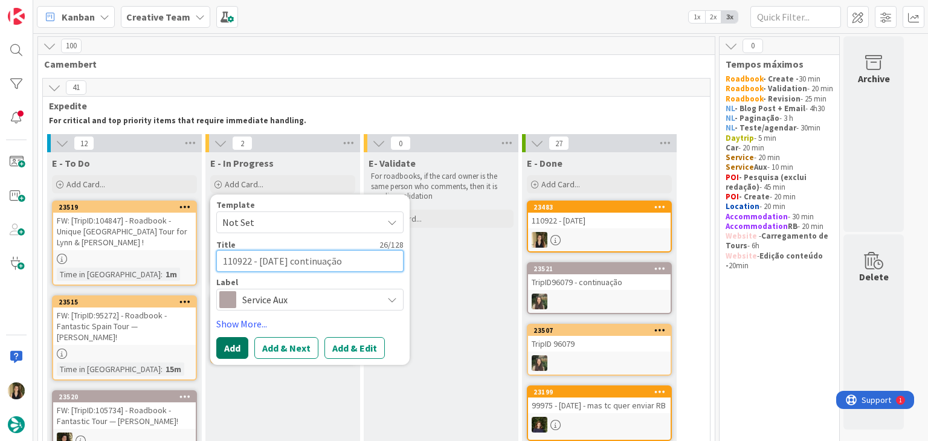
type textarea "110922 - [DATE] continuação"
click at [227, 345] on button "Add" at bounding box center [232, 348] width 32 height 22
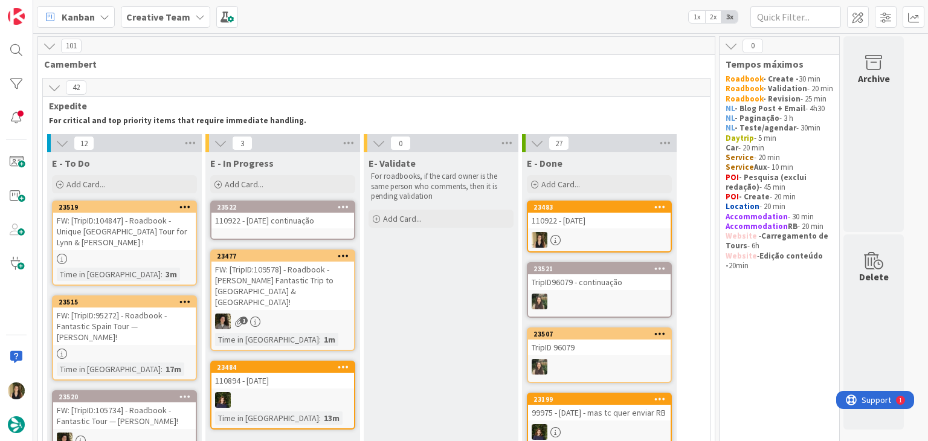
click at [302, 224] on div "110922 - [DATE] continuação" at bounding box center [283, 221] width 143 height 16
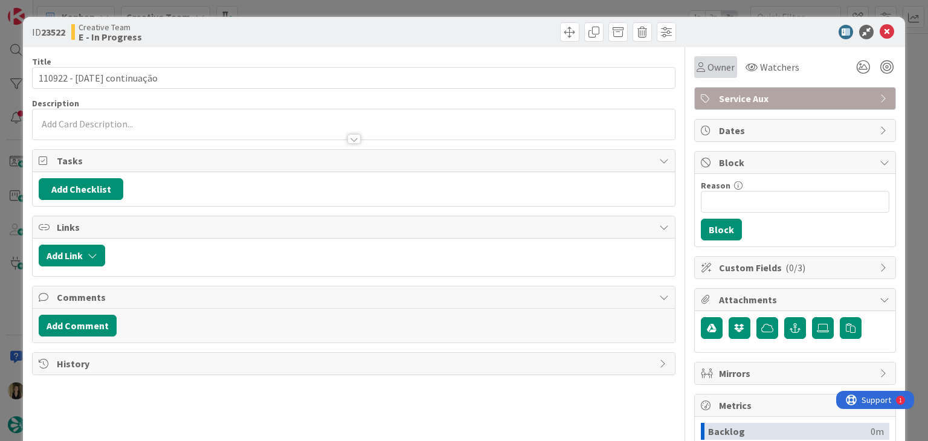
click at [710, 71] on span "Owner" at bounding box center [721, 67] width 27 height 15
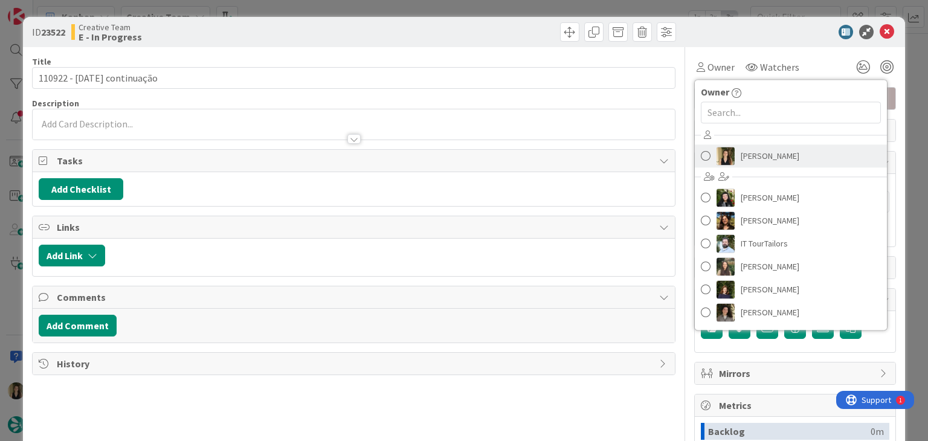
click at [757, 159] on span "[PERSON_NAME]" at bounding box center [770, 156] width 59 height 18
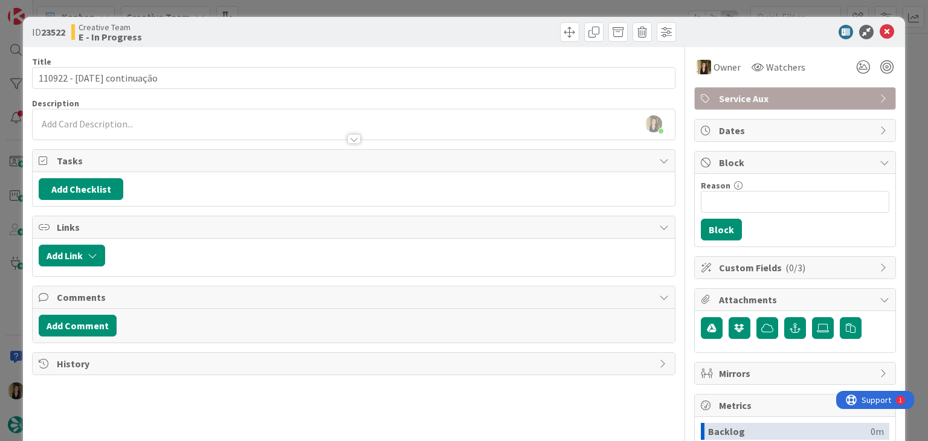
drag, startPoint x: 446, startPoint y: 43, endPoint x: 407, endPoint y: 28, distance: 42.1
click at [445, 42] on div "ID 23522 Creative Team E - In Progress" at bounding box center [464, 32] width 882 height 30
click at [401, 7] on div "ID 23522 Creative Team E - In Progress Title 26 / 128 110922 - 8 oct continuaçã…" at bounding box center [464, 220] width 928 height 441
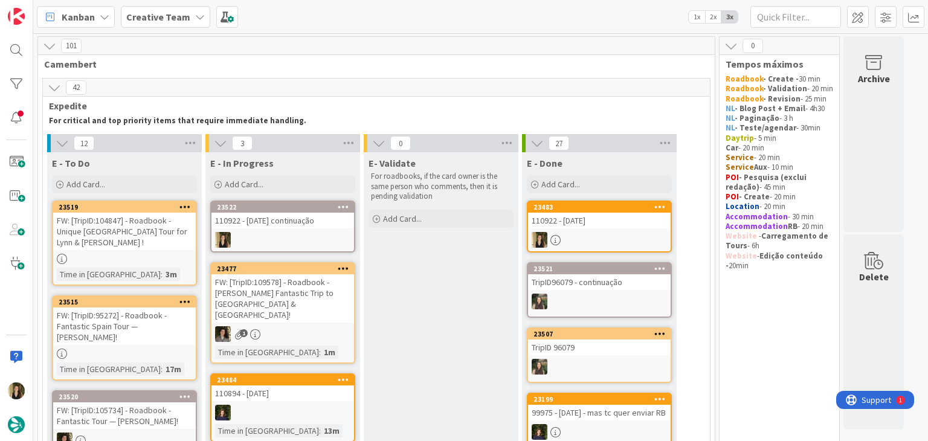
click at [625, 228] on link "23483 110922 - 8 oct" at bounding box center [599, 227] width 145 height 52
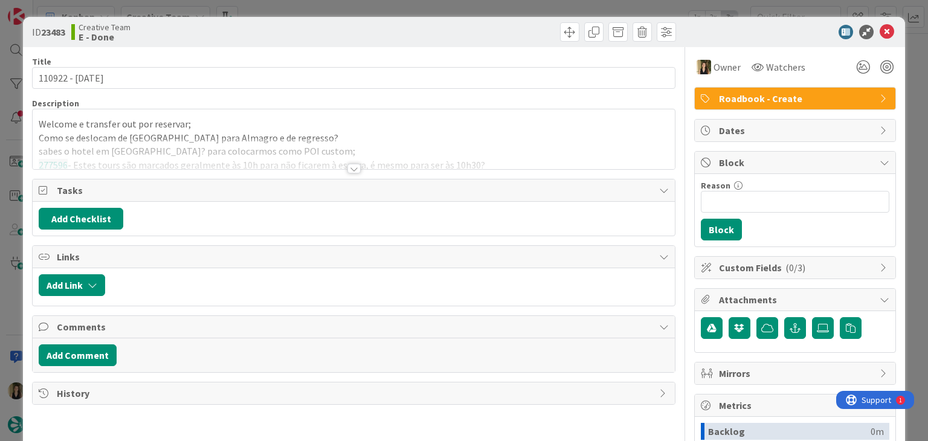
click at [353, 168] on div at bounding box center [353, 169] width 13 height 10
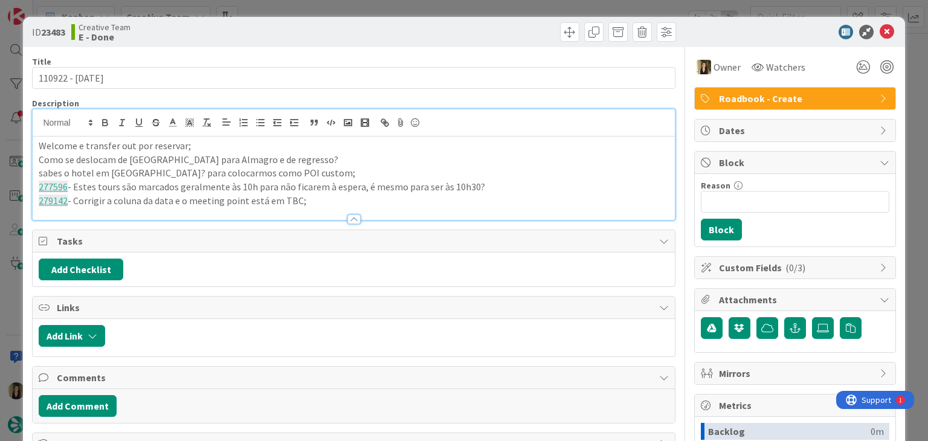
drag, startPoint x: 299, startPoint y: 199, endPoint x: 15, endPoint y: 146, distance: 289.5
click at [15, 146] on div "ID 23483 Creative Team E - Done Title 14 / 128 110922 - 8 oct Description Welco…" at bounding box center [464, 220] width 928 height 441
copy div "Welcome e transfer out por reservar; Como se deslocam de Ciudad Real para Almag…"
click at [396, 21] on div "ID 23483 Creative Team E - Done" at bounding box center [464, 32] width 882 height 30
click at [395, 13] on div "ID 23483 Creative Team E - Done Title 14 / 128 110922 - 8 oct Description Sofia…" at bounding box center [464, 220] width 928 height 441
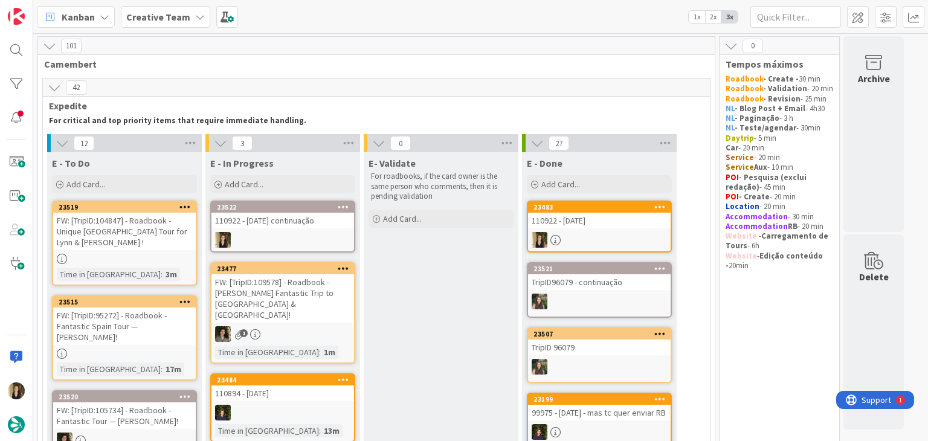
click at [295, 222] on div "110922 - [DATE] continuação" at bounding box center [283, 221] width 143 height 16
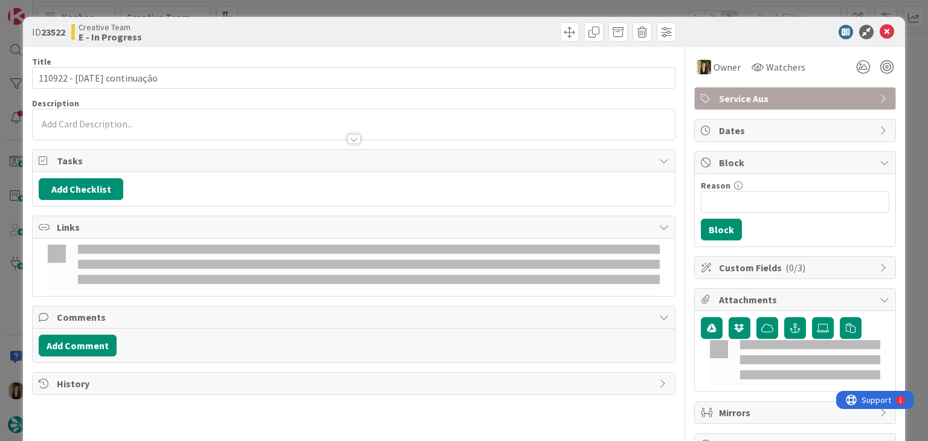
click at [164, 128] on div at bounding box center [354, 133] width 642 height 13
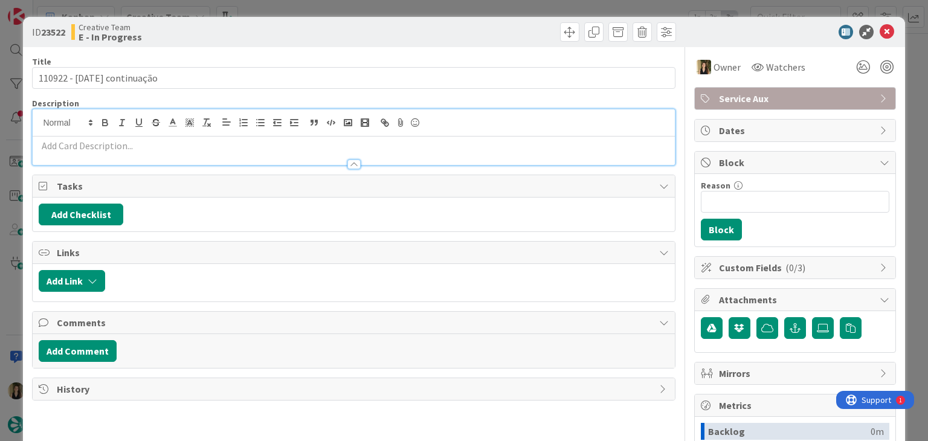
click at [164, 147] on p at bounding box center [354, 146] width 630 height 14
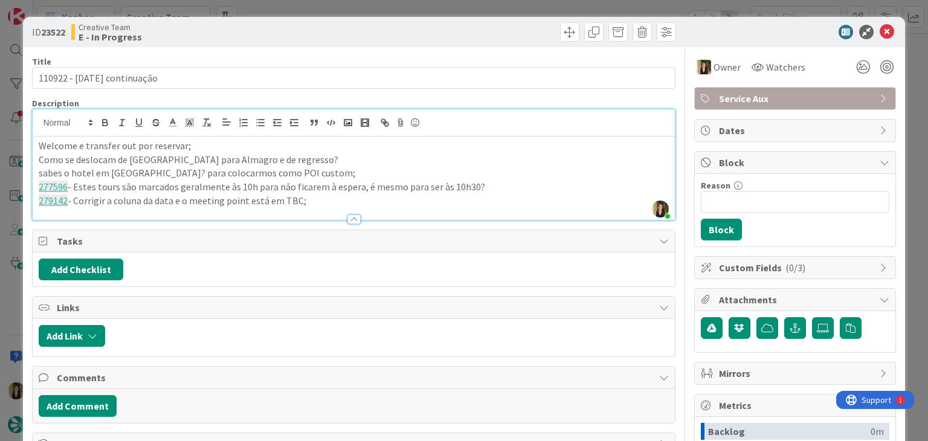
click at [303, 32] on div "Creative Team E - In Progress" at bounding box center [211, 31] width 280 height 19
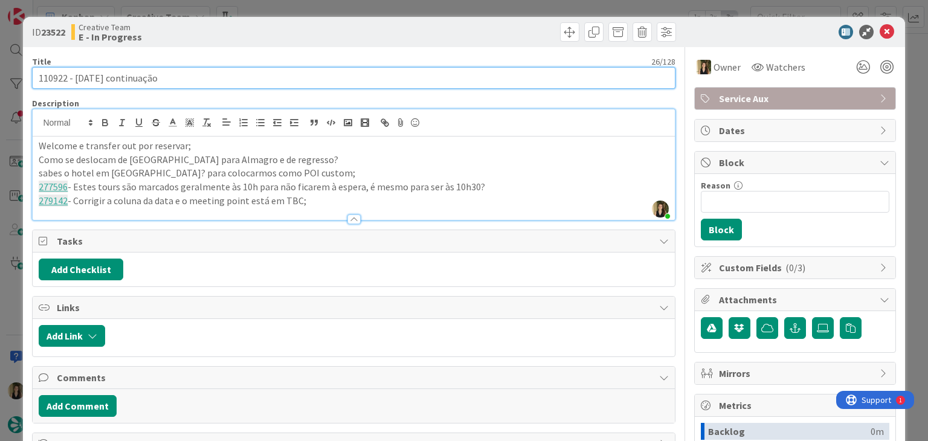
drag, startPoint x: 92, startPoint y: 79, endPoint x: 69, endPoint y: 80, distance: 23.6
click at [83, 79] on input "110922 - [DATE] continuação" at bounding box center [353, 78] width 643 height 22
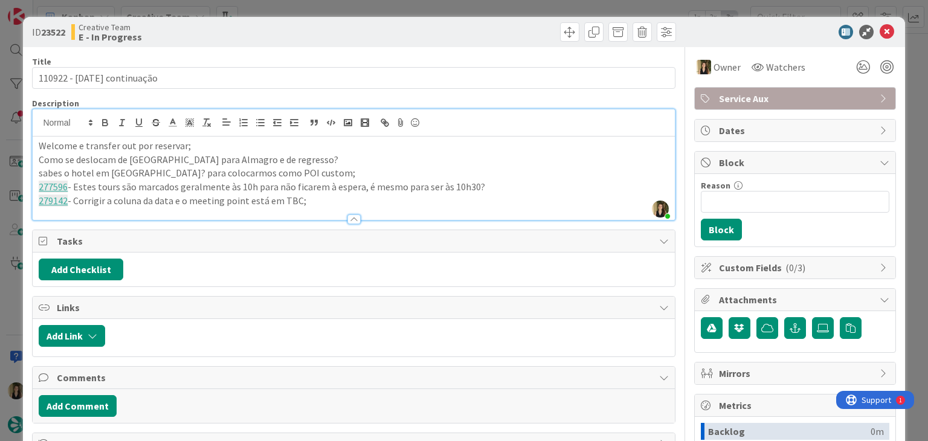
click at [211, 34] on div "Creative Team E - In Progress" at bounding box center [211, 31] width 280 height 19
drag, startPoint x: 310, startPoint y: 201, endPoint x: 14, endPoint y: 149, distance: 300.6
click at [15, 150] on div "ID 23522 Creative Team E - In Progress Title 26 / 128 110922 - 8 oct continuaçã…" at bounding box center [464, 220] width 928 height 441
copy div "Welcome e transfer out por reservar; Como se deslocam de Ciudad Real para Almag…"
click at [413, 25] on div at bounding box center [516, 31] width 319 height 19
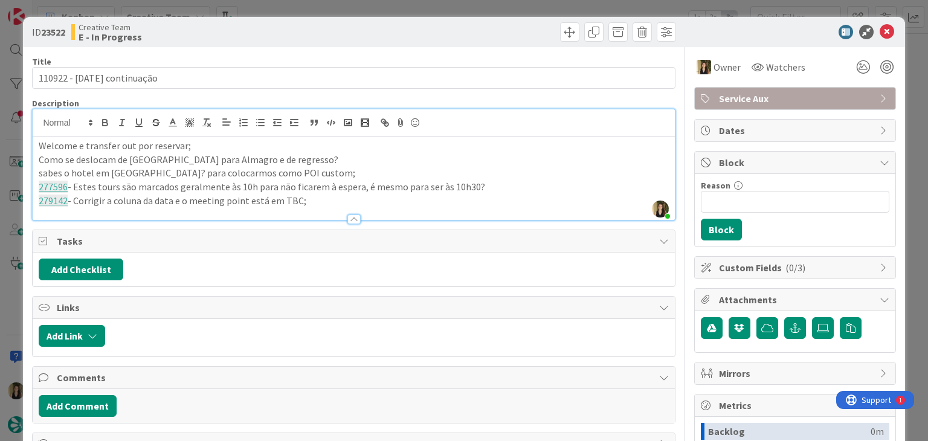
click at [412, 15] on div "ID 23522 Creative Team E - In Progress Title 26 / 128 110922 - 8 oct continuaçã…" at bounding box center [464, 220] width 928 height 441
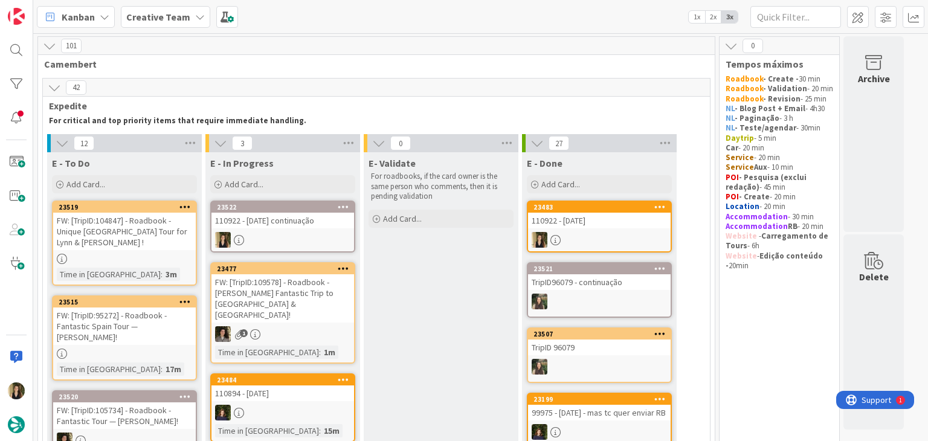
click at [164, 268] on div "Time in Column : 3m" at bounding box center [124, 274] width 135 height 13
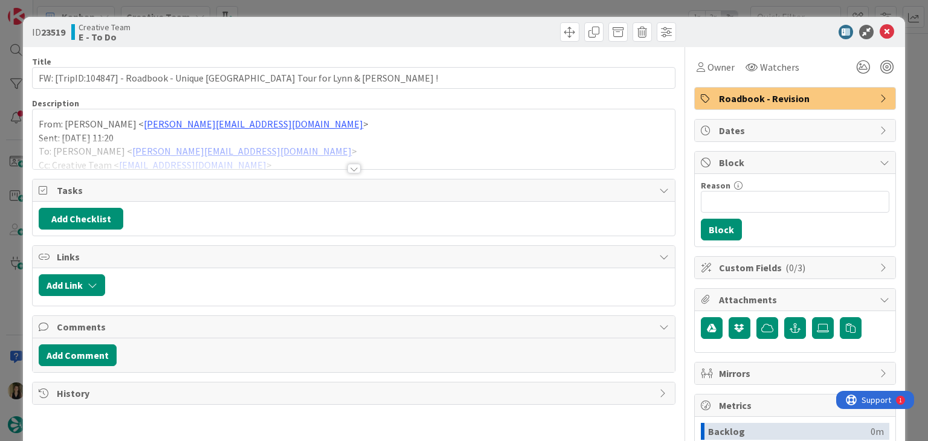
drag, startPoint x: 416, startPoint y: 12, endPoint x: 351, endPoint y: 146, distance: 148.7
click at [416, 13] on div "ID 23519 Creative Team E - To Do Title 69 / 128 FW: [TripID:104847] - Roadbook …" at bounding box center [464, 220] width 928 height 441
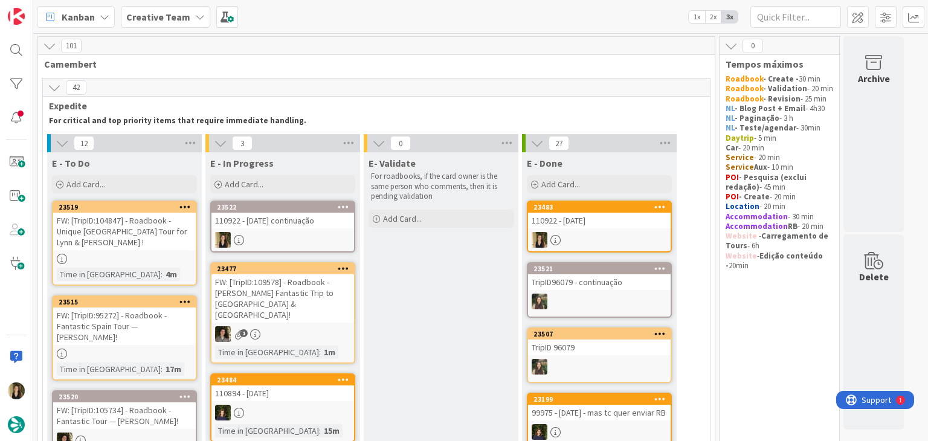
click at [175, 308] on div "FW: [TripID:95272] - Roadbook - Fantastic Spain Tour — [PERSON_NAME]!" at bounding box center [124, 326] width 143 height 37
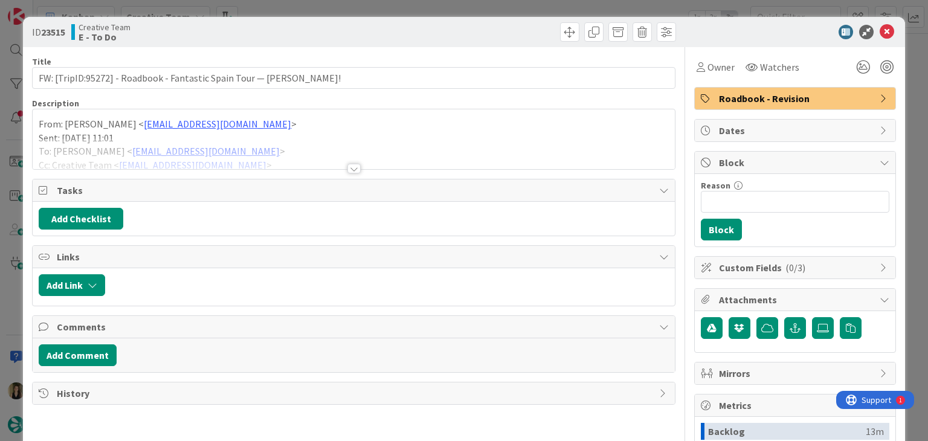
click at [347, 164] on div at bounding box center [353, 169] width 13 height 10
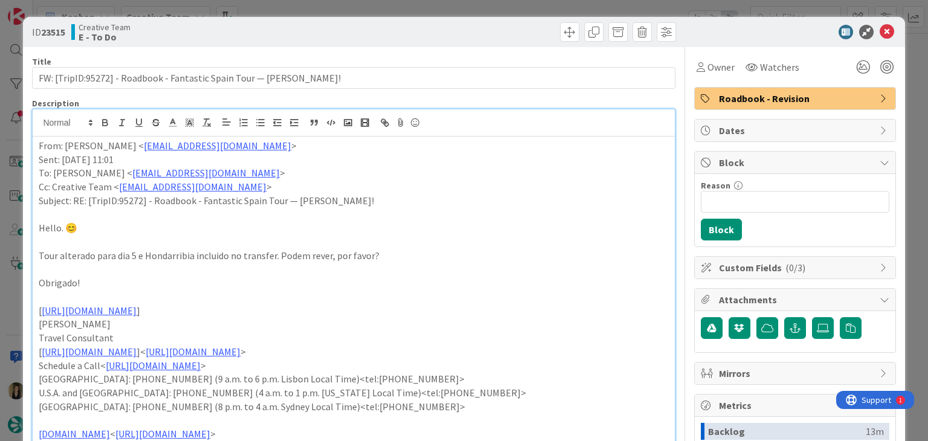
click at [355, 12] on div "ID 23515 Creative Team E - To Do Title 67 / 128 FW: [TripID:95272] - Roadbook -…" at bounding box center [464, 220] width 928 height 441
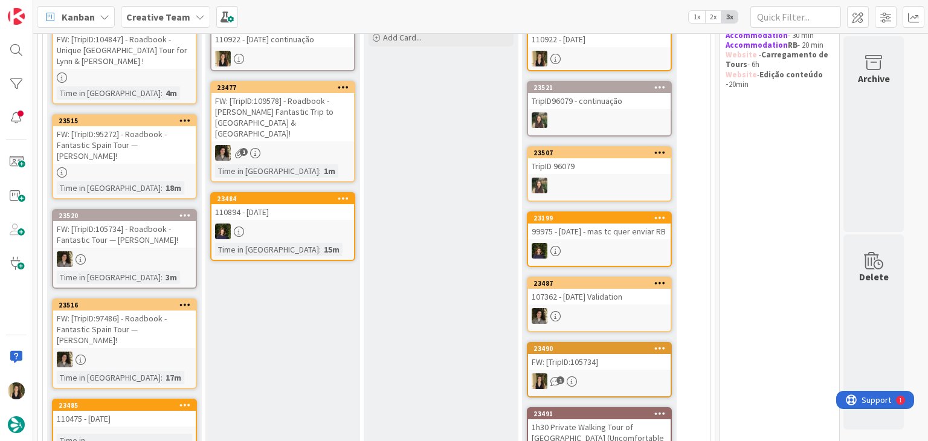
click at [161, 251] on div at bounding box center [124, 259] width 143 height 16
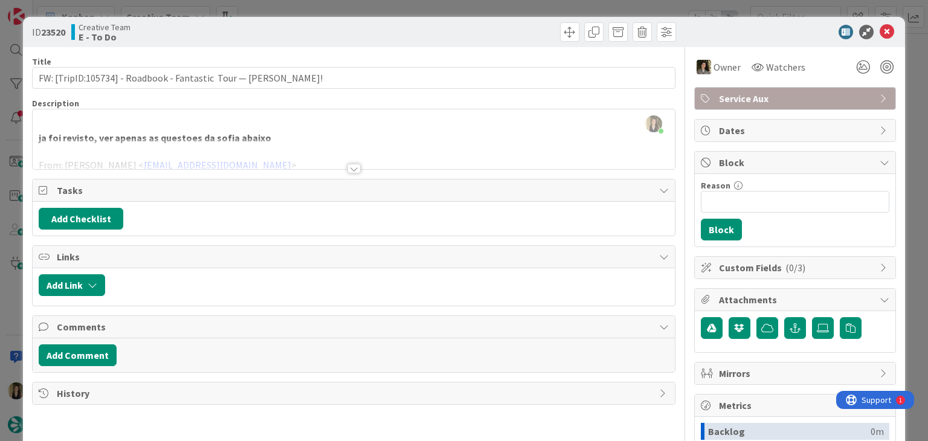
click at [351, 164] on div at bounding box center [353, 169] width 13 height 10
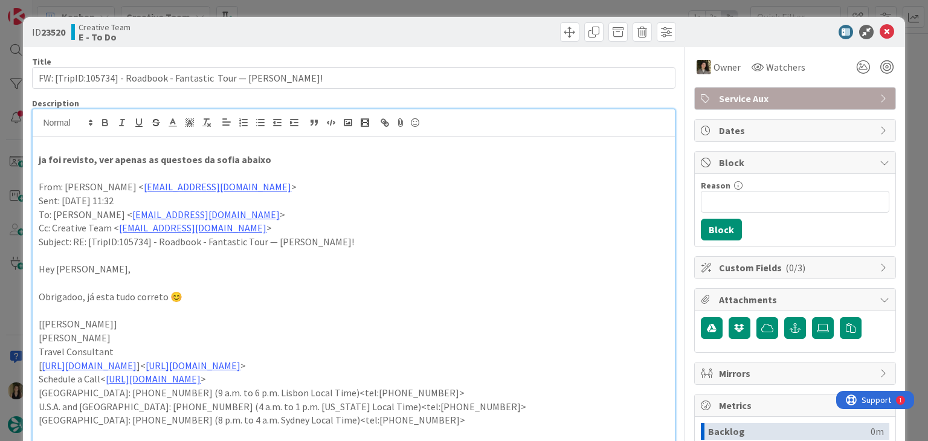
click at [462, 10] on div "ID 23520 Creative Team E - To Do Title 62 / 128 FW: [TripID:105734] - Roadbook …" at bounding box center [464, 220] width 928 height 441
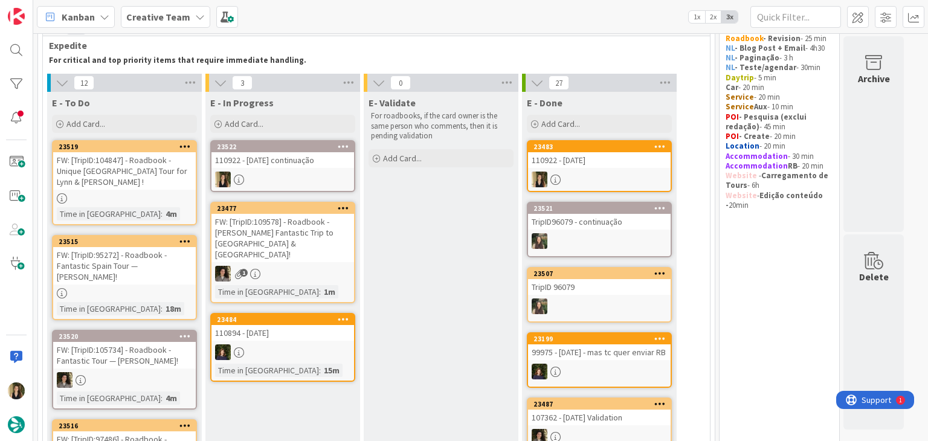
click at [150, 193] on div at bounding box center [124, 198] width 143 height 10
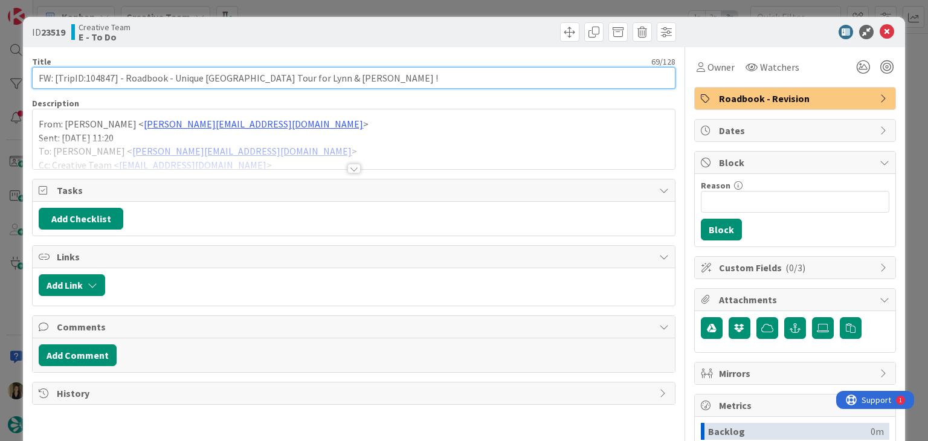
click at [105, 75] on input "FW: [TripID:104847] - Roadbook - Unique [GEOGRAPHIC_DATA] Tour for [PERSON_NAME…" at bounding box center [353, 78] width 643 height 22
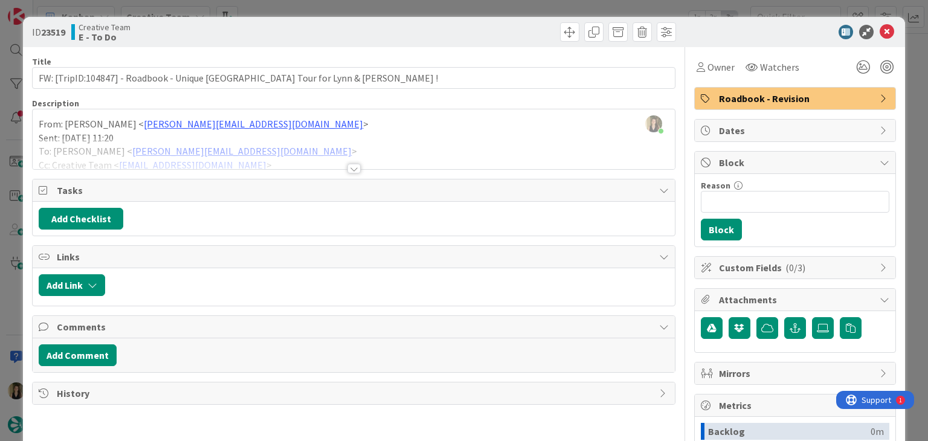
click at [310, 18] on div "ID 23519 Creative Team E - To Do" at bounding box center [464, 32] width 882 height 30
click at [312, 10] on div "ID 23519 Creative Team E - To Do Title 69 / 128 FW: [TripID:104847] - Roadbook …" at bounding box center [464, 220] width 928 height 441
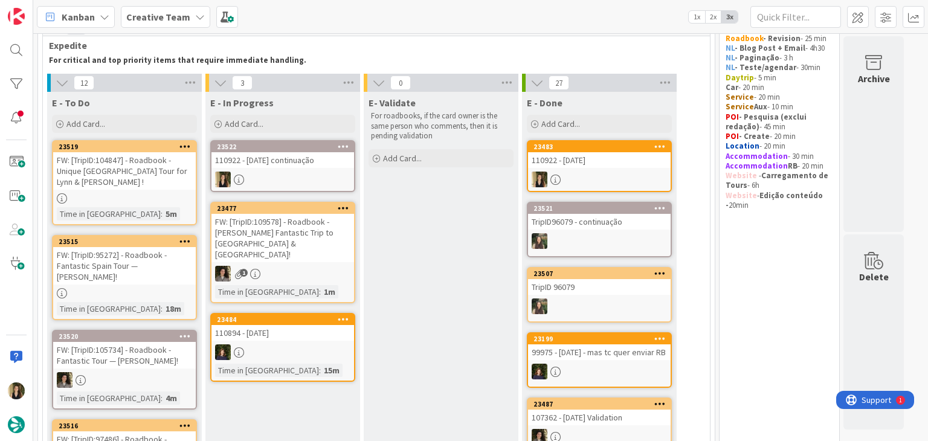
click at [126, 288] on div at bounding box center [124, 293] width 143 height 10
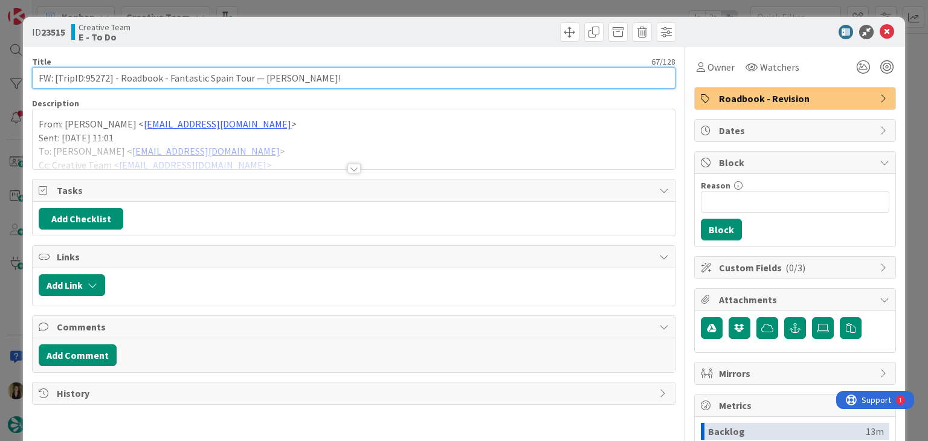
click at [95, 78] on input "FW: [TripID:95272] - Roadbook - Fantastic Spain Tour — [PERSON_NAME]!" at bounding box center [353, 78] width 643 height 22
click at [96, 78] on input "FW: [TripID:95272] - Roadbook - Fantastic Spain Tour — [PERSON_NAME]!" at bounding box center [353, 78] width 643 height 22
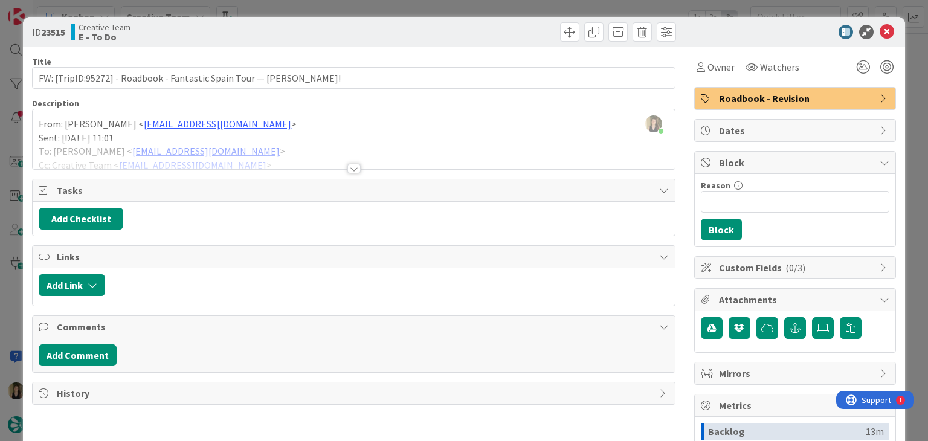
click at [347, 168] on div at bounding box center [353, 169] width 13 height 10
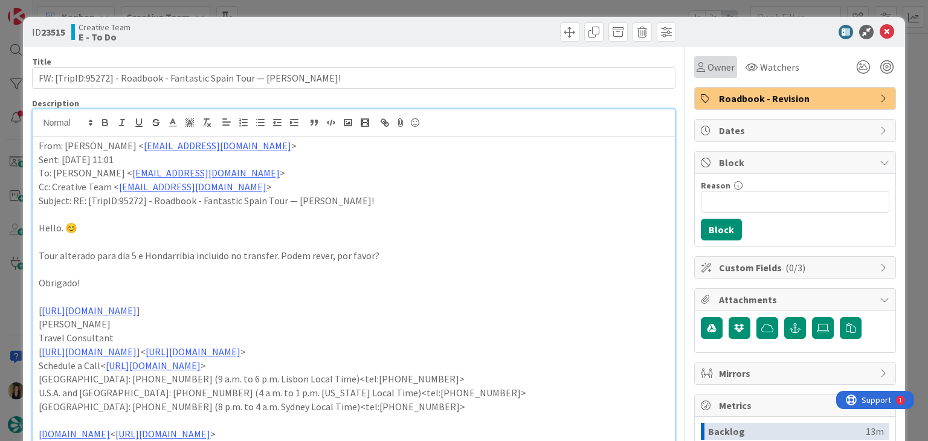
click at [716, 68] on span "Owner" at bounding box center [721, 67] width 27 height 15
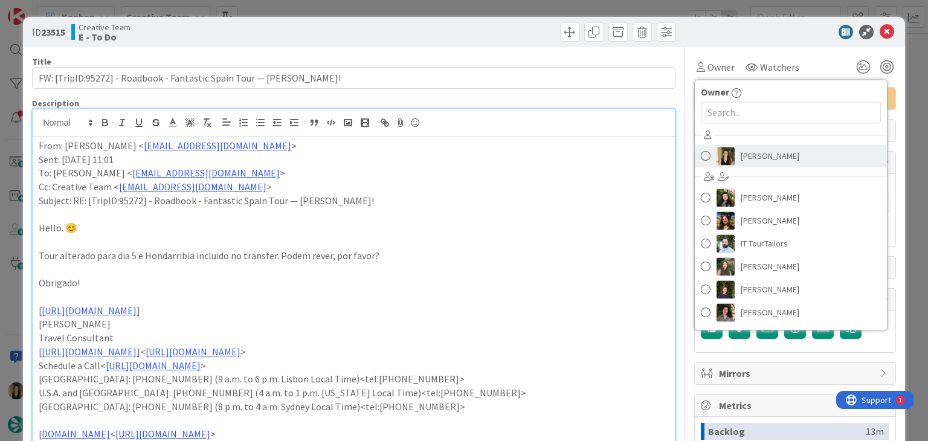
click at [741, 161] on span "[PERSON_NAME]" at bounding box center [770, 156] width 59 height 18
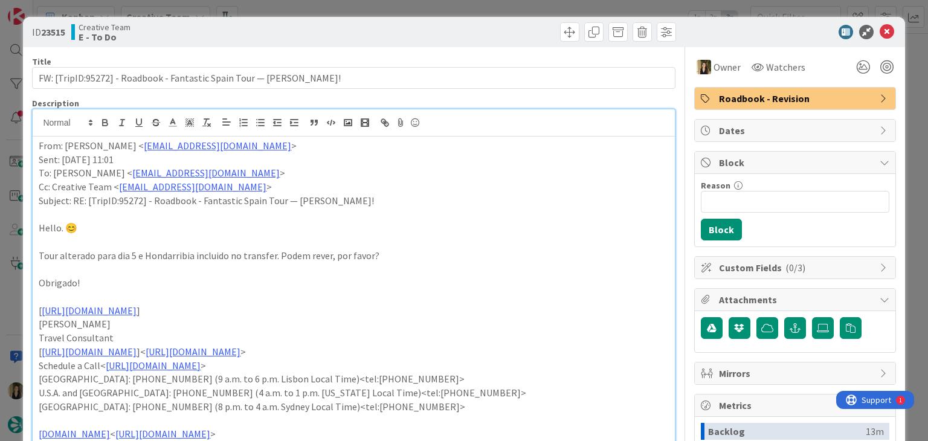
click at [315, 27] on div "Creative Team E - To Do" at bounding box center [211, 31] width 280 height 19
click at [322, 8] on div "ID 23515 Creative Team E - To Do Title 67 / 128 FW: [TripID:95272] - Roadbook -…" at bounding box center [464, 220] width 928 height 441
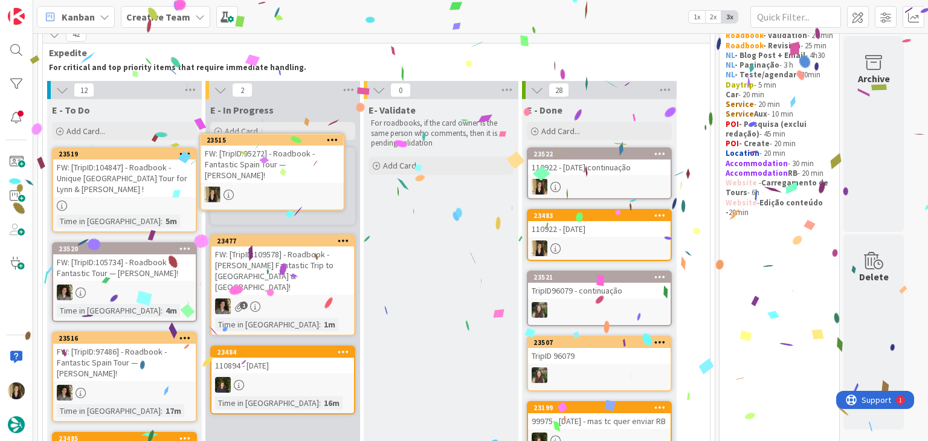
scroll to position [52, 0]
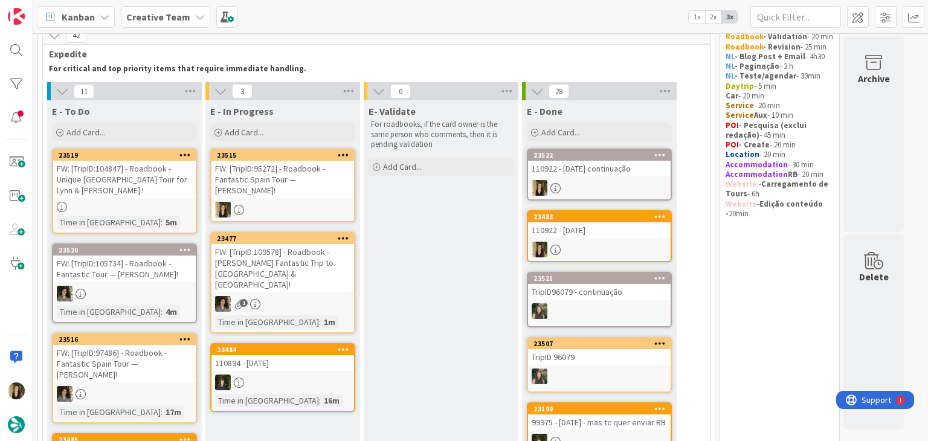
click at [320, 170] on div "FW: [TripID:95272] - Roadbook - Fantastic Spain Tour — [PERSON_NAME]!" at bounding box center [283, 179] width 143 height 37
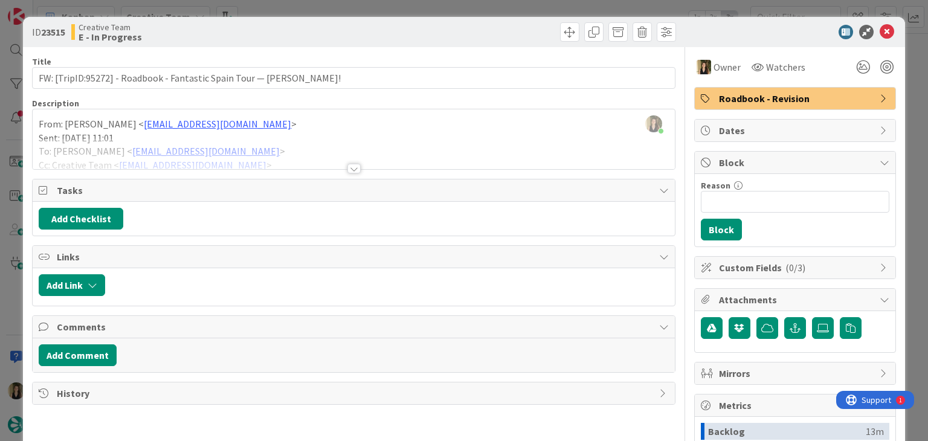
click at [347, 167] on div at bounding box center [353, 169] width 13 height 10
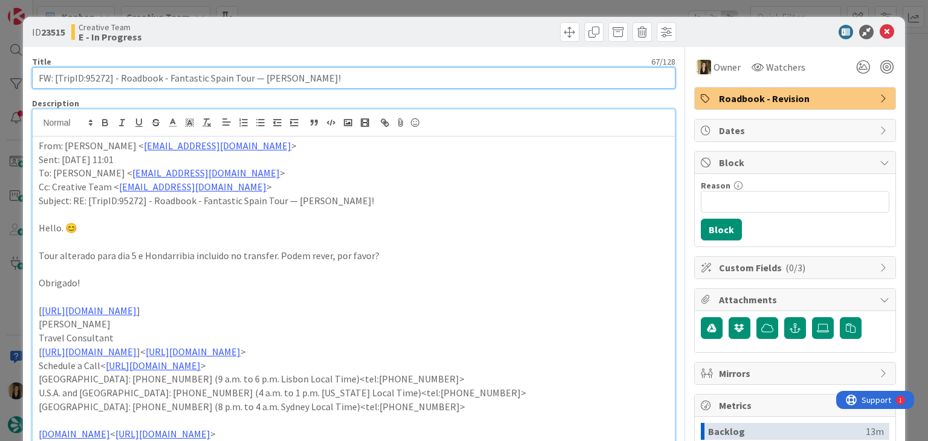
click at [93, 80] on input "FW: [TripID:95272] - Roadbook - Fantastic Spain Tour — [PERSON_NAME]!" at bounding box center [353, 78] width 643 height 22
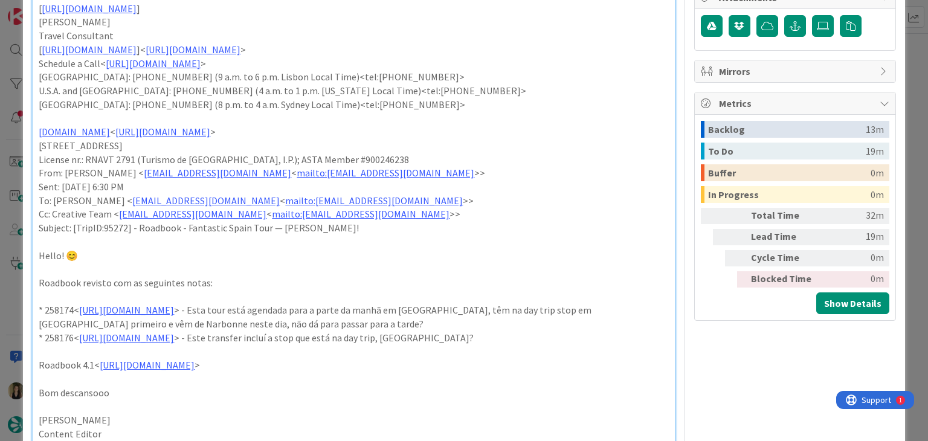
click at [348, 265] on p at bounding box center [354, 269] width 630 height 14
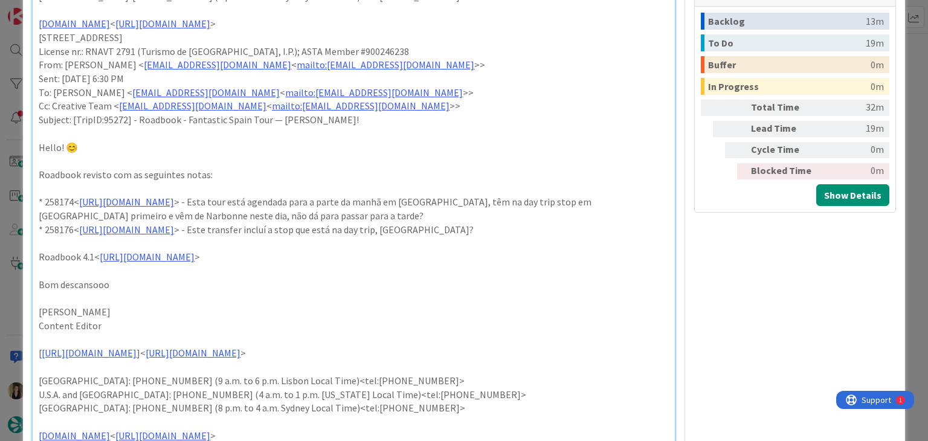
scroll to position [423, 0]
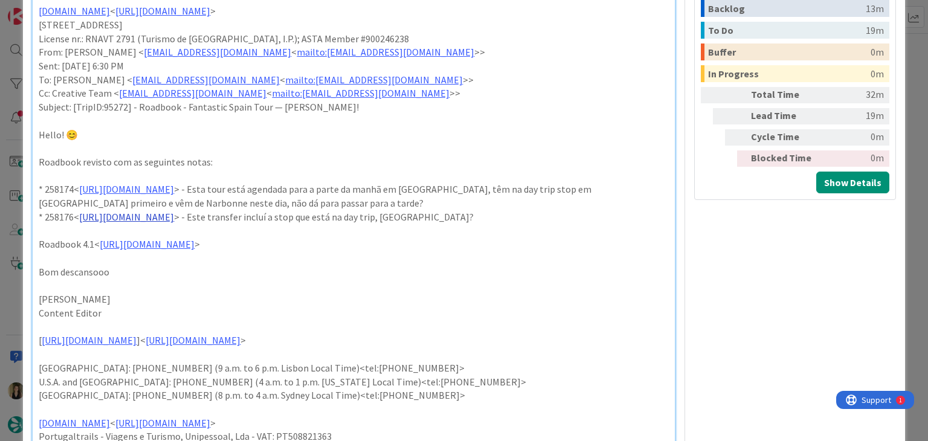
click at [174, 219] on link "https://appweb.tourtailors.com/sigav/#Voucher/view/265867" at bounding box center [126, 217] width 95 height 12
click at [214, 239] on link "https://appweb.tourtailors.com/sigav/#Voucher/view/265867" at bounding box center [172, 240] width 83 height 16
click at [381, 161] on p "Roadbook revisto com as seguintes notas:" at bounding box center [354, 162] width 630 height 14
click at [276, 222] on div "From: Gonçalo Calheiros < goncalo.calheiros@tourtailors.com > Sent: Monday, Sep…" at bounding box center [354, 99] width 642 height 770
click at [174, 216] on link "https://appweb.tourtailors.com/sigav/#Voucher/view/265867" at bounding box center [126, 217] width 95 height 12
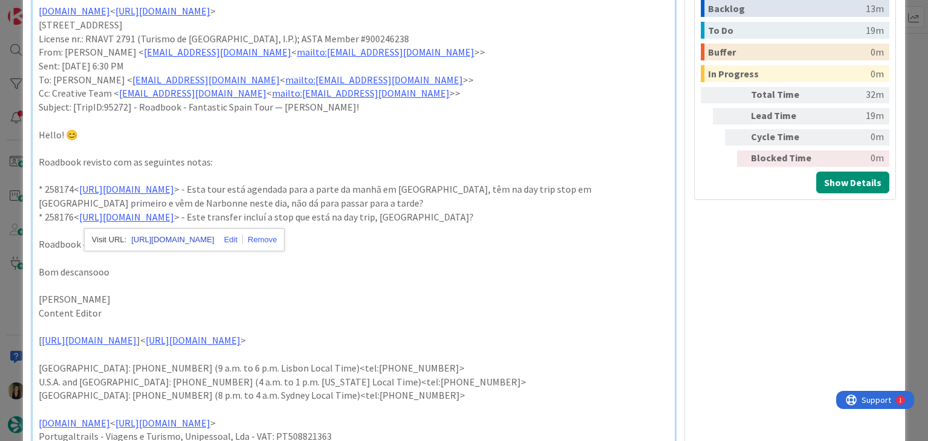
click at [207, 244] on link "https://appweb.tourtailors.com/sigav/#Voucher/view/265867" at bounding box center [172, 240] width 83 height 16
click at [385, 184] on p "* 258174< https://appweb.tourtailors.com/sigav/#Voucher/view/265865 > - Esta to…" at bounding box center [354, 196] width 630 height 27
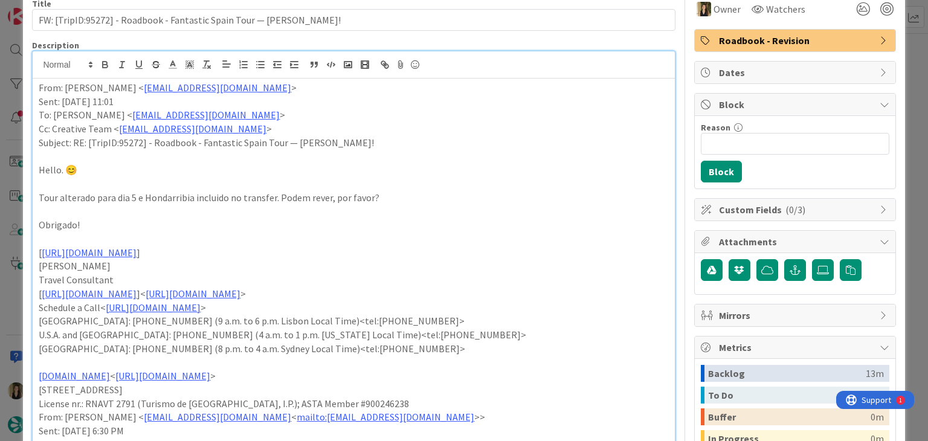
scroll to position [0, 0]
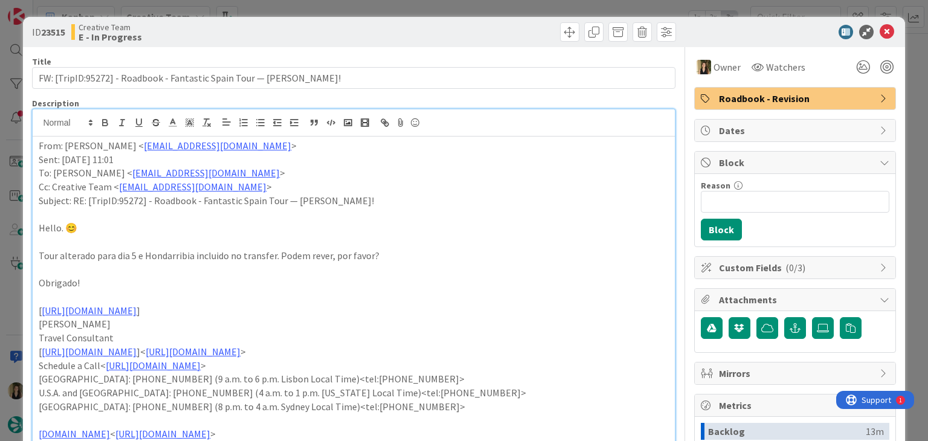
drag, startPoint x: 409, startPoint y: 34, endPoint x: 406, endPoint y: 11, distance: 23.1
click at [408, 33] on div at bounding box center [516, 31] width 319 height 19
click at [406, 10] on div "ID 23515 Creative Team E - In Progress Title 67 / 128 FW: [TripID:95272] - Road…" at bounding box center [464, 220] width 928 height 441
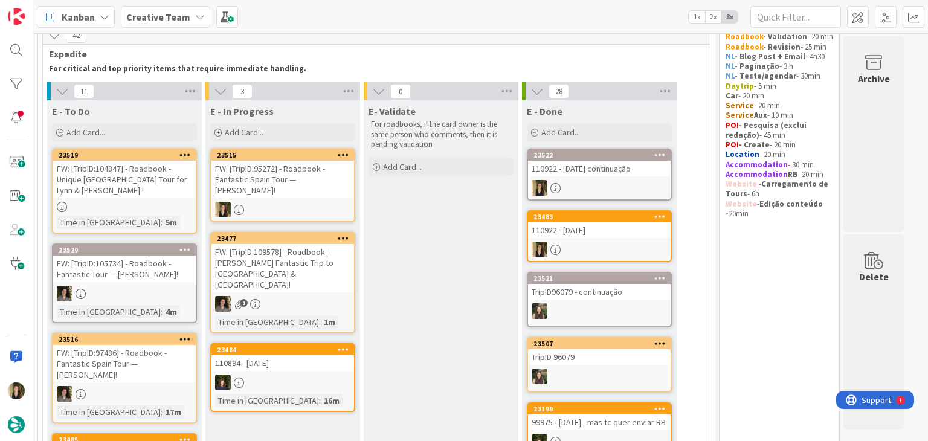
click at [308, 202] on div at bounding box center [283, 210] width 143 height 16
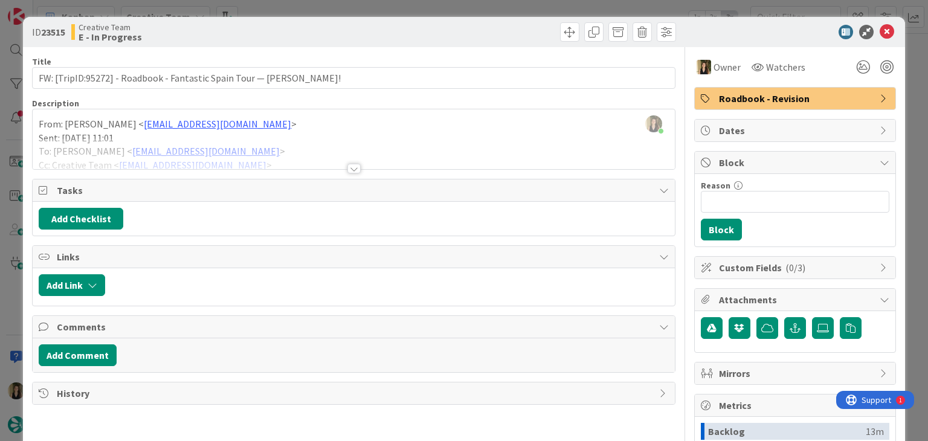
drag, startPoint x: 470, startPoint y: 8, endPoint x: 462, endPoint y: 4, distance: 9.2
click at [470, 8] on div "ID 23515 Creative Team E - In Progress Title 67 / 128 FW: [TripID:95272] - Road…" at bounding box center [464, 220] width 928 height 441
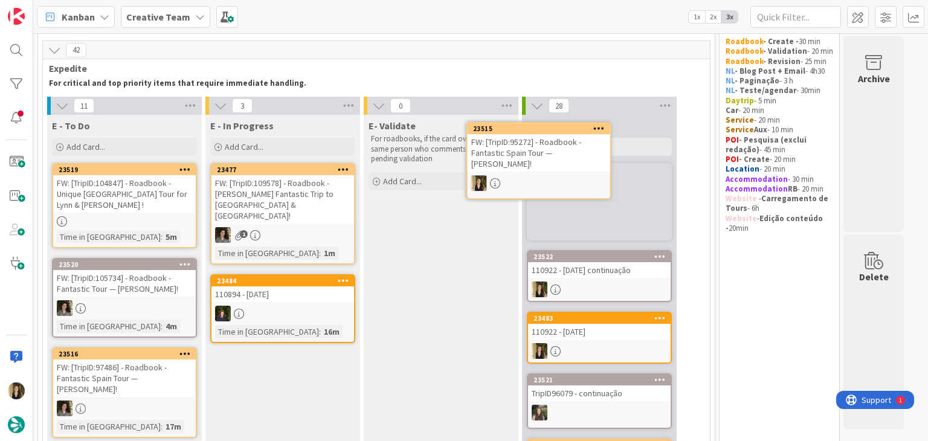
scroll to position [34, 0]
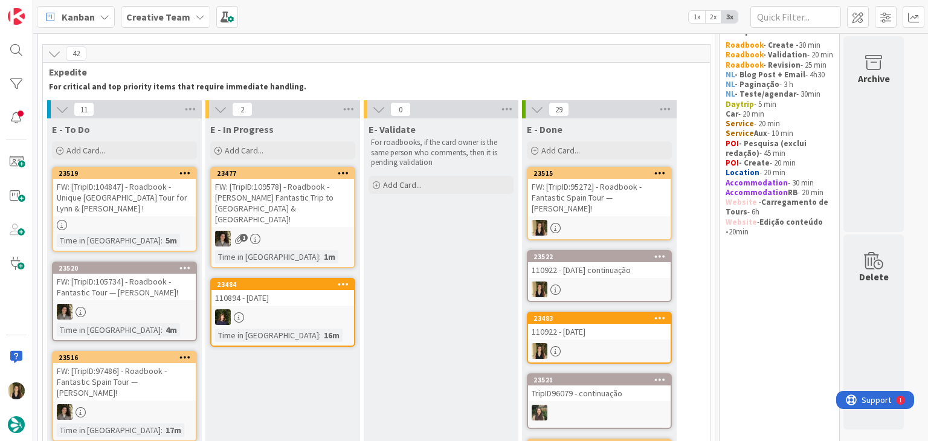
click at [176, 234] on div "Time in Column : 5m" at bounding box center [124, 240] width 135 height 13
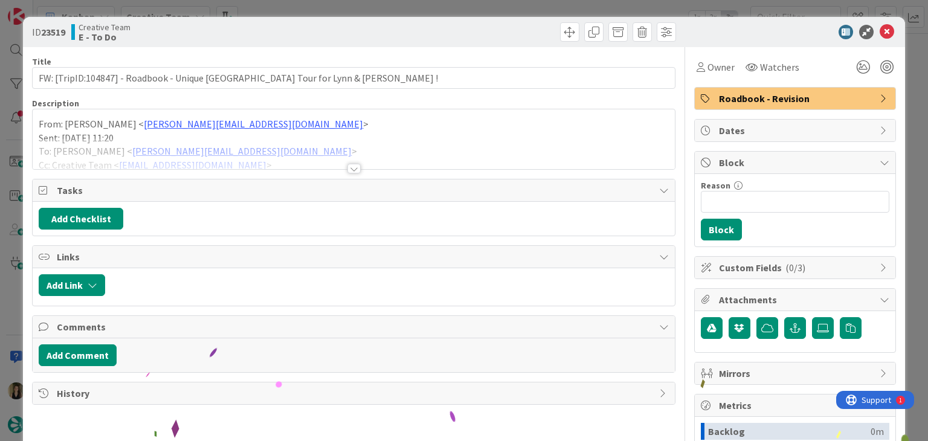
click at [348, 166] on div at bounding box center [353, 169] width 13 height 10
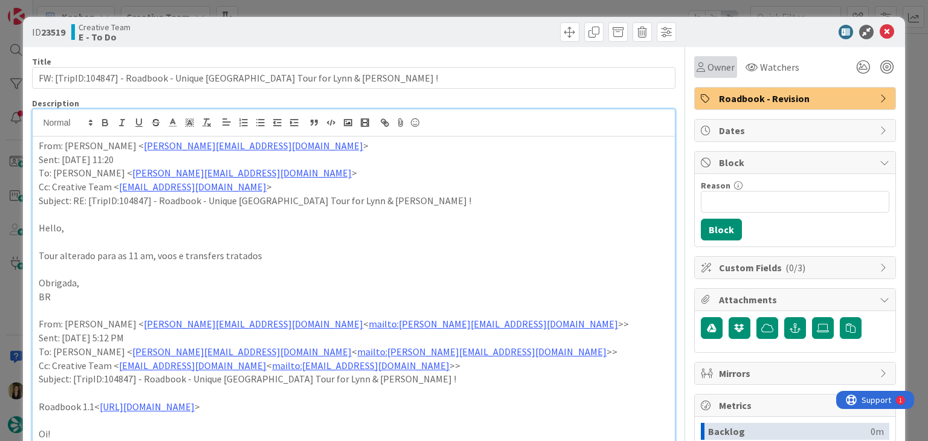
click at [704, 57] on div "Owner" at bounding box center [715, 67] width 43 height 22
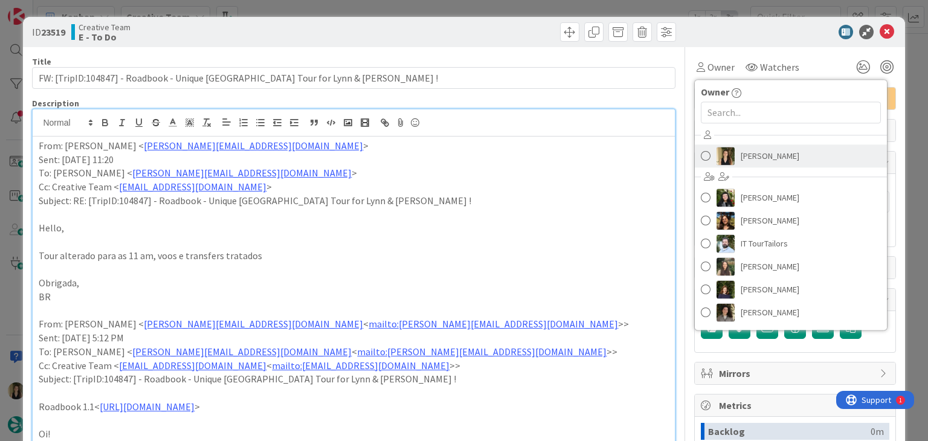
click at [750, 163] on span "[PERSON_NAME]" at bounding box center [770, 156] width 59 height 18
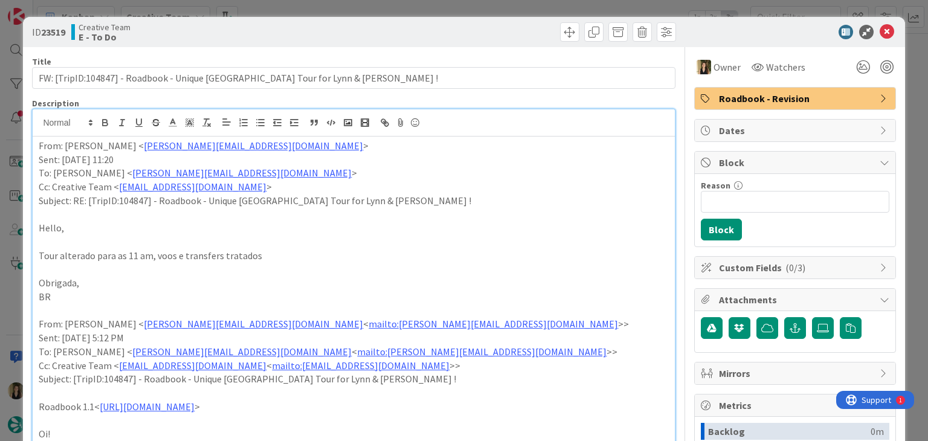
drag, startPoint x: 457, startPoint y: 28, endPoint x: 449, endPoint y: 12, distance: 17.6
click at [456, 27] on div at bounding box center [516, 31] width 319 height 19
drag, startPoint x: 449, startPoint y: 12, endPoint x: 406, endPoint y: 18, distance: 43.3
click at [448, 11] on div "ID 23519 Creative Team E - To Do Title 69 / 128 FW: [TripID:104847] - Roadbook …" at bounding box center [464, 220] width 928 height 441
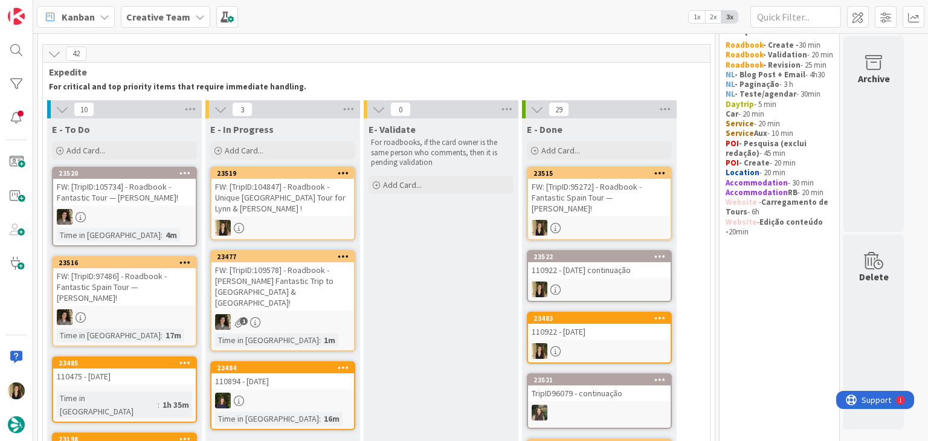
click at [317, 220] on div at bounding box center [283, 228] width 143 height 16
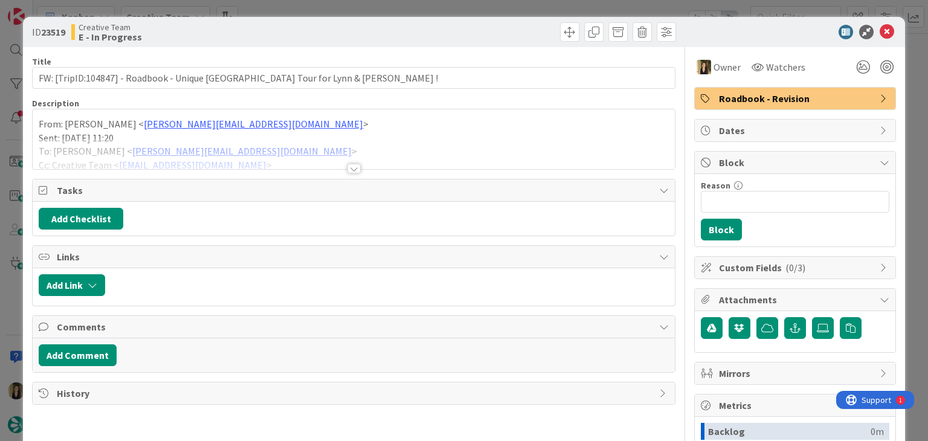
click at [347, 170] on div at bounding box center [353, 169] width 13 height 10
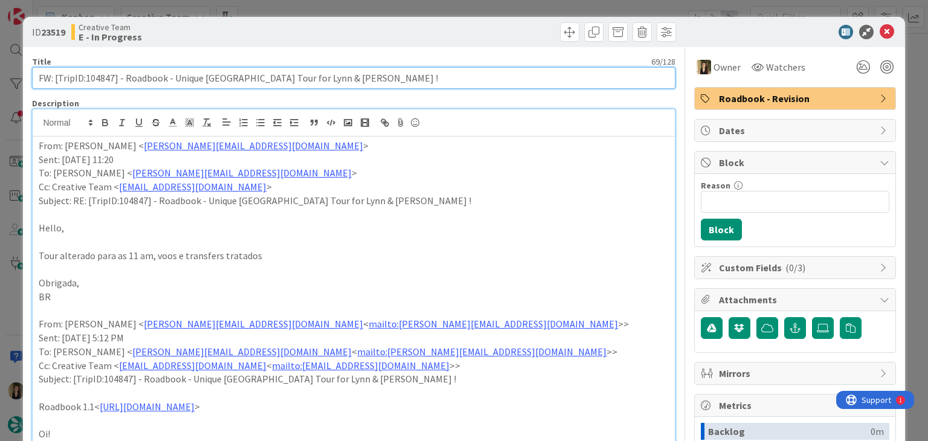
click at [103, 83] on input "FW: [TripID:104847] - Roadbook - Unique [GEOGRAPHIC_DATA] Tour for [PERSON_NAME…" at bounding box center [353, 78] width 643 height 22
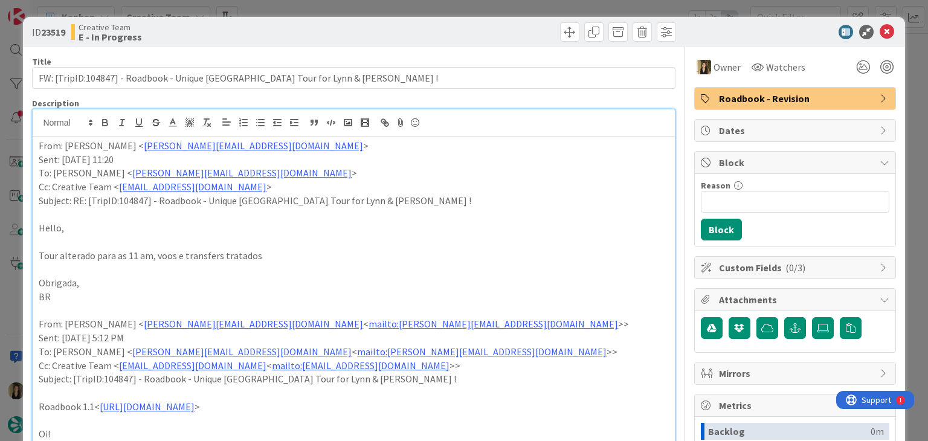
click at [288, 8] on div "ID 23519 Creative Team E - In Progress Title 69 / 128 FW: [TripID:104847] - Roa…" at bounding box center [464, 220] width 928 height 441
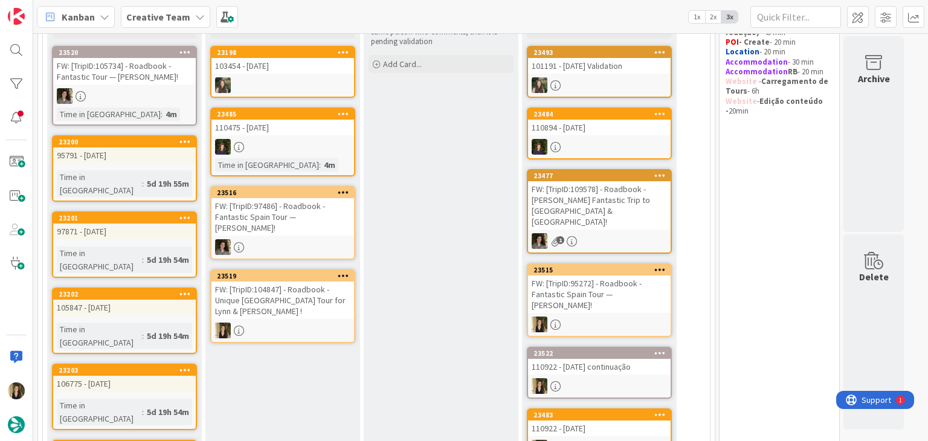
click at [314, 298] on link "23519 FW: [TripID:104847] - Roadbook - Unique Spain Tour for Lynn & Larry !" at bounding box center [282, 307] width 145 height 74
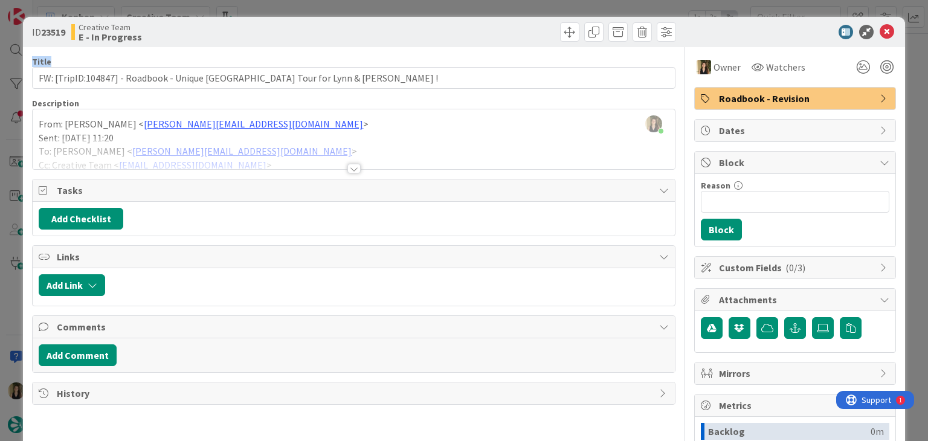
click at [286, 40] on div "ID 23519 Creative Team E - In Progress Title 69 / 128 FW: [TripID:104847] - Roa…" at bounding box center [464, 324] width 882 height 615
click at [288, 7] on div "ID 23519 Creative Team E - In Progress Title 69 / 128 FW: [TripID:104847] - Roa…" at bounding box center [464, 220] width 928 height 441
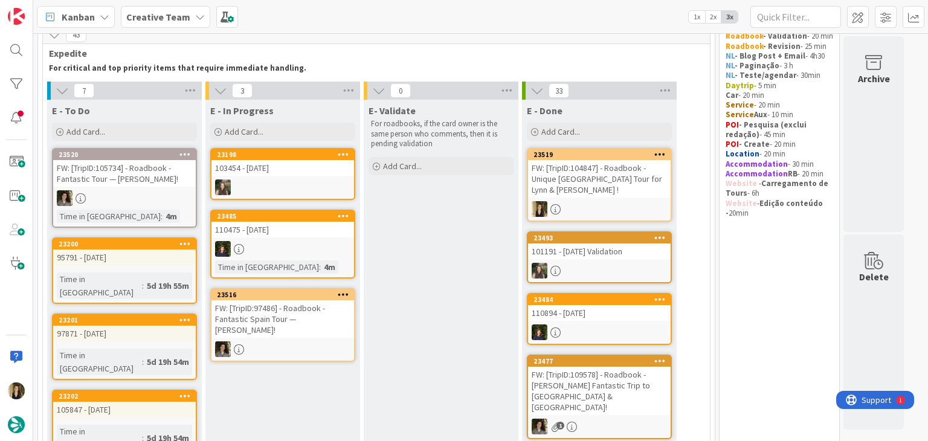
scroll to position [60, 0]
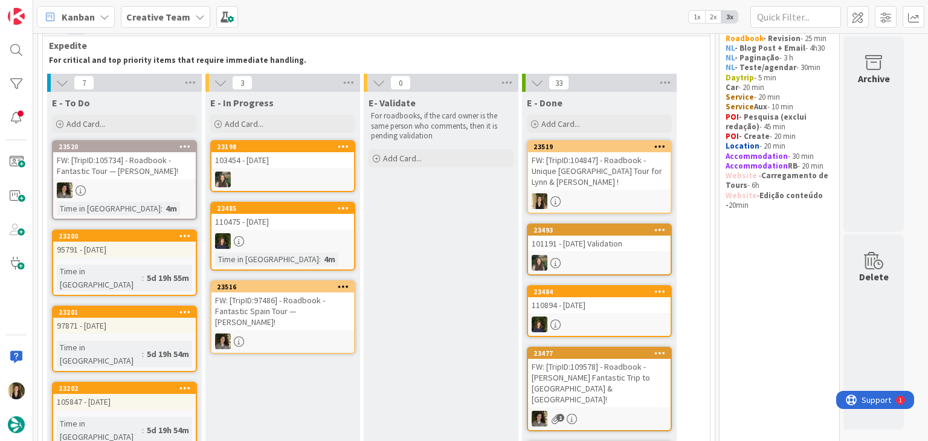
click at [174, 251] on div "95791 - [DATE]" at bounding box center [124, 250] width 143 height 16
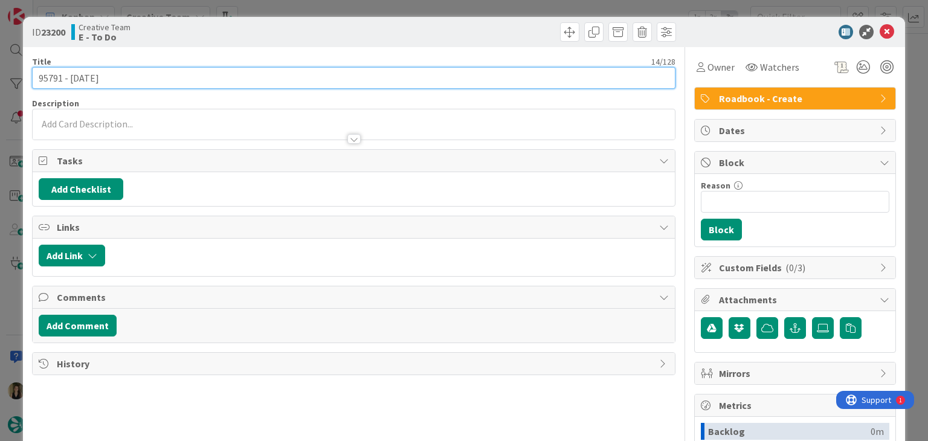
click at [44, 83] on input "95791 - [DATE]" at bounding box center [353, 78] width 643 height 22
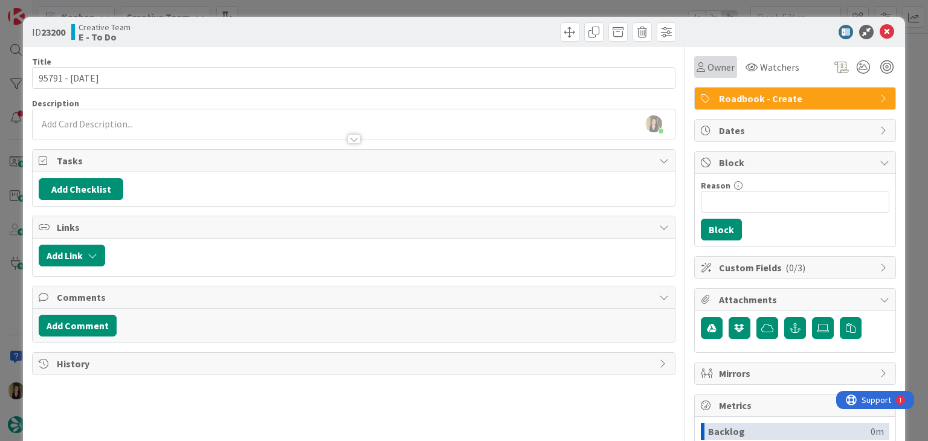
click at [714, 63] on span "Owner" at bounding box center [721, 67] width 27 height 15
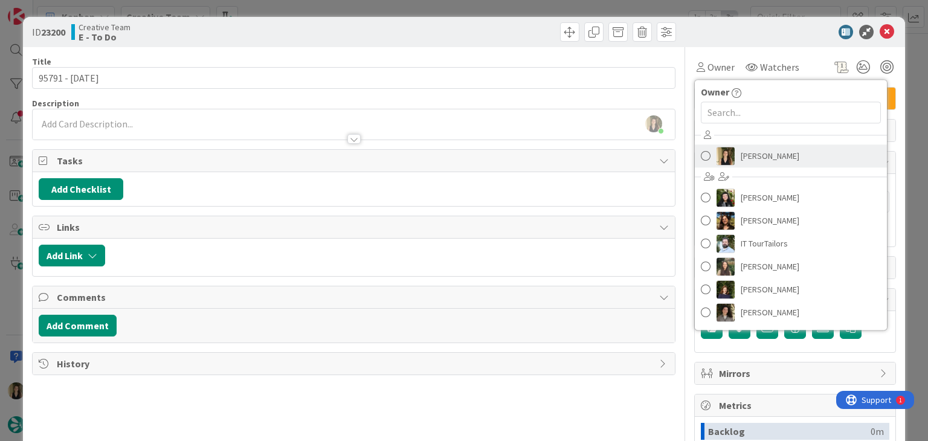
click at [756, 147] on span "[PERSON_NAME]" at bounding box center [770, 156] width 59 height 18
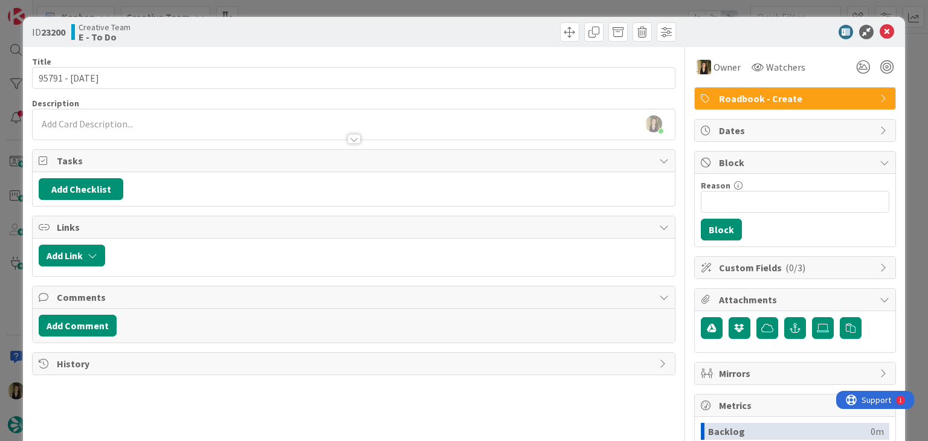
click at [490, 24] on div at bounding box center [516, 31] width 319 height 19
drag, startPoint x: 488, startPoint y: 13, endPoint x: 469, endPoint y: 11, distance: 19.4
click at [488, 11] on div "ID 23200 Creative Team E - To Do Title 14 / 128 95791 - 15 oct Description Sofi…" at bounding box center [464, 220] width 928 height 441
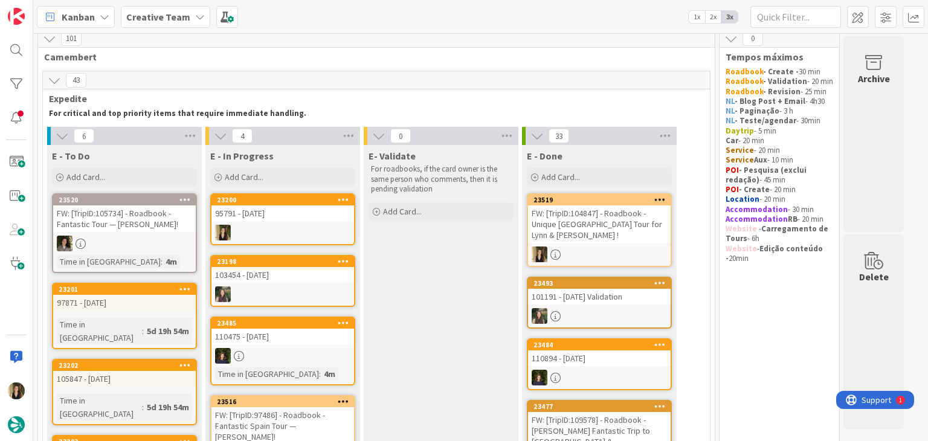
click at [314, 221] on link "23200 95791 - 15 oct" at bounding box center [282, 219] width 145 height 52
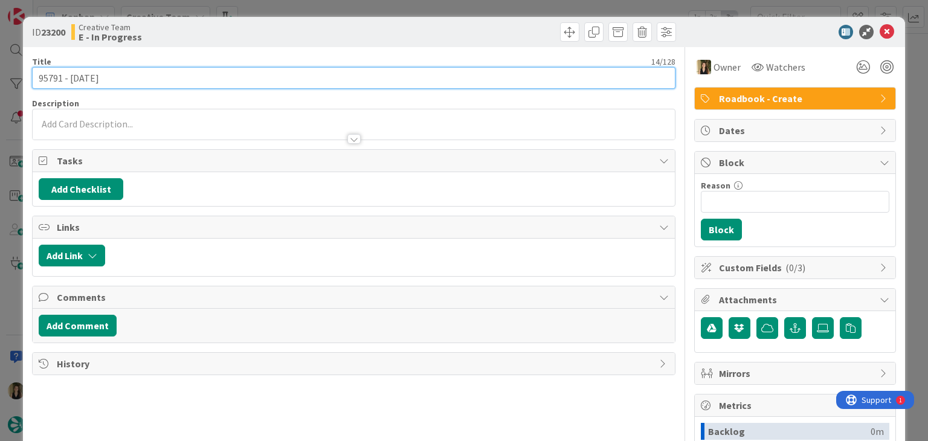
click at [44, 82] on input "95791 - [DATE]" at bounding box center [353, 78] width 643 height 22
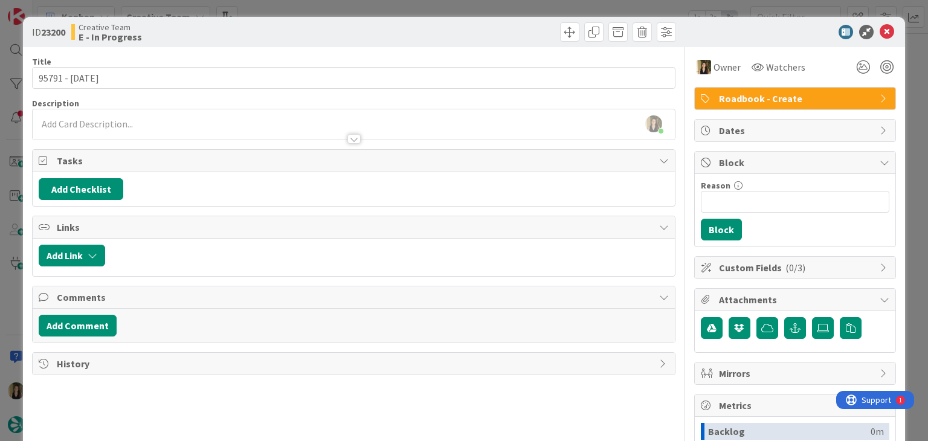
click at [172, 135] on div at bounding box center [354, 133] width 642 height 13
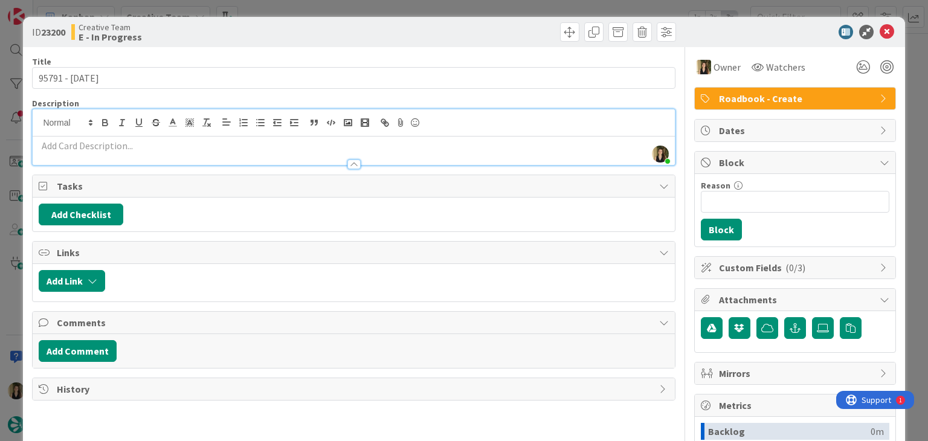
click at [179, 146] on p at bounding box center [354, 146] width 630 height 14
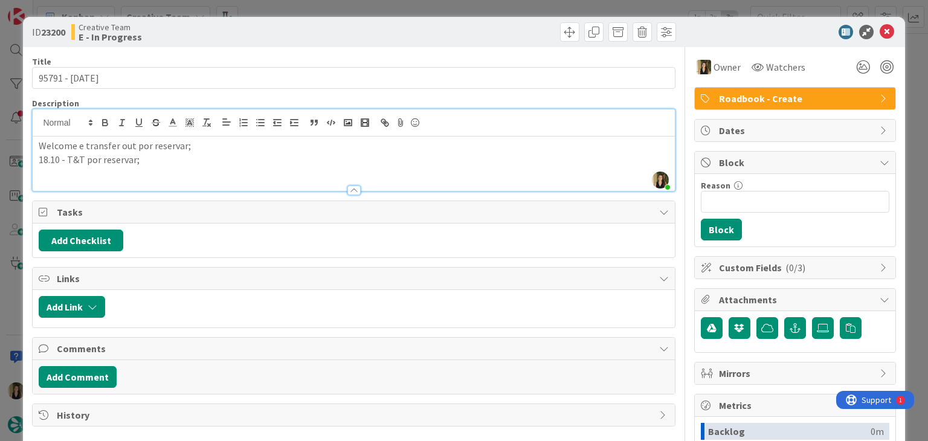
click at [63, 163] on p "18.10 - T&T por reservar;" at bounding box center [354, 160] width 630 height 14
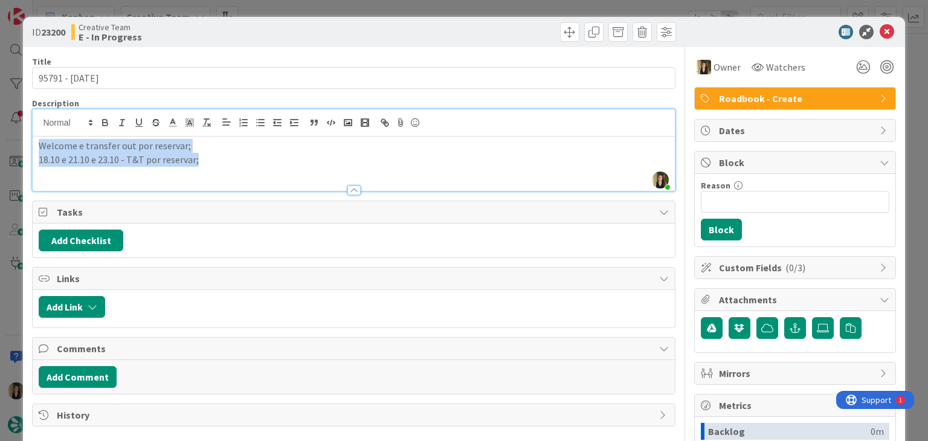
drag, startPoint x: 160, startPoint y: 169, endPoint x: 11, endPoint y: 149, distance: 149.5
click at [11, 149] on div "ID 23200 Creative Team E - In Progress Title 14 / 128 95791 - 15 oct Descriptio…" at bounding box center [464, 220] width 928 height 441
copy div "Welcome e transfer out por reservar; 18.10 e 21.10 e 23.10 - T&T por reservar;"
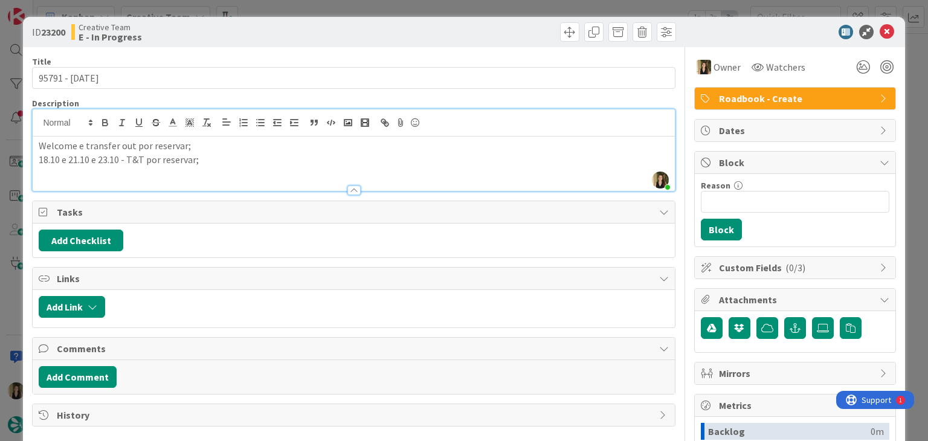
drag, startPoint x: 358, startPoint y: 21, endPoint x: 355, endPoint y: 6, distance: 14.8
click at [358, 21] on div "ID 23200 Creative Team E - In Progress" at bounding box center [464, 32] width 882 height 30
click at [355, 6] on div "ID 23200 Creative Team E - In Progress Title 14 / 128 95791 - 15 oct Descriptio…" at bounding box center [464, 220] width 928 height 441
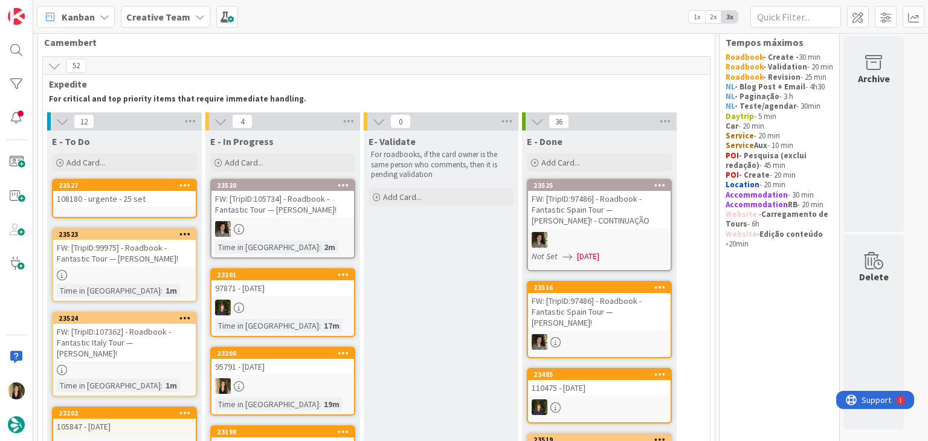
scroll to position [87, 0]
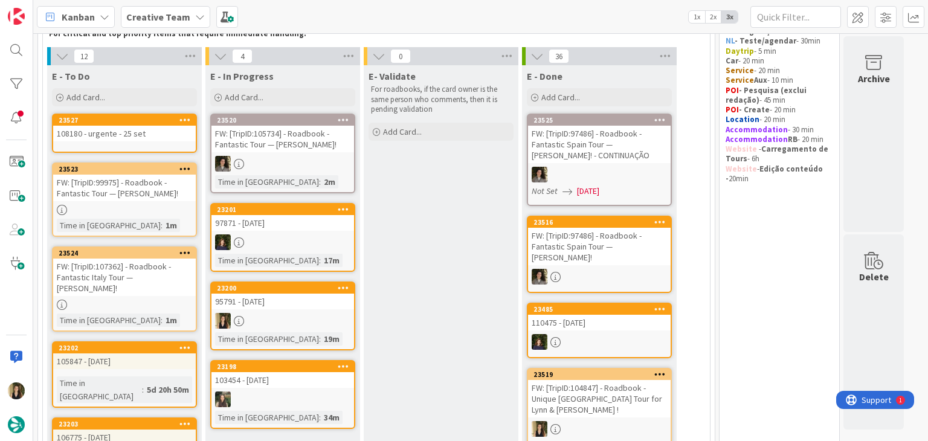
click at [328, 322] on div at bounding box center [283, 321] width 143 height 16
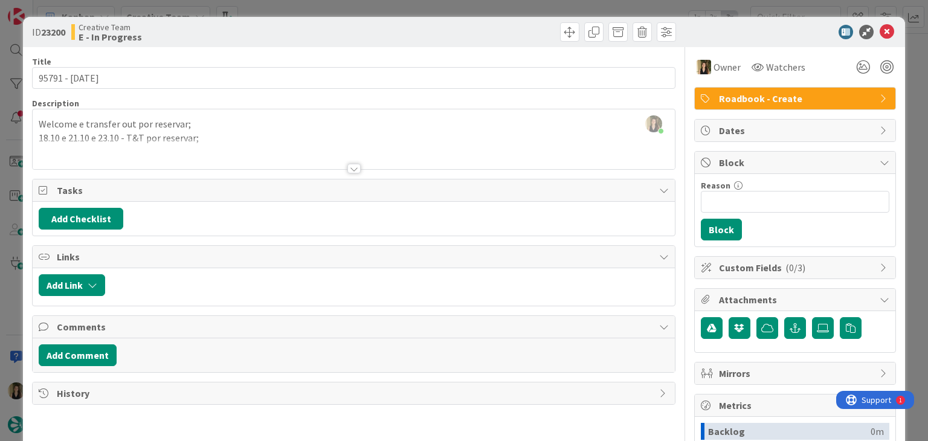
click at [292, 15] on div "ID 23200 Creative Team E - In Progress Title 14 / 128 95791 - 15 oct Descriptio…" at bounding box center [464, 220] width 928 height 441
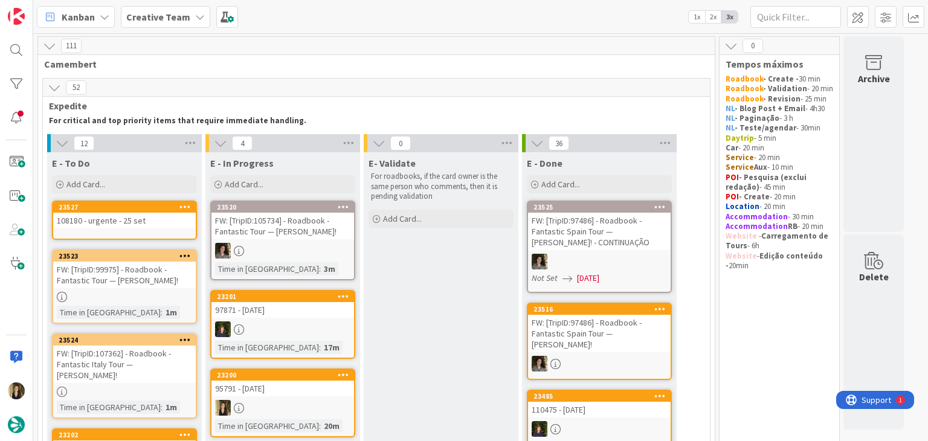
click at [147, 222] on div "108180 - urgente - 25 set" at bounding box center [124, 221] width 143 height 16
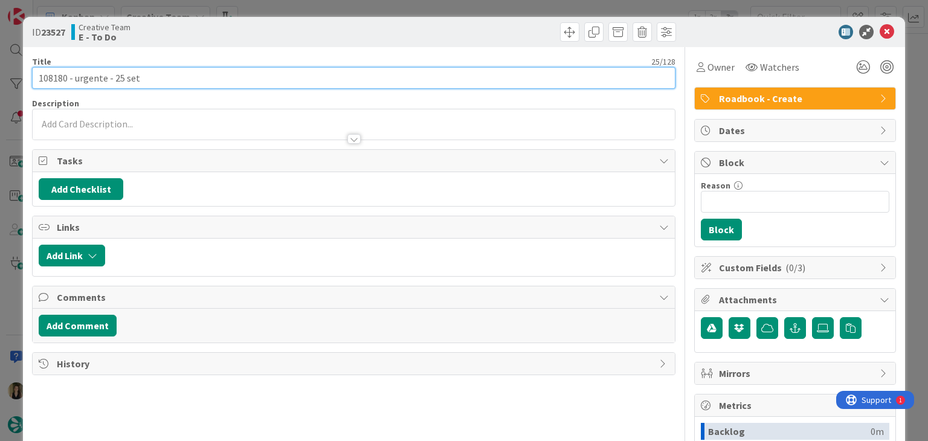
click at [44, 80] on input "108180 - urgente - 25 set" at bounding box center [353, 78] width 643 height 22
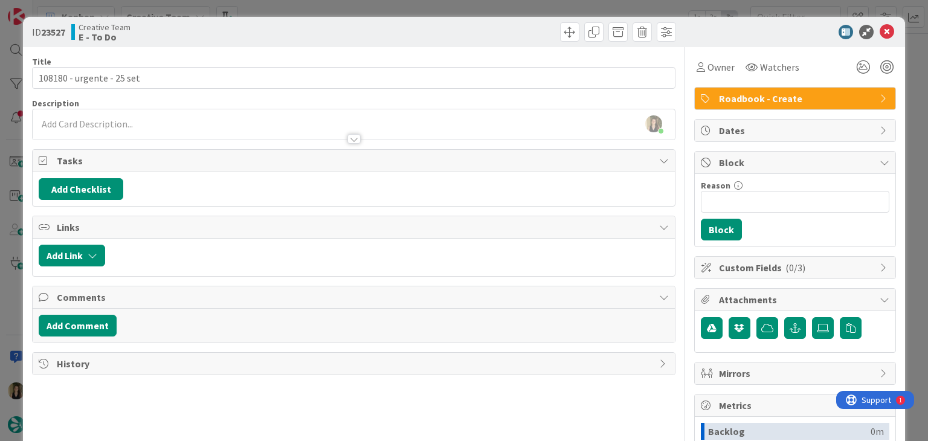
click at [292, 34] on div "Creative Team E - To Do" at bounding box center [211, 31] width 280 height 19
click at [291, 8] on div "ID 23527 Creative Team E - To Do Title 25 / 128 108180 - urgente - 25 set Descr…" at bounding box center [464, 220] width 928 height 441
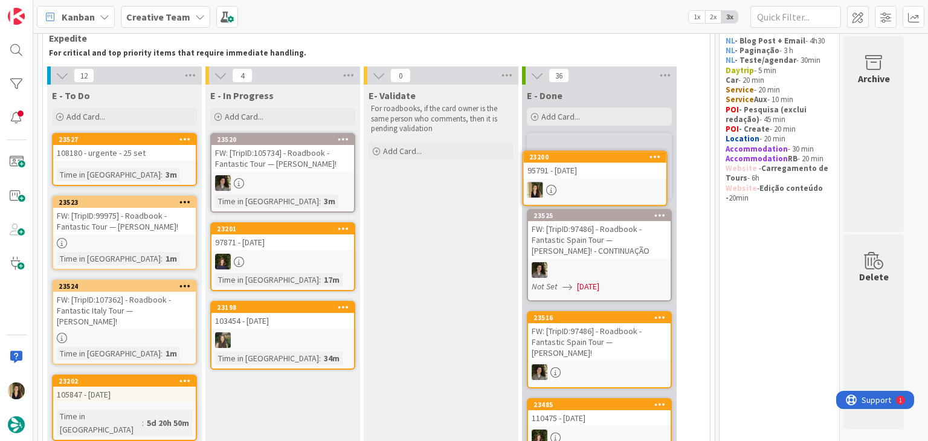
scroll to position [51, 0]
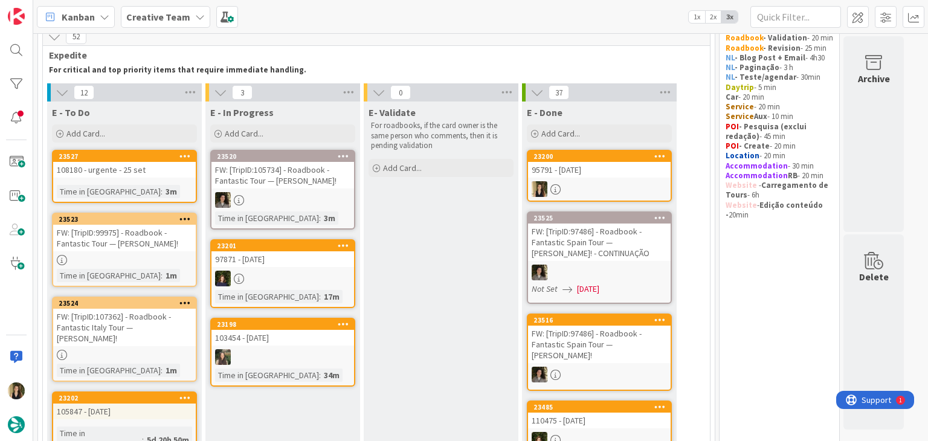
click at [140, 273] on div "Time in Column : 1m" at bounding box center [124, 275] width 135 height 13
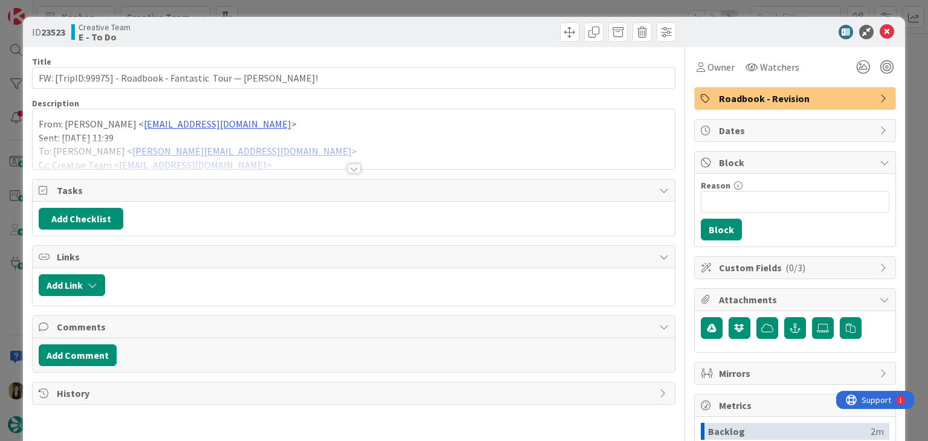
drag, startPoint x: 422, startPoint y: 8, endPoint x: 357, endPoint y: 115, distance: 125.0
click at [422, 7] on div "ID 23523 Creative Team E - To Do Title 61 / 128 FW: [TripID:99975] - Roadbook -…" at bounding box center [464, 220] width 928 height 441
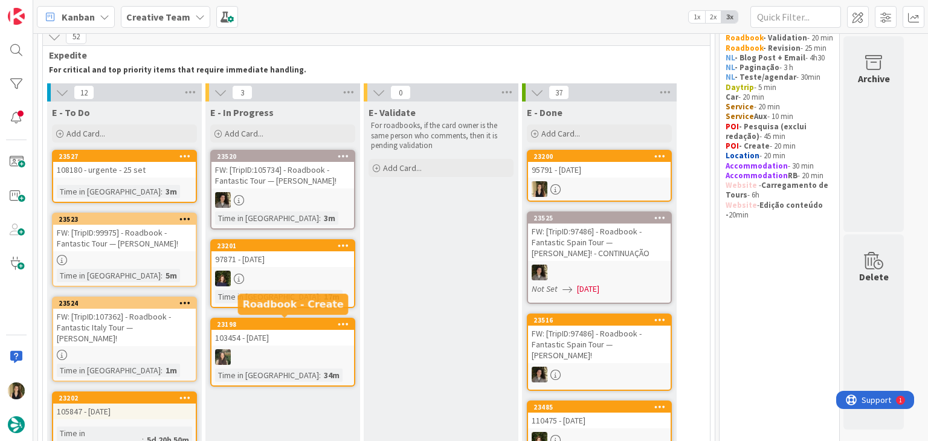
click at [154, 350] on div at bounding box center [124, 355] width 143 height 10
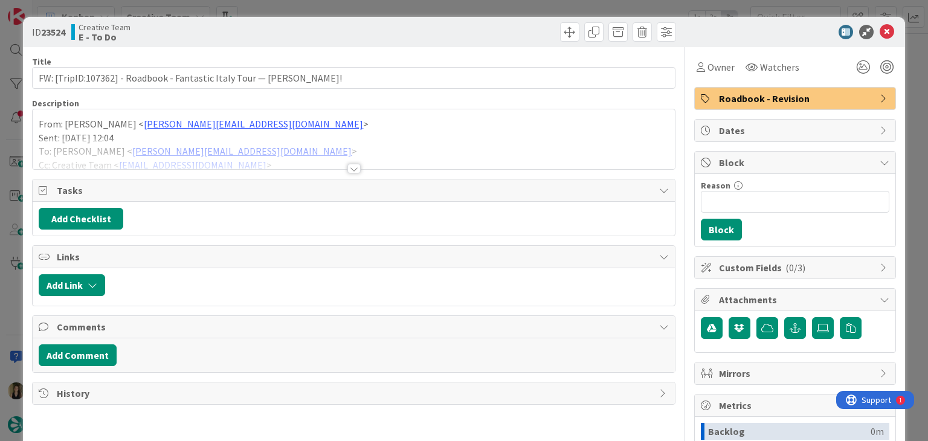
click at [348, 162] on div at bounding box center [354, 153] width 642 height 31
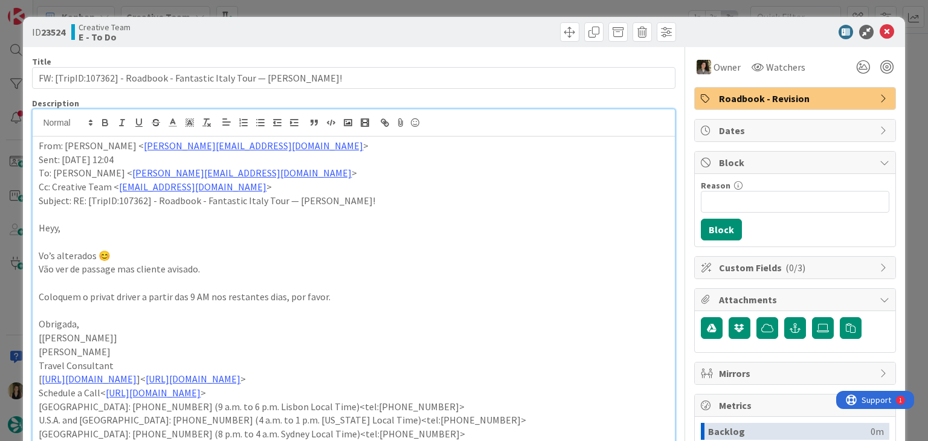
click at [430, 6] on div "ID 23524 Creative Team E - To Do Title 67 / 128 FW: [TripID:107362] - Roadbook …" at bounding box center [464, 220] width 928 height 441
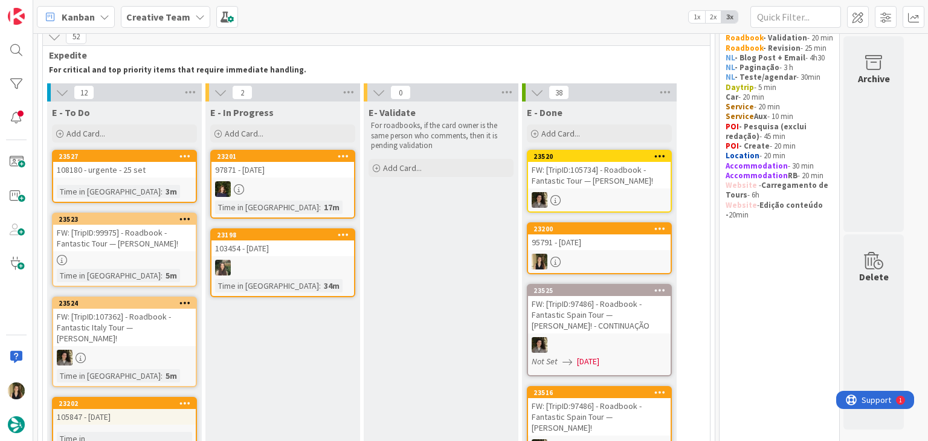
click at [170, 267] on link "23523 FW: [TripID:99975] - Roadbook - Fantastic Tour — Karen Kent! Time in Colu…" at bounding box center [124, 250] width 145 height 74
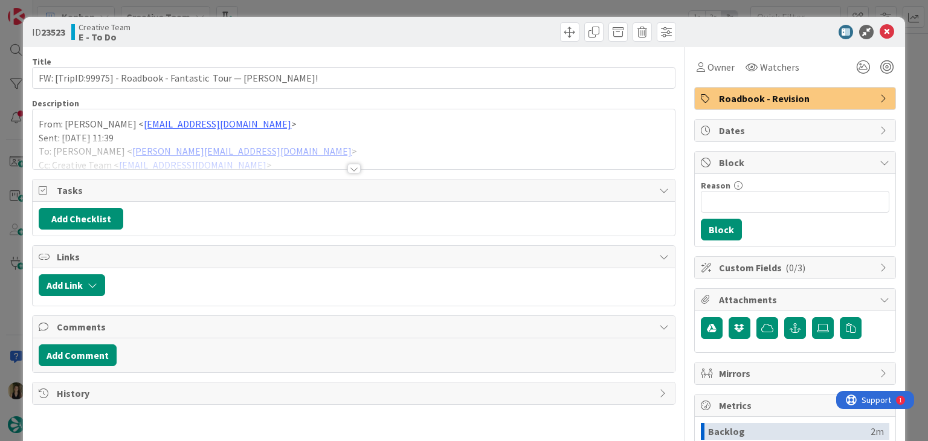
click at [351, 169] on div at bounding box center [353, 169] width 13 height 10
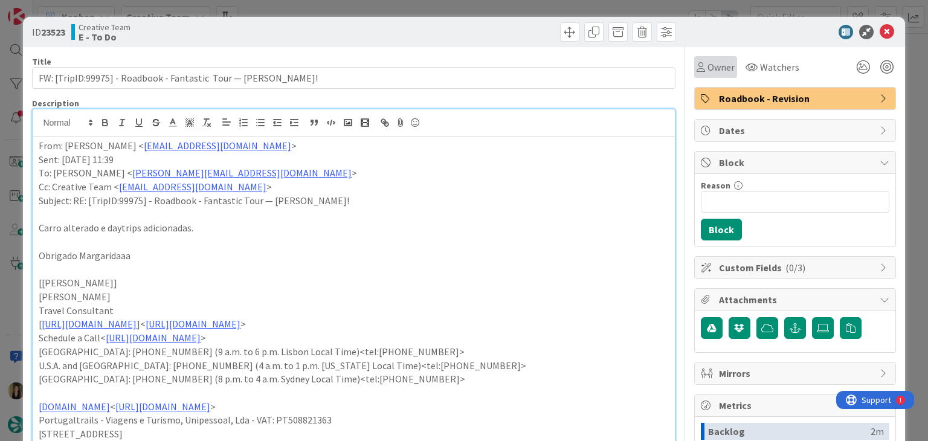
click at [708, 61] on span "Owner" at bounding box center [721, 67] width 27 height 15
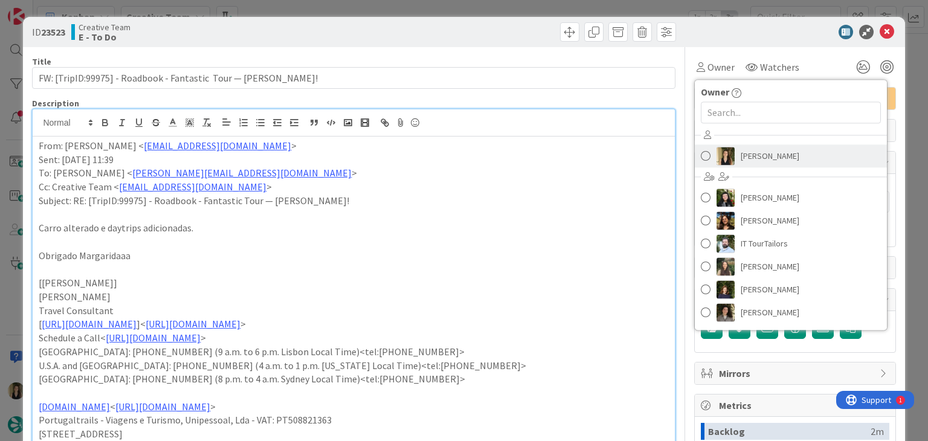
drag, startPoint x: 754, startPoint y: 156, endPoint x: 572, endPoint y: 83, distance: 195.5
click at [752, 156] on span "[PERSON_NAME]" at bounding box center [770, 156] width 59 height 18
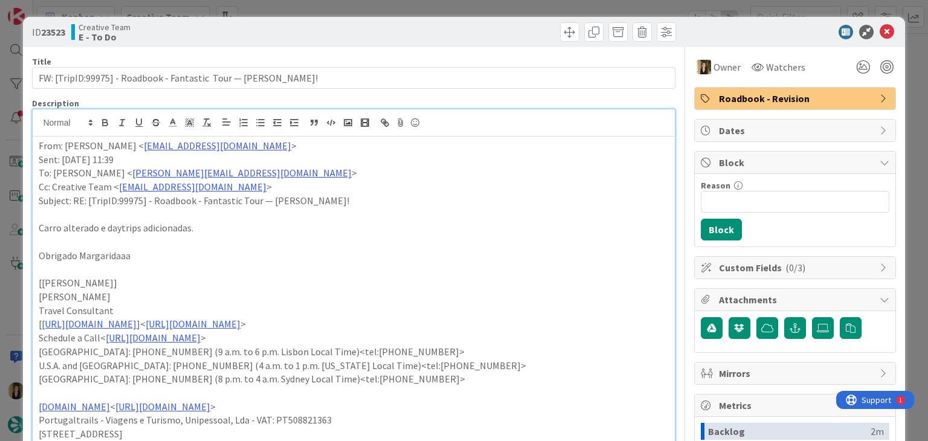
drag, startPoint x: 497, startPoint y: 34, endPoint x: 487, endPoint y: 20, distance: 16.9
click at [493, 31] on div at bounding box center [516, 31] width 319 height 19
click at [483, 9] on div "ID 23523 Creative Team E - To Do Title 61 / 128 FW: [TripID:99975] - Roadbook -…" at bounding box center [464, 220] width 928 height 441
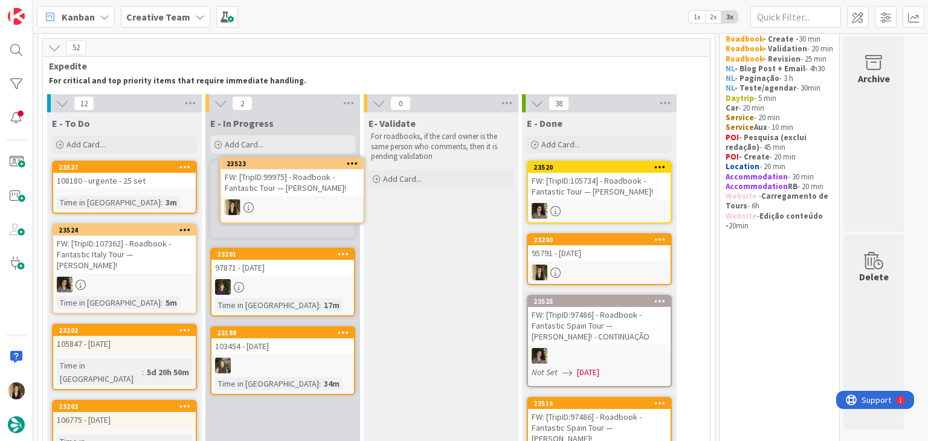
scroll to position [39, 0]
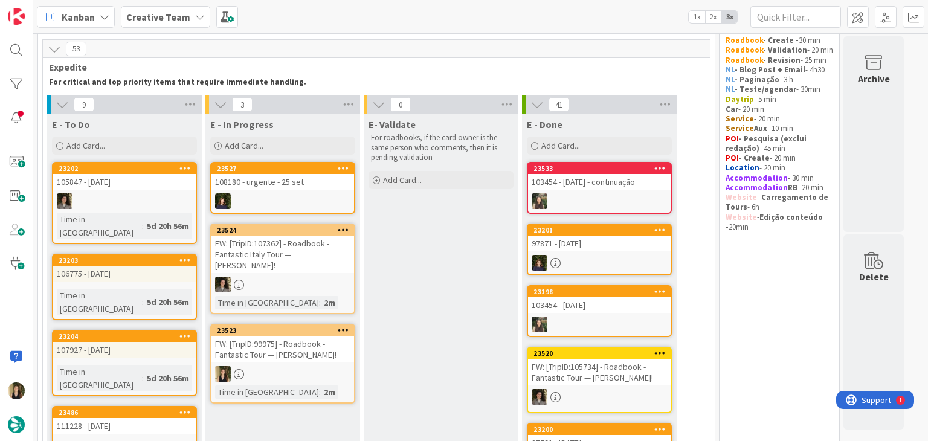
click at [334, 346] on div "FW: [TripID:99975] - Roadbook - Fantastic Tour — [PERSON_NAME]!" at bounding box center [283, 349] width 143 height 27
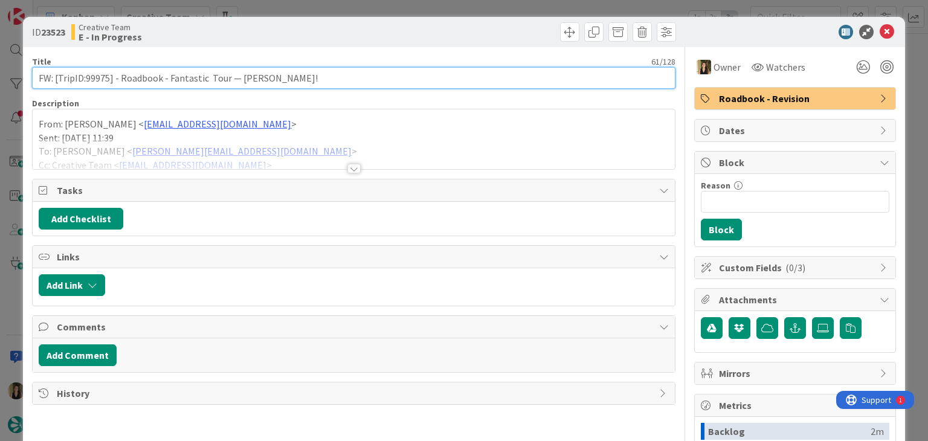
click at [103, 79] on input "FW: [TripID:99975] - Roadbook - Fantastic Tour — [PERSON_NAME]!" at bounding box center [353, 78] width 643 height 22
drag, startPoint x: 103, startPoint y: 79, endPoint x: 113, endPoint y: 78, distance: 10.3
click at [102, 79] on input "FW: [TripID:99975] - Roadbook - Fantastic Tour — [PERSON_NAME]!" at bounding box center [353, 78] width 643 height 22
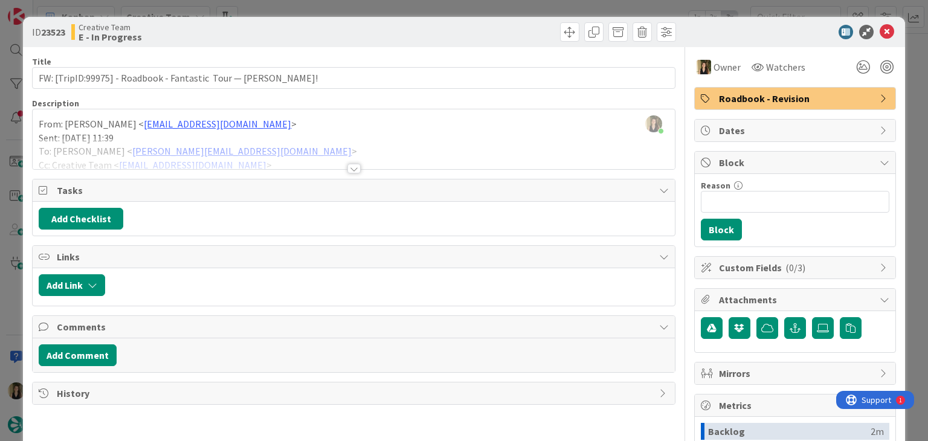
click at [351, 167] on div at bounding box center [353, 169] width 13 height 10
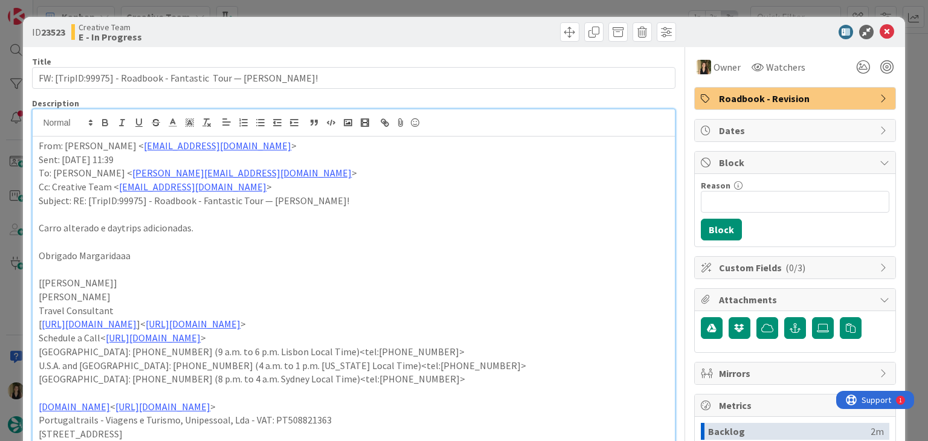
drag, startPoint x: 457, startPoint y: 23, endPoint x: 455, endPoint y: 16, distance: 7.5
click at [457, 22] on div at bounding box center [516, 31] width 319 height 19
click at [454, 13] on div "ID 23523 Creative Team E - In Progress Title 61 / 128 FW: [TripID:99975] - Road…" at bounding box center [464, 220] width 928 height 441
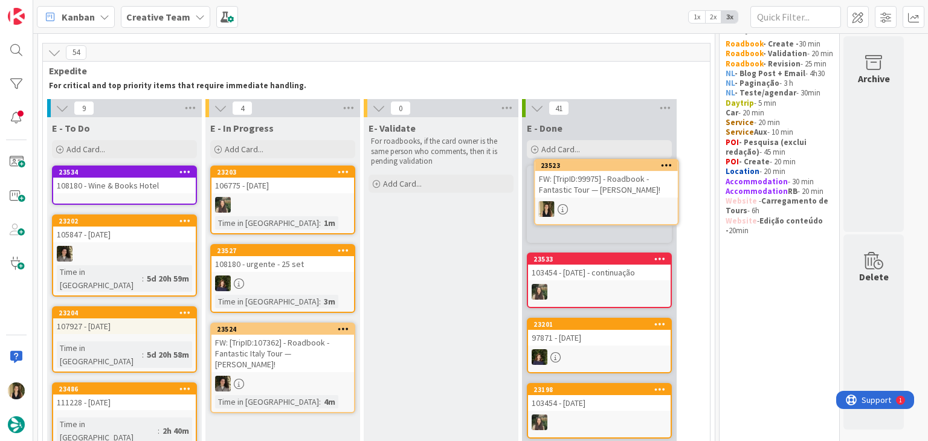
scroll to position [33, 0]
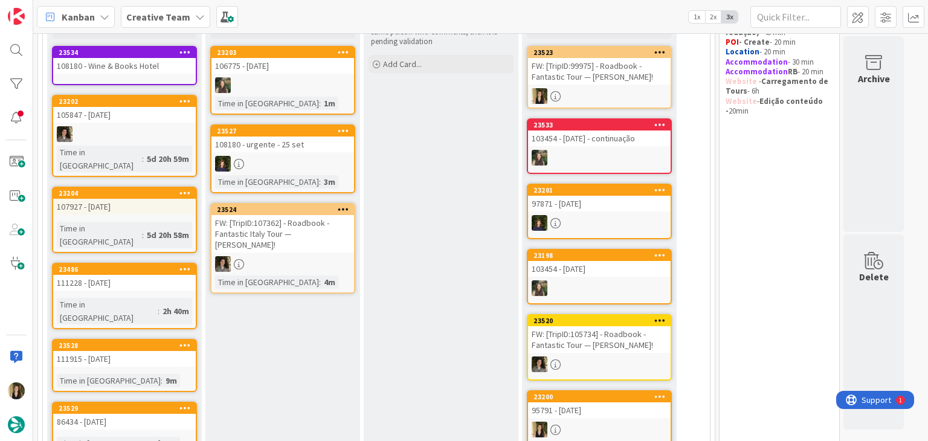
scroll to position [181, 0]
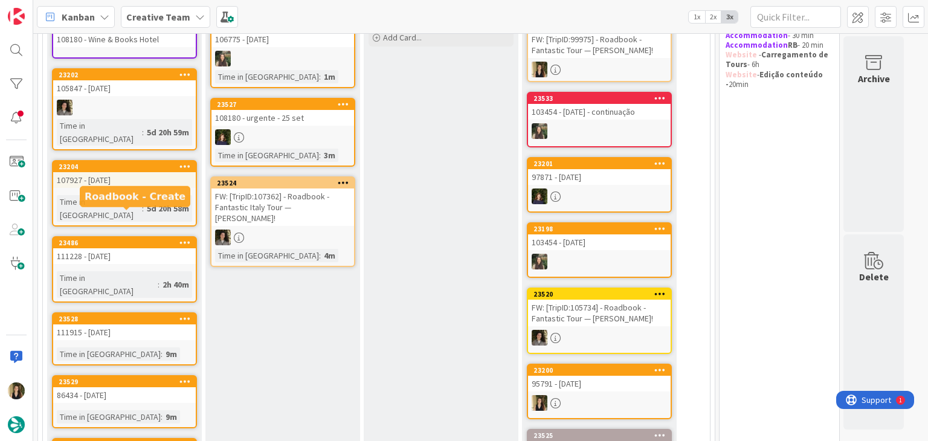
click at [152, 248] on div "111228 - [DATE]" at bounding box center [124, 256] width 143 height 16
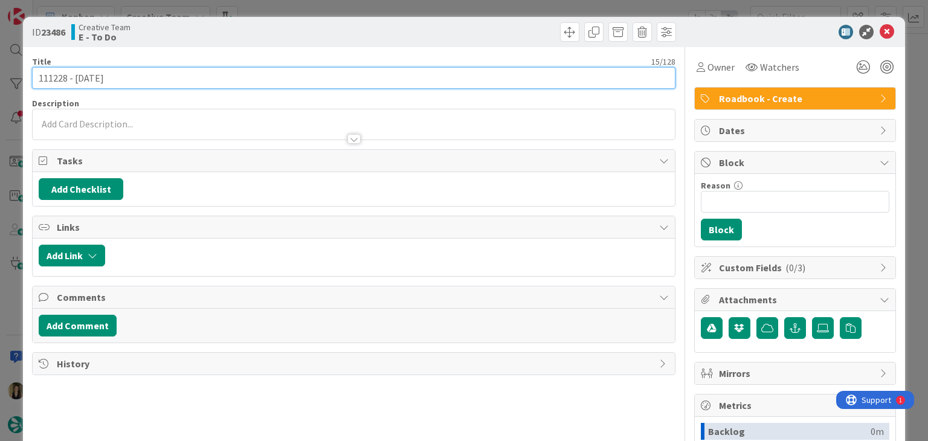
click at [51, 74] on input "111228 - [DATE]" at bounding box center [353, 78] width 643 height 22
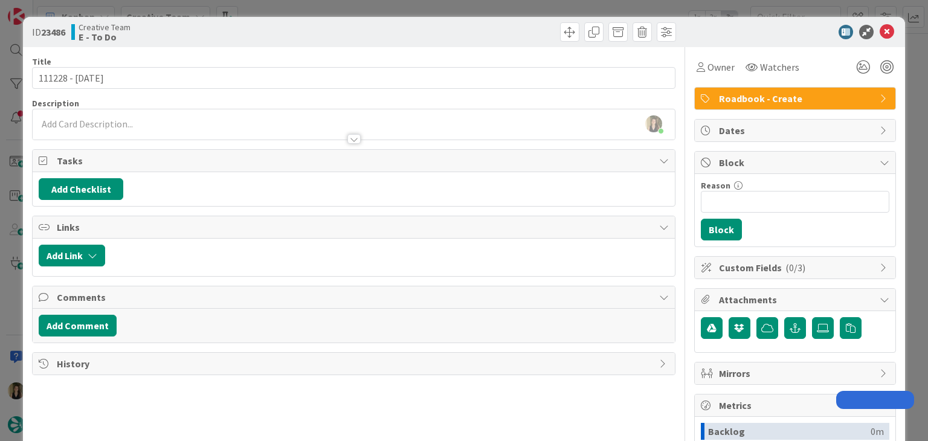
click at [293, 18] on div "ID 23486 Creative Team E - To Do" at bounding box center [464, 32] width 882 height 30
click at [298, 7] on div "ID 23486 Creative Team E - To Do Title 15 / 128 111228 - [DATE] Description [PE…" at bounding box center [464, 220] width 928 height 441
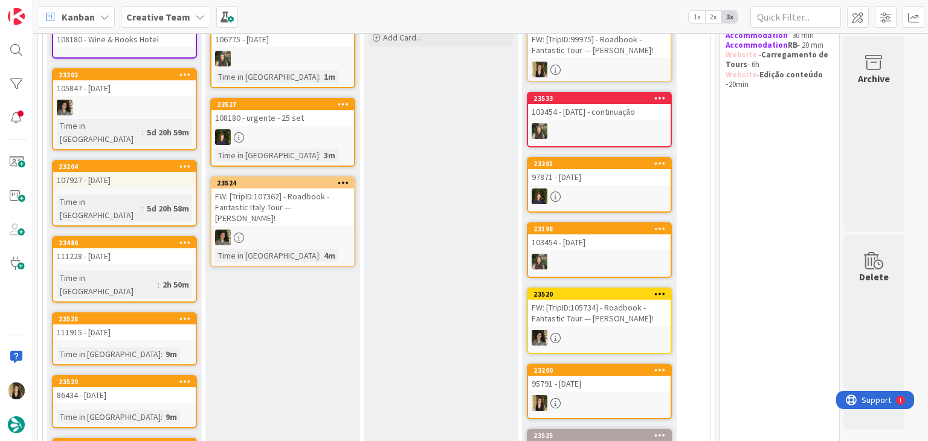
click at [143, 325] on div "111915 - [DATE]" at bounding box center [124, 333] width 143 height 16
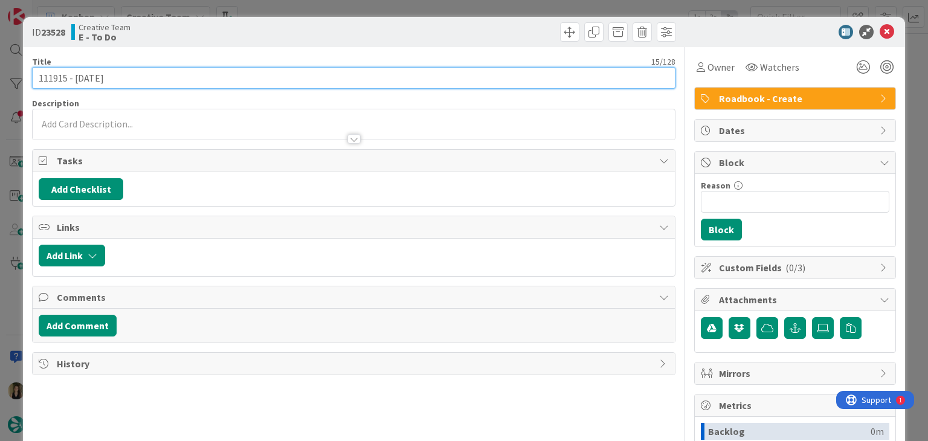
click at [51, 76] on input "111915 - [DATE]" at bounding box center [353, 78] width 643 height 22
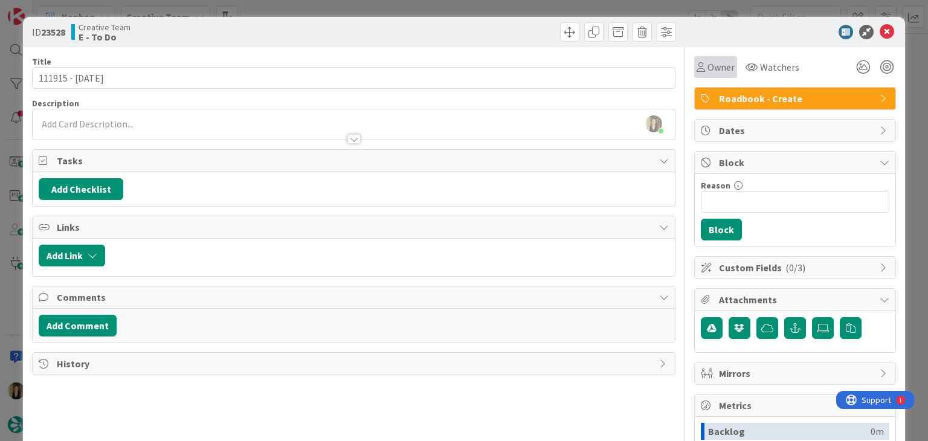
click at [708, 64] on span "Owner" at bounding box center [721, 67] width 27 height 15
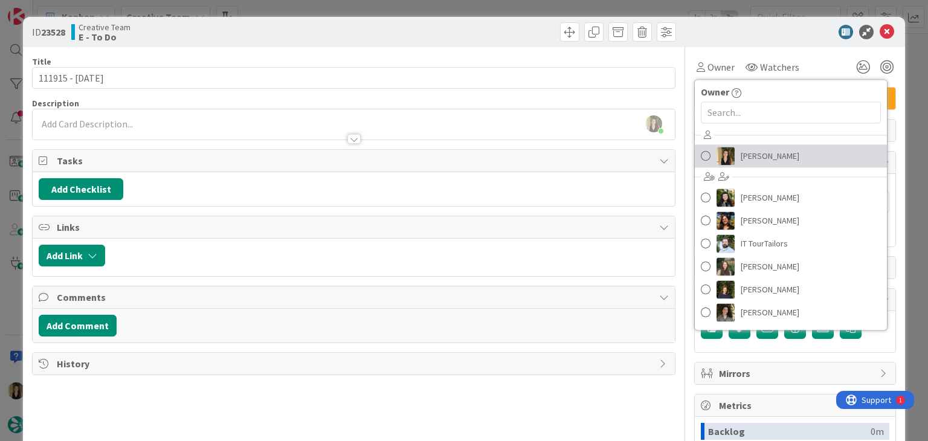
drag, startPoint x: 764, startPoint y: 166, endPoint x: 722, endPoint y: 140, distance: 49.6
click at [764, 166] on link "[PERSON_NAME]" at bounding box center [791, 155] width 192 height 23
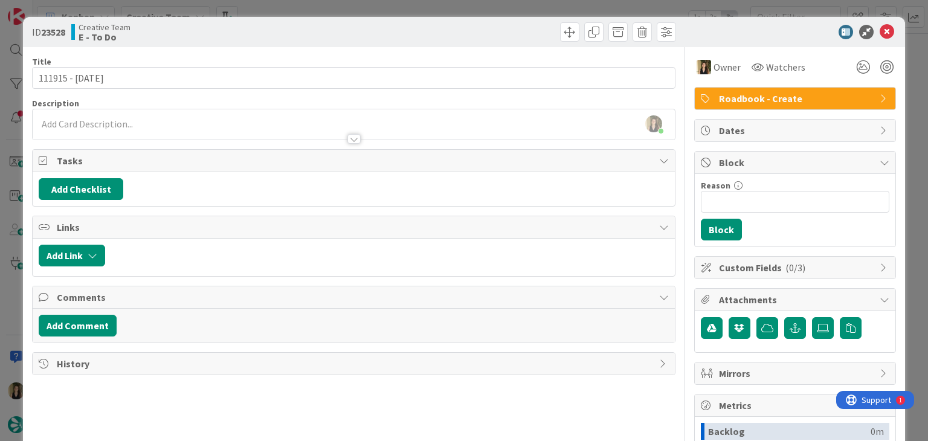
drag, startPoint x: 500, startPoint y: 25, endPoint x: 497, endPoint y: 13, distance: 13.0
click at [499, 22] on div at bounding box center [516, 31] width 319 height 19
click at [497, 5] on div "ID 23528 Creative Team E - To Do Title 15 / 128 111915 - [DATE] Description [PE…" at bounding box center [464, 220] width 928 height 441
